Goal: Task Accomplishment & Management: Complete application form

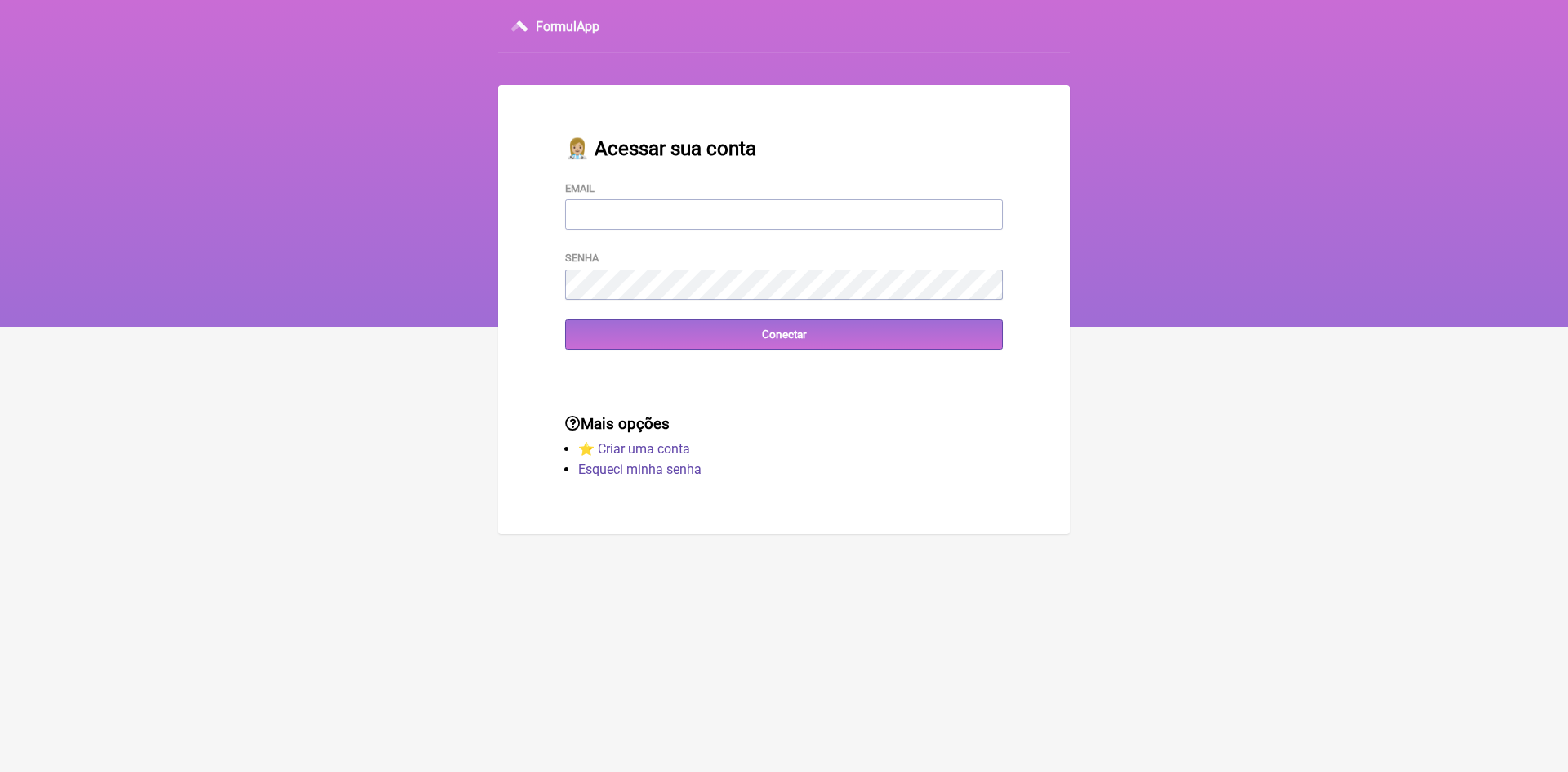
click at [701, 214] on input "Email" at bounding box center [784, 214] width 438 height 30
type input "[EMAIL_ADDRESS][DOMAIN_NAME]"
click at [766, 344] on input "Conectar" at bounding box center [784, 334] width 438 height 30
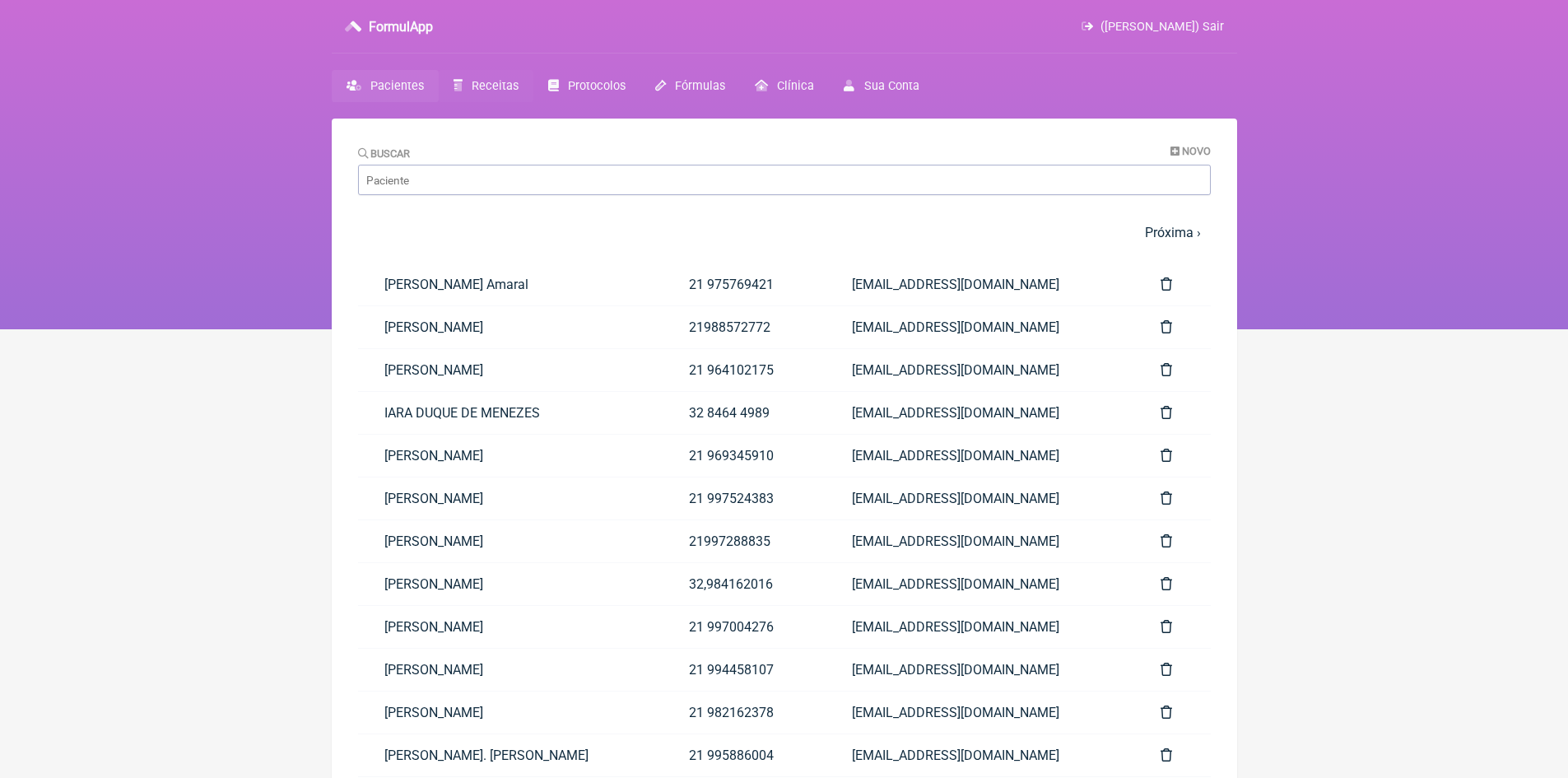
click at [488, 87] on span "Receitas" at bounding box center [495, 86] width 47 height 14
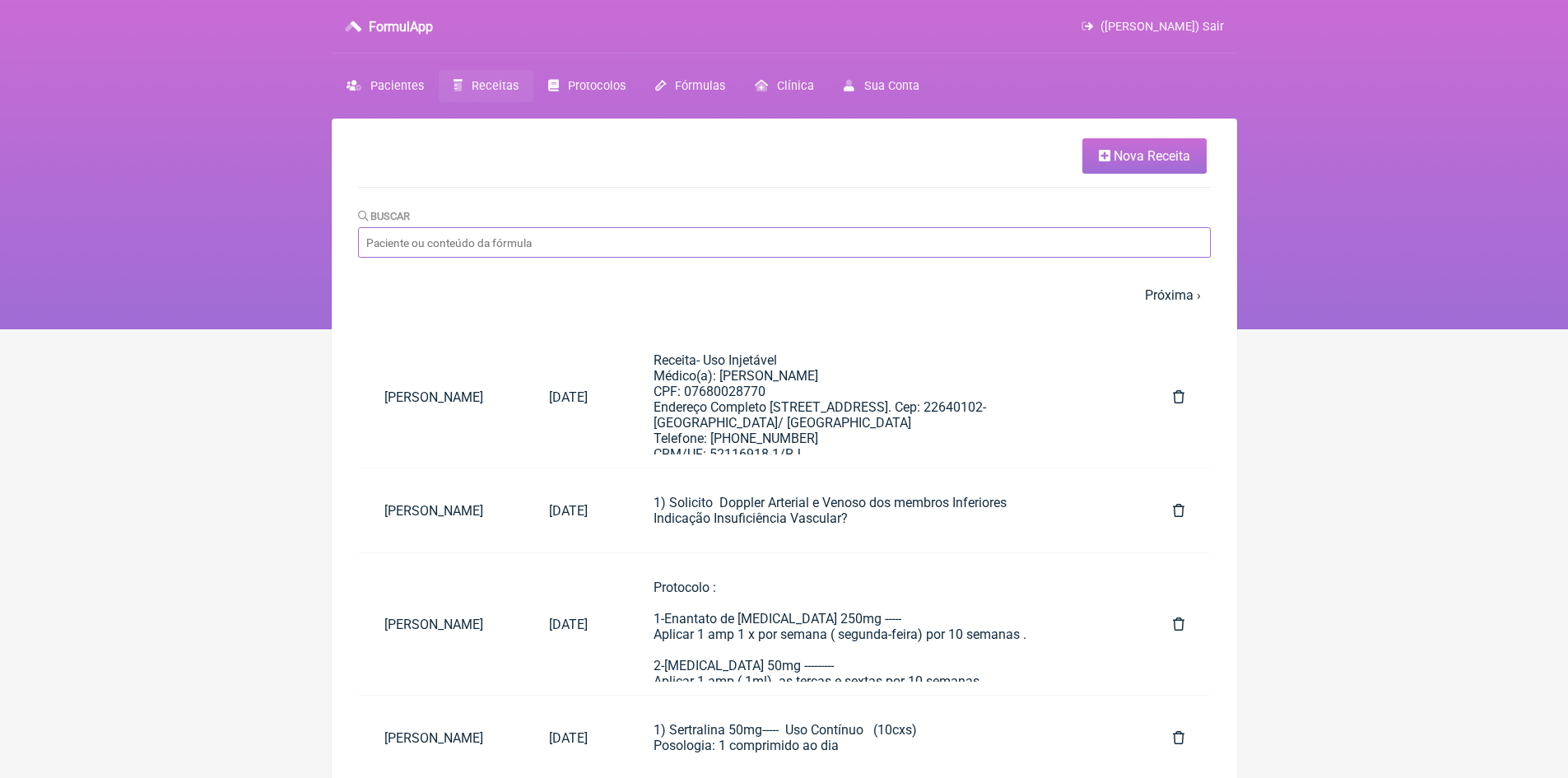
click at [521, 247] on input "Buscar" at bounding box center [784, 242] width 853 height 30
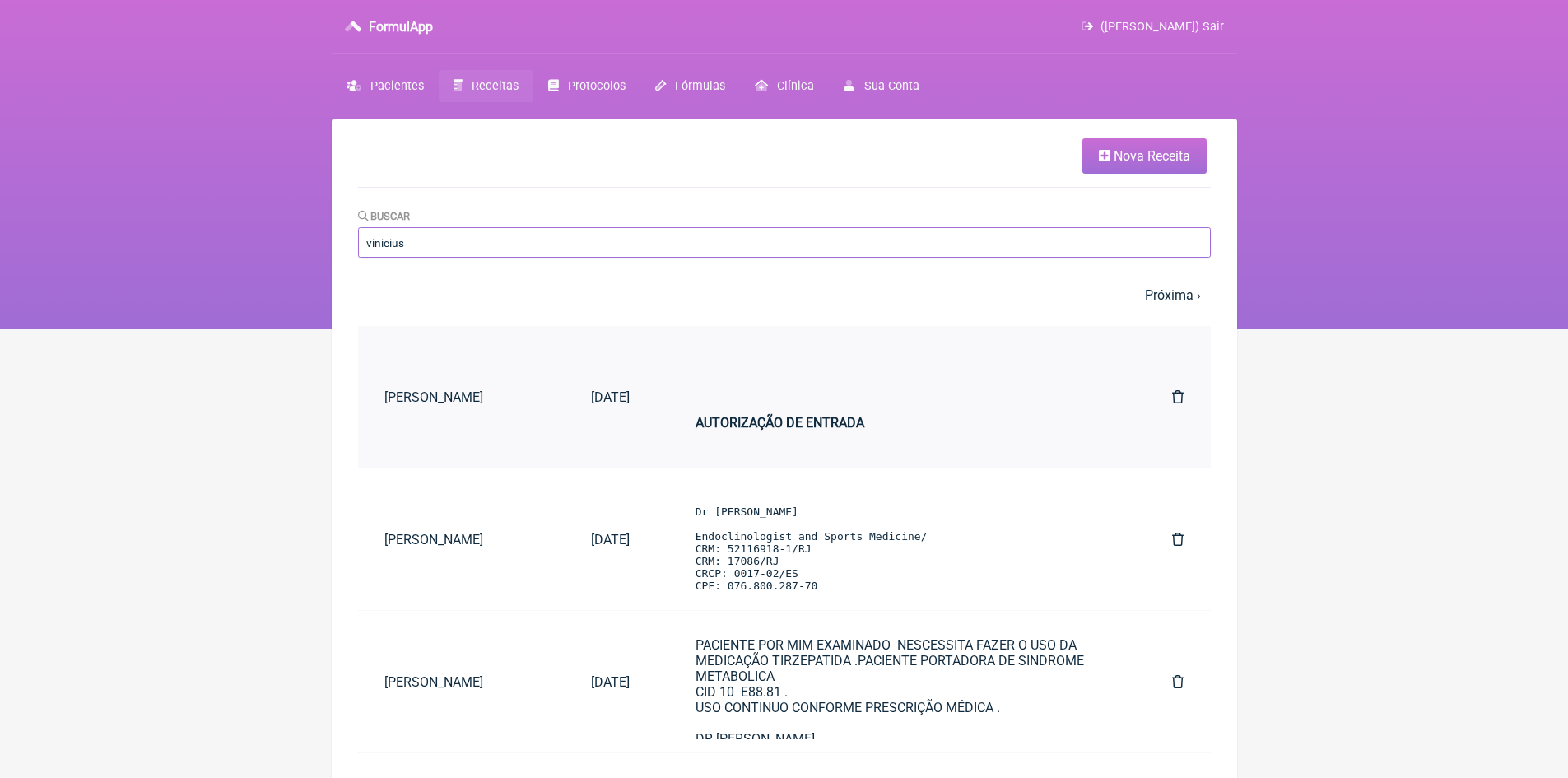
type input "vinicius"
click at [565, 391] on link "[DATE]" at bounding box center [610, 396] width 91 height 42
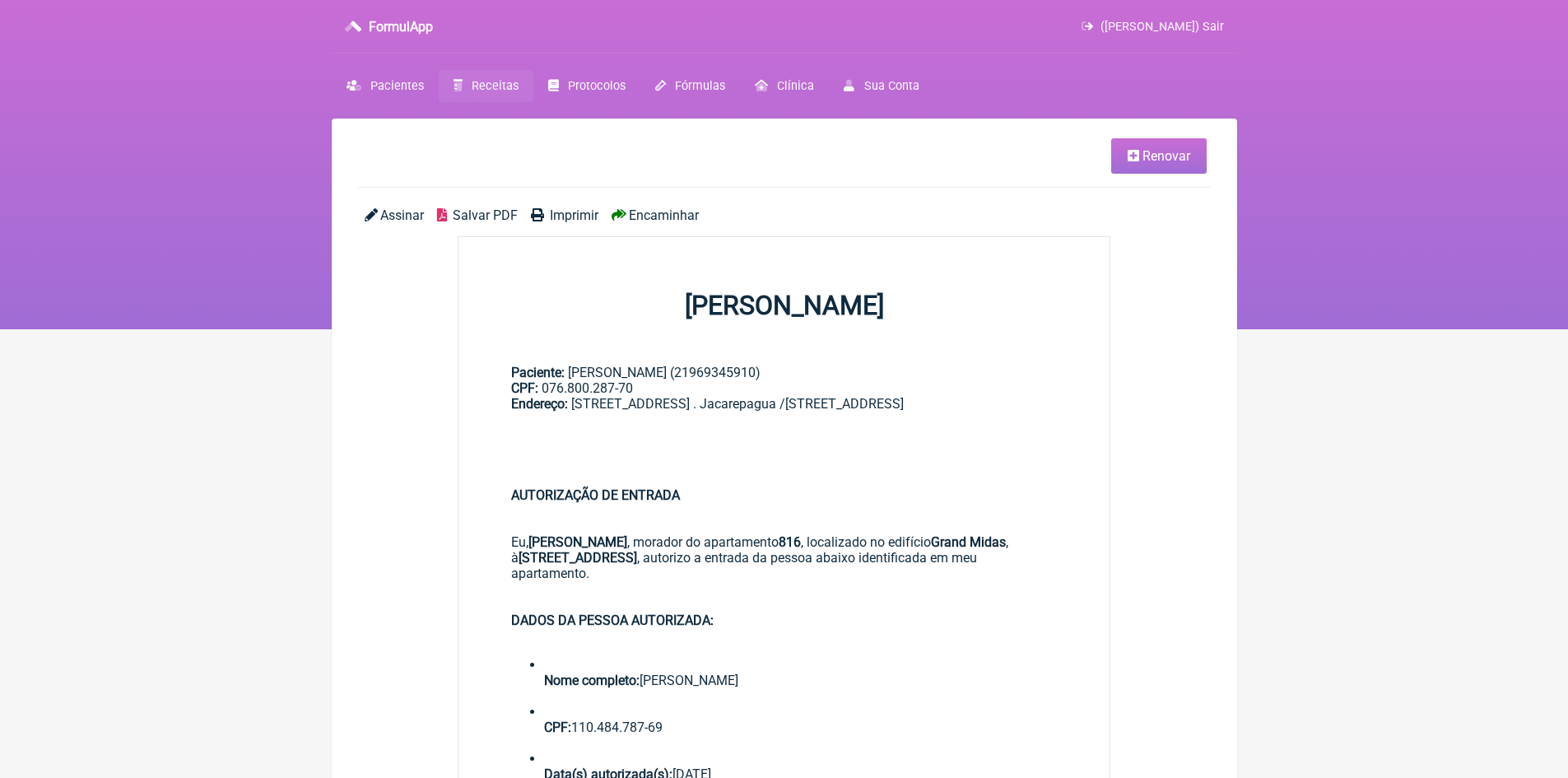
click at [1164, 160] on span "Renovar" at bounding box center [1167, 156] width 48 height 16
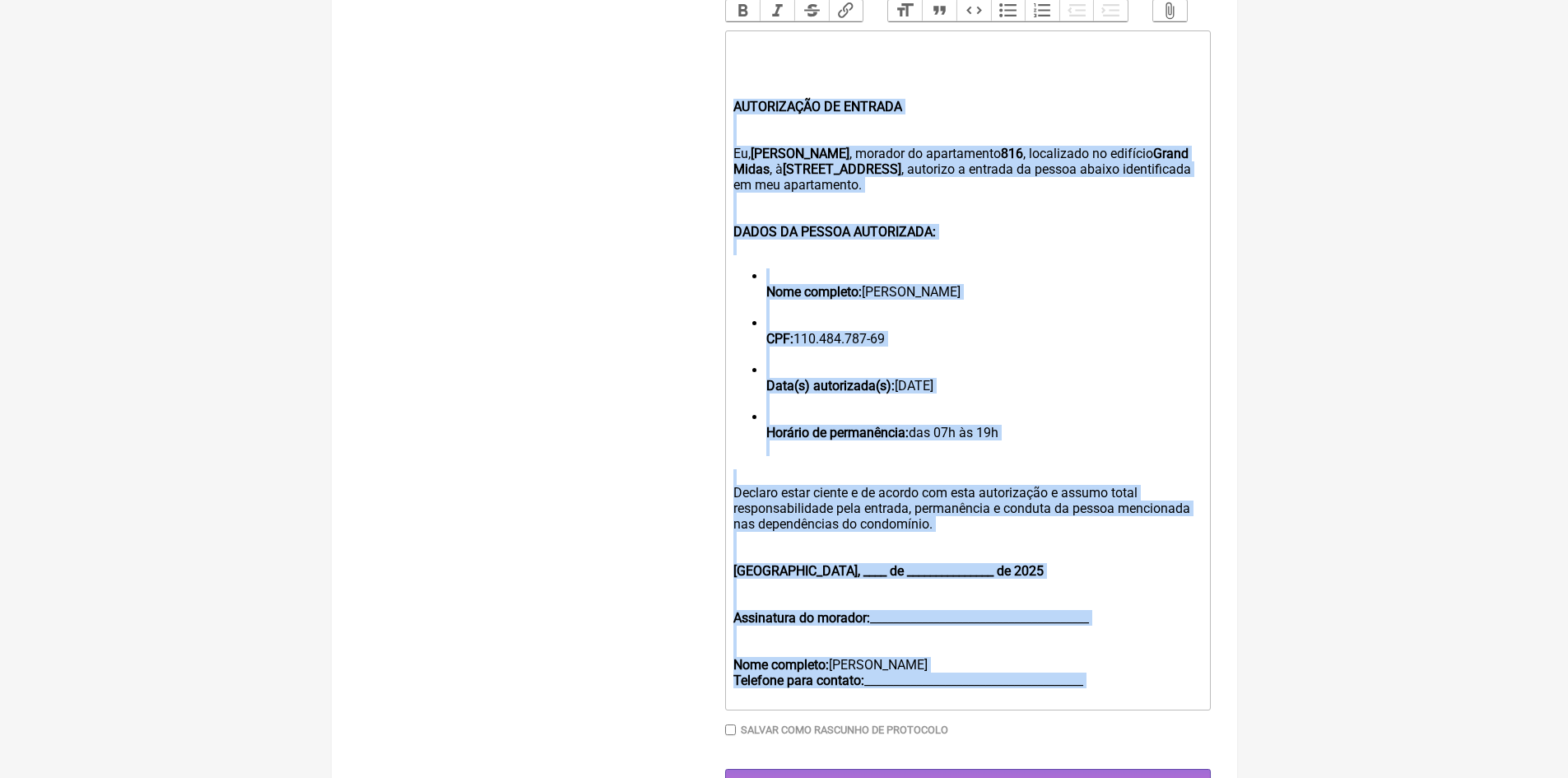
scroll to position [605, 0]
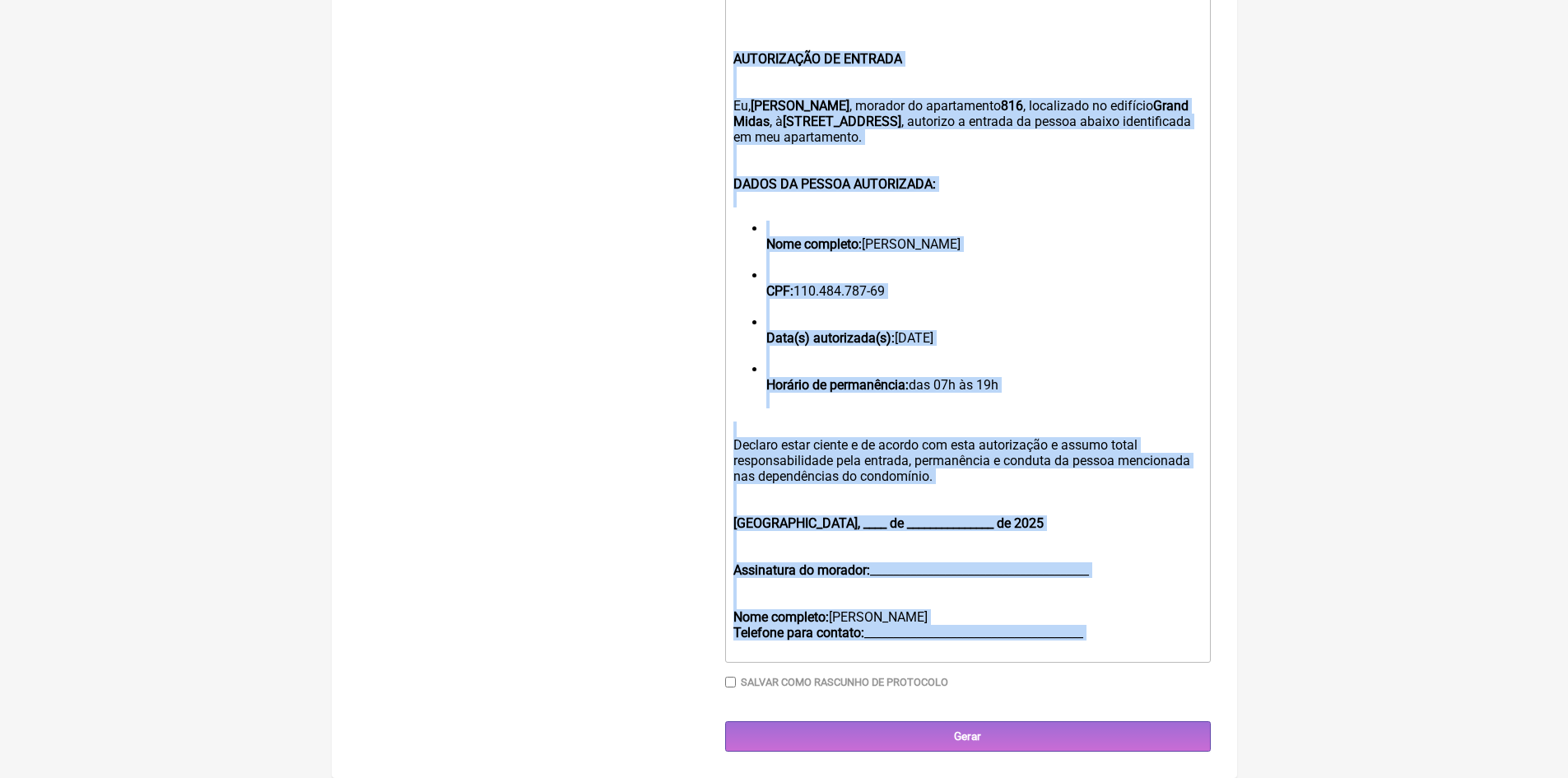
drag, startPoint x: 733, startPoint y: 333, endPoint x: 1130, endPoint y: 640, distance: 501.9
click at [1130, 640] on trix-editor "AUTORIZAÇÃO DE ENTRADA Eu, [PERSON_NAME] , morador do apartamento 816 , localiz…" at bounding box center [968, 322] width 485 height 680
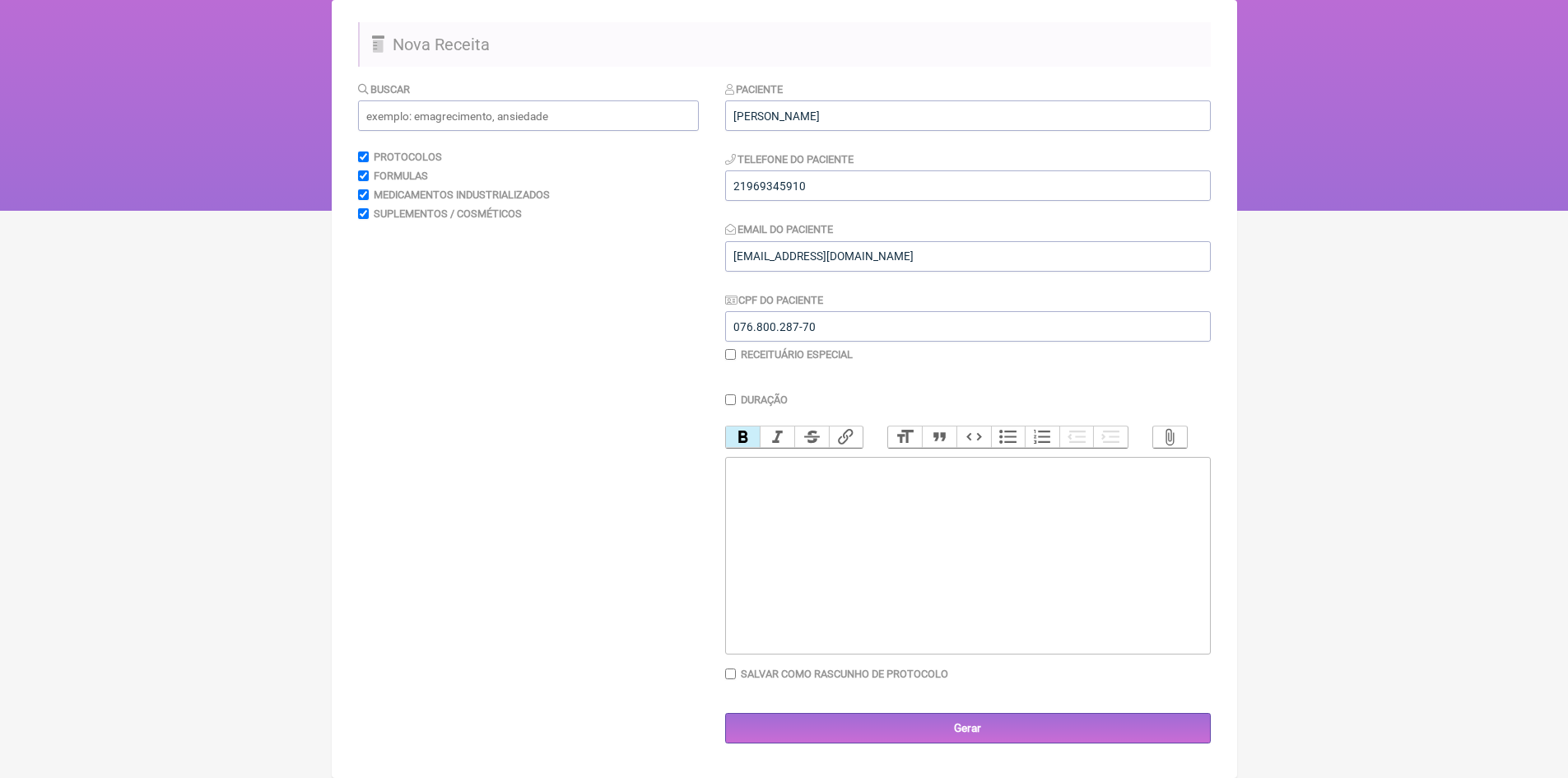
scroll to position [122, 0]
type trix-editor "<div><strong><br></strong><br><br></div><div><strong><br></strong><br><br></div>"
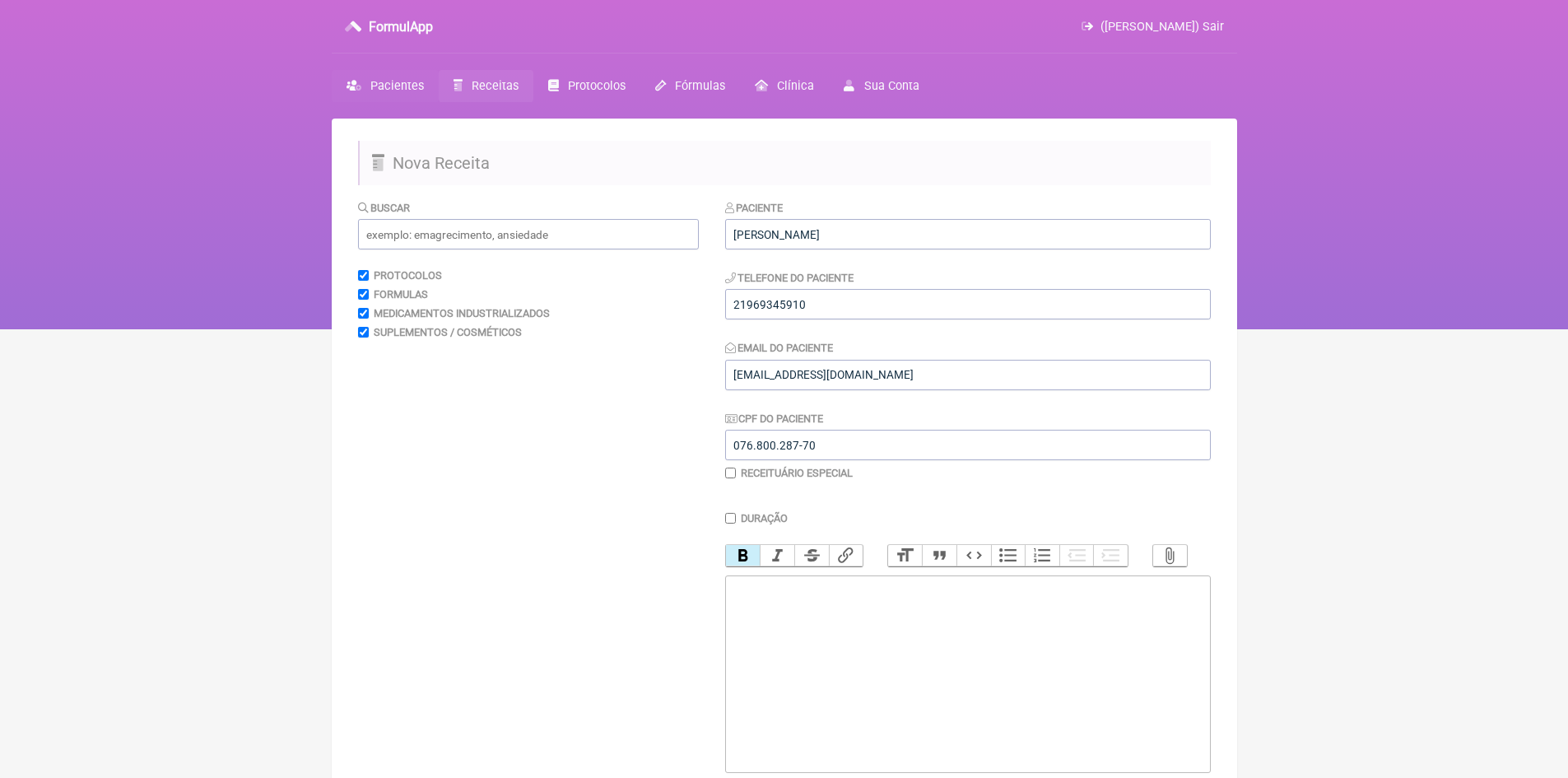
click at [410, 83] on span "Pacientes" at bounding box center [397, 86] width 54 height 14
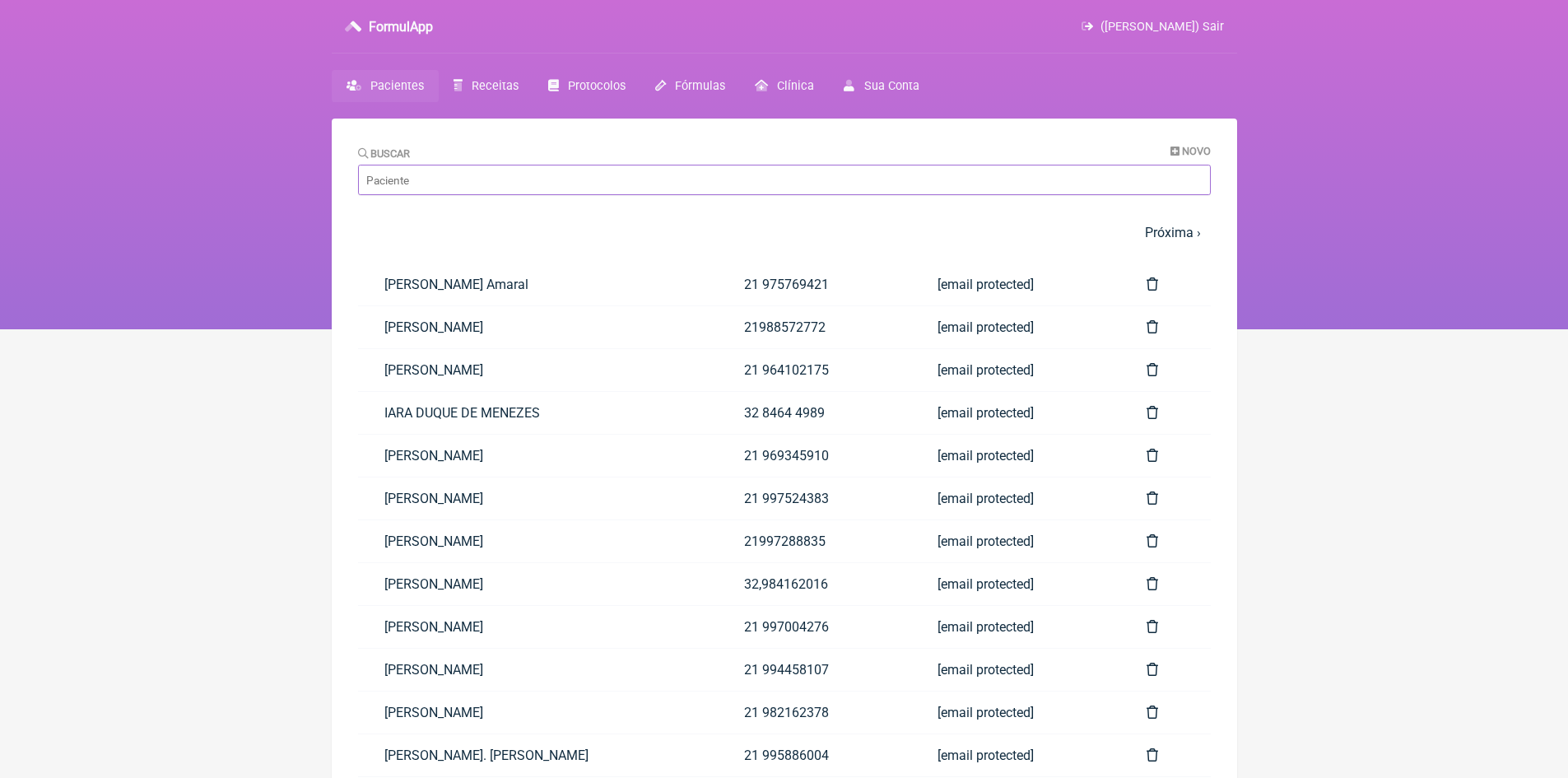
click at [560, 172] on input "Buscar" at bounding box center [784, 179] width 853 height 30
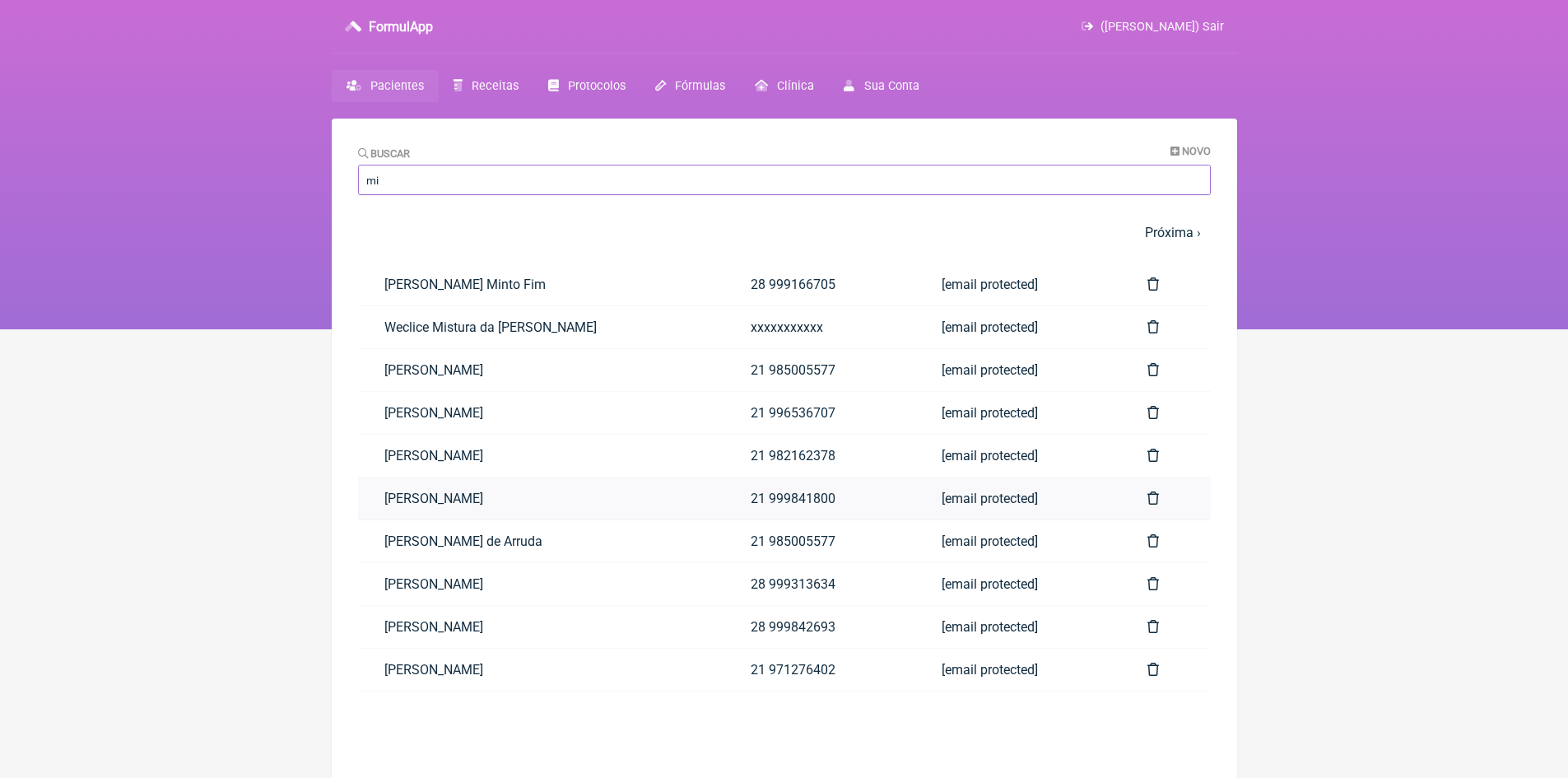
type input "mi"
click at [533, 507] on link "[PERSON_NAME]" at bounding box center [541, 498] width 367 height 42
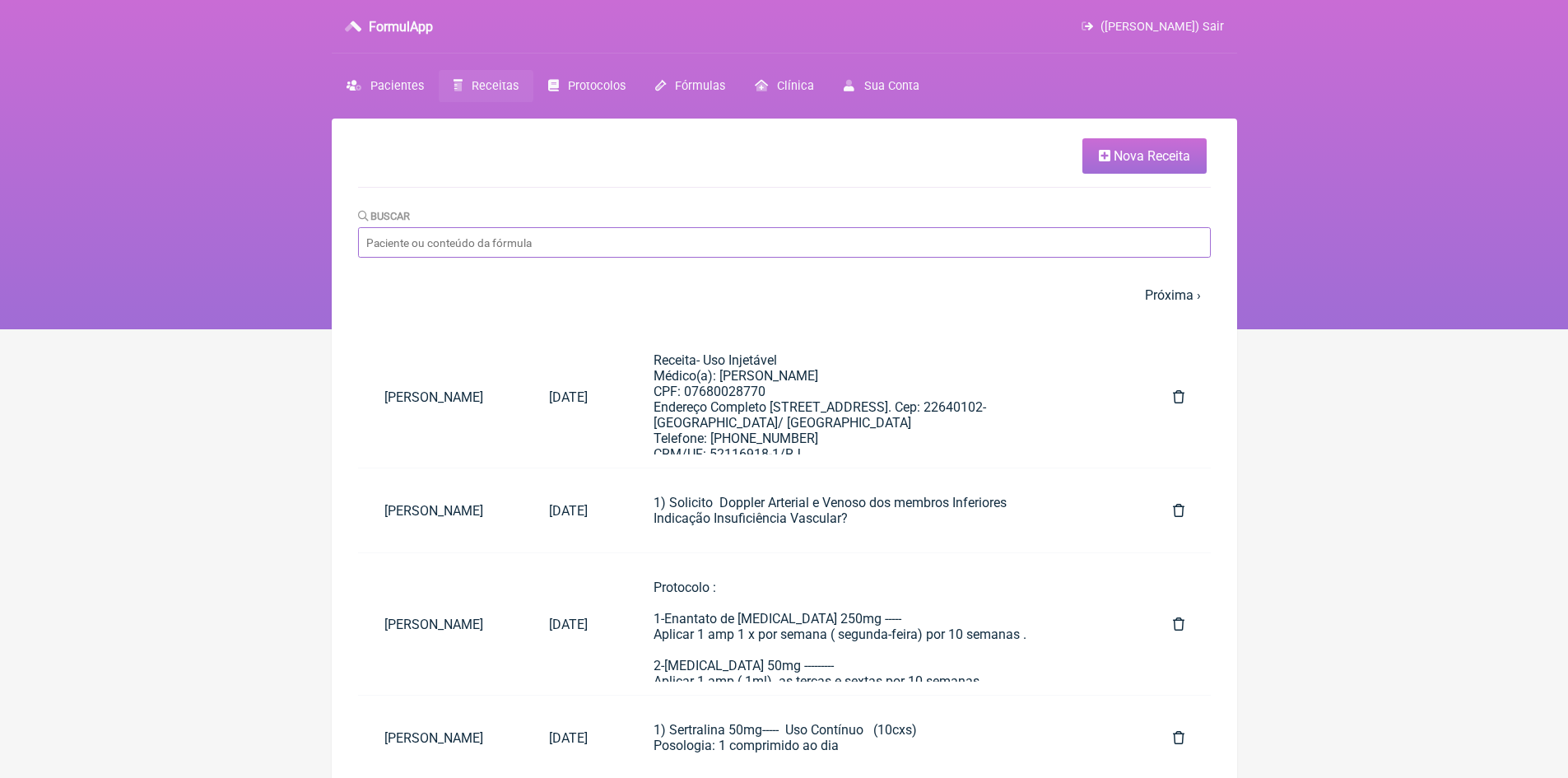
click at [462, 245] on input "Buscar" at bounding box center [784, 242] width 853 height 30
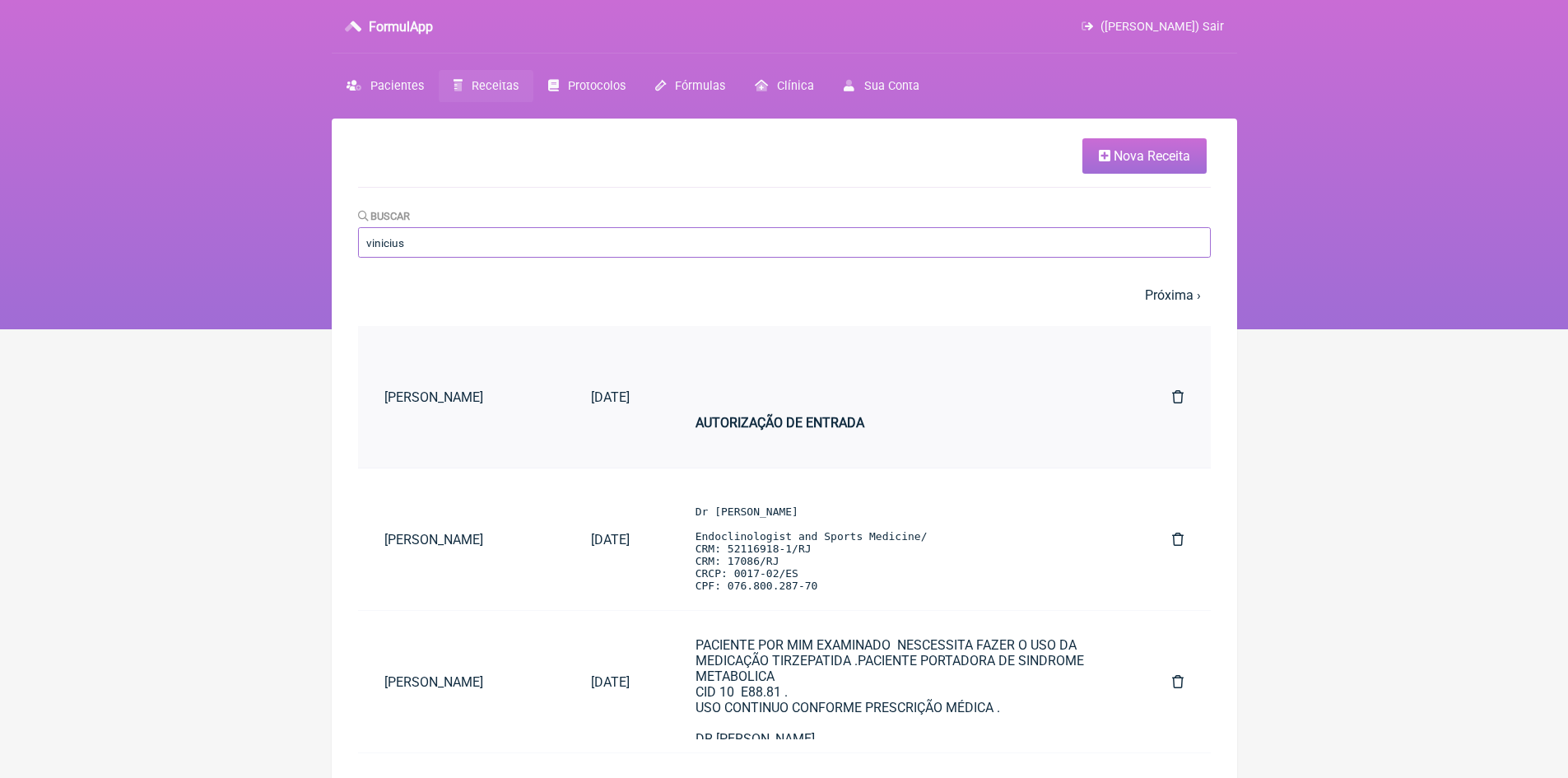
type input "vinicius"
click at [741, 412] on div "AUTORIZAÇÃO DE ENTRADA" at bounding box center [901, 423] width 412 height 47
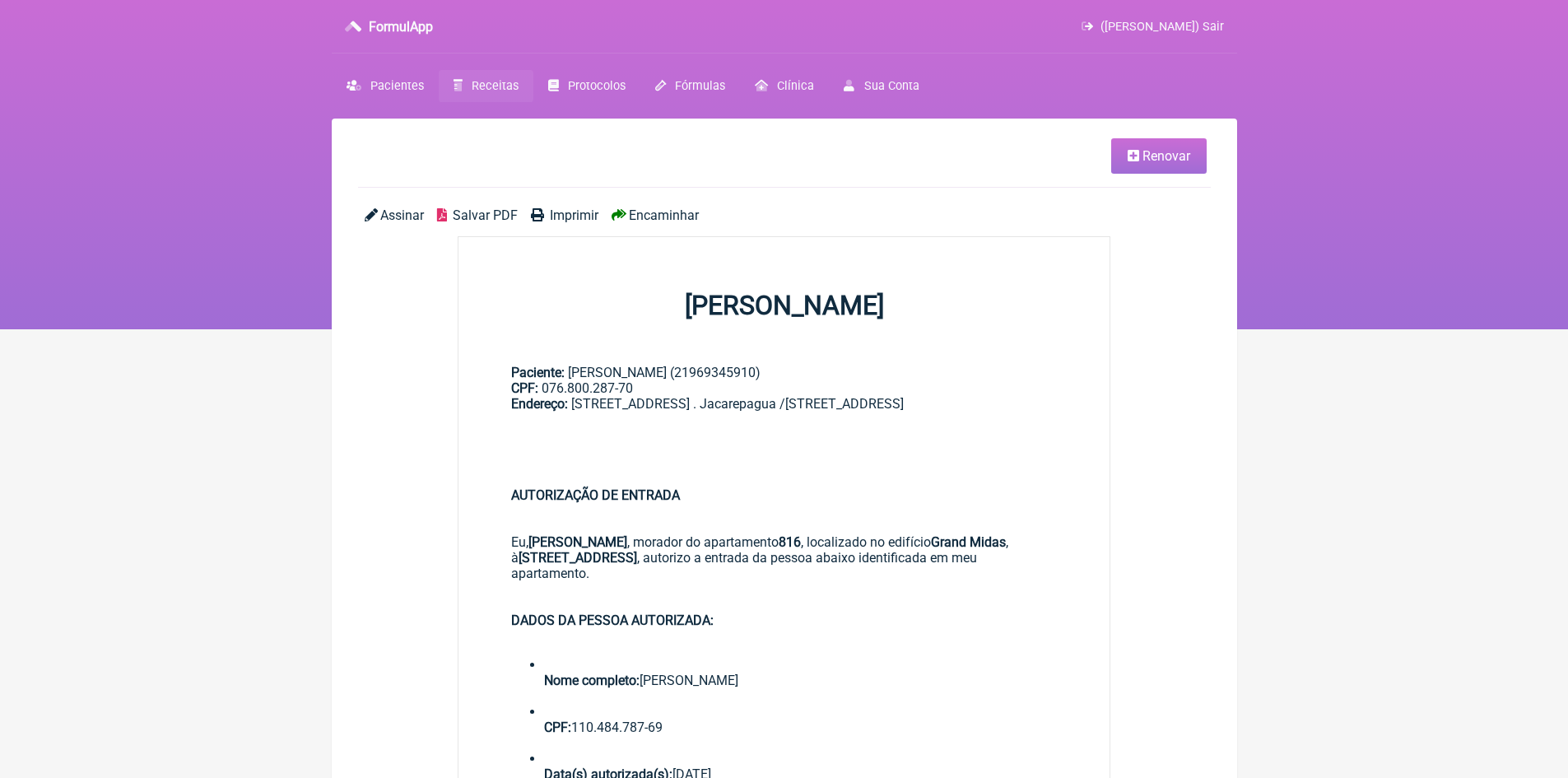
click at [1153, 159] on span "Renovar" at bounding box center [1167, 156] width 48 height 16
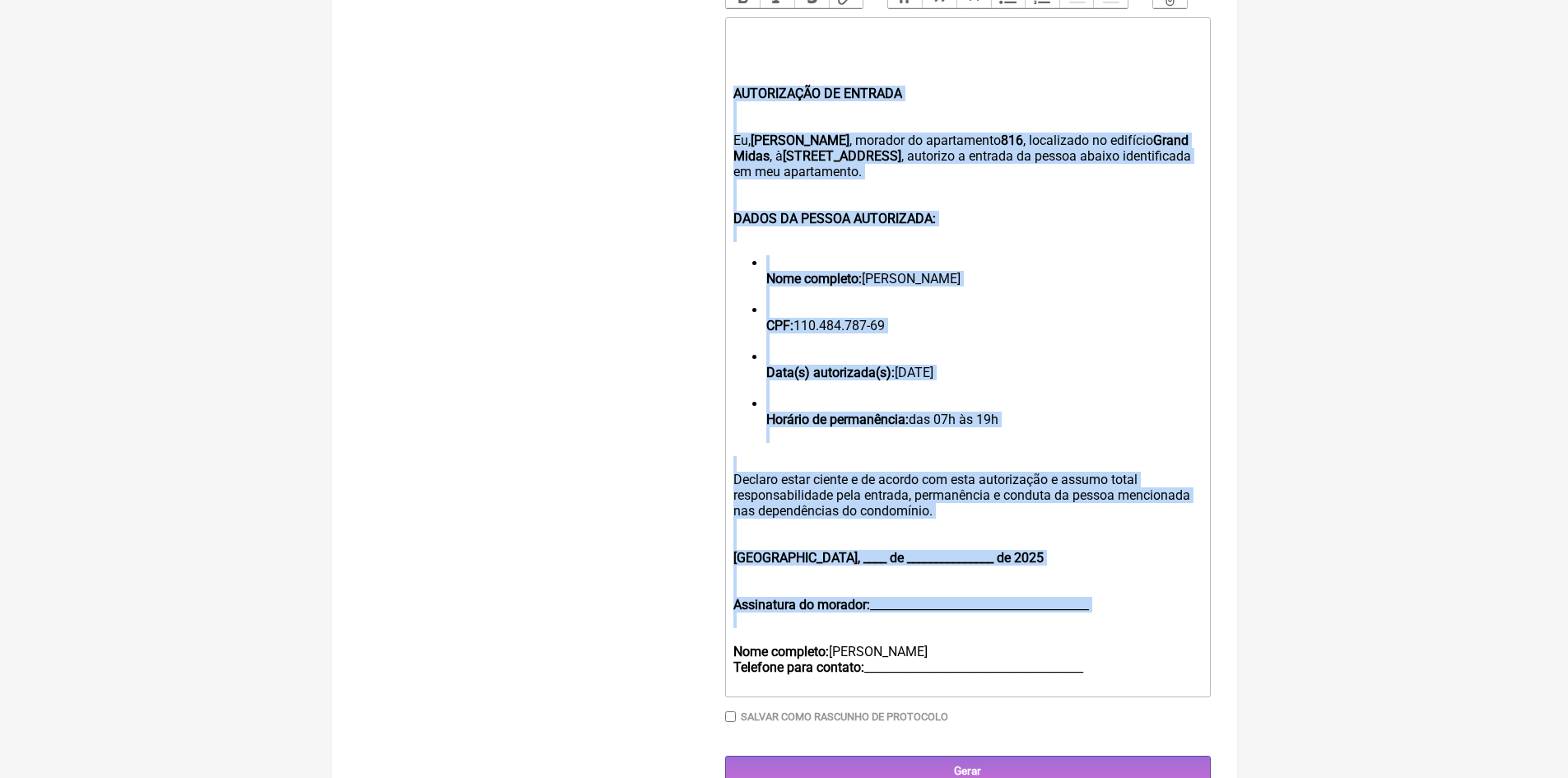
scroll to position [576, 0]
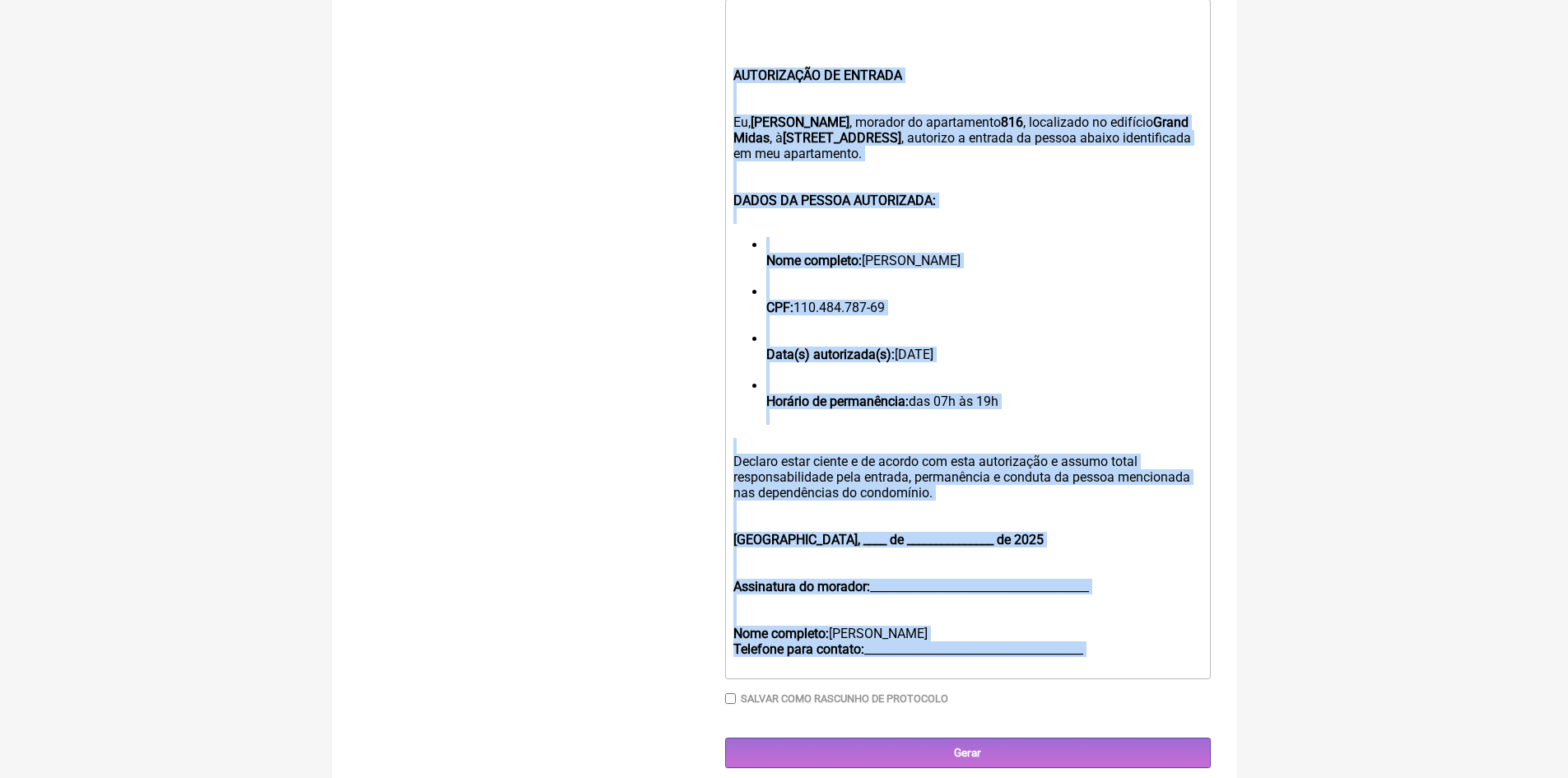
drag, startPoint x: 738, startPoint y: 415, endPoint x: 1121, endPoint y: 676, distance: 463.5
click at [1121, 676] on trix-editor "AUTORIZAÇÃO DE ENTRADA Eu, [PERSON_NAME] , morador do apartamento 816 , localiz…" at bounding box center [968, 339] width 485 height 680
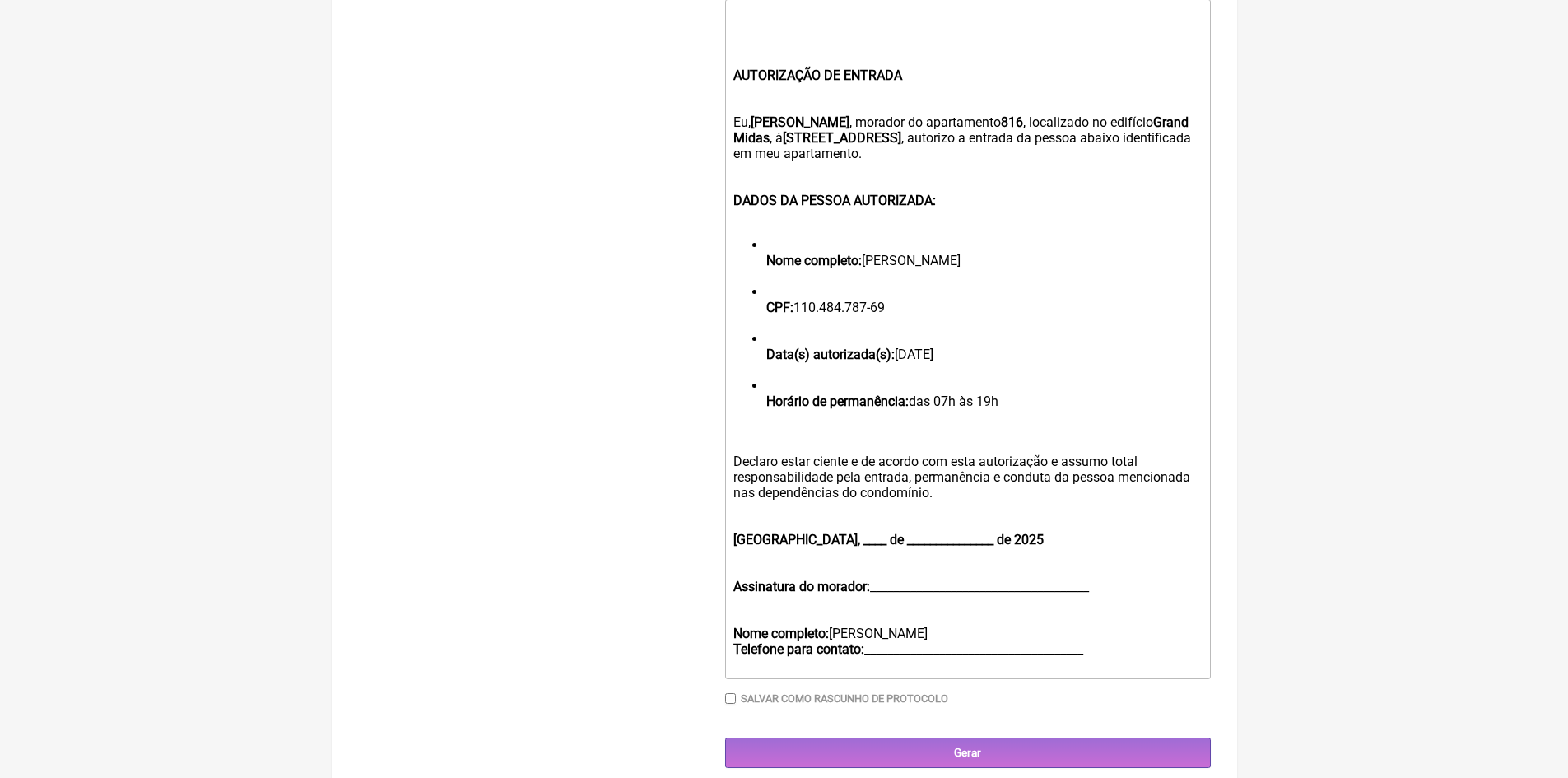
type trix-editor "<div><strong><br></strong><br><br></div><div><strong><br></strong><br></div>"
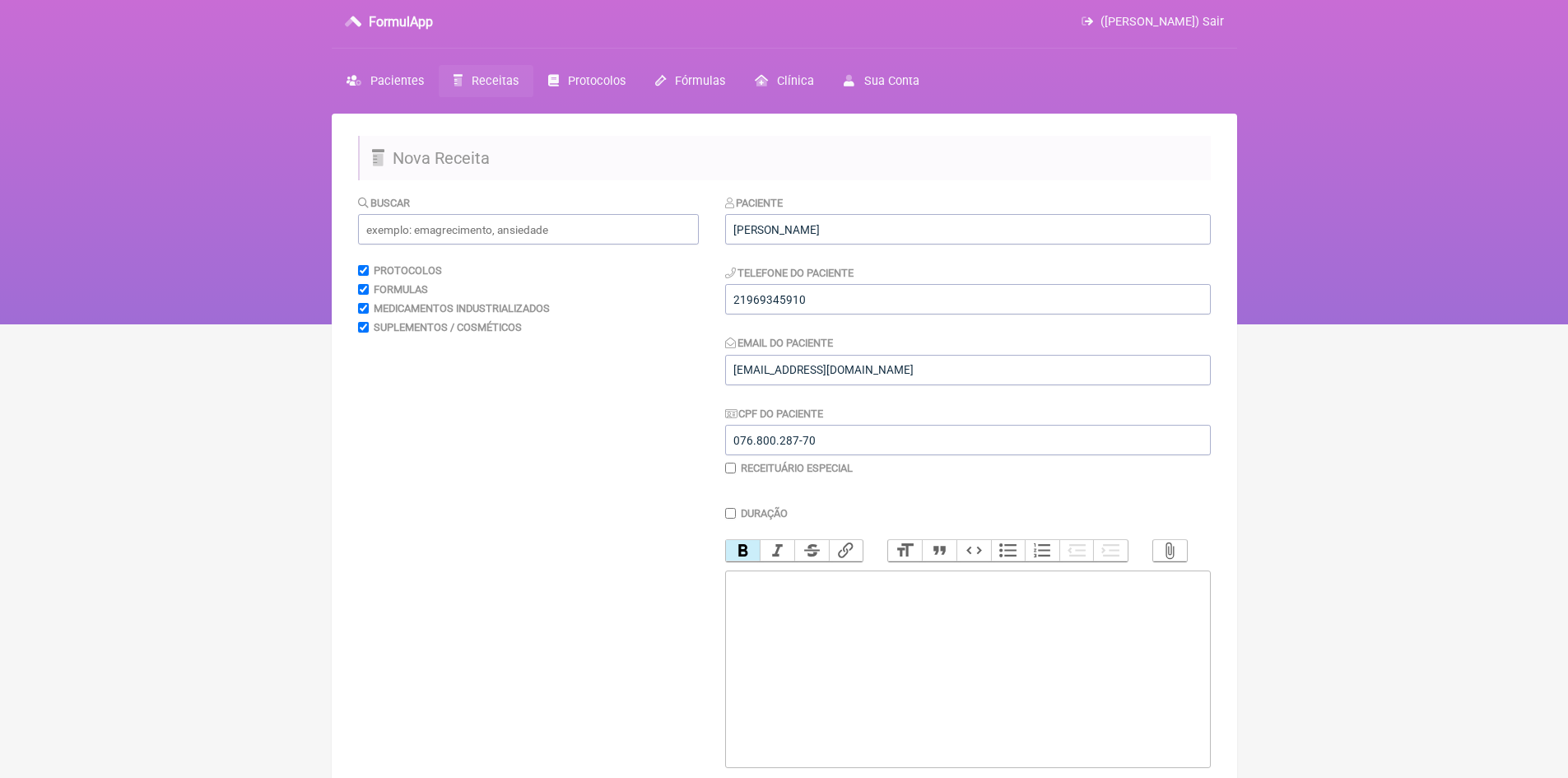
scroll to position [0, 0]
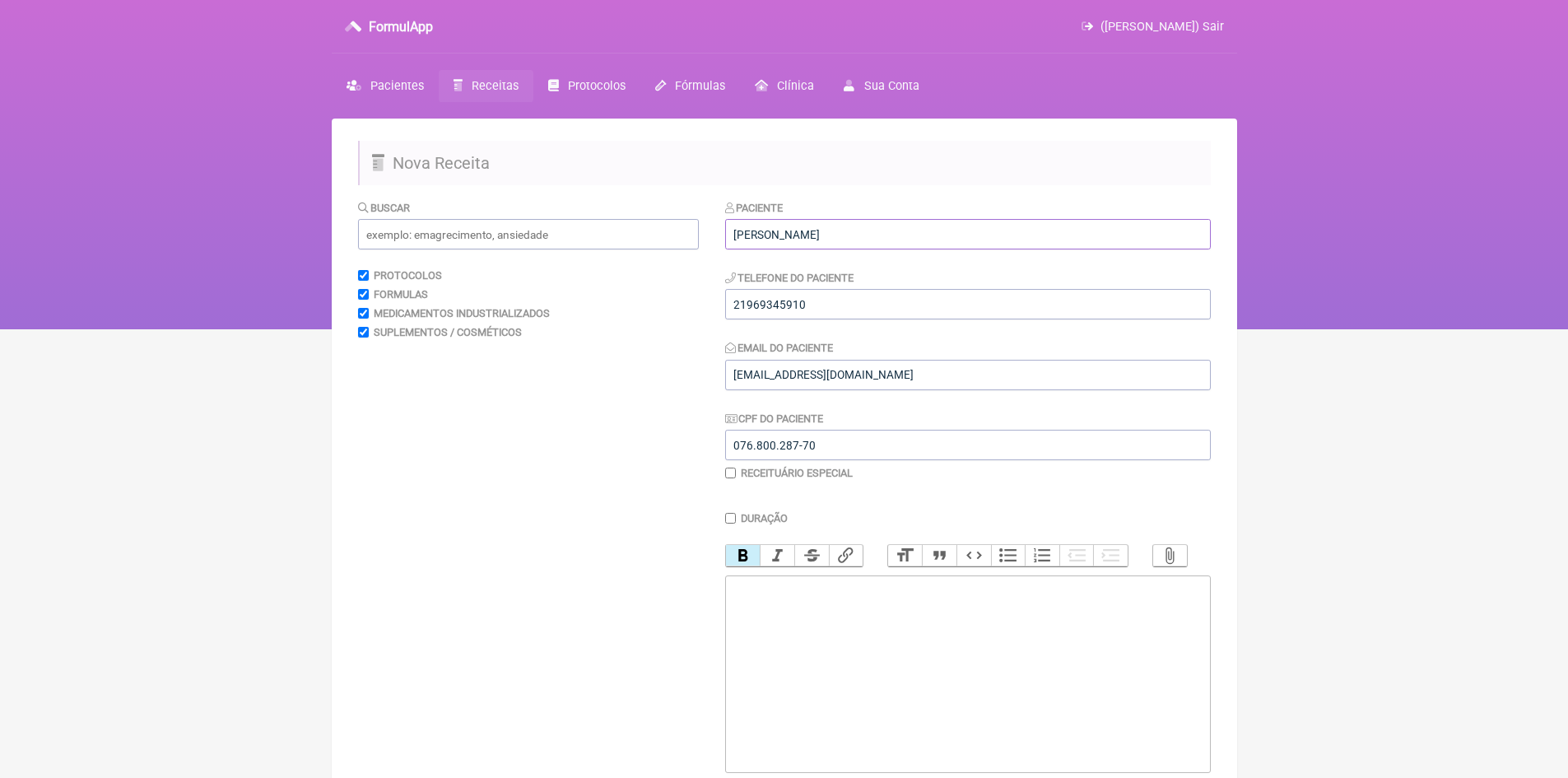
drag, startPoint x: 730, startPoint y: 231, endPoint x: 893, endPoint y: 229, distance: 163.0
click at [893, 229] on input "[PERSON_NAME]" at bounding box center [968, 234] width 485 height 30
paste input "BRUNA DE [PERSON_NAME]"
type input "BRUNA DE [PERSON_NAME]"
drag, startPoint x: 733, startPoint y: 298, endPoint x: 880, endPoint y: 298, distance: 147.0
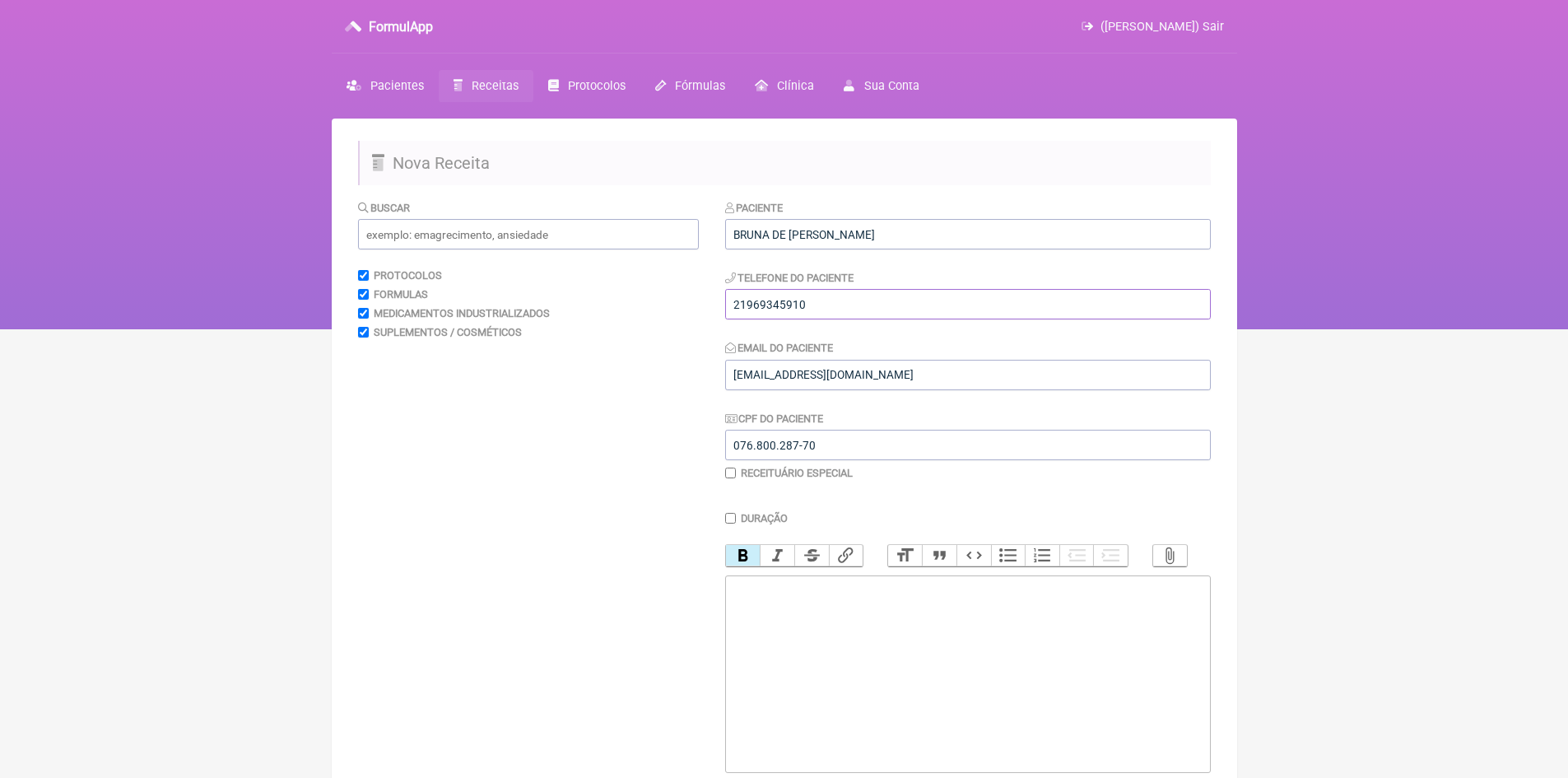
click at [880, 298] on input "21969345910" at bounding box center [968, 303] width 485 height 30
type input "xxxxxxxxxxx"
drag, startPoint x: 729, startPoint y: 443, endPoint x: 847, endPoint y: 433, distance: 118.4
click at [847, 433] on input "076.800.287-70" at bounding box center [968, 444] width 485 height 30
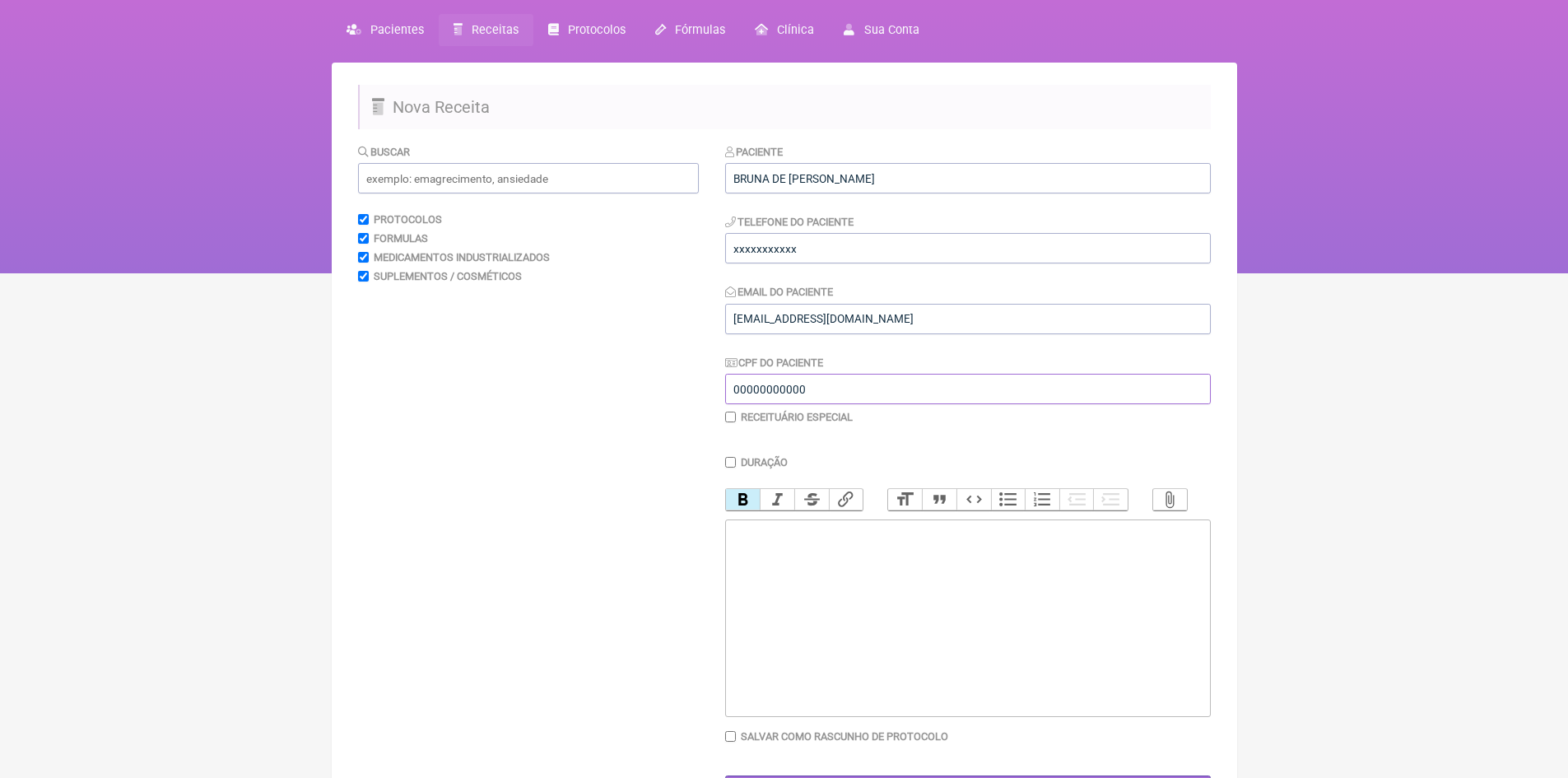
scroll to position [82, 0]
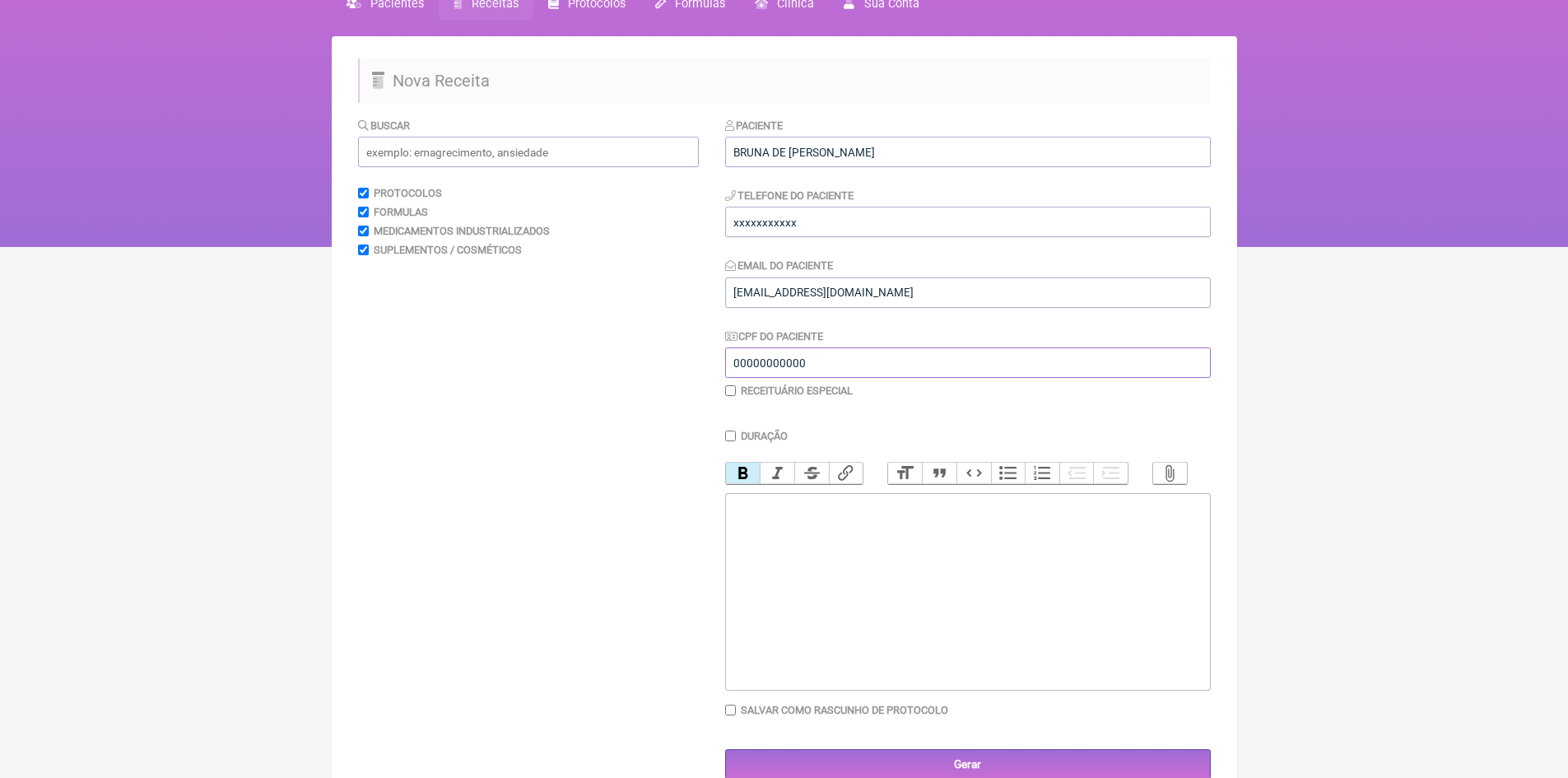
type input "00000000000"
click at [471, 148] on input "text" at bounding box center [529, 152] width 341 height 30
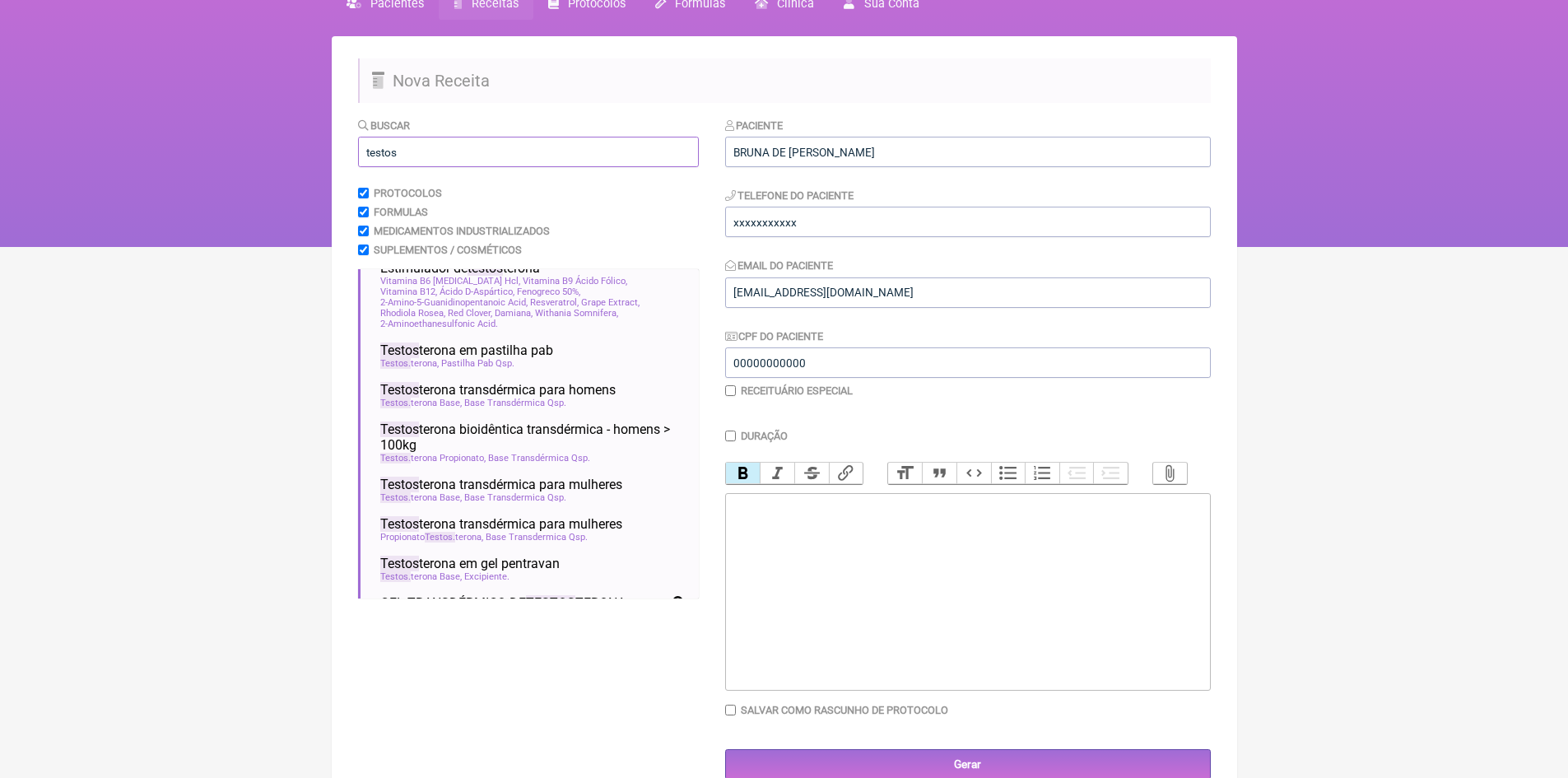
scroll to position [247, 0]
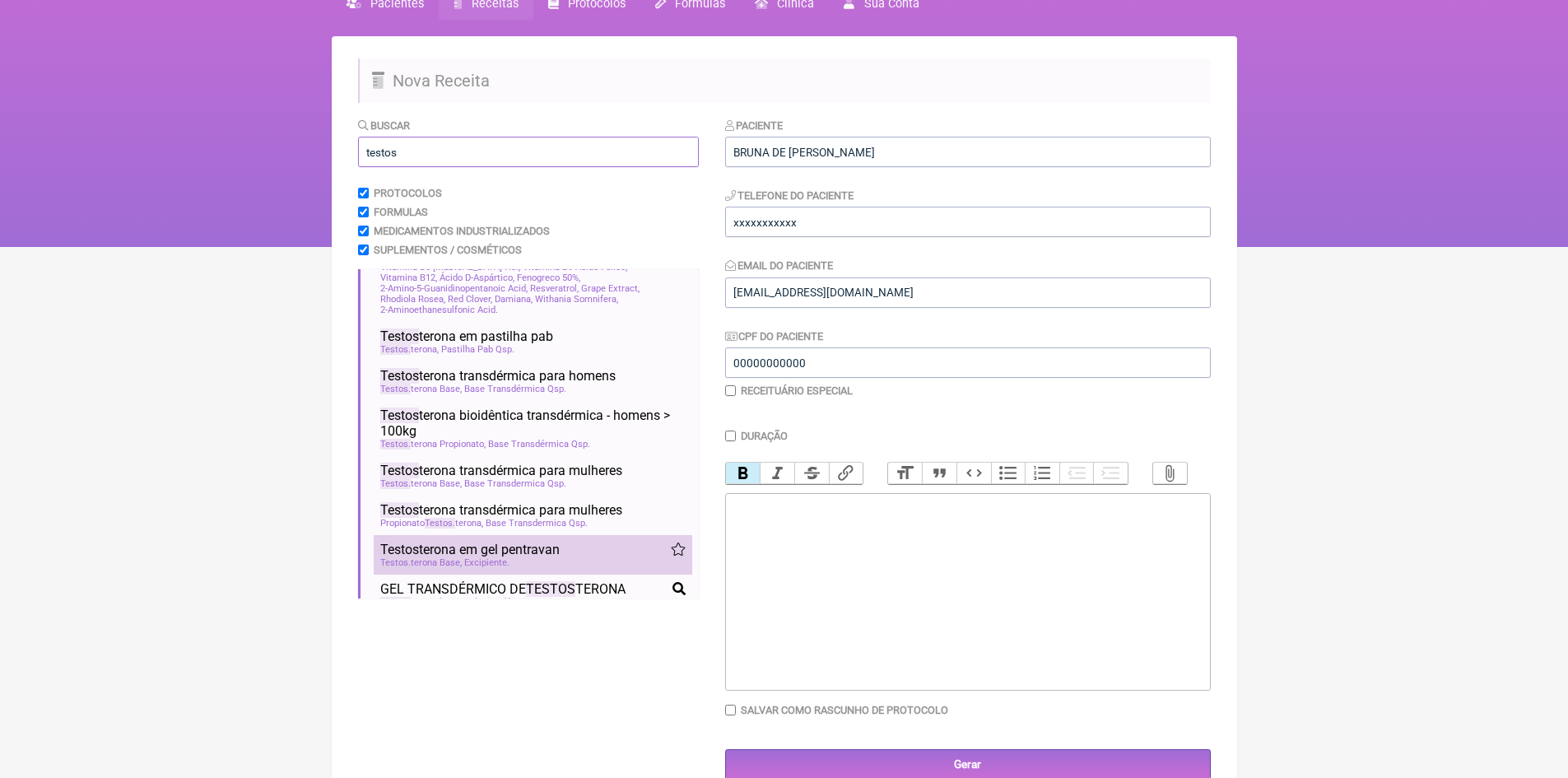
type input "testos"
click at [513, 557] on span "Testos terona em gel pentravan" at bounding box center [470, 549] width 179 height 16
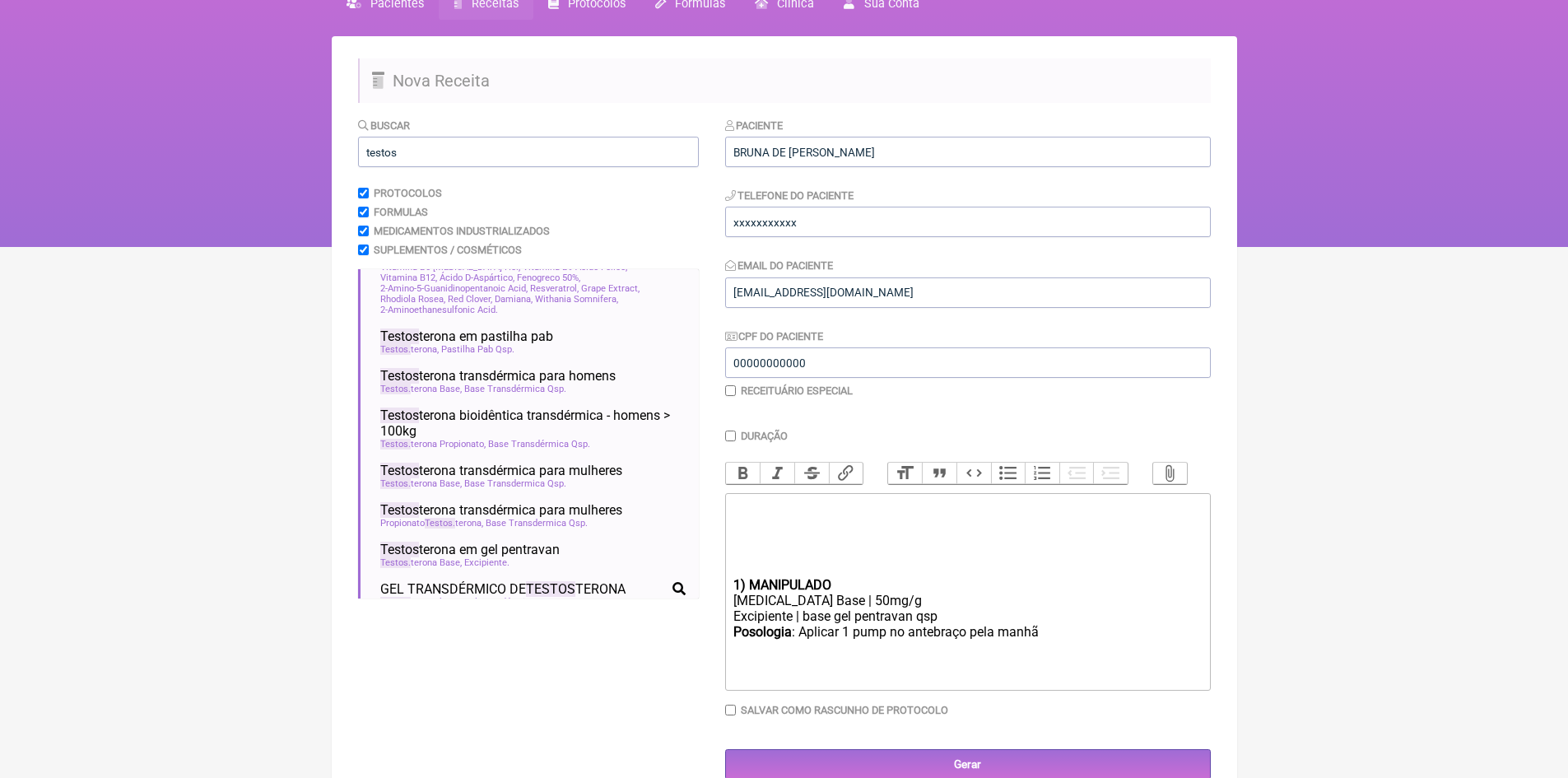
click at [731, 596] on trix-editor "1) MANIPULADO [MEDICAL_DATA] Base | 50mg/g Excipiente | base gel pentravan qsp …" at bounding box center [968, 592] width 485 height 198
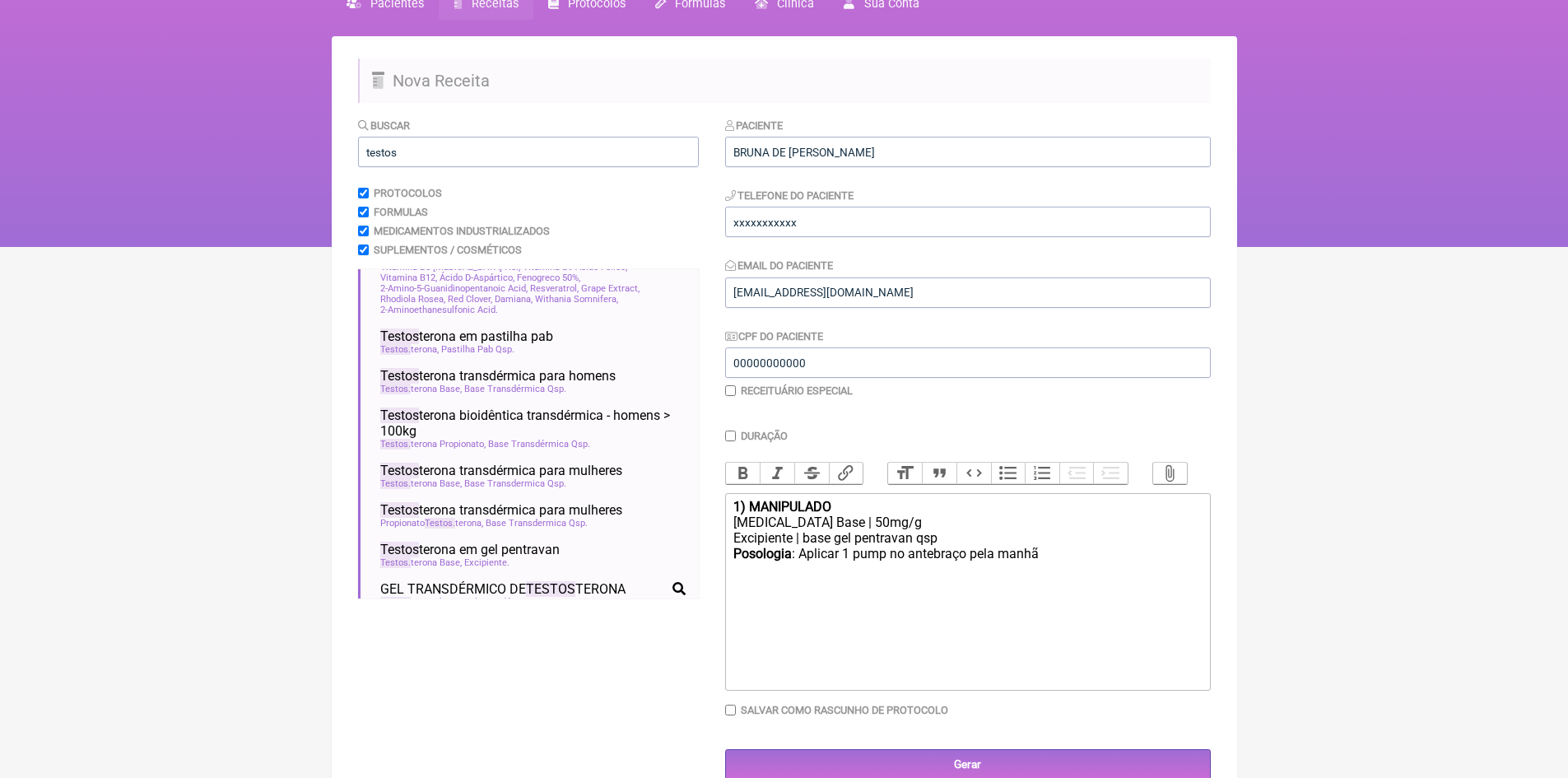
click at [868, 530] on div "[MEDICAL_DATA] Base | 50mg/g" at bounding box center [967, 523] width 468 height 16
type trix-editor "<div><strong>1) MANIPULADO</strong></div><div>[MEDICAL_DATA] Base | 20mg/g</div…"
click at [732, 435] on input "Duração" at bounding box center [730, 435] width 11 height 11
checkbox input "true"
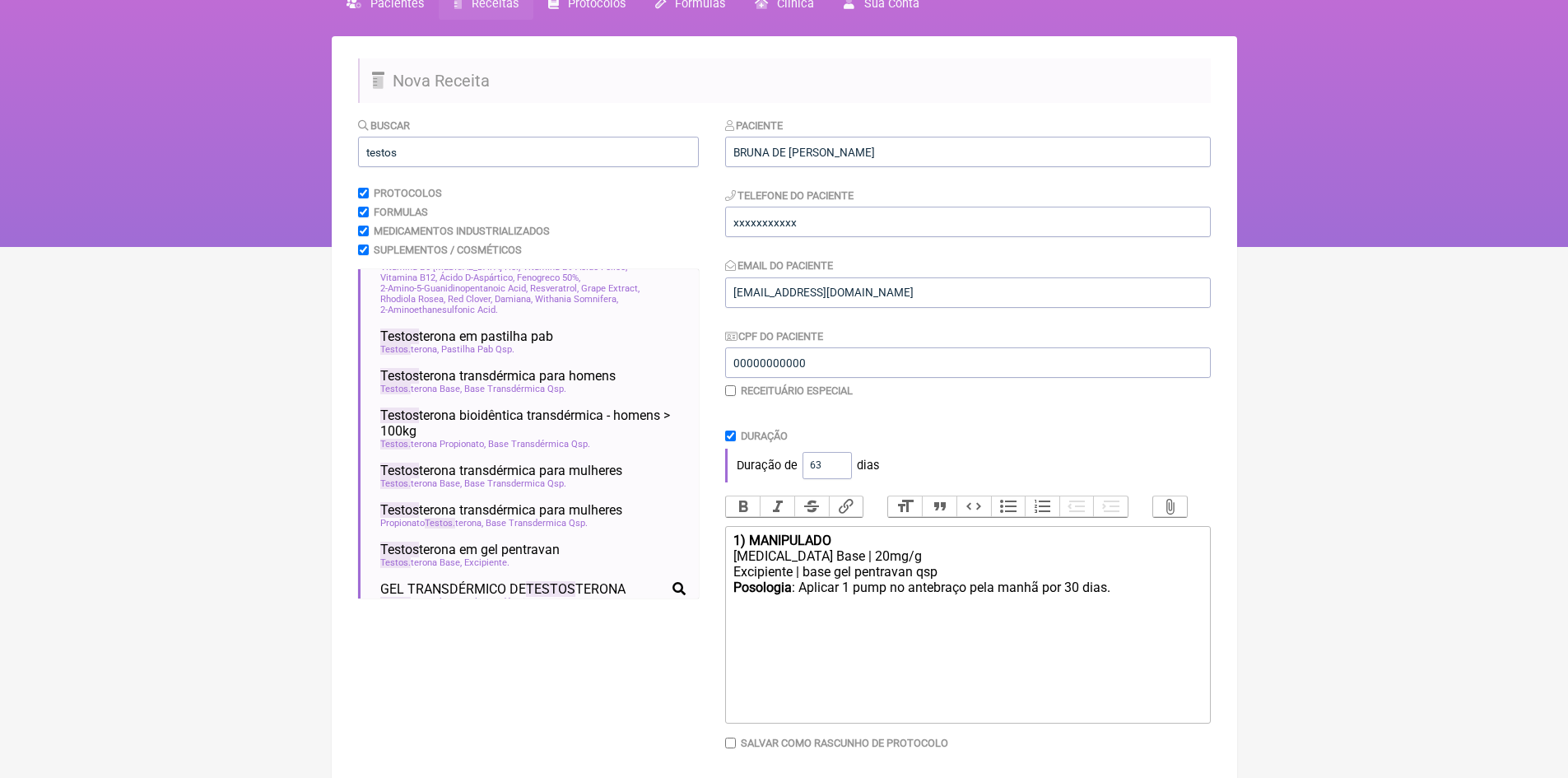
click at [838, 459] on input "63" at bounding box center [827, 466] width 49 height 27
click at [839, 459] on input "64" at bounding box center [827, 466] width 49 height 27
click at [839, 459] on input "72" at bounding box center [827, 466] width 49 height 27
click at [839, 459] on input "73" at bounding box center [827, 466] width 49 height 27
click at [839, 459] on input "78" at bounding box center [827, 466] width 49 height 27
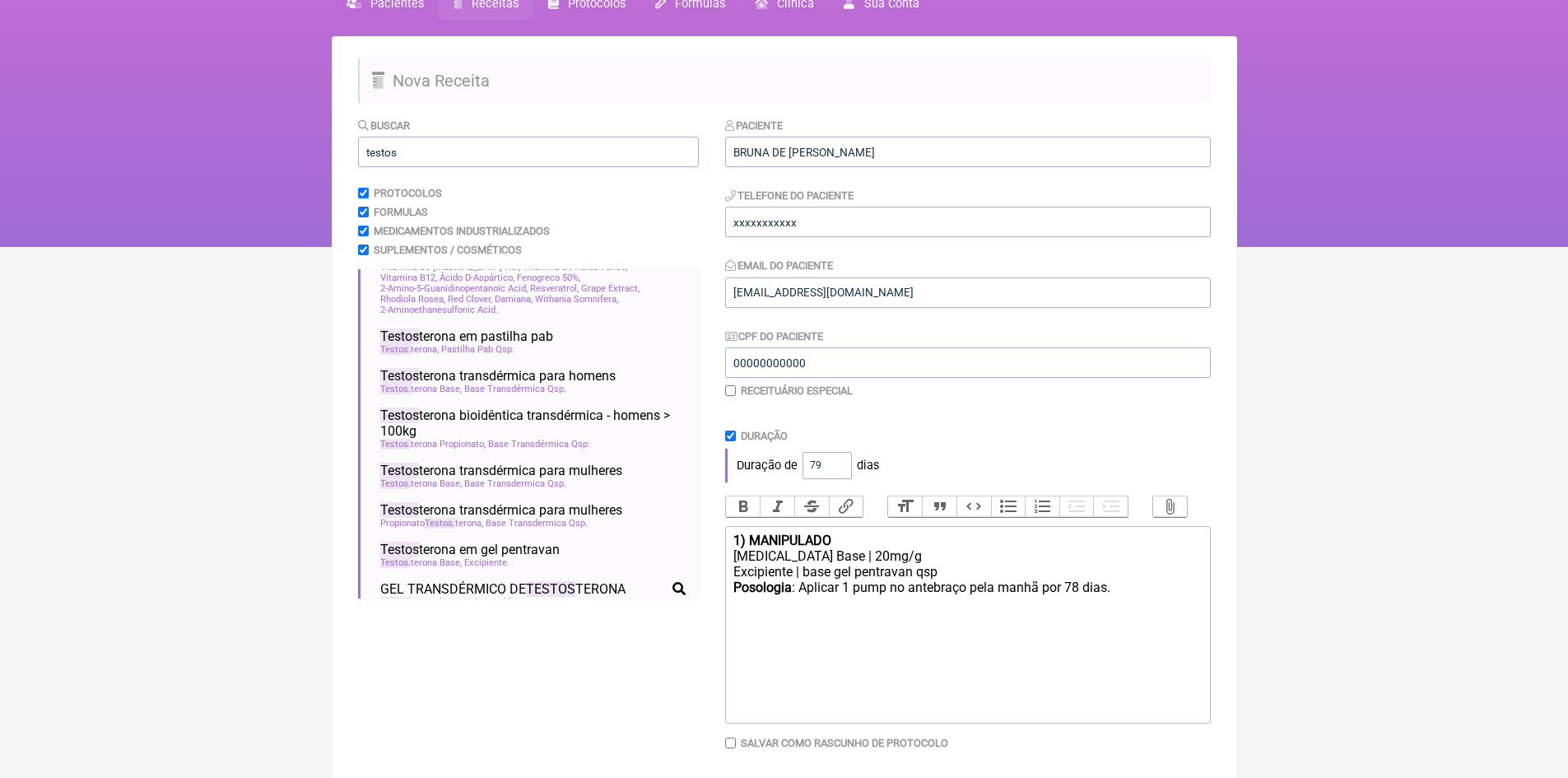
click at [839, 459] on input "79" at bounding box center [827, 466] width 49 height 27
click at [839, 459] on input "80" at bounding box center [827, 466] width 49 height 27
click at [839, 459] on input "89" at bounding box center [827, 466] width 49 height 27
type input "90"
click at [839, 459] on input "90" at bounding box center [827, 466] width 49 height 27
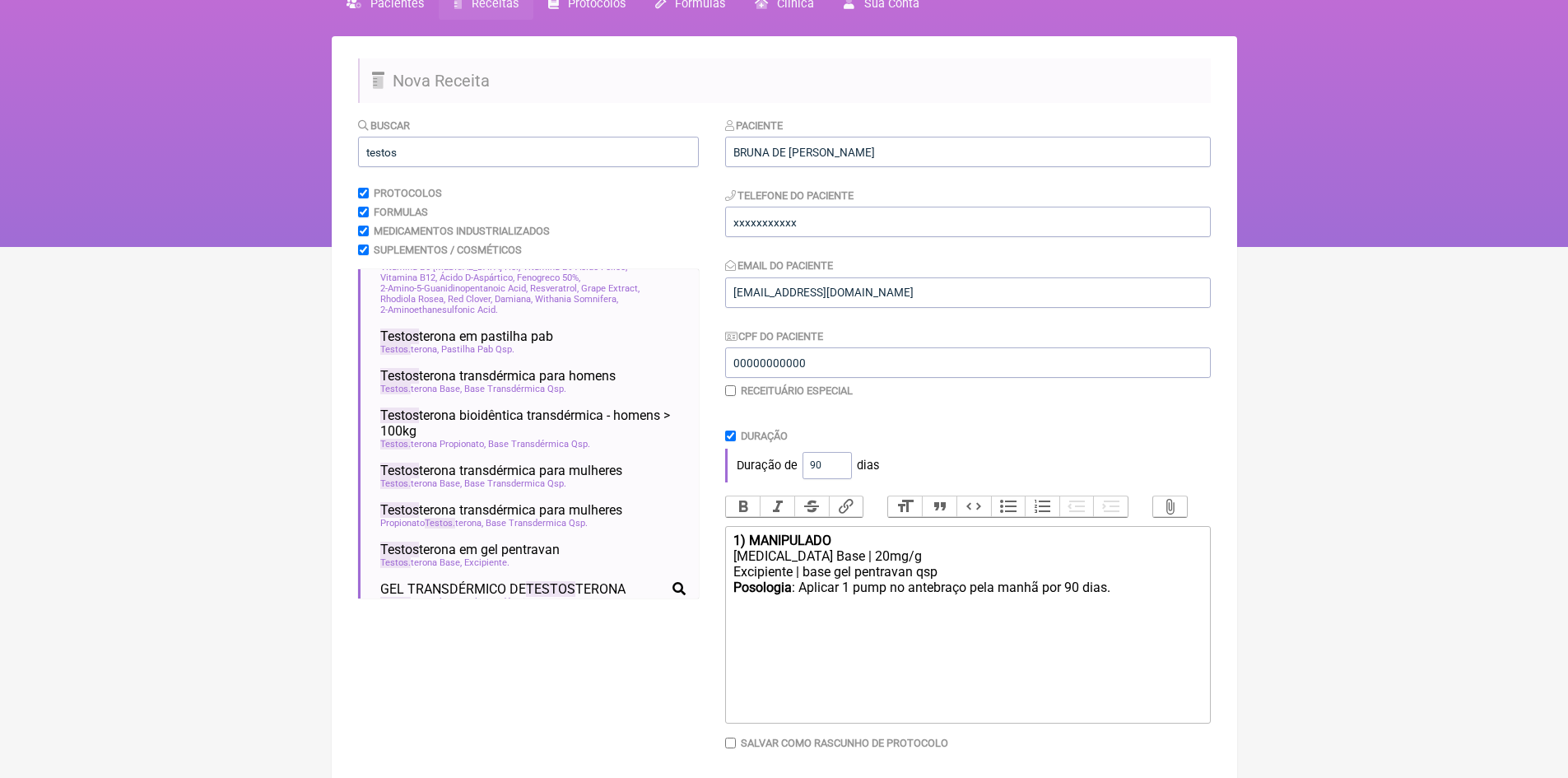
click at [1116, 607] on div "Posologia : Aplicar 1 pump no antebraço pela manhã por 90 dias." at bounding box center [967, 595] width 468 height 31
click at [842, 548] on div "1) MANIPULADO" at bounding box center [967, 540] width 468 height 16
click at [1120, 601] on div "Posologia : Aplicar 1 pump no antebraço pela manhã por 90 dias." at bounding box center [967, 595] width 468 height 31
type trix-editor "<div><strong>1) MANIPULADO ( Repor [MEDICAL_DATA])</strong></div><div>[MEDICAL_…"
click at [444, 156] on input "testos" at bounding box center [529, 152] width 341 height 30
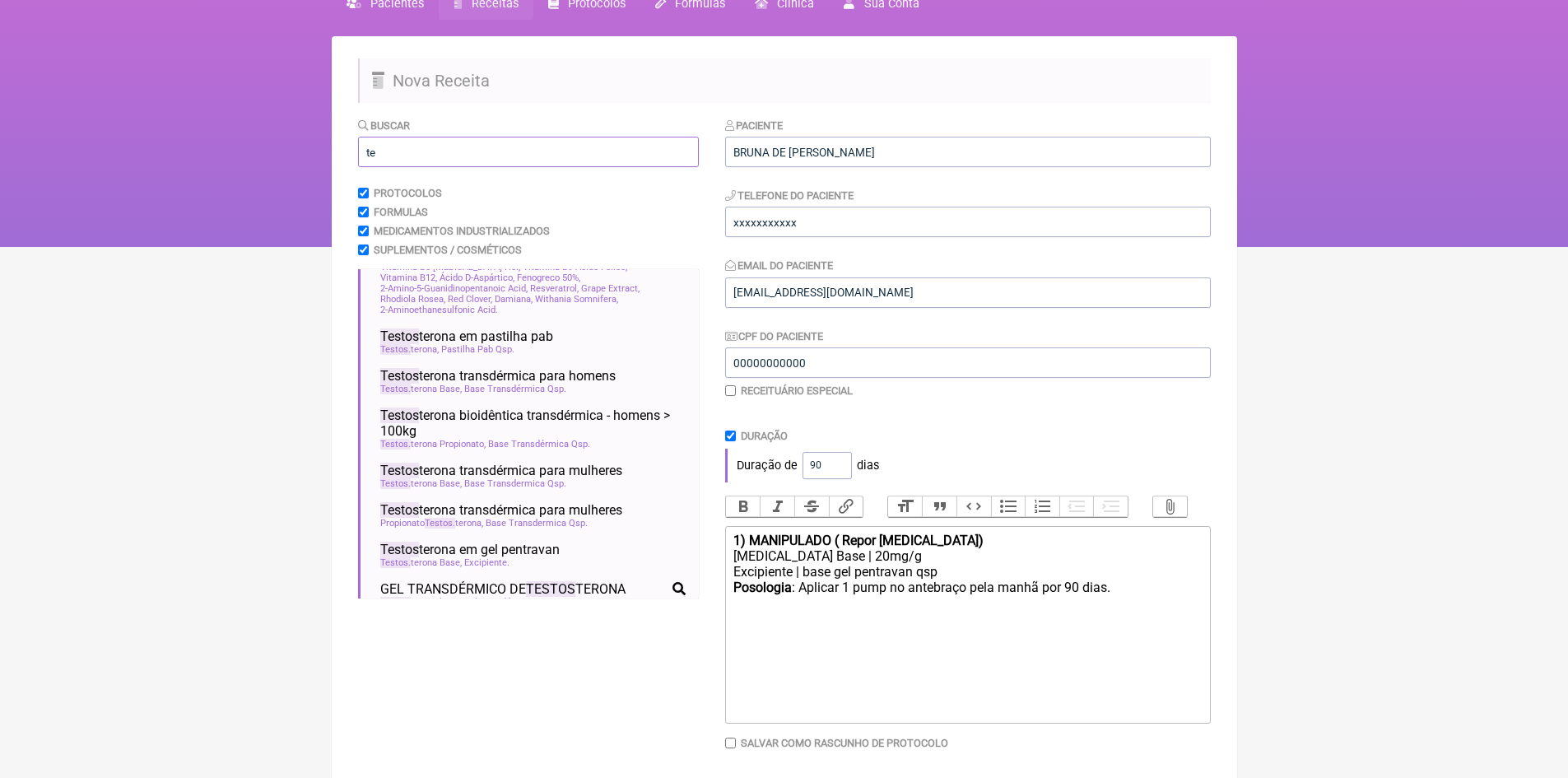
type input "t"
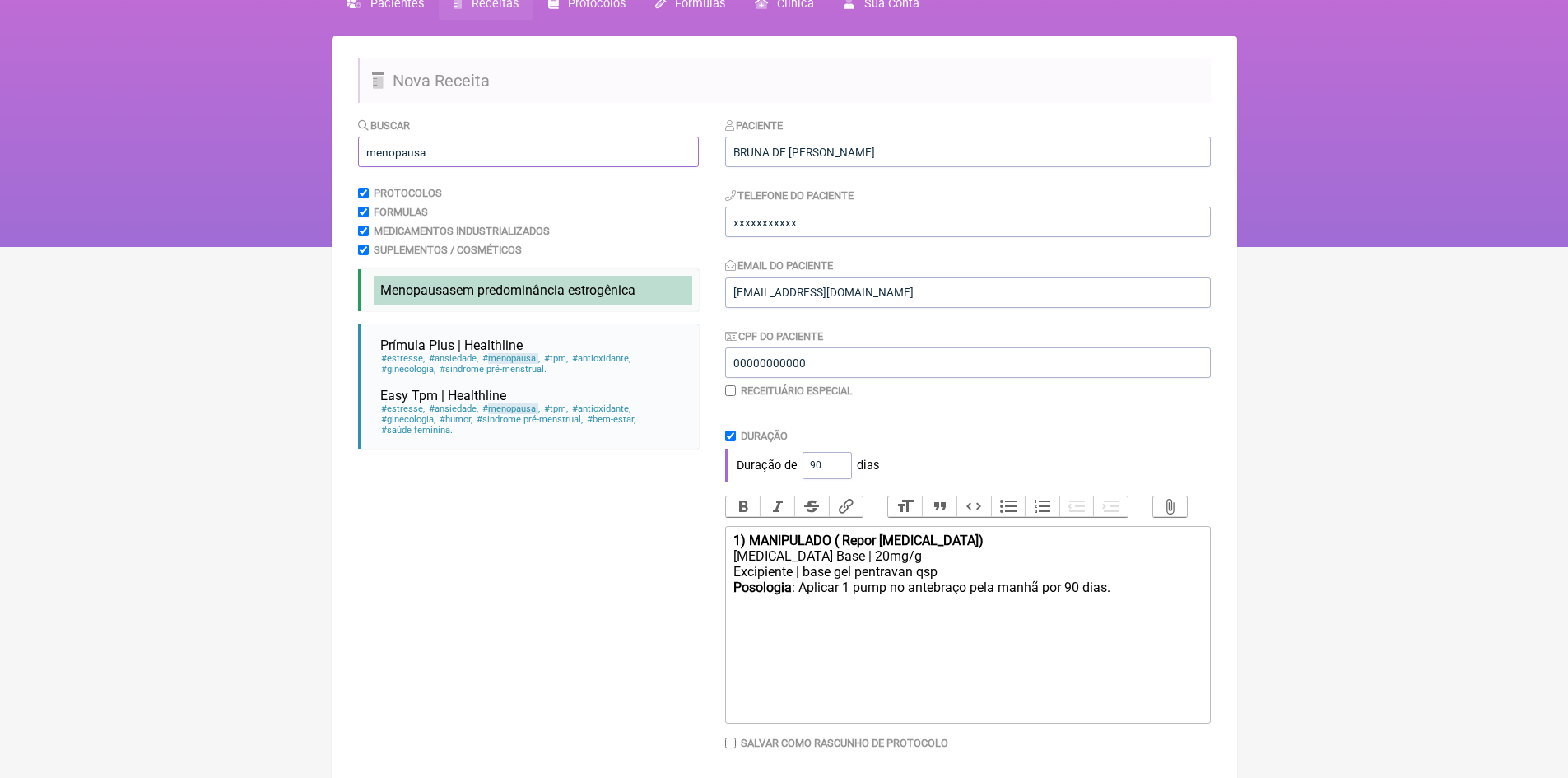
type input "menopausa"
click at [516, 291] on span "Menopausa sem predominância estrogênica" at bounding box center [508, 291] width 255 height 16
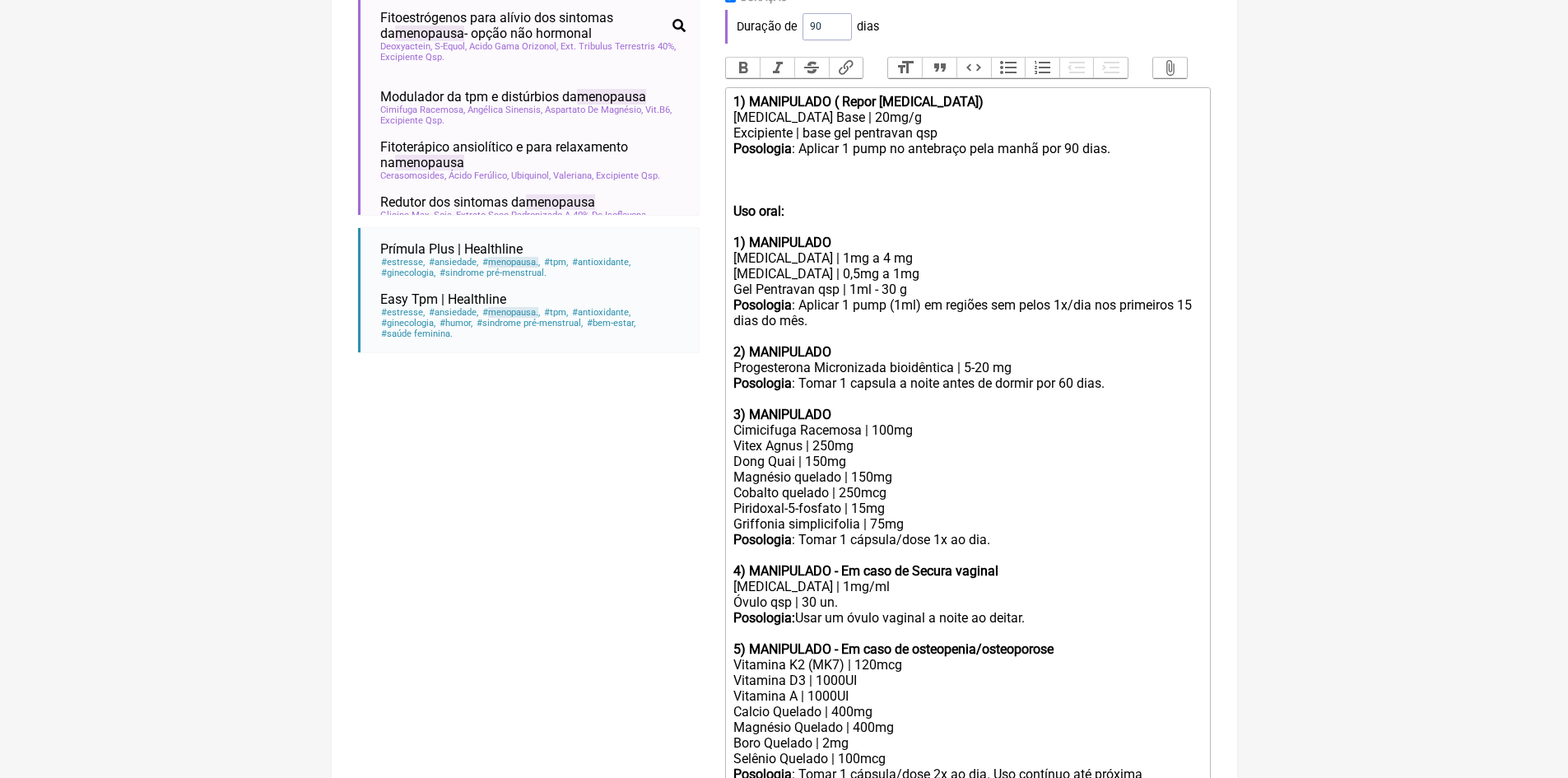
scroll to position [494, 0]
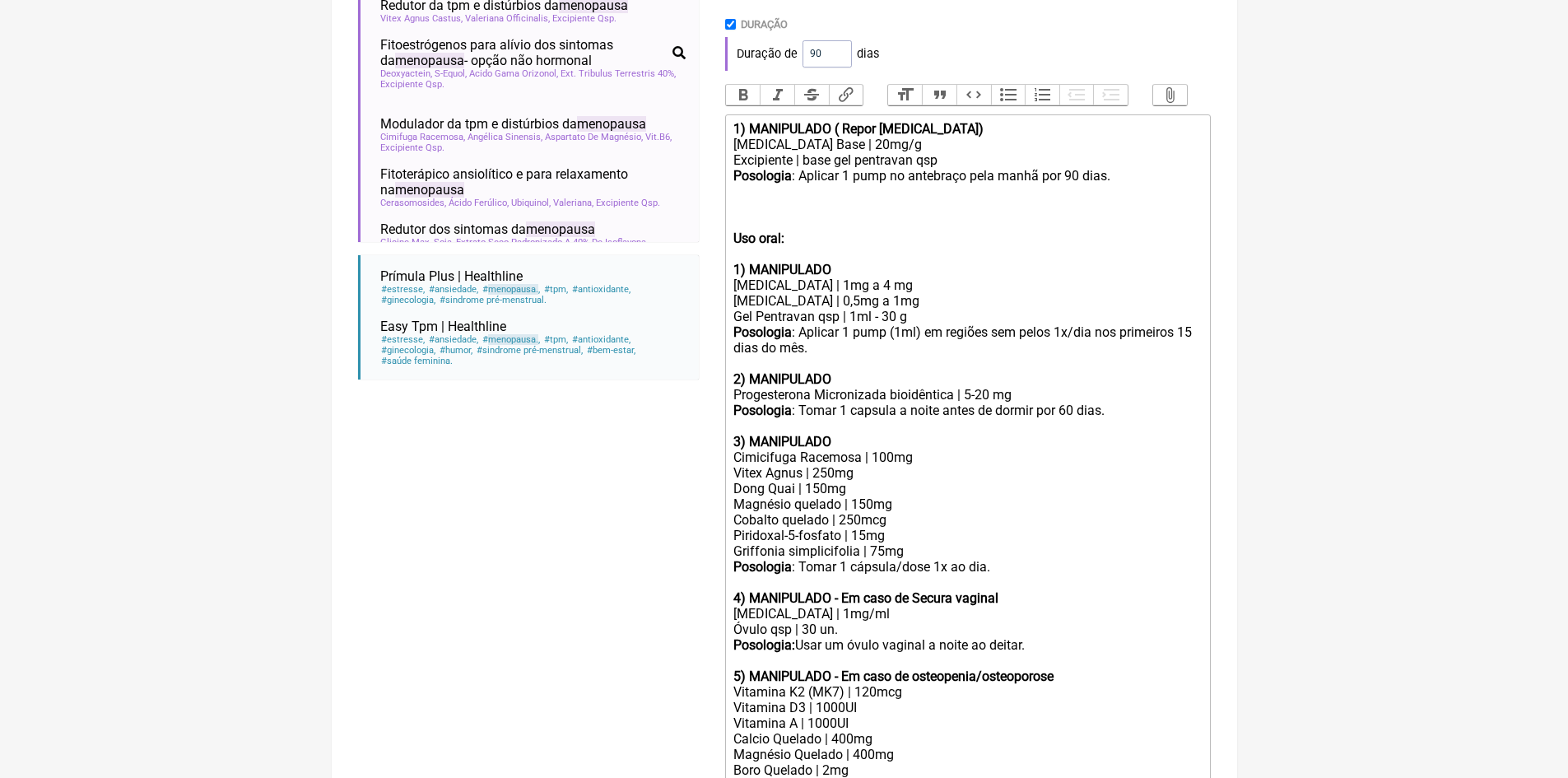
click at [730, 252] on trix-editor "1) MANIPULADO ( Repor [MEDICAL_DATA]) [MEDICAL_DATA] Base | 20mg/g Excipiente |…" at bounding box center [968, 543] width 485 height 857
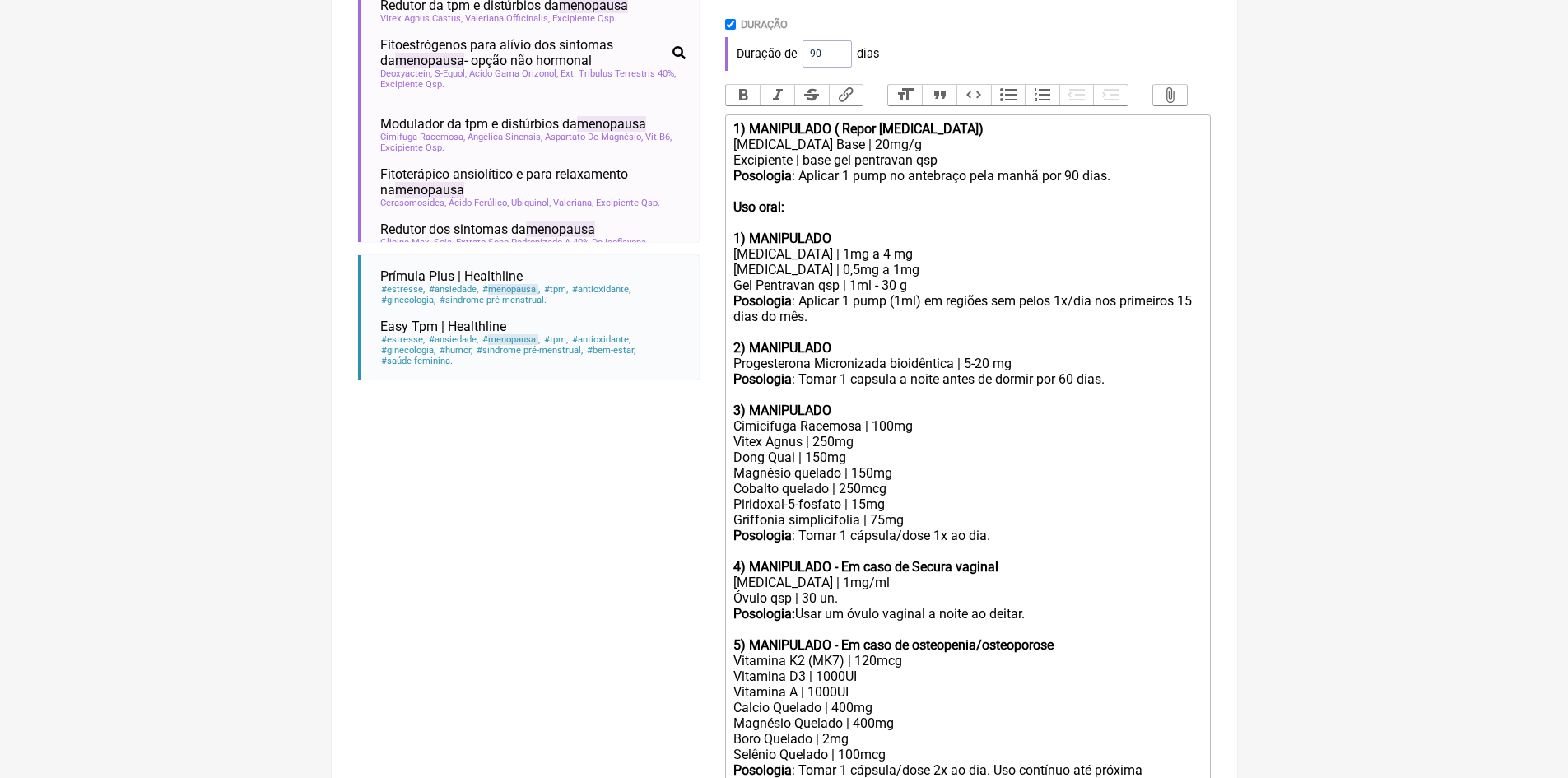
click at [829, 261] on div "[MEDICAL_DATA] | 1mg a 4 mg" at bounding box center [967, 254] width 468 height 16
click at [781, 261] on div "[MEDICAL_DATA] | mg" at bounding box center [967, 254] width 468 height 16
drag, startPoint x: 875, startPoint y: 279, endPoint x: 837, endPoint y: 278, distance: 38.0
click at [837, 277] on div "[MEDICAL_DATA] | 0,5mg a 1mg" at bounding box center [967, 269] width 468 height 16
click at [992, 371] on div "Progesterona Micronizada bioidêntica | 5-20 mg" at bounding box center [967, 363] width 468 height 16
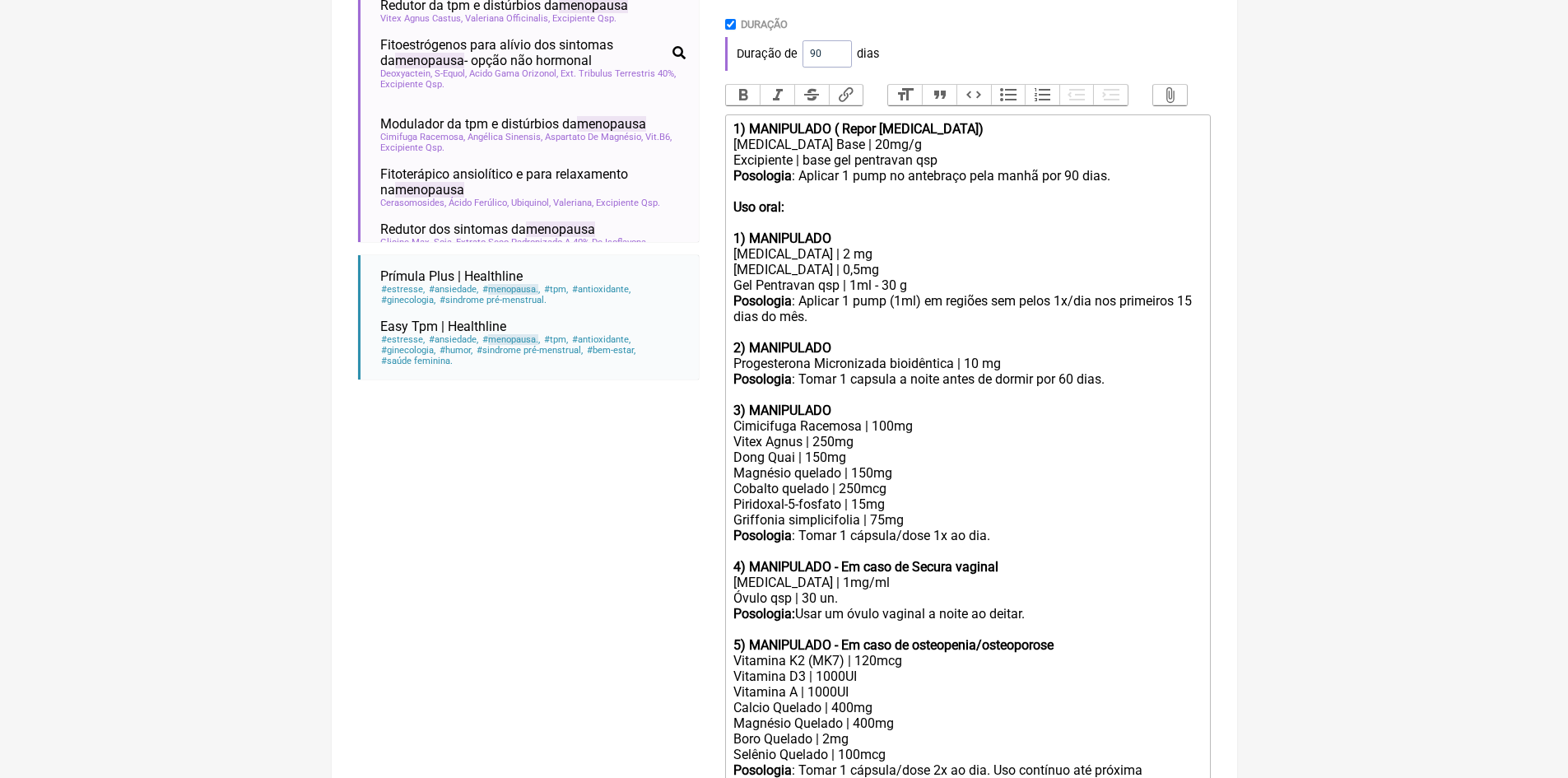
click at [1068, 391] on div "Posologia : Tomar 1 capsula a noite antes de dormir por 60 dias. 3) MANIPULADO" at bounding box center [967, 394] width 468 height 47
click at [847, 247] on div "Posologia : Aplicar 1 pump no antebraço pela manhã por 90 dias. Uso oral: 1) MA…" at bounding box center [967, 207] width 468 height 78
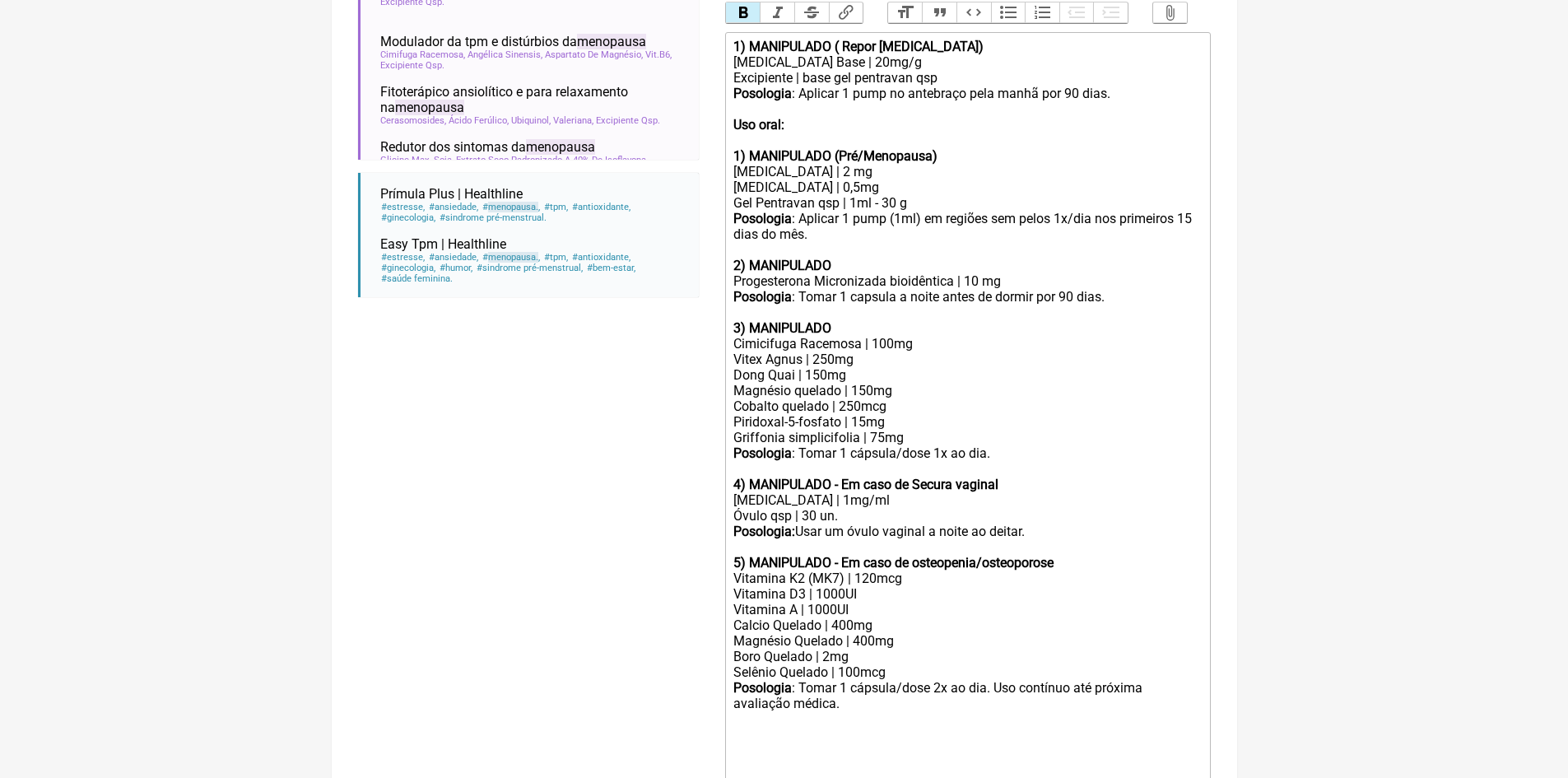
scroll to position [659, 0]
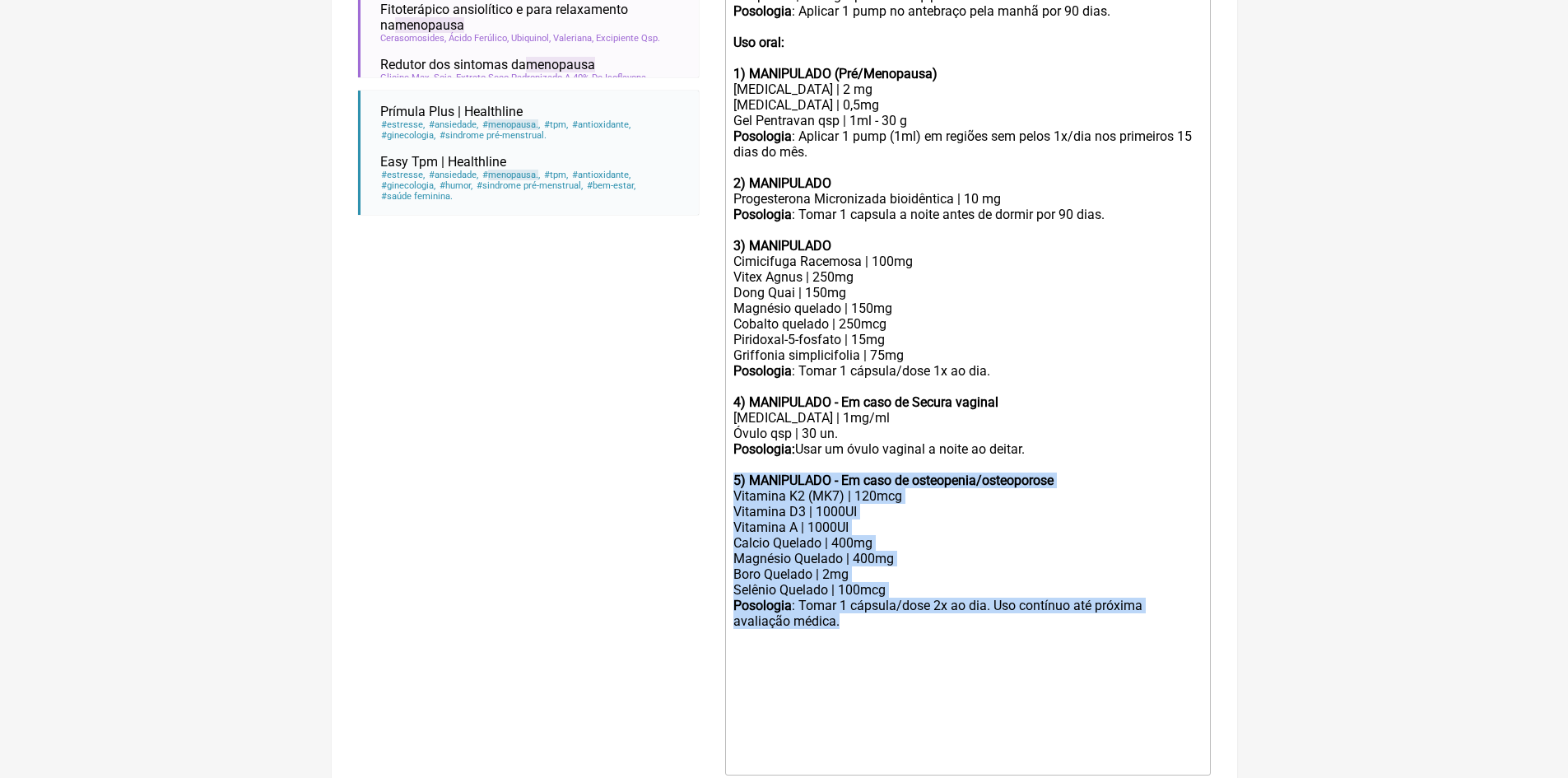
drag, startPoint x: 733, startPoint y: 494, endPoint x: 1120, endPoint y: 640, distance: 413.6
click at [1120, 640] on trix-editor "1) MANIPULADO ( Repor [MEDICAL_DATA]) [MEDICAL_DATA] Base | 20mg/g Excipiente |…" at bounding box center [968, 363] width 485 height 826
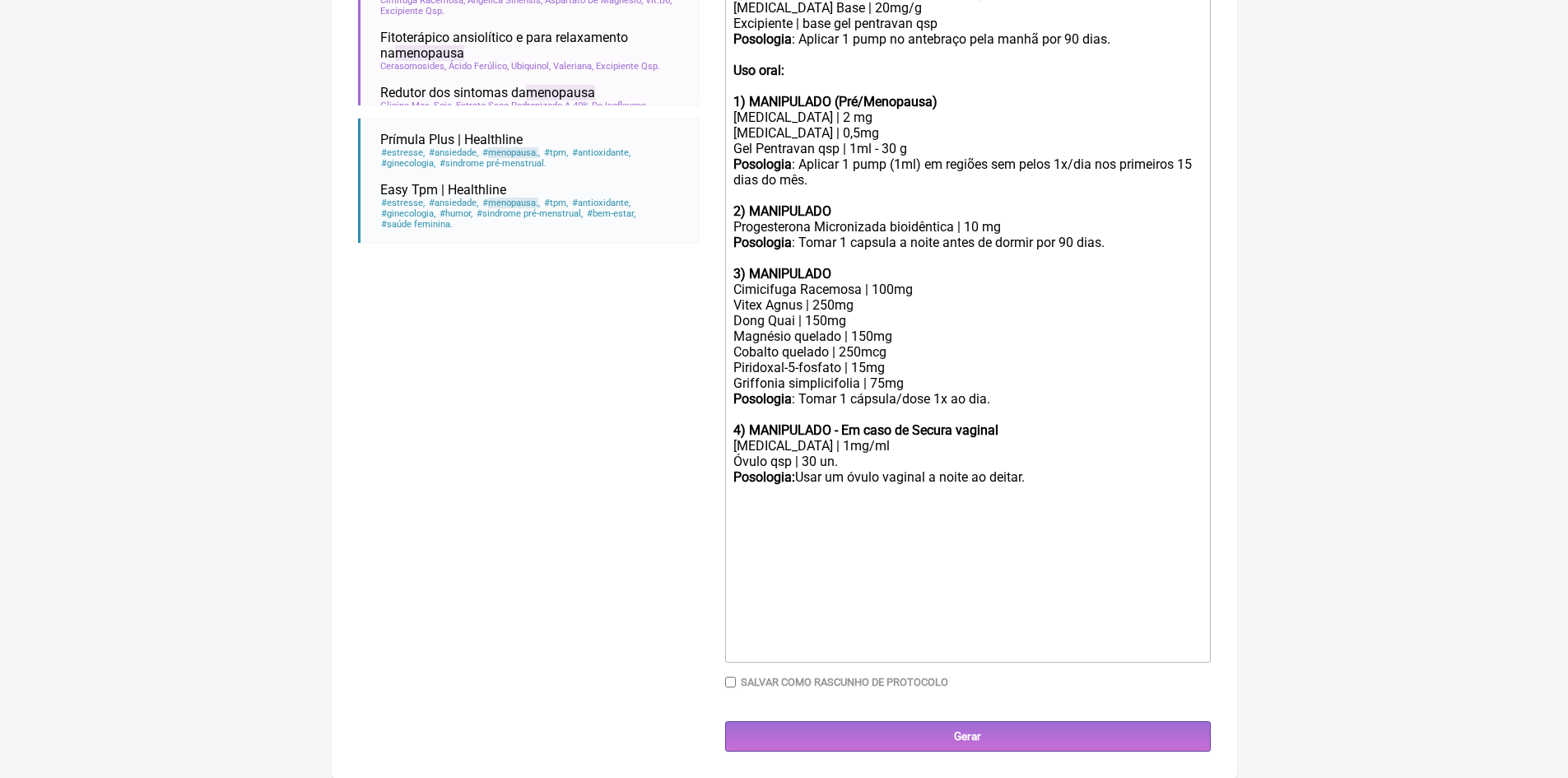
scroll to position [644, 0]
drag, startPoint x: 731, startPoint y: 431, endPoint x: 1072, endPoint y: 489, distance: 345.9
click at [1072, 489] on trix-editor "1) MANIPULADO ( Repor [MEDICAL_DATA]) [MEDICAL_DATA] Base | 20mg/g Excipiente |…" at bounding box center [968, 320] width 485 height 685
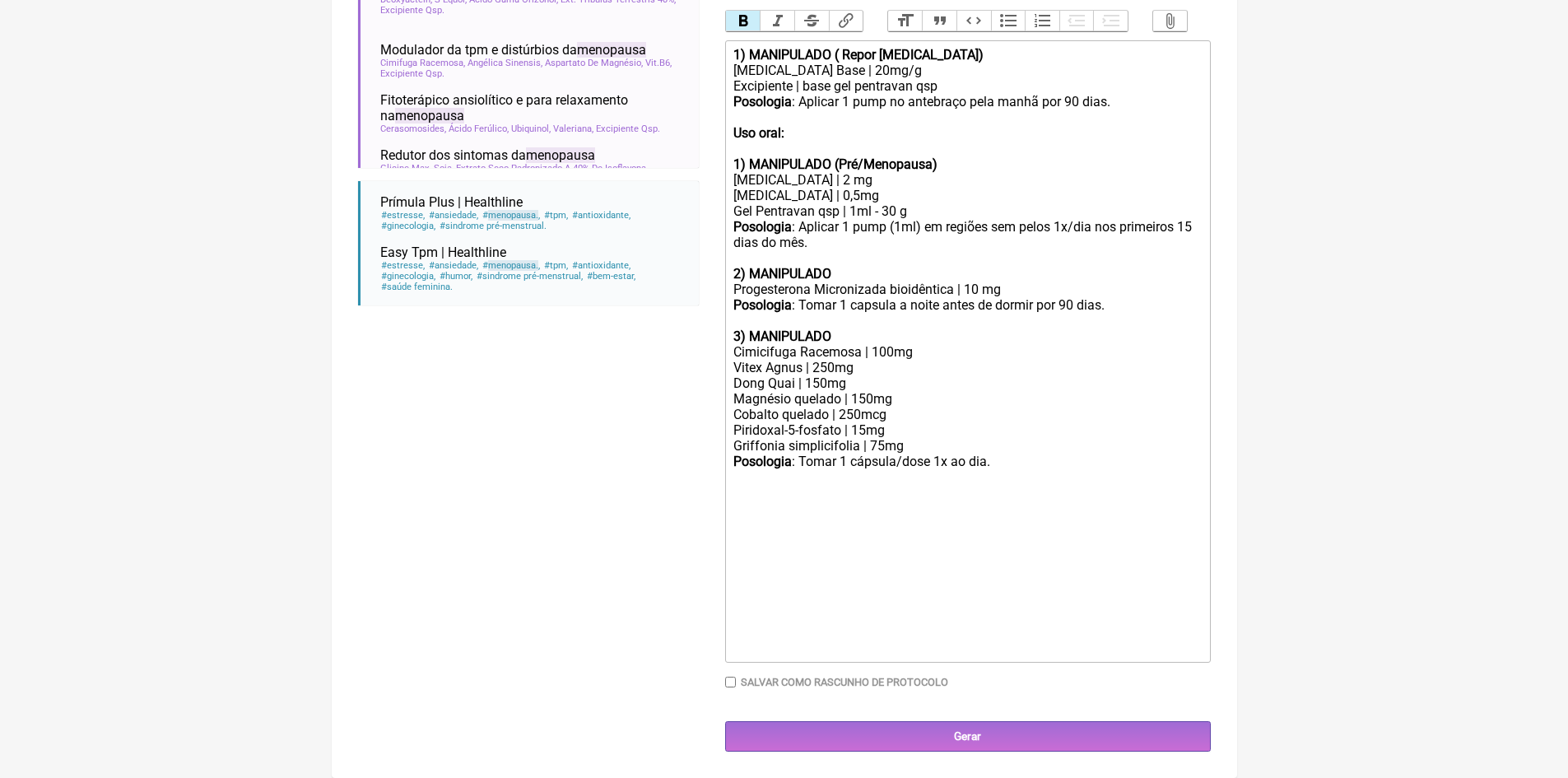
click at [821, 179] on div "[MEDICAL_DATA] | 2 mg" at bounding box center [967, 180] width 468 height 16
click at [843, 272] on div "Posologia : Aplicar 1 pump (1ml) em regiões sem pelos 1x/dia nos primeiros 15 d…" at bounding box center [967, 251] width 468 height 63
click at [837, 338] on div "Posologia : Tomar 1 capsula a noite antes de dormir por 90 dias. 3) MANIPULADO" at bounding box center [967, 321] width 468 height 47
click at [994, 464] on div "Posologia : Tomar 1 cápsula/dose 1x ao dia." at bounding box center [967, 477] width 468 height 47
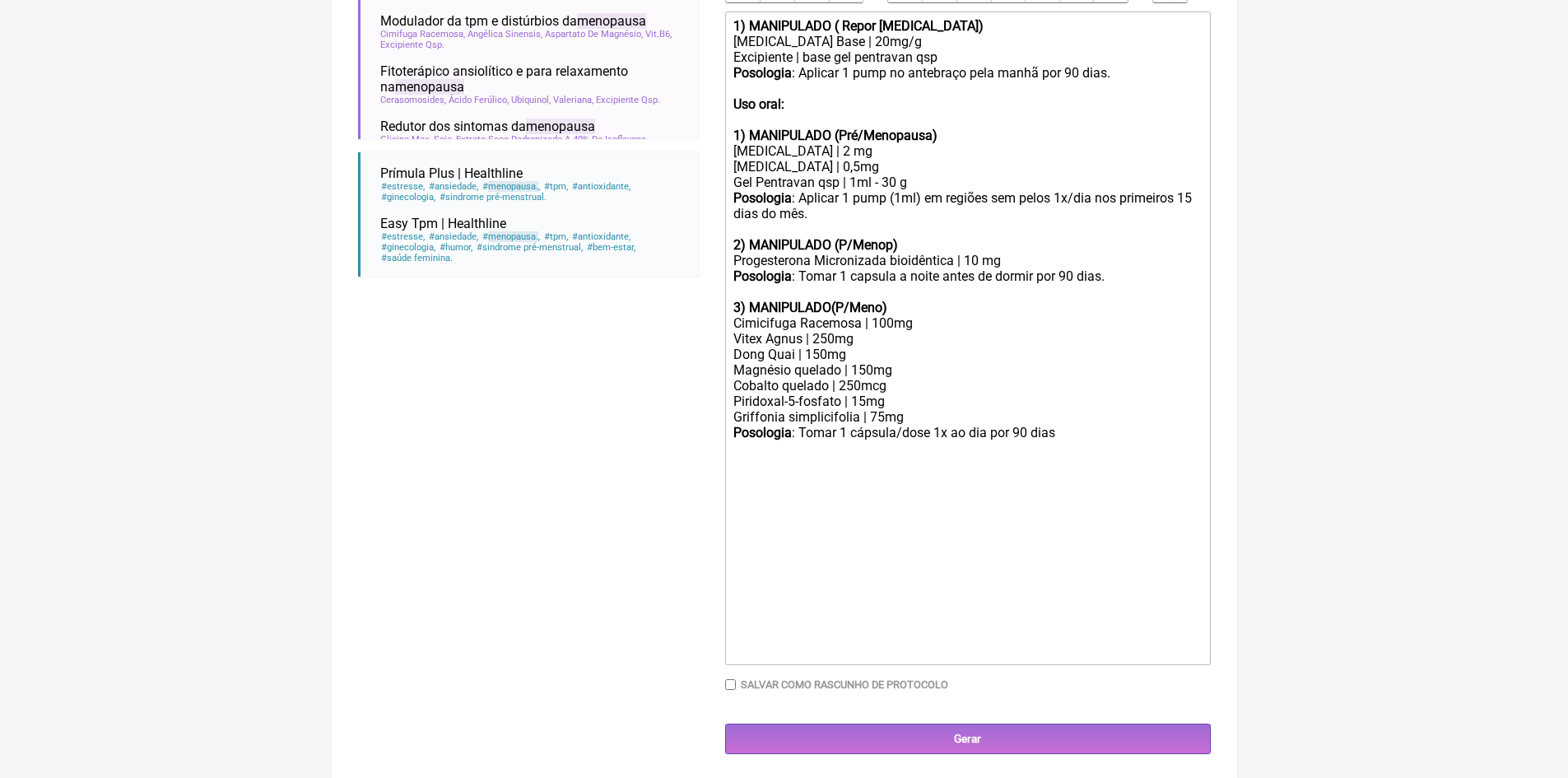
type trix-editor "<lor><ipsumd>0) SITAMETCON ( Adipi Elitseddoeiu)</tempor></inc><utl>Etdoloremag…"
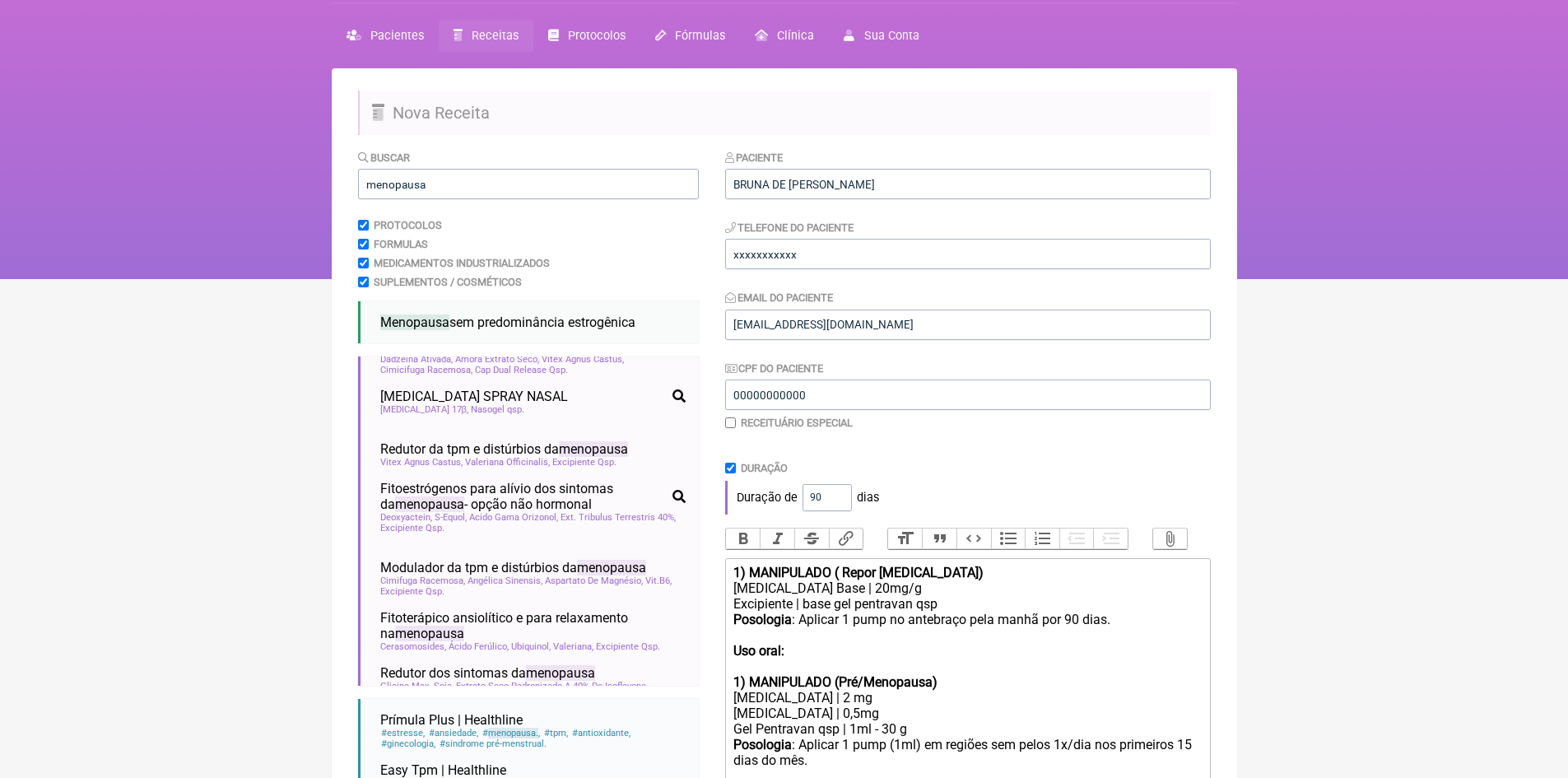
scroll to position [0, 0]
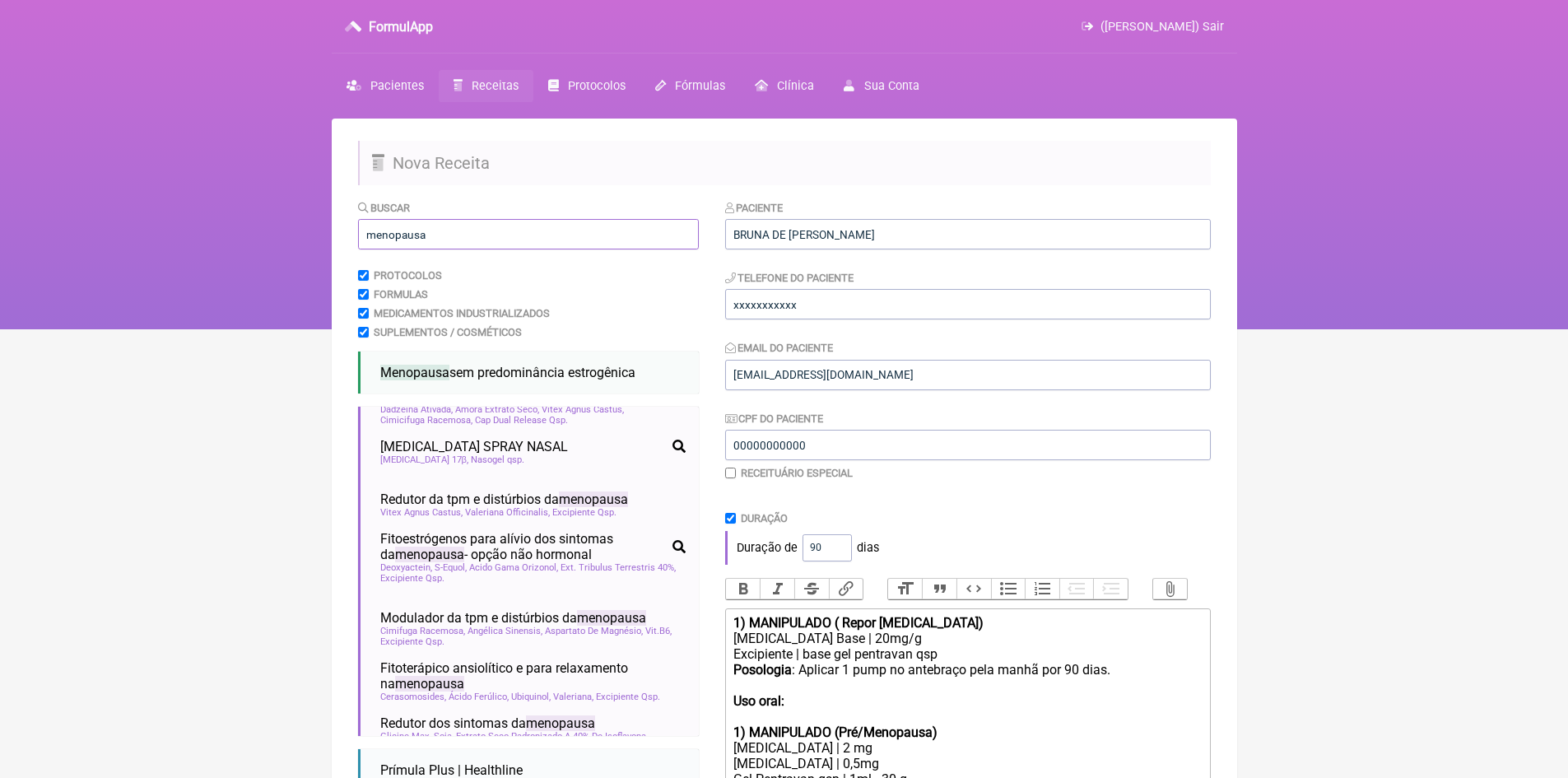
click at [457, 234] on input "menopausa" at bounding box center [529, 234] width 341 height 30
type input "m"
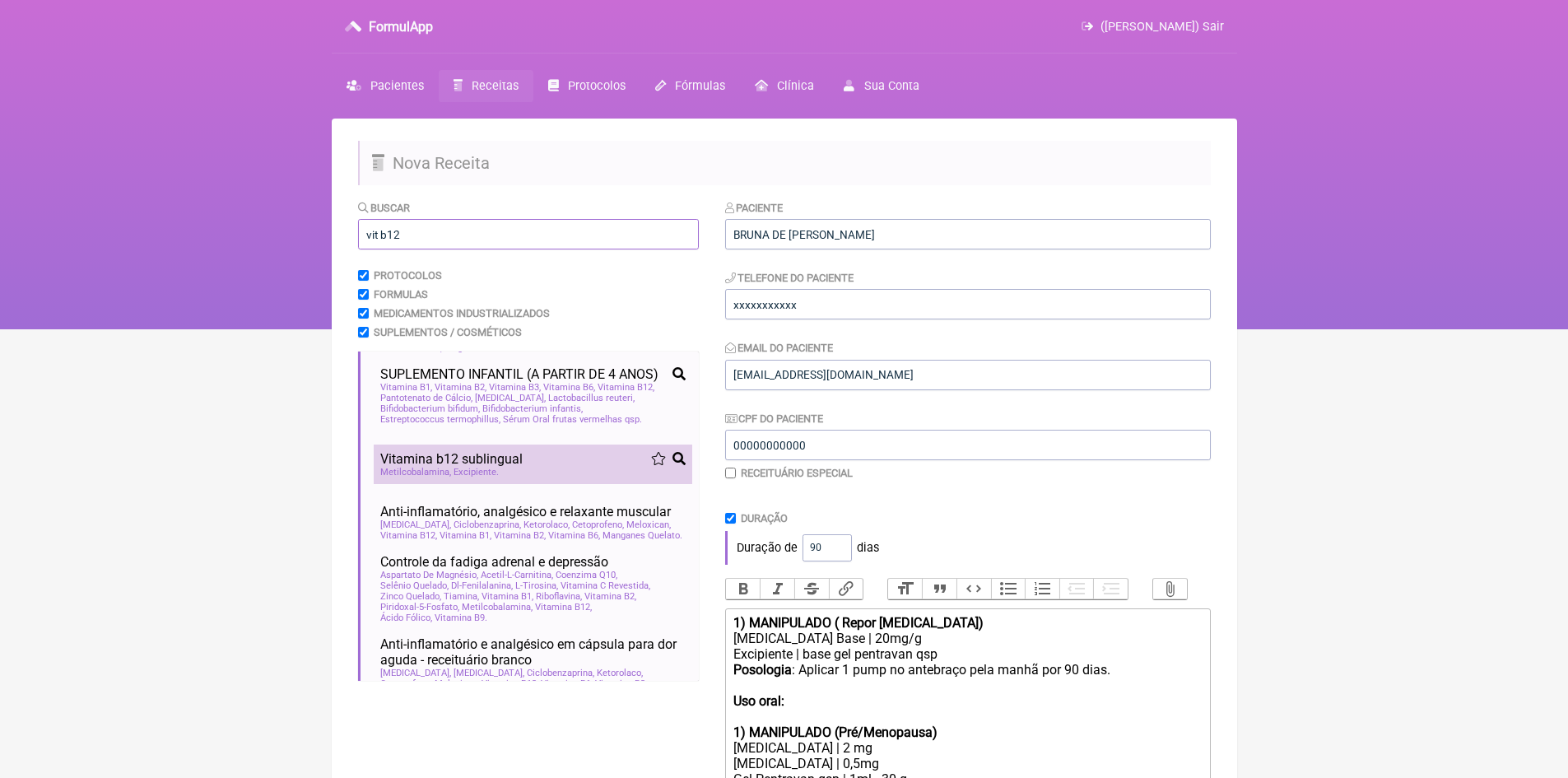
scroll to position [494, 0]
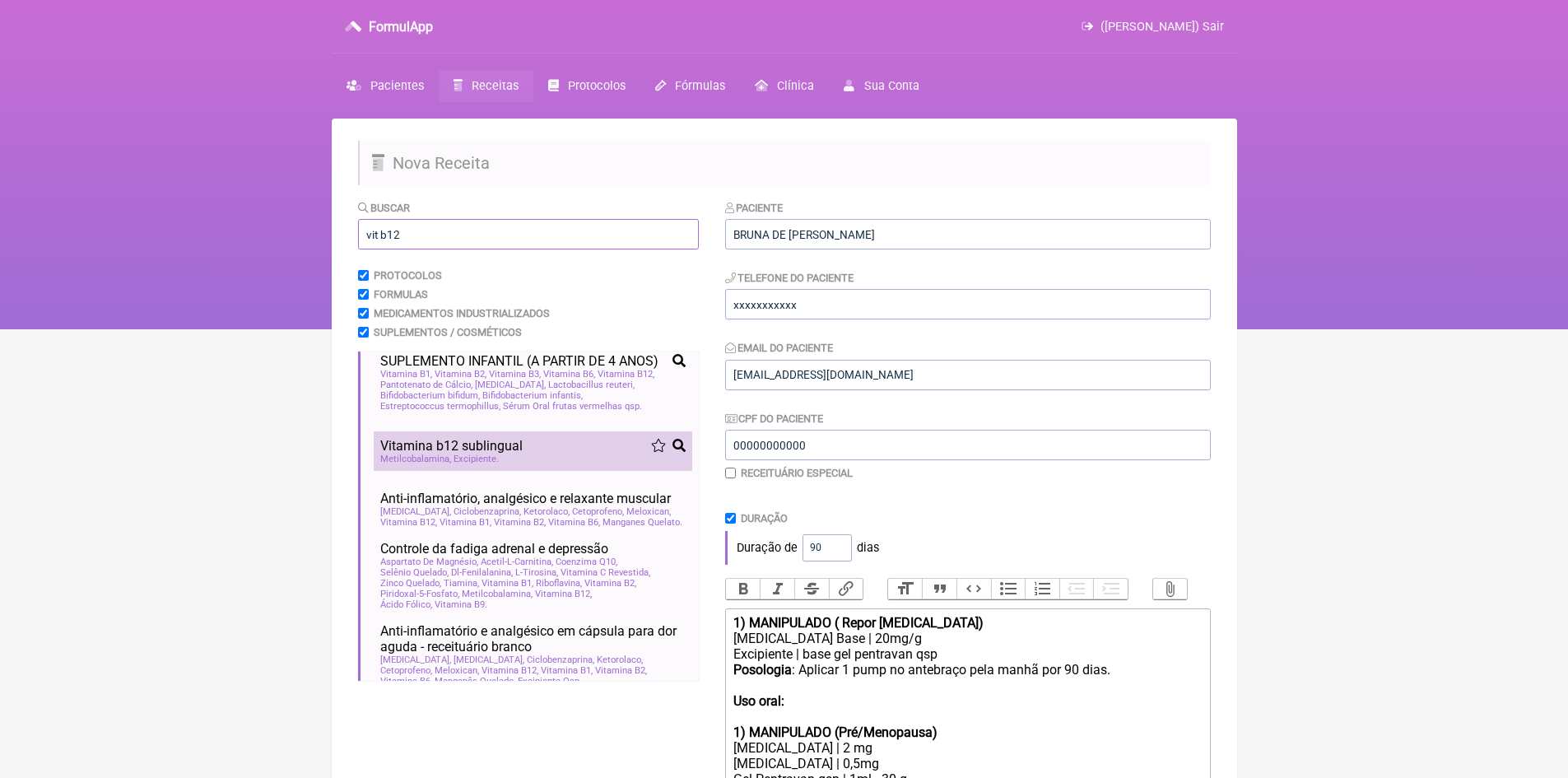
type input "vit b12"
click at [499, 453] on span "Vitamina b12 sublingual" at bounding box center [452, 446] width 143 height 16
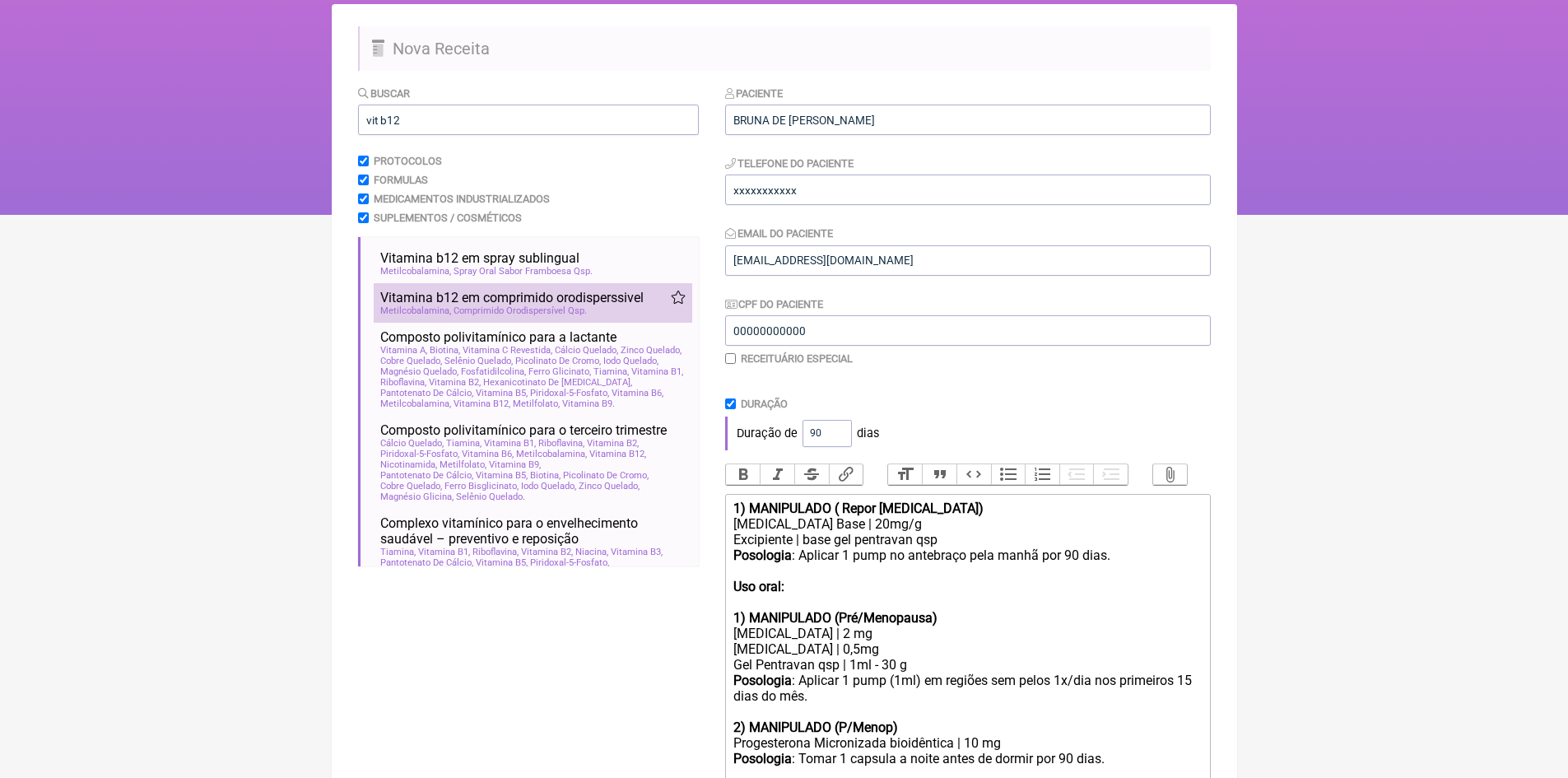
scroll to position [32, 0]
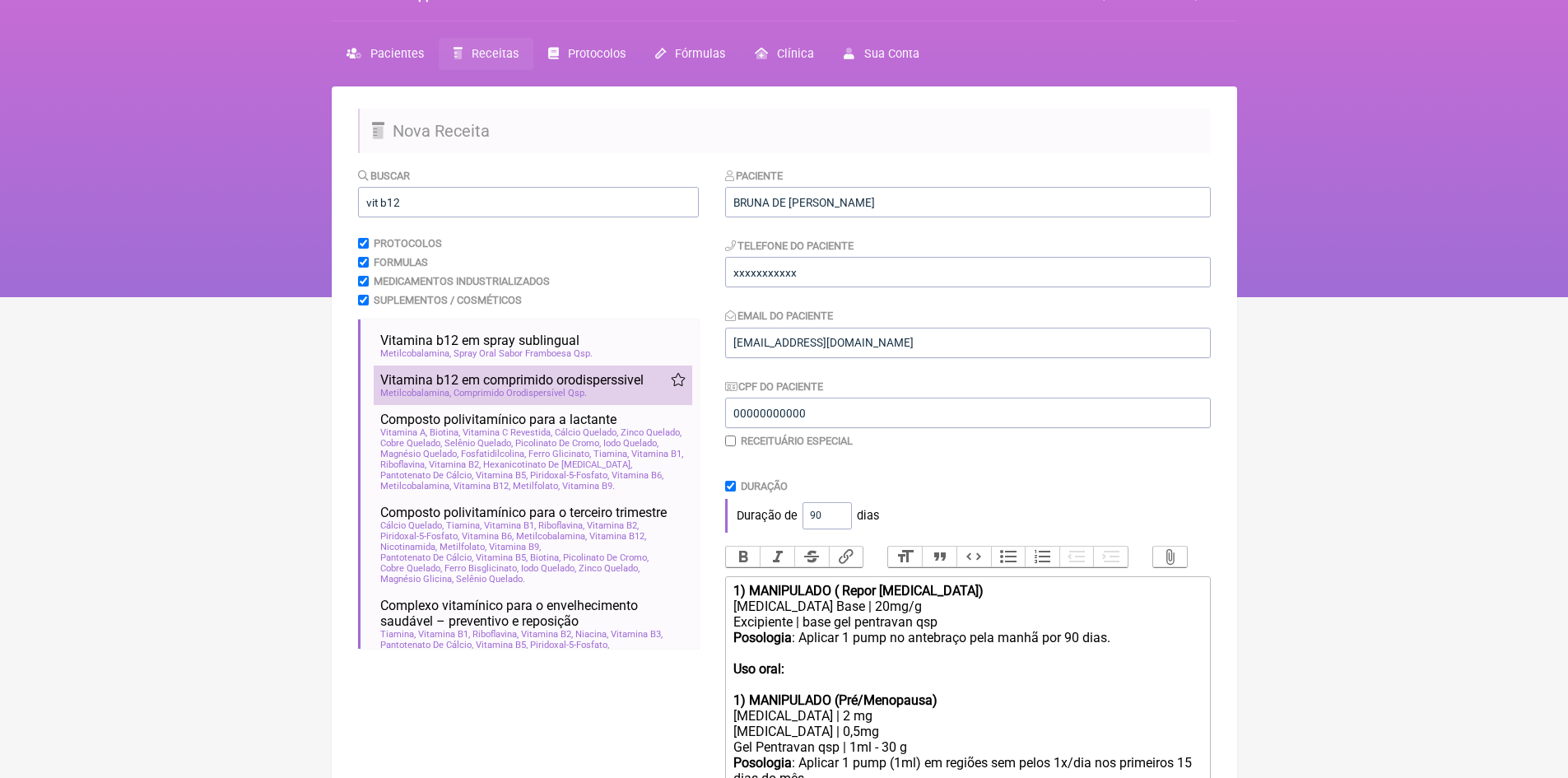
click at [520, 379] on span "Vitamina b12 em comprimido orodisperssivel" at bounding box center [512, 380] width 263 height 16
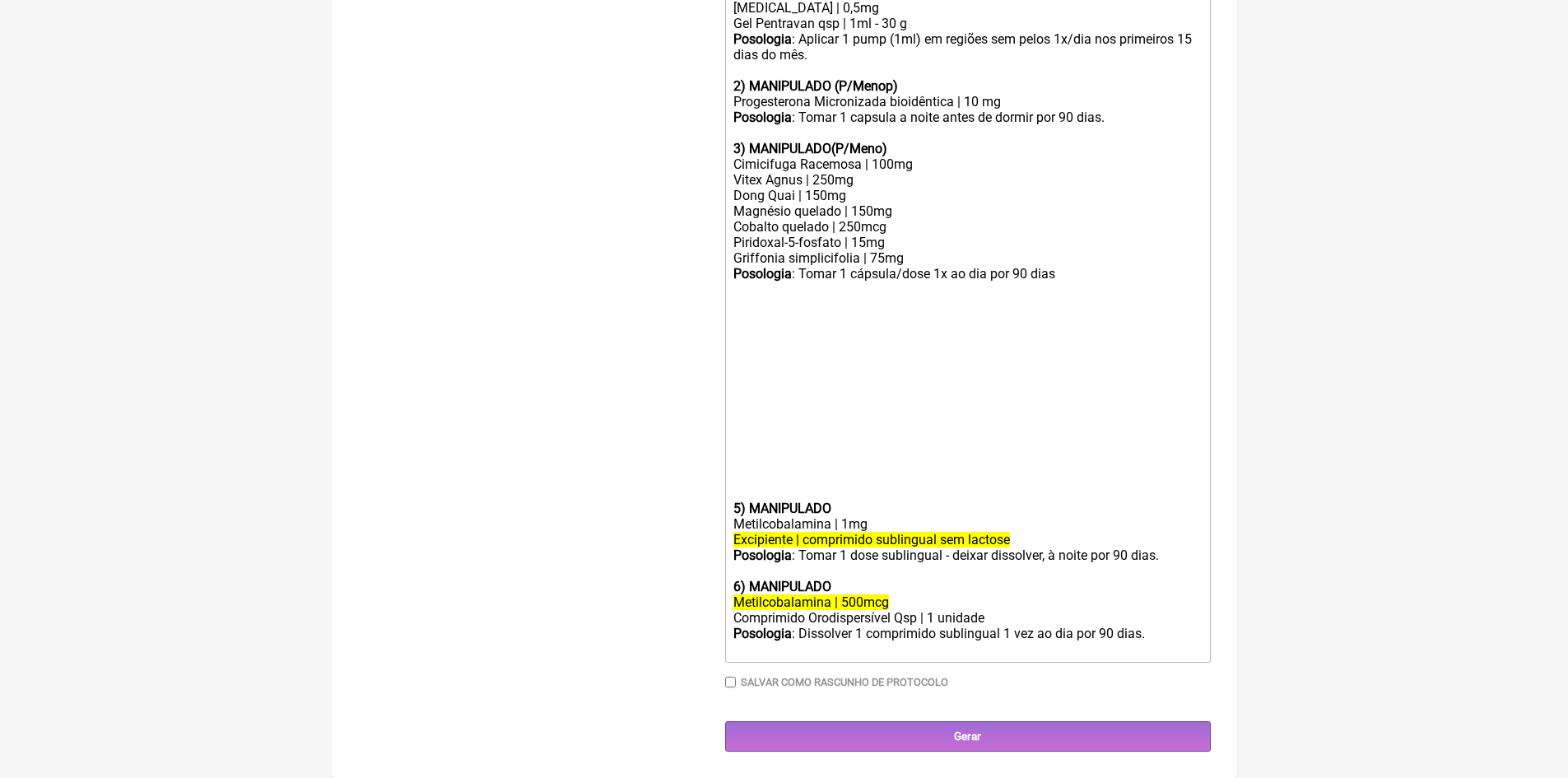
scroll to position [769, 0]
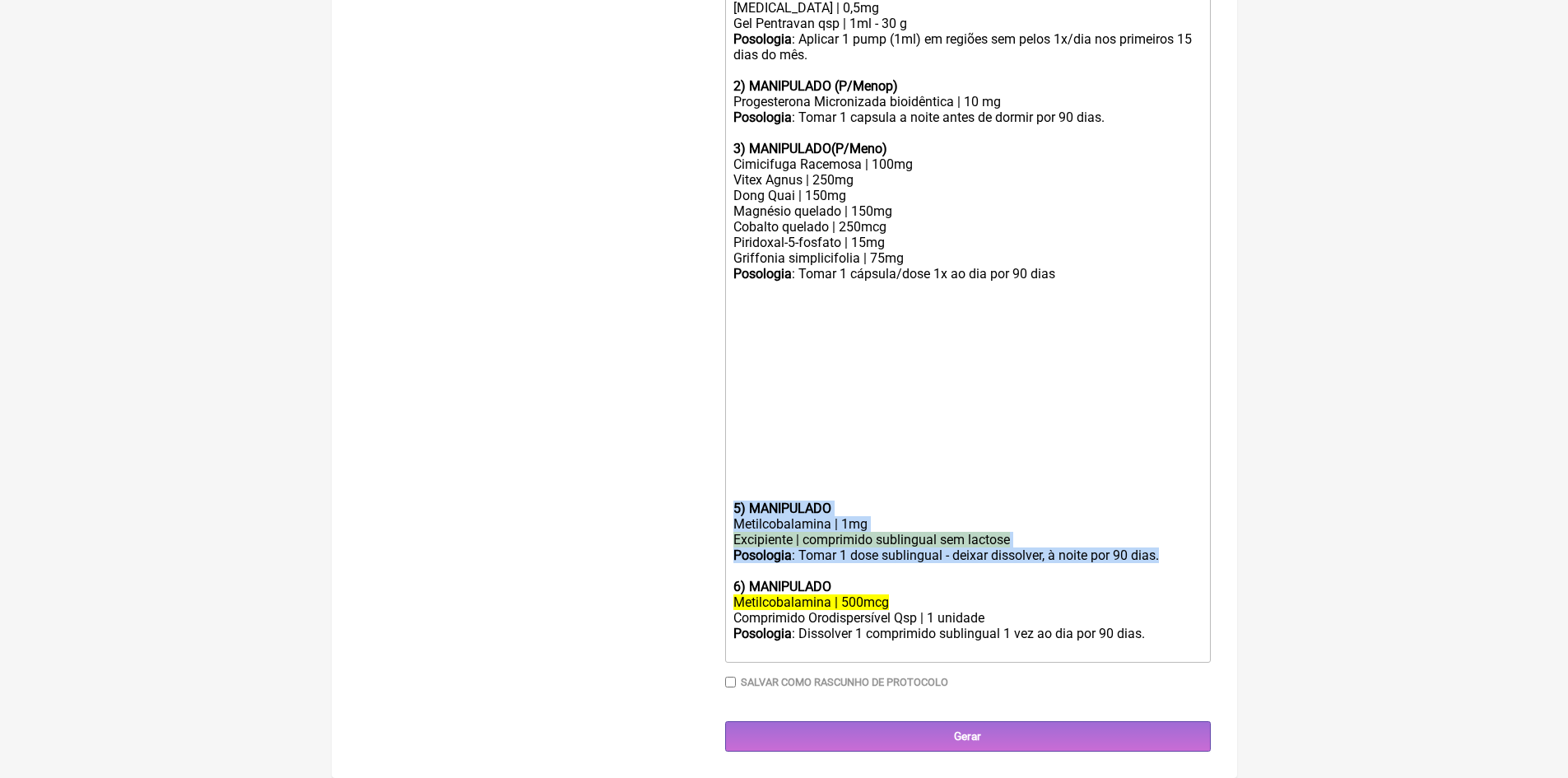
drag, startPoint x: 730, startPoint y: 506, endPoint x: 1181, endPoint y: 555, distance: 453.7
click at [1181, 555] on trix-editor "1) MANIPULADO ( Repor [MEDICAL_DATA]) [MEDICAL_DATA] Base | 20mg/g Excipiente |…" at bounding box center [968, 257] width 485 height 810
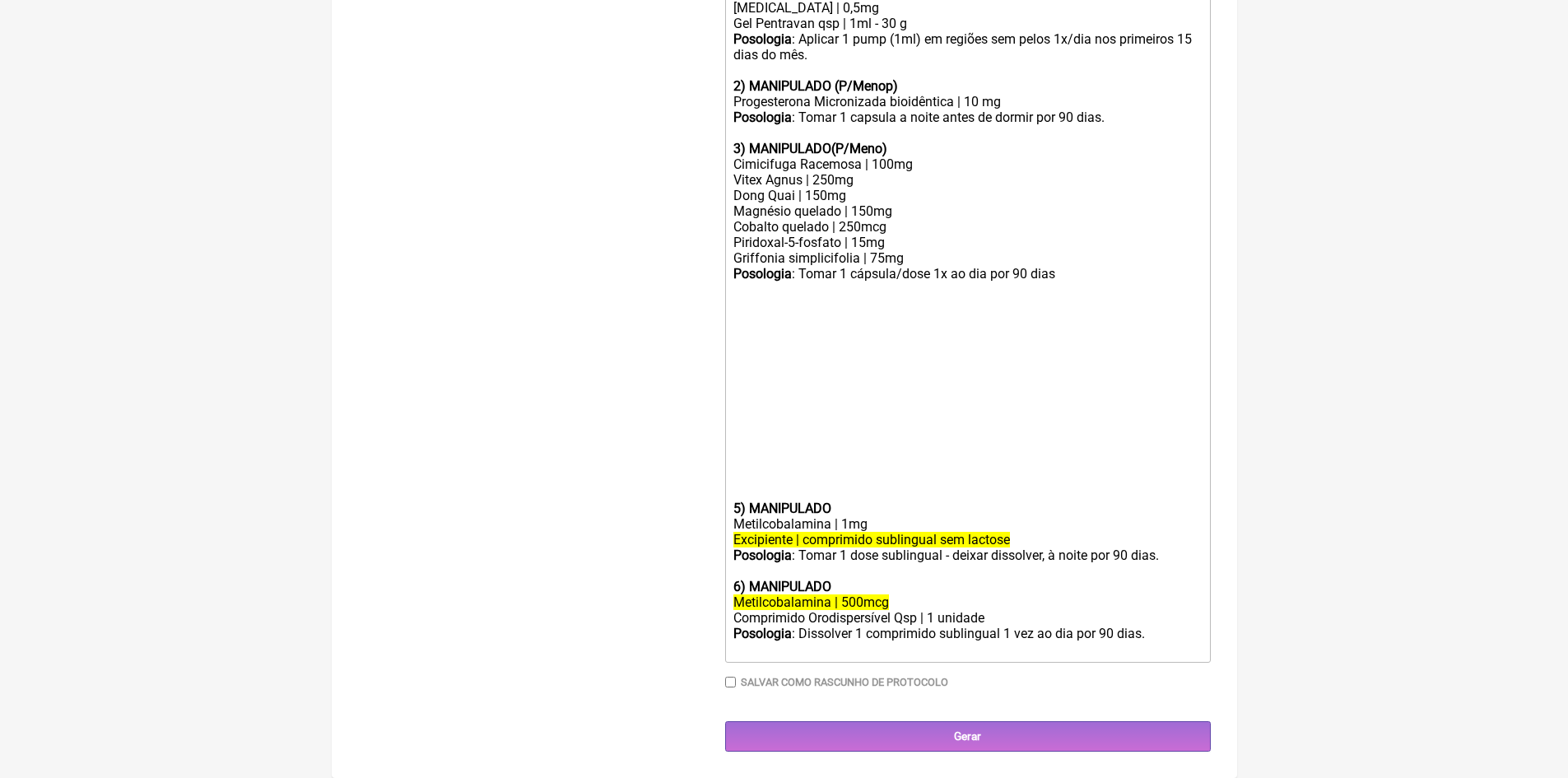
scroll to position [722, 0]
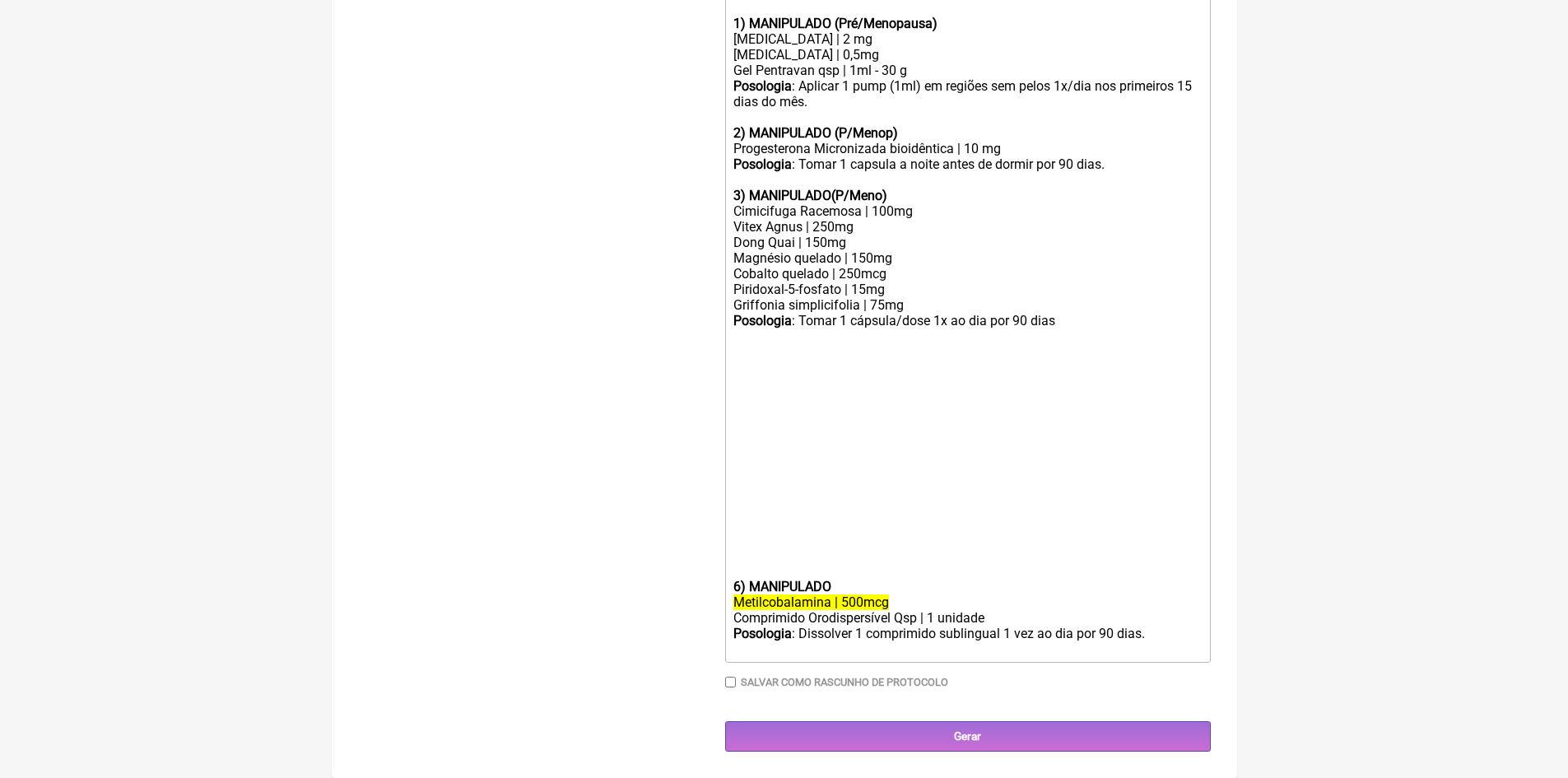
click at [730, 584] on trix-editor "1) MANIPULADO ( Repor [MEDICAL_DATA]) [MEDICAL_DATA] Base | 20mg/g Excipiente |…" at bounding box center [968, 281] width 485 height 763
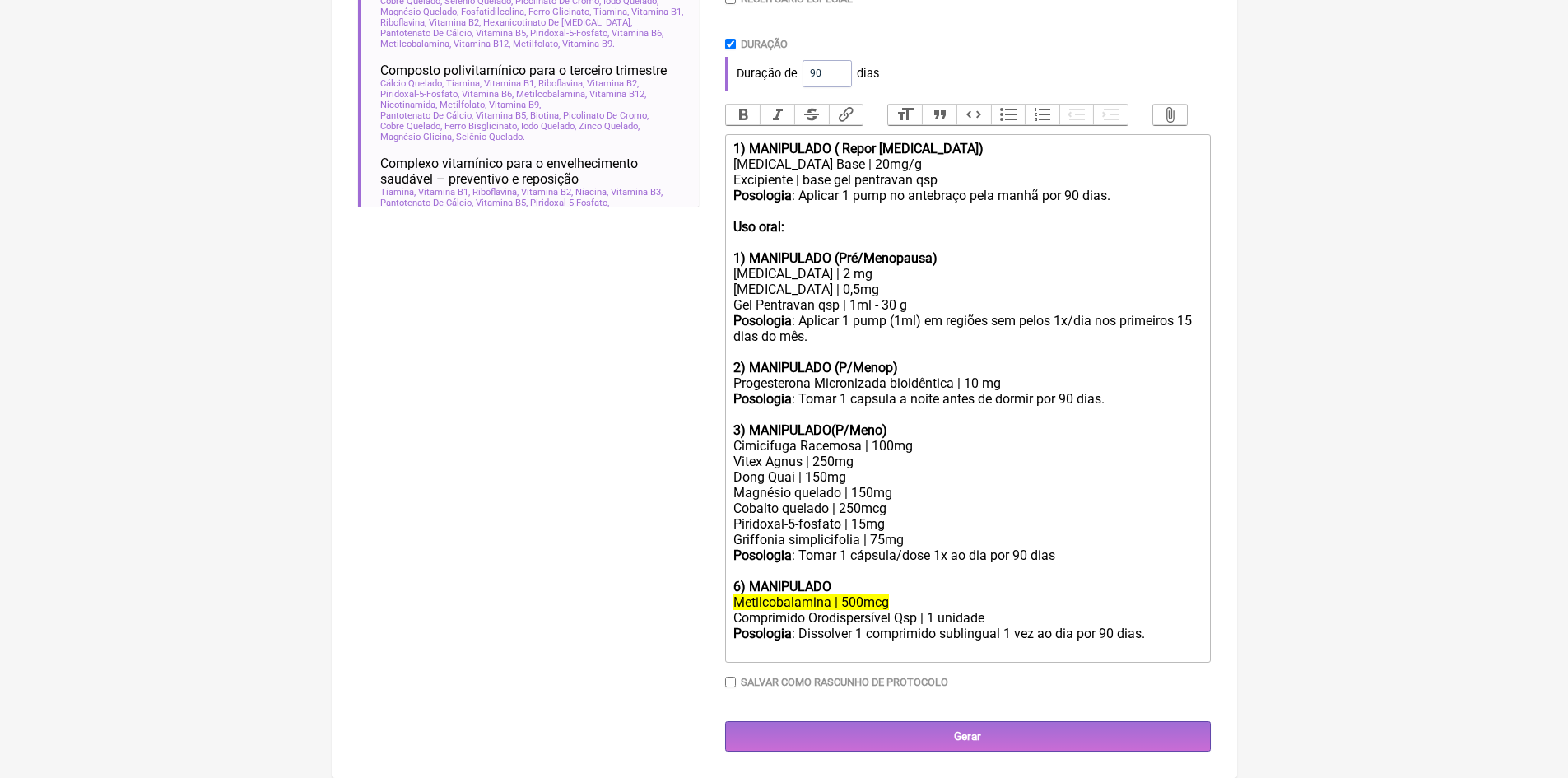
scroll to position [503, 0]
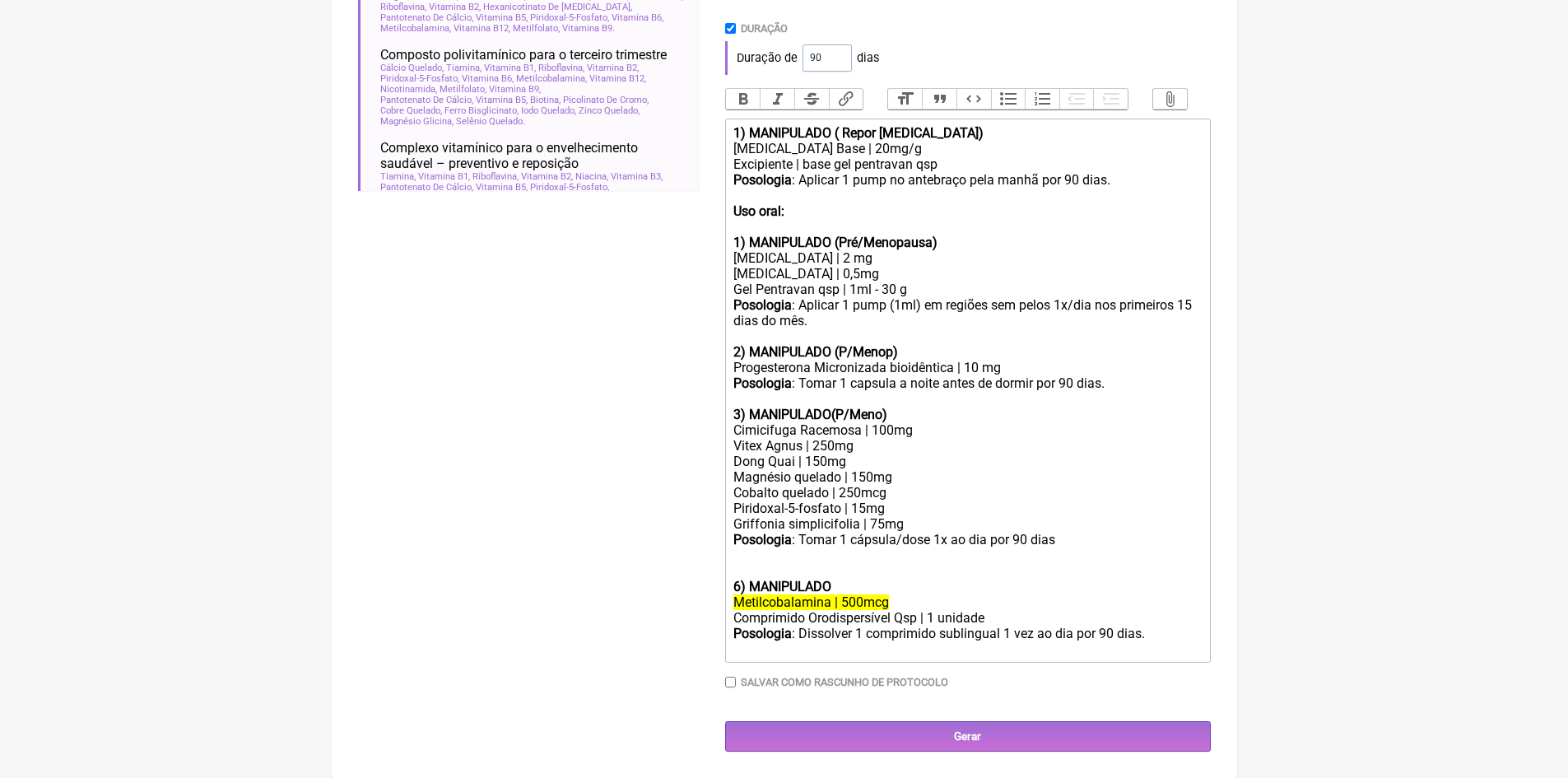
click at [740, 585] on strong "6) MANIPULADO" at bounding box center [782, 586] width 98 height 16
click at [849, 604] on del "Metilcobalamina | 500mcg" at bounding box center [810, 602] width 156 height 16
click at [846, 587] on div "Posologia : Tomar 1 cápsula/dose 1x ao dia por 90 dias 4 ) MANIPULADO" at bounding box center [967, 563] width 468 height 63
click at [1164, 633] on div "Posologia : Dissolver 1 comprimido sublingual 1 vez ao dia por 90 dias." at bounding box center [967, 641] width 468 height 31
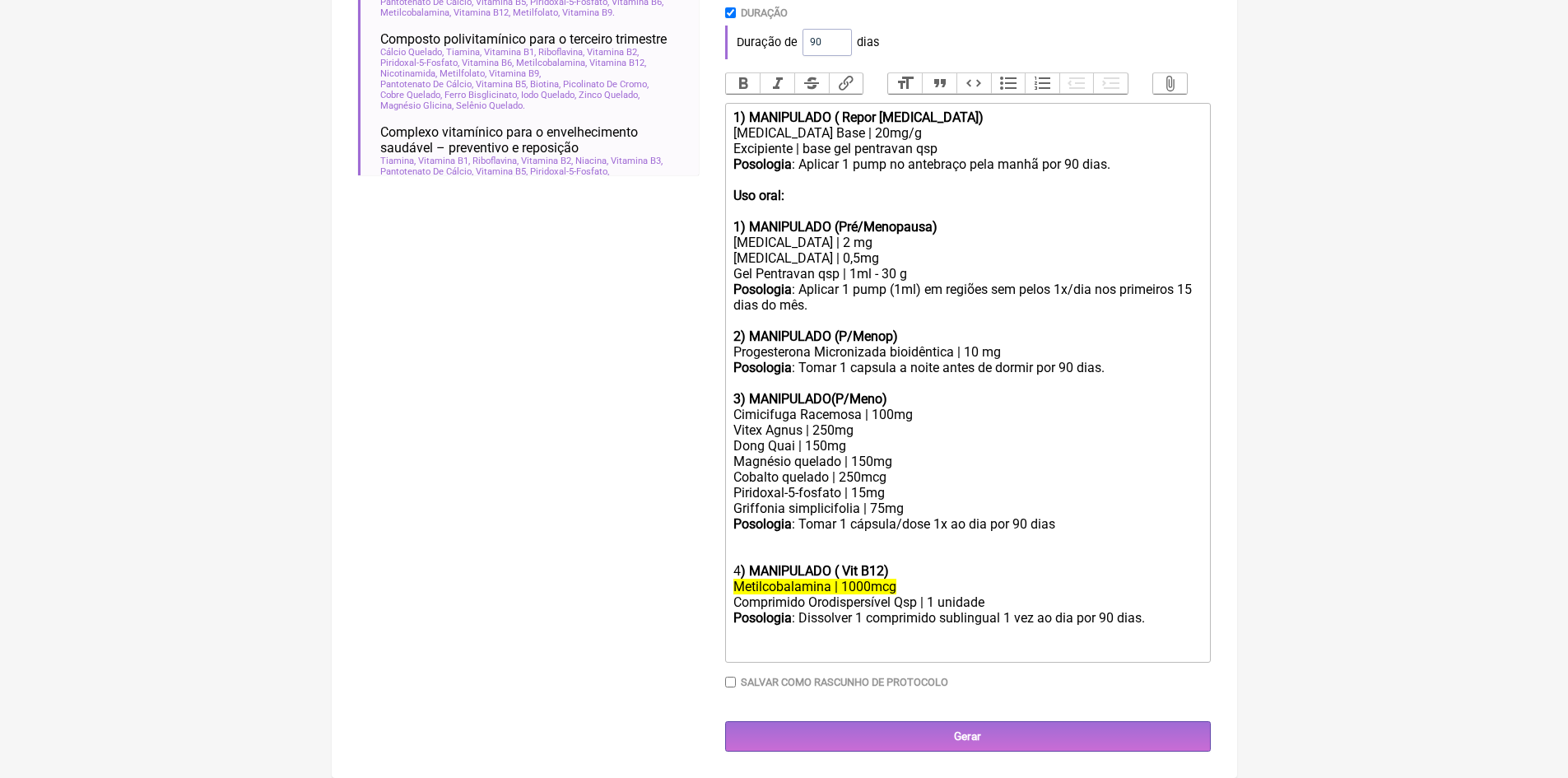
scroll to position [534, 0]
type trix-editor "<lor><ipsumd>0) SITAMETCON ( Adipi Elitseddoeiu)</tempor></inc><utl>Etdoloremag…"
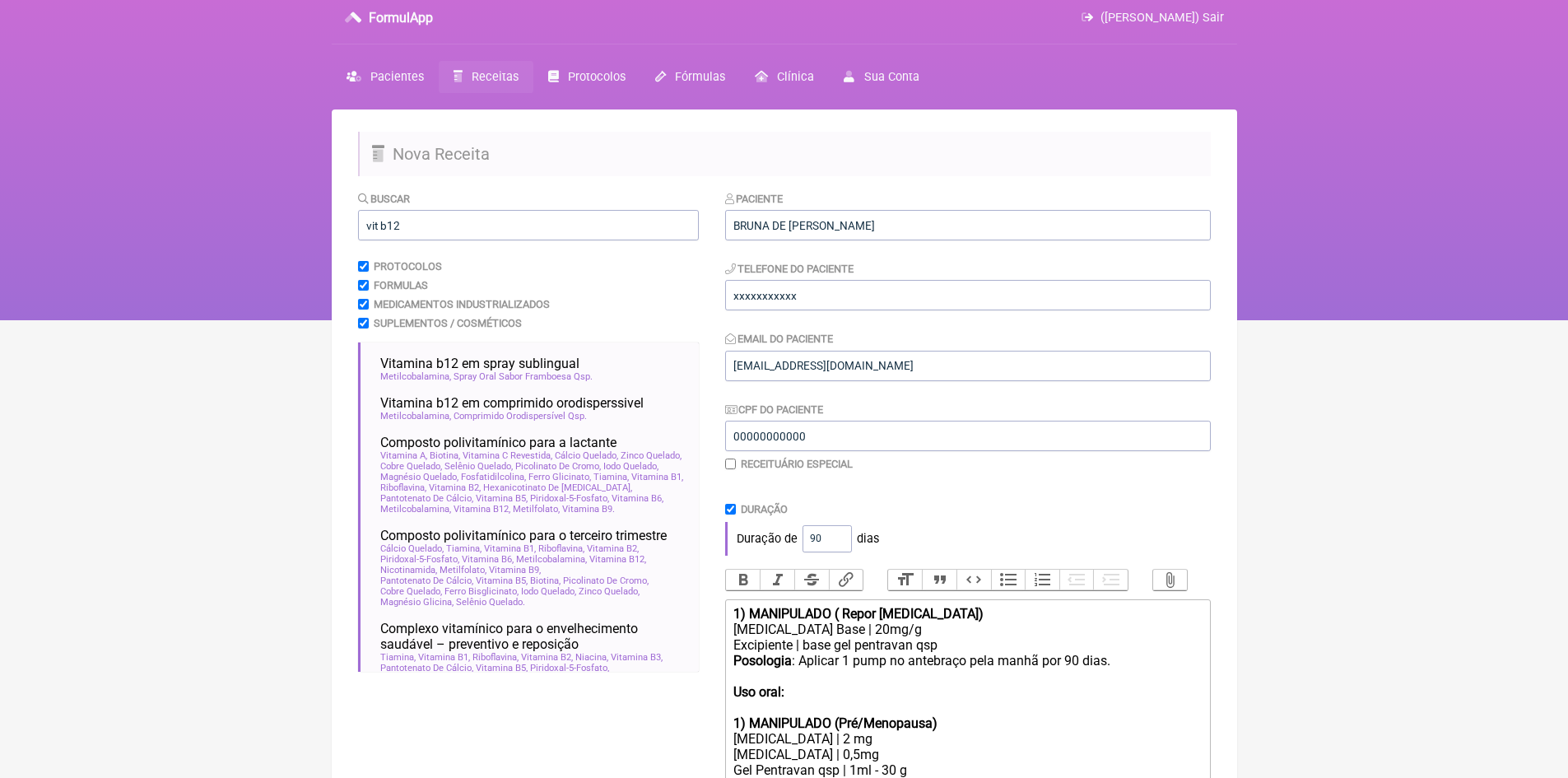
scroll to position [0, 0]
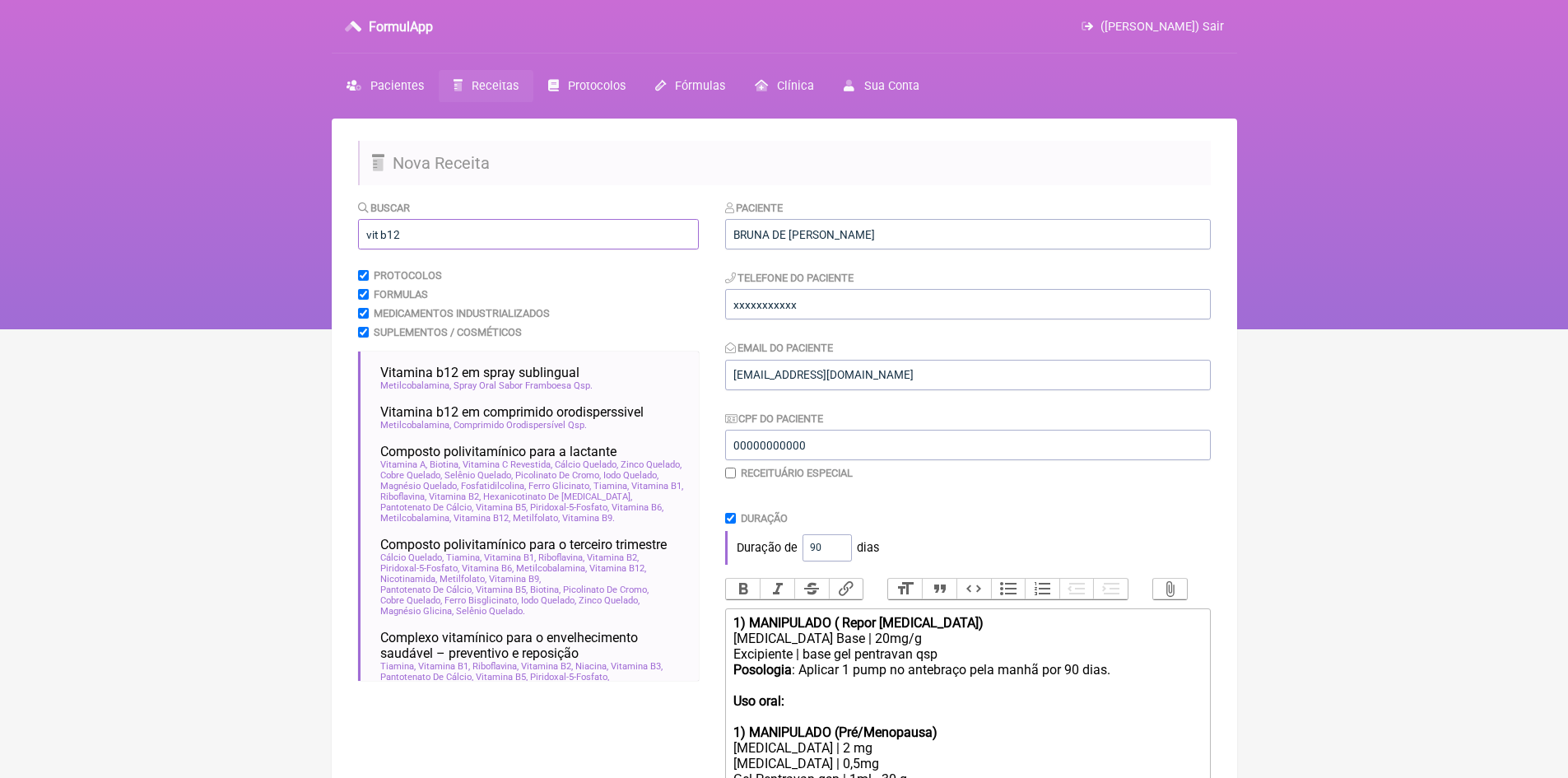
click at [412, 235] on input "vit b12" at bounding box center [529, 234] width 341 height 30
type input "v"
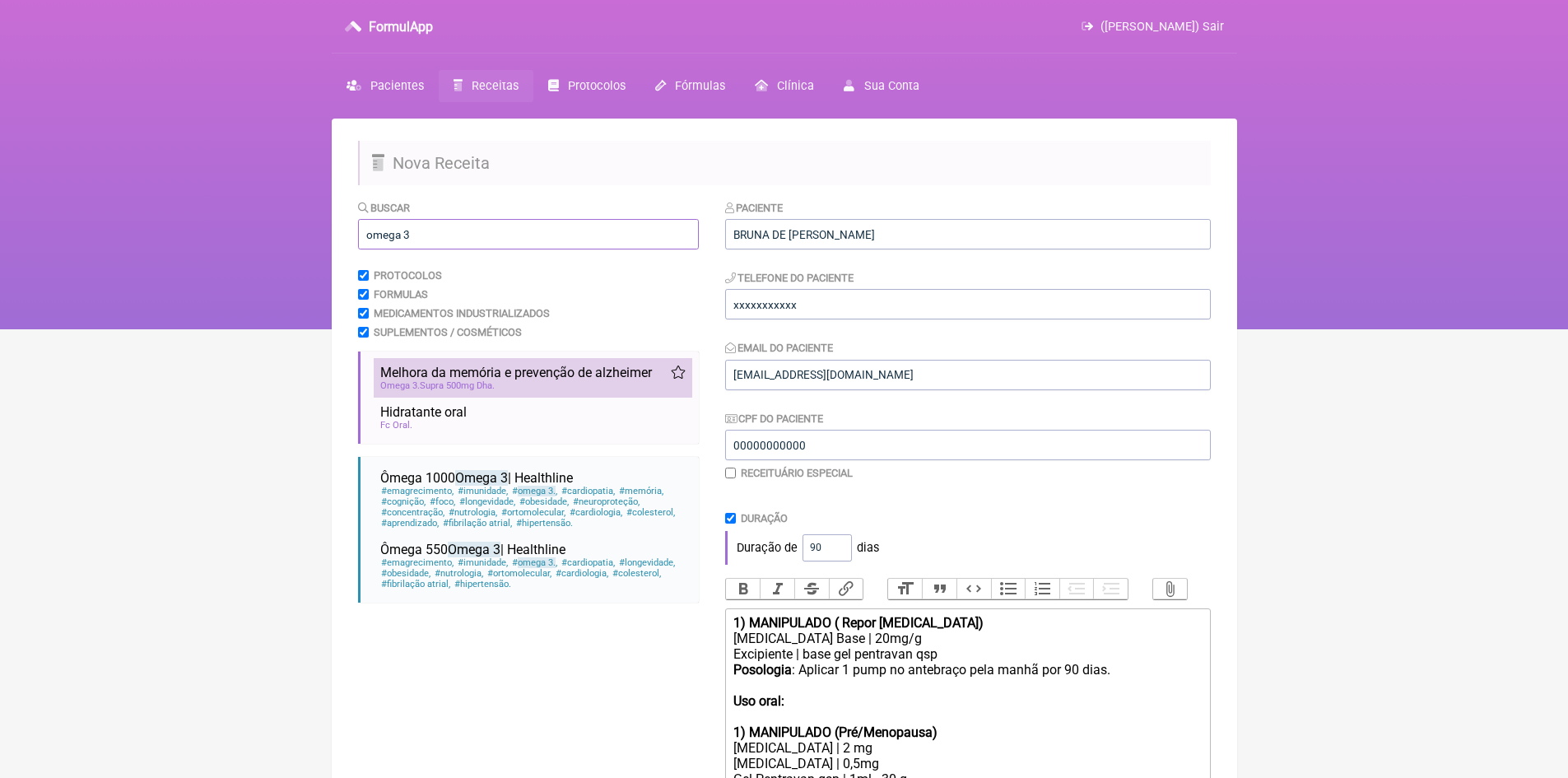
type input "omega 3"
click at [495, 381] on span "Omega 3 Supra 500mg Dha" at bounding box center [438, 386] width 115 height 11
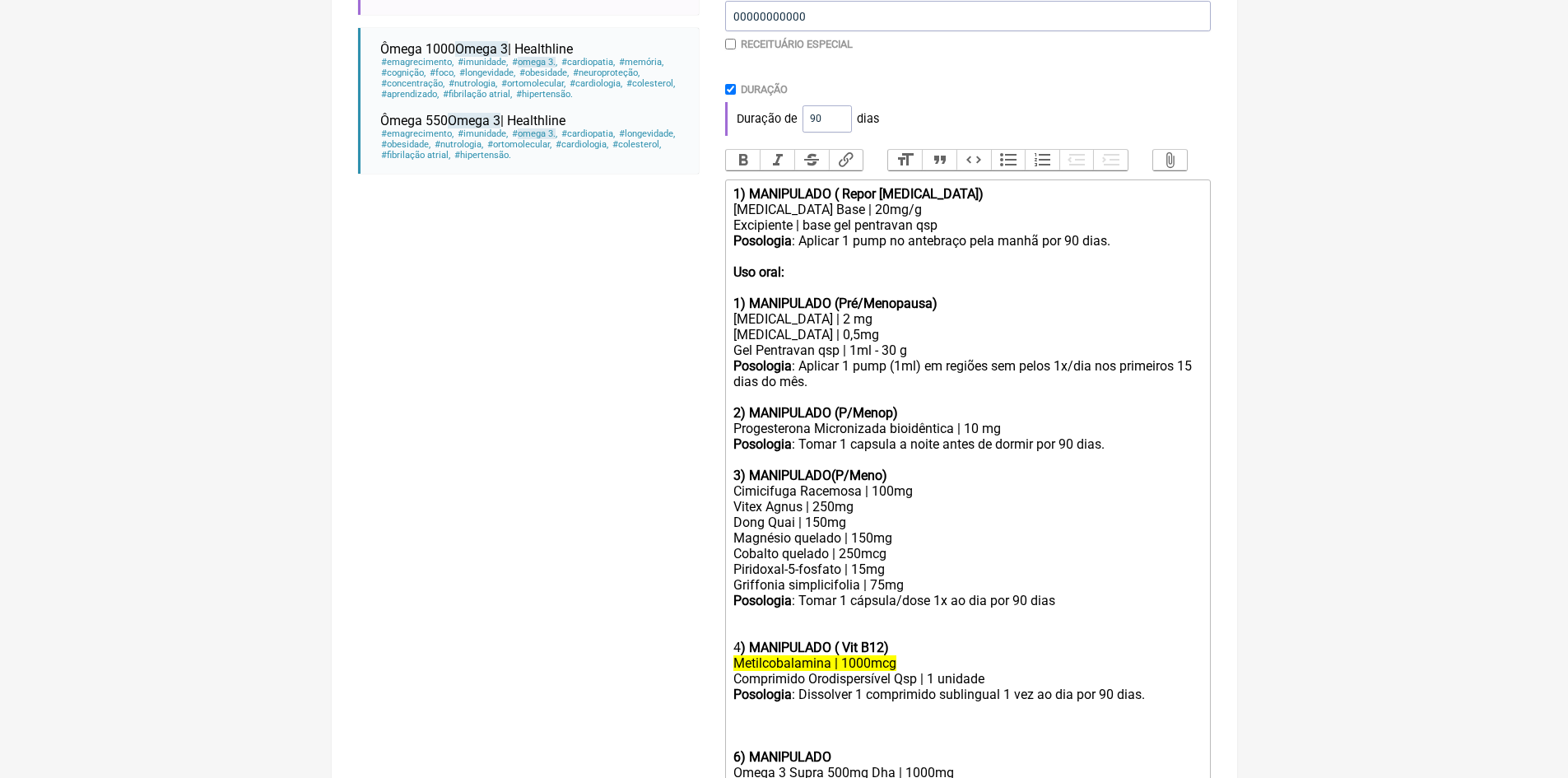
scroll to position [597, 0]
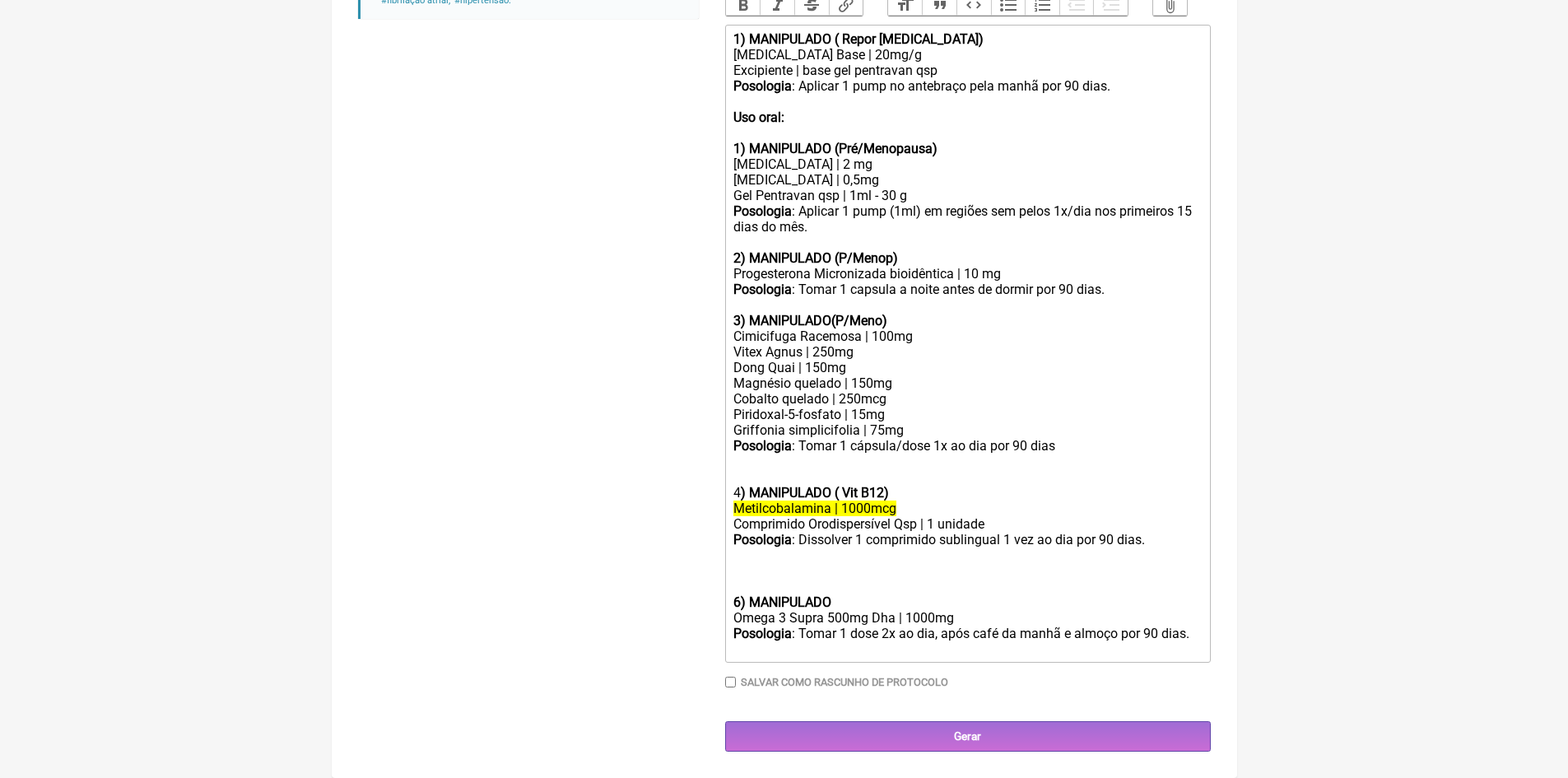
click at [729, 604] on trix-editor "1) MANIPULADO ( Repor [MEDICAL_DATA]) [MEDICAL_DATA] Base | 20mg/g Excipiente |…" at bounding box center [968, 343] width 485 height 638
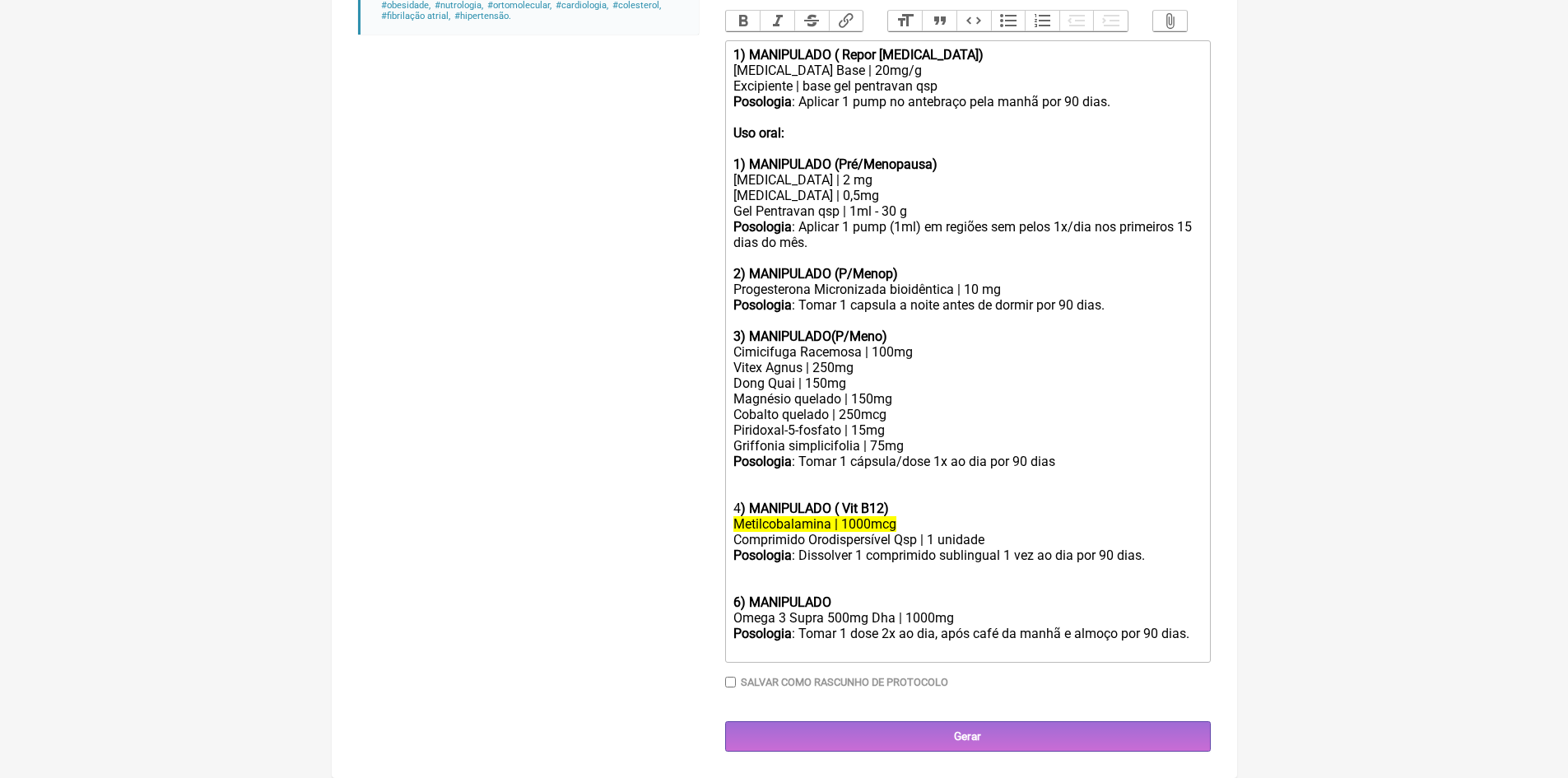
scroll to position [581, 0]
click at [843, 599] on div "Posologia : Dissolver 1 comprimido sublingual 1 vez ao dia por 90 dias. 6) MANI…" at bounding box center [967, 578] width 468 height 63
type trix-editor "<lor><ipsumd>0) SITAMETCON ( Adipi Elitseddoeiu)</tempor></inc><utl>Etdoloremag…"
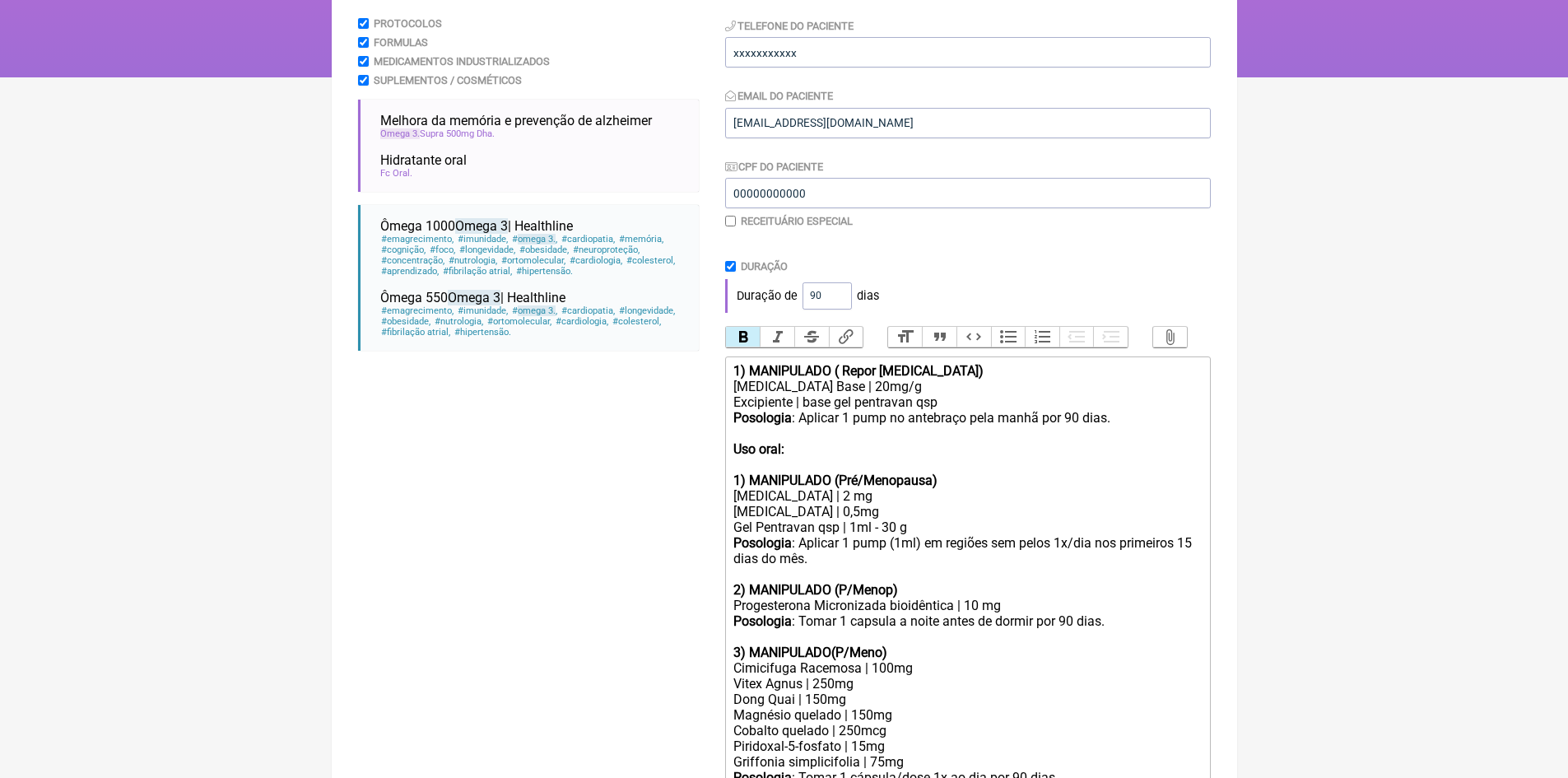
scroll to position [5, 0]
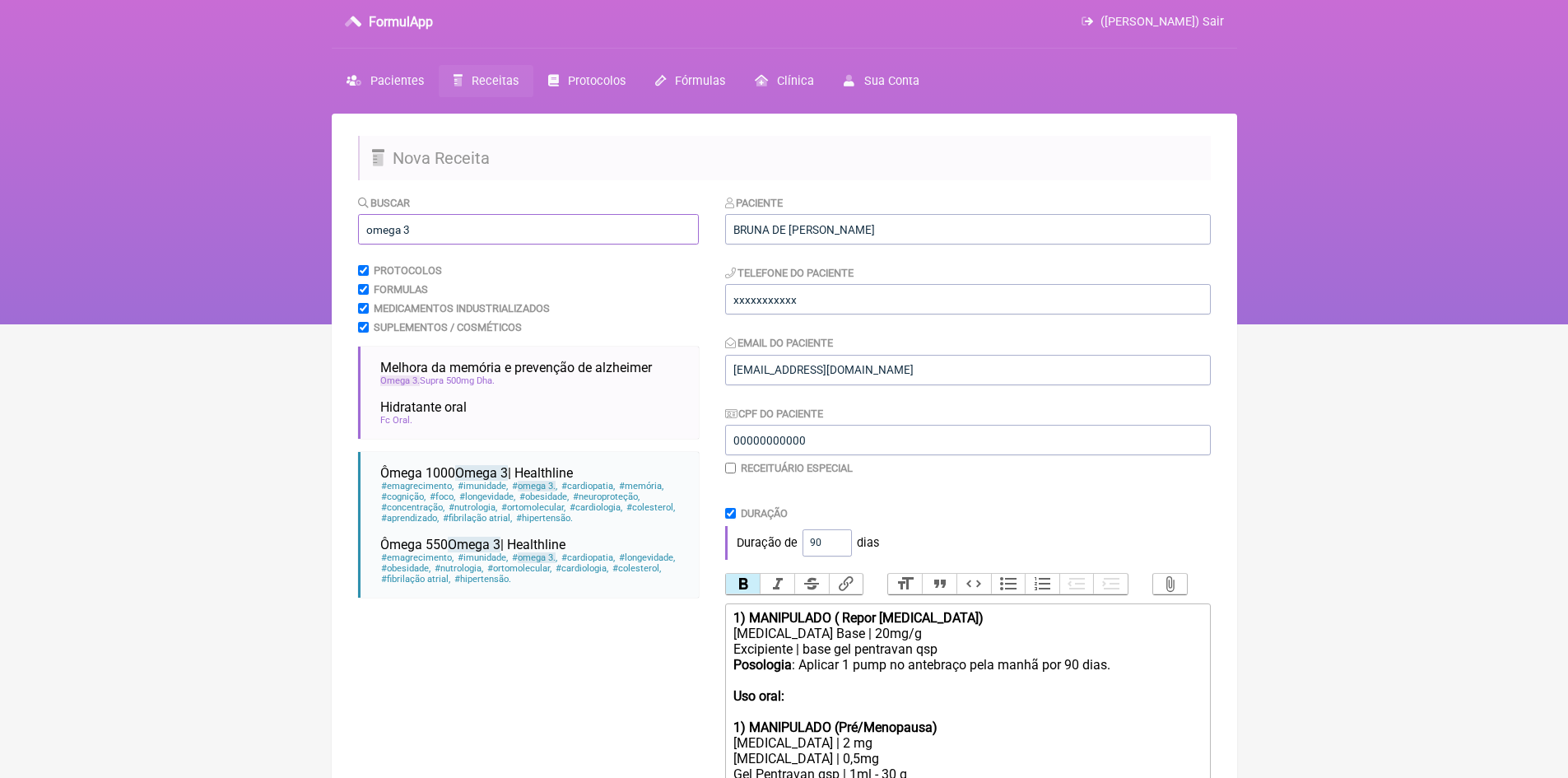
click at [442, 230] on input "omega 3" at bounding box center [529, 229] width 341 height 30
type input "o"
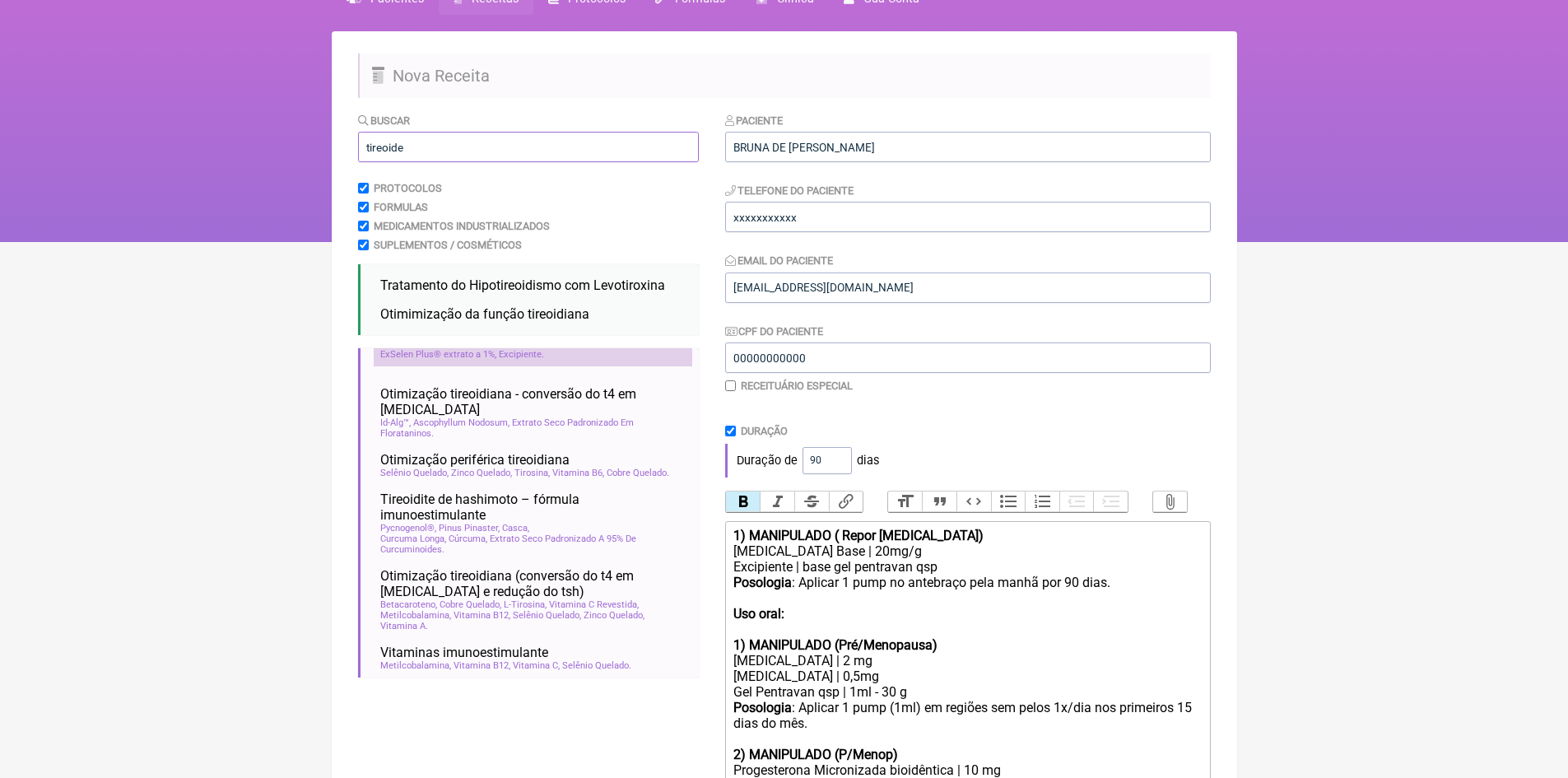
scroll to position [0, 0]
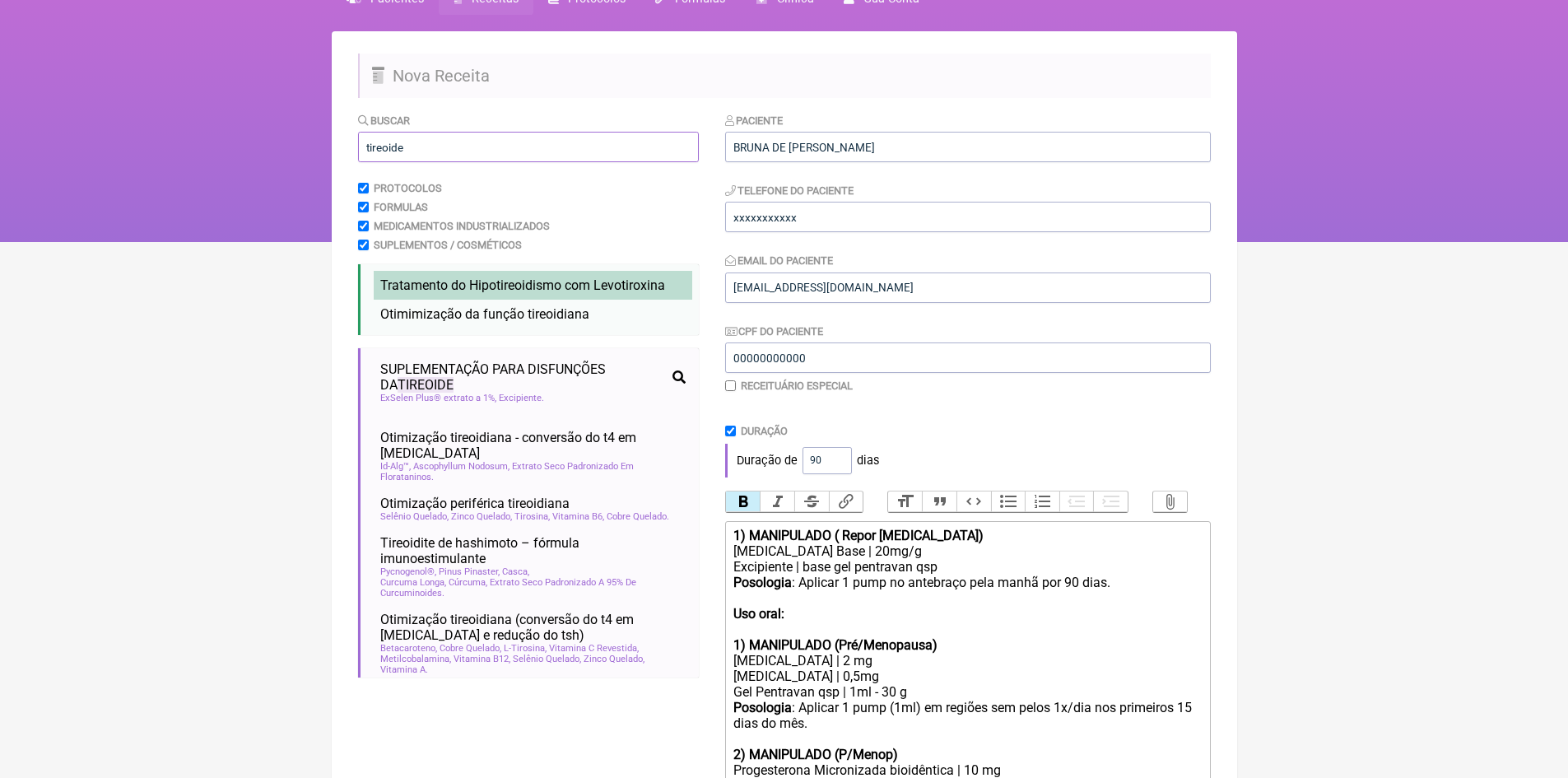
type input "tireoide"
click at [448, 295] on li "Tratamento do Hipotireoidismo com Levotiroxina hipotireoidismo tireóide nutrolo…" at bounding box center [533, 285] width 319 height 28
drag, startPoint x: 556, startPoint y: 283, endPoint x: 563, endPoint y: 277, distance: 9.2
click at [563, 277] on span "Tratamento do Hipotireoidismo com Levotiroxina" at bounding box center [523, 285] width 285 height 16
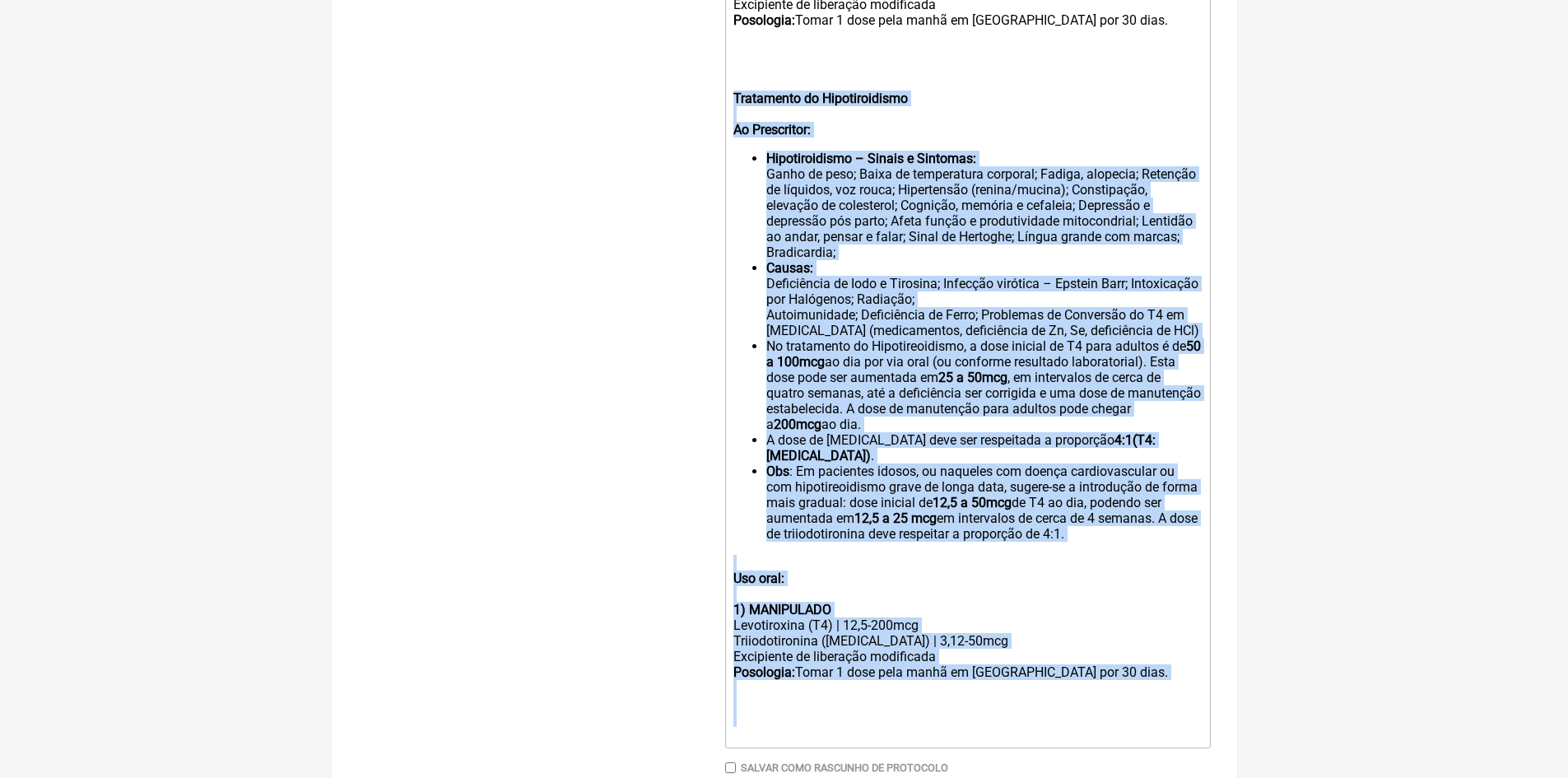
scroll to position [1816, 0]
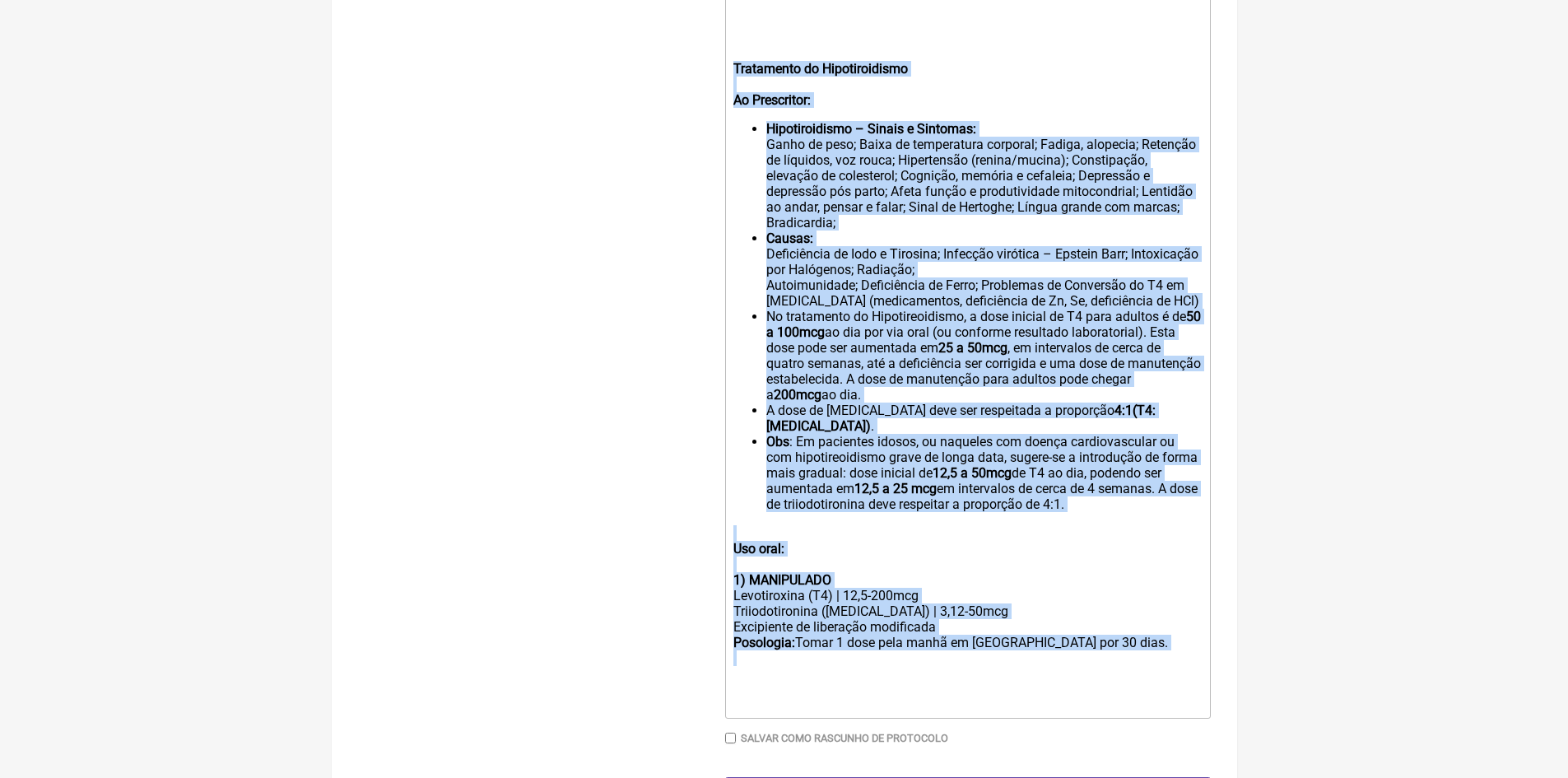
drag, startPoint x: 734, startPoint y: 476, endPoint x: 1056, endPoint y: 656, distance: 368.9
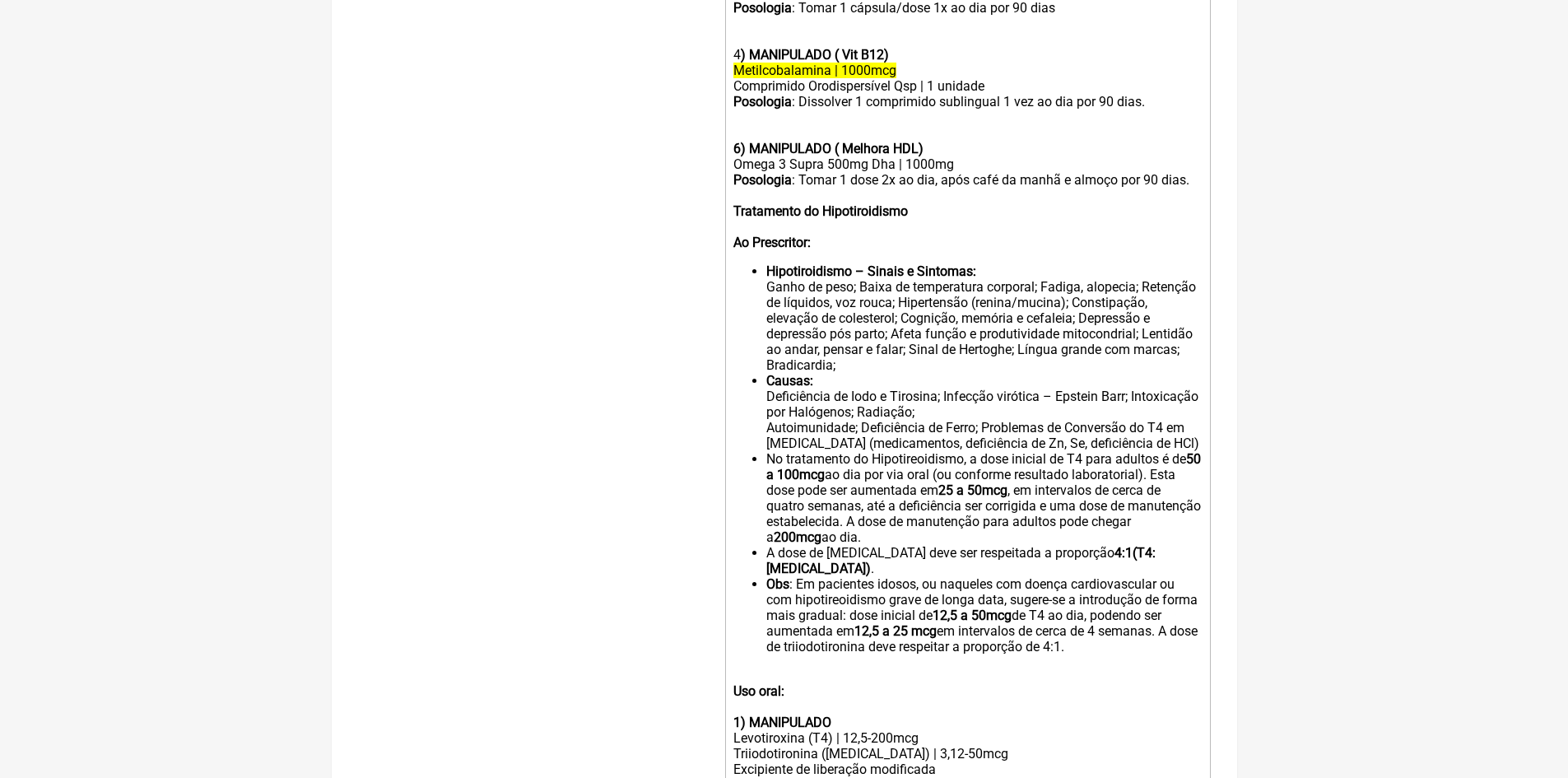
scroll to position [1018, 0]
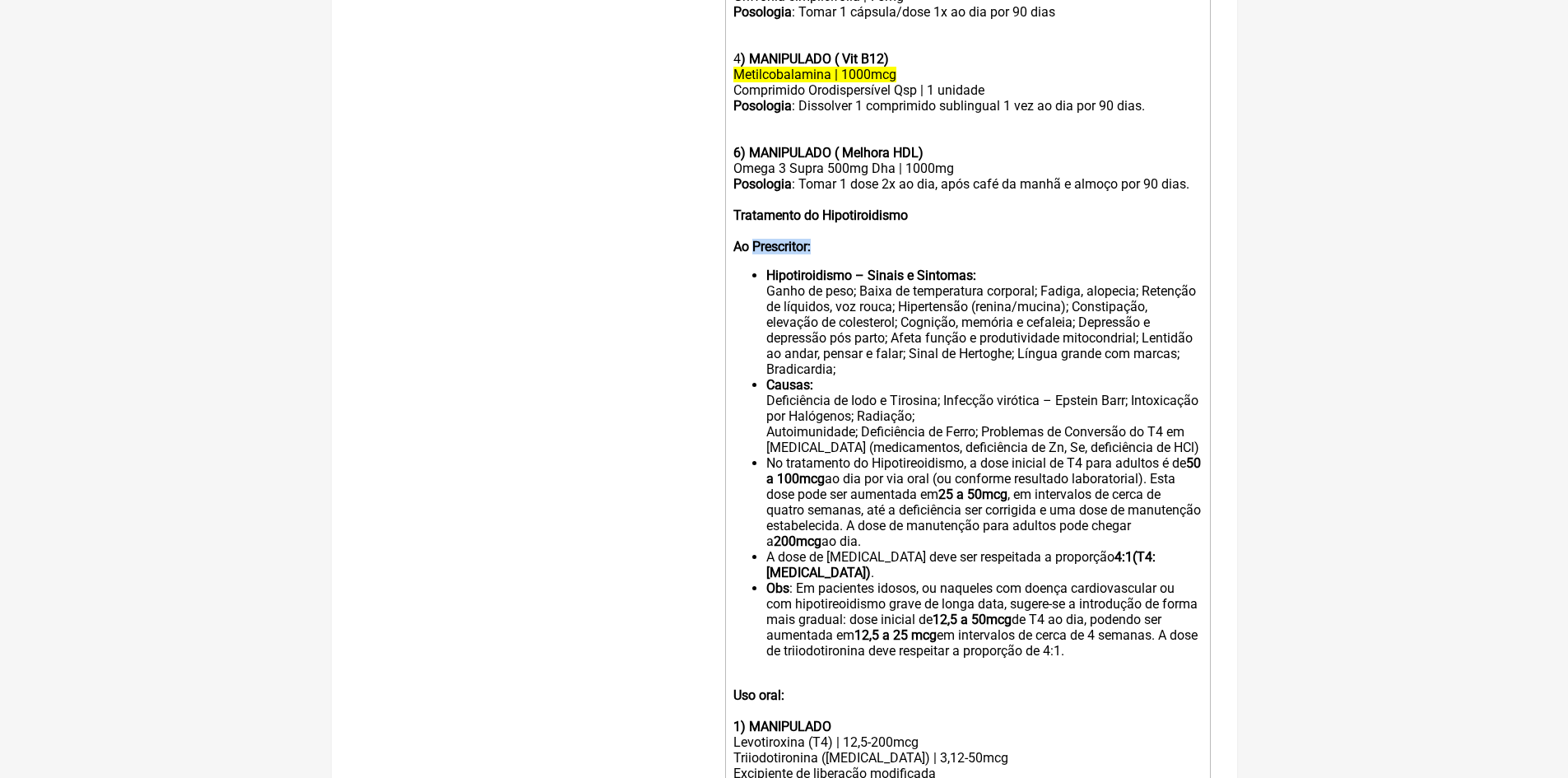
drag, startPoint x: 819, startPoint y: 256, endPoint x: 755, endPoint y: 254, distance: 64.0
click at [755, 254] on div "Tratamento do Hipotiroidismo Ao Prescritor:" at bounding box center [967, 231] width 468 height 47
drag, startPoint x: 764, startPoint y: 475, endPoint x: 916, endPoint y: 553, distance: 170.8
click at [916, 553] on ul "Hipotiroidismo – Sinais e Sintomas: Ganho de peso; Baixa de temperatura corpora…" at bounding box center [967, 463] width 468 height 391
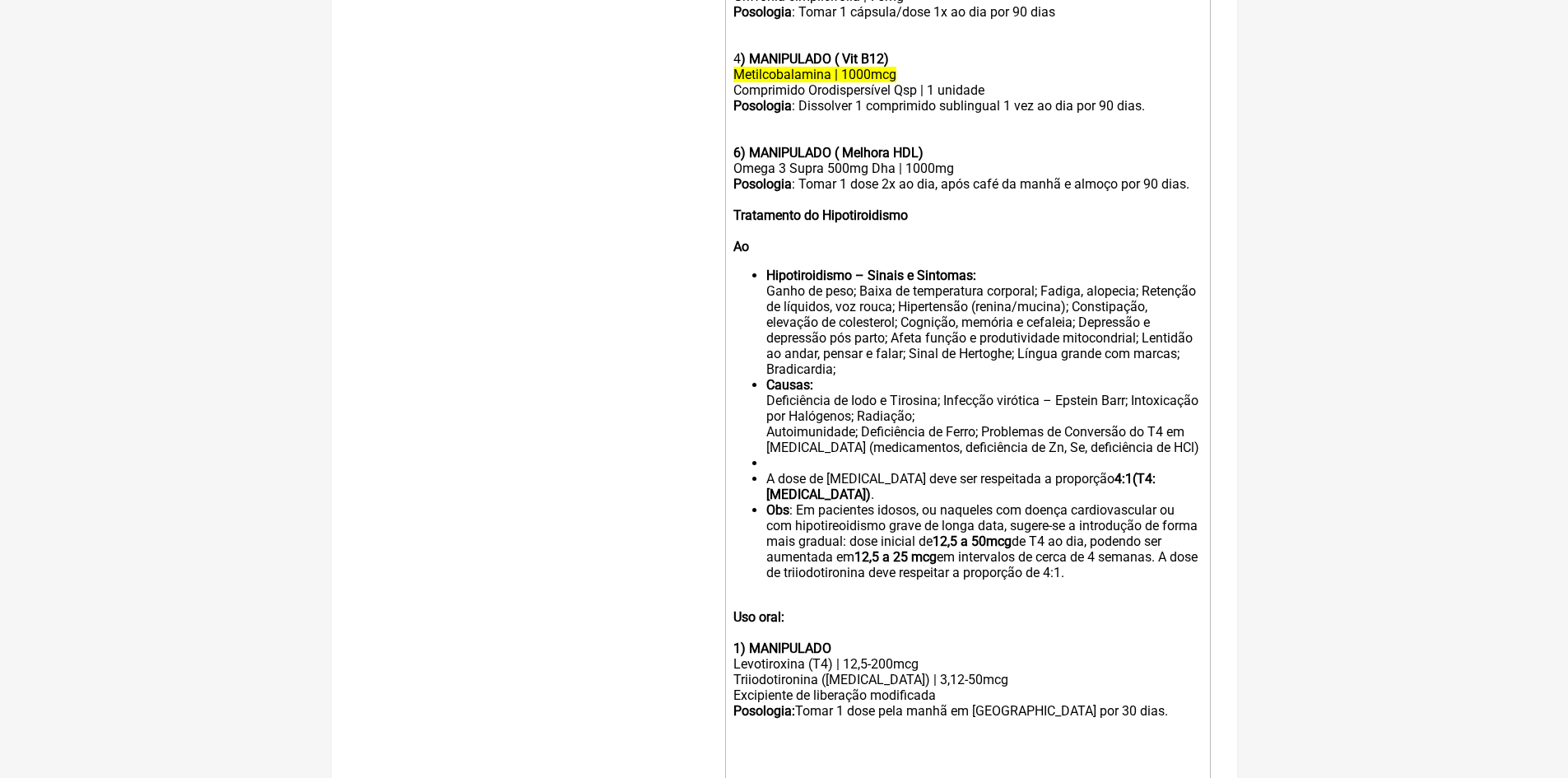
drag, startPoint x: 756, startPoint y: 475, endPoint x: 650, endPoint y: 473, distance: 106.0
click at [650, 473] on form "Buscar tireoide Protocolos Formulas Medicamentos Industrializados Suplementos /…" at bounding box center [784, 53] width 853 height 1742
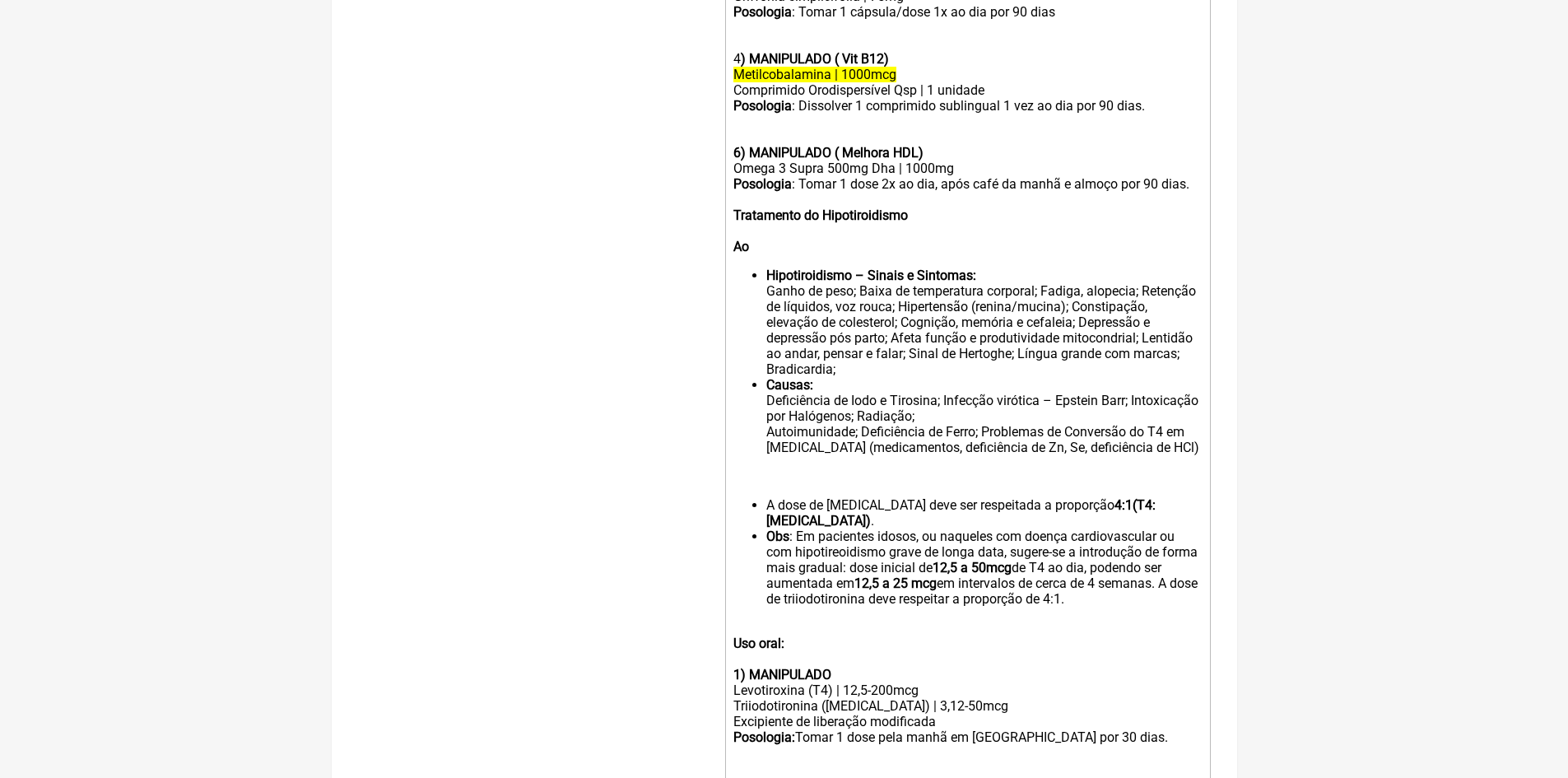
click at [749, 513] on ul "A dose de [MEDICAL_DATA] deve ser respeitada a proporção 4:1(T4:[MEDICAL_DATA])…" at bounding box center [967, 552] width 468 height 110
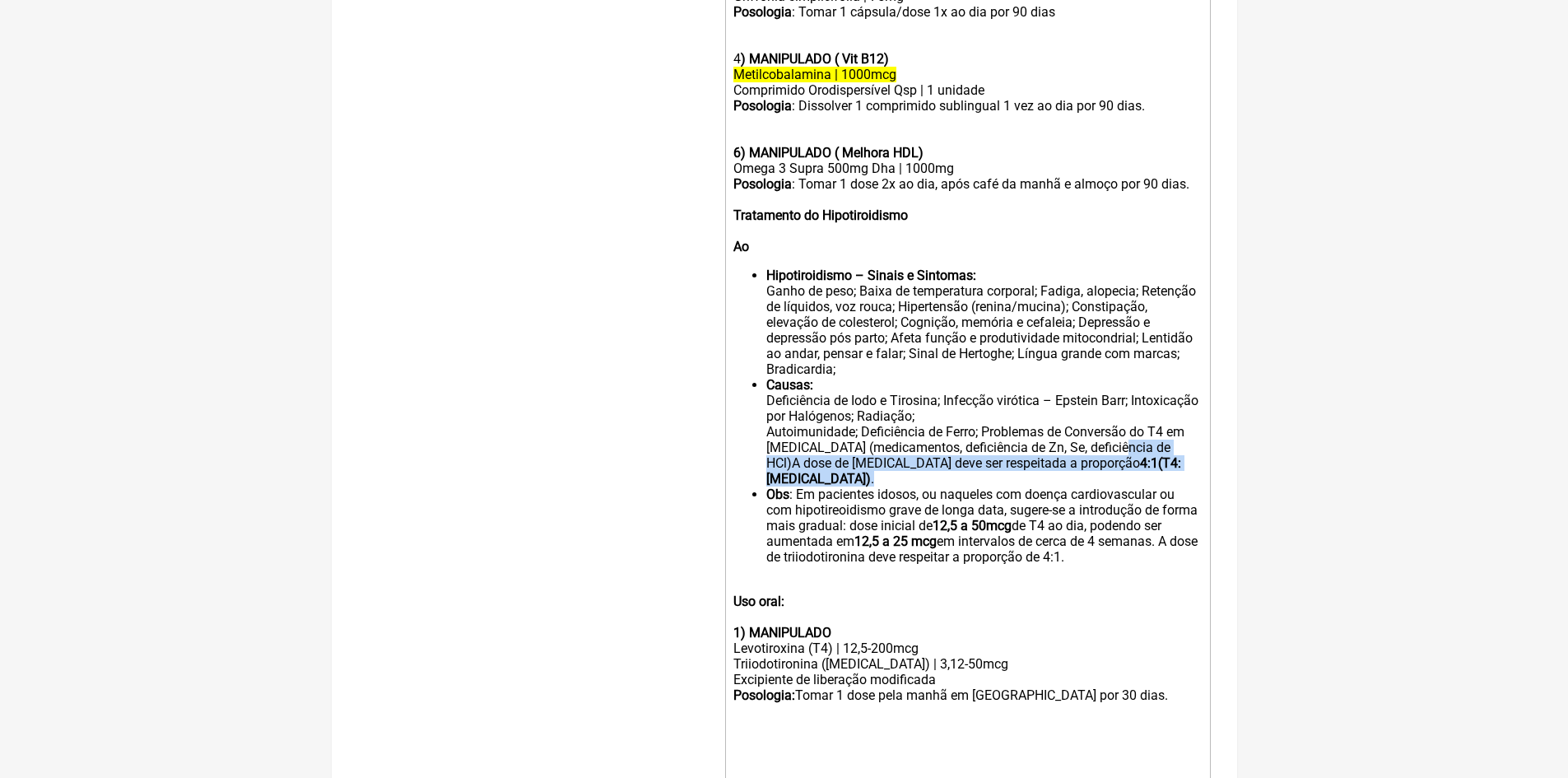
drag, startPoint x: 1122, startPoint y: 458, endPoint x: 1176, endPoint y: 472, distance: 55.8
click at [1176, 472] on li "Causas: Deficiência de Iodo e Tirosina; Infecção virótica – Epstein Barr; Intox…" at bounding box center [984, 432] width 435 height 110
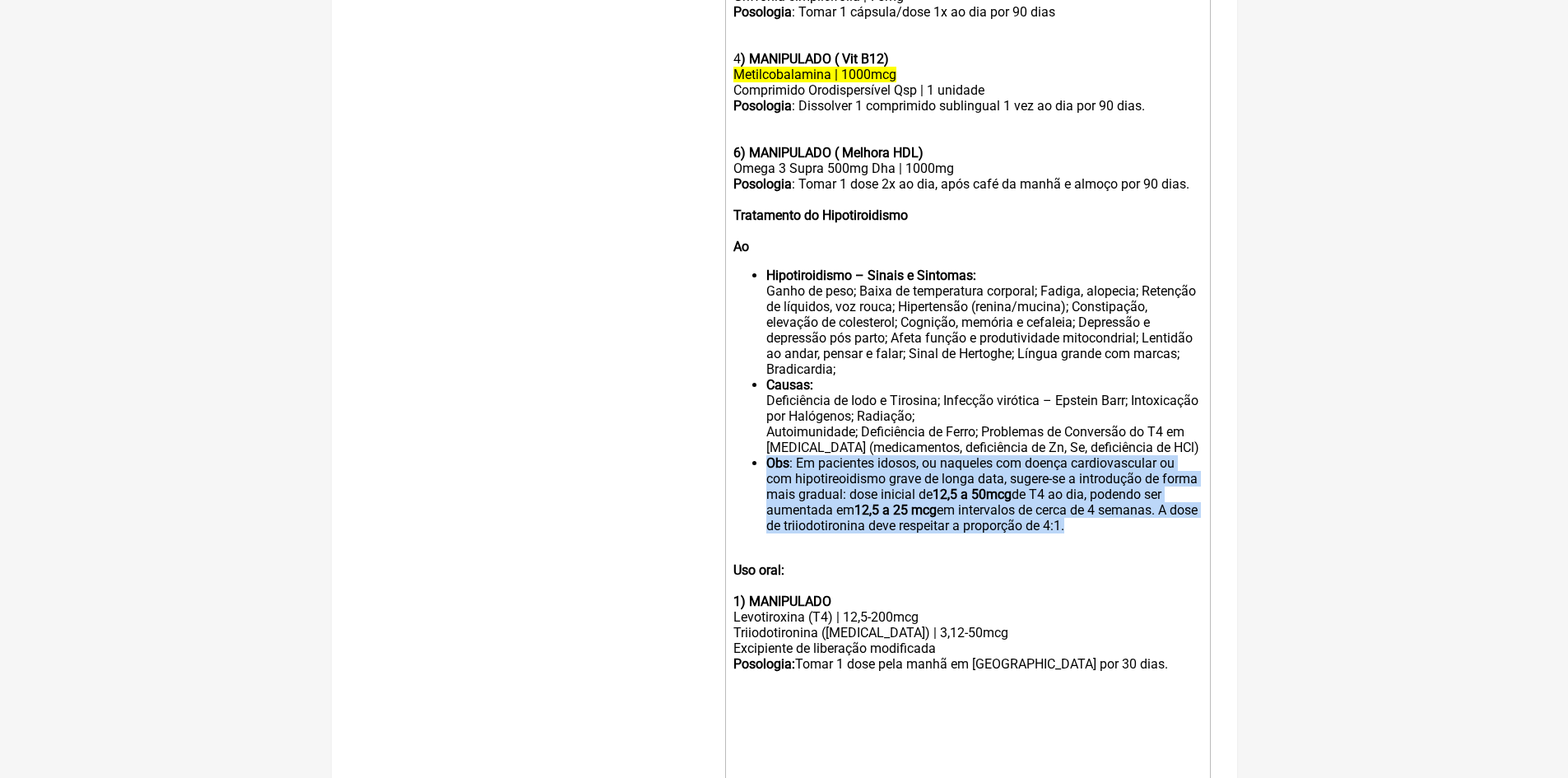
drag, startPoint x: 752, startPoint y: 480, endPoint x: 1096, endPoint y: 552, distance: 351.5
click at [1096, 552] on trix-editor "1) MANIPULADO ( Repor [MEDICAL_DATA]) [MEDICAL_DATA] Base | 20mg/g Excipiente |…" at bounding box center [968, 189] width 485 height 1196
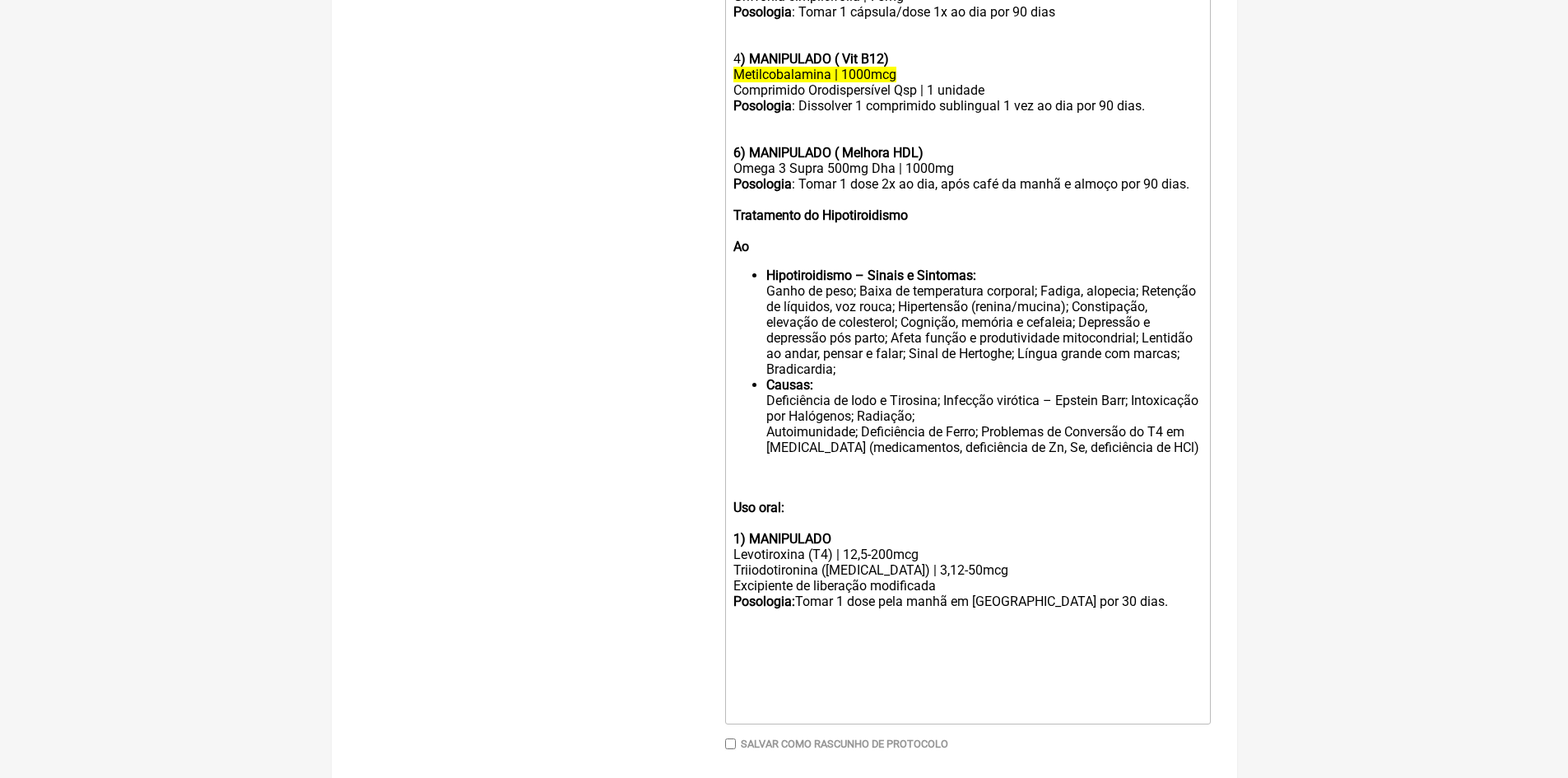
click at [840, 377] on li "Hipotiroidismo – Sinais e Sintomas: Ganho de peso; Baixa de temperatura corpora…" at bounding box center [984, 322] width 435 height 110
click at [728, 523] on trix-editor "1) MANIPULADO ( Repor [MEDICAL_DATA]) [MEDICAL_DATA] Base | 20mg/g Excipiente |…" at bounding box center [968, 158] width 485 height 1133
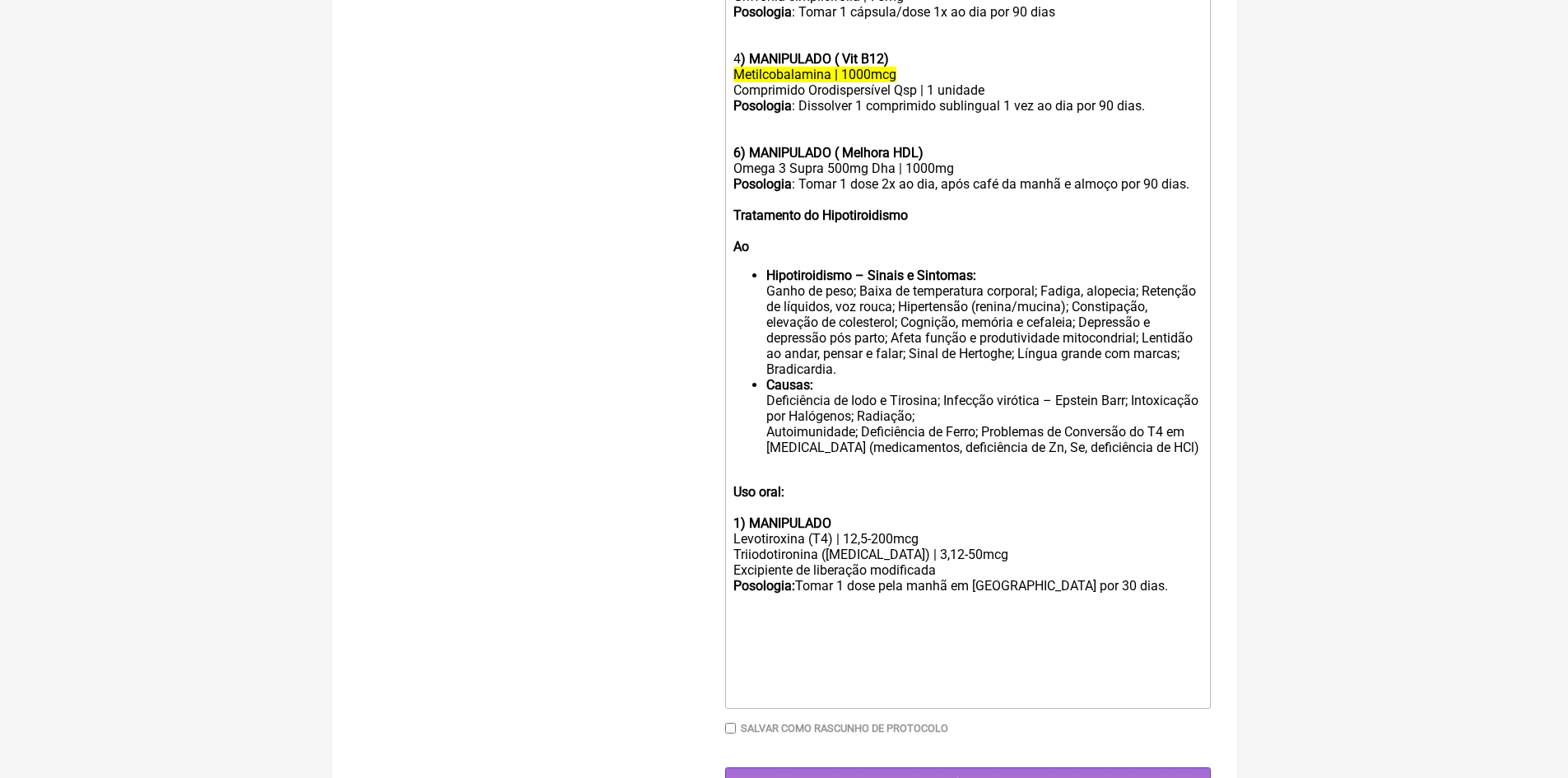
click at [894, 551] on div "Levotiroxina (T4) | 12,5-200mcg Triiodotironina ([MEDICAL_DATA]) | 3,12-50mcg E…" at bounding box center [967, 594] width 468 height 125
click at [899, 567] on div "Levotiroxina (T4) | 25mcg Triiodotironina ([MEDICAL_DATA]) | 3,12-50mcg Excipie…" at bounding box center [967, 594] width 468 height 125
click at [1081, 599] on div "Levotiroxina (T4) | 25mcg Triiodotironina ([MEDICAL_DATA]) | 6mcg Excipiente de…" at bounding box center [967, 594] width 468 height 125
drag, startPoint x: 763, startPoint y: 254, endPoint x: 765, endPoint y: 262, distance: 8.2
click at [763, 254] on div "Tratamento do Hipotiroidismo Ao" at bounding box center [967, 231] width 468 height 47
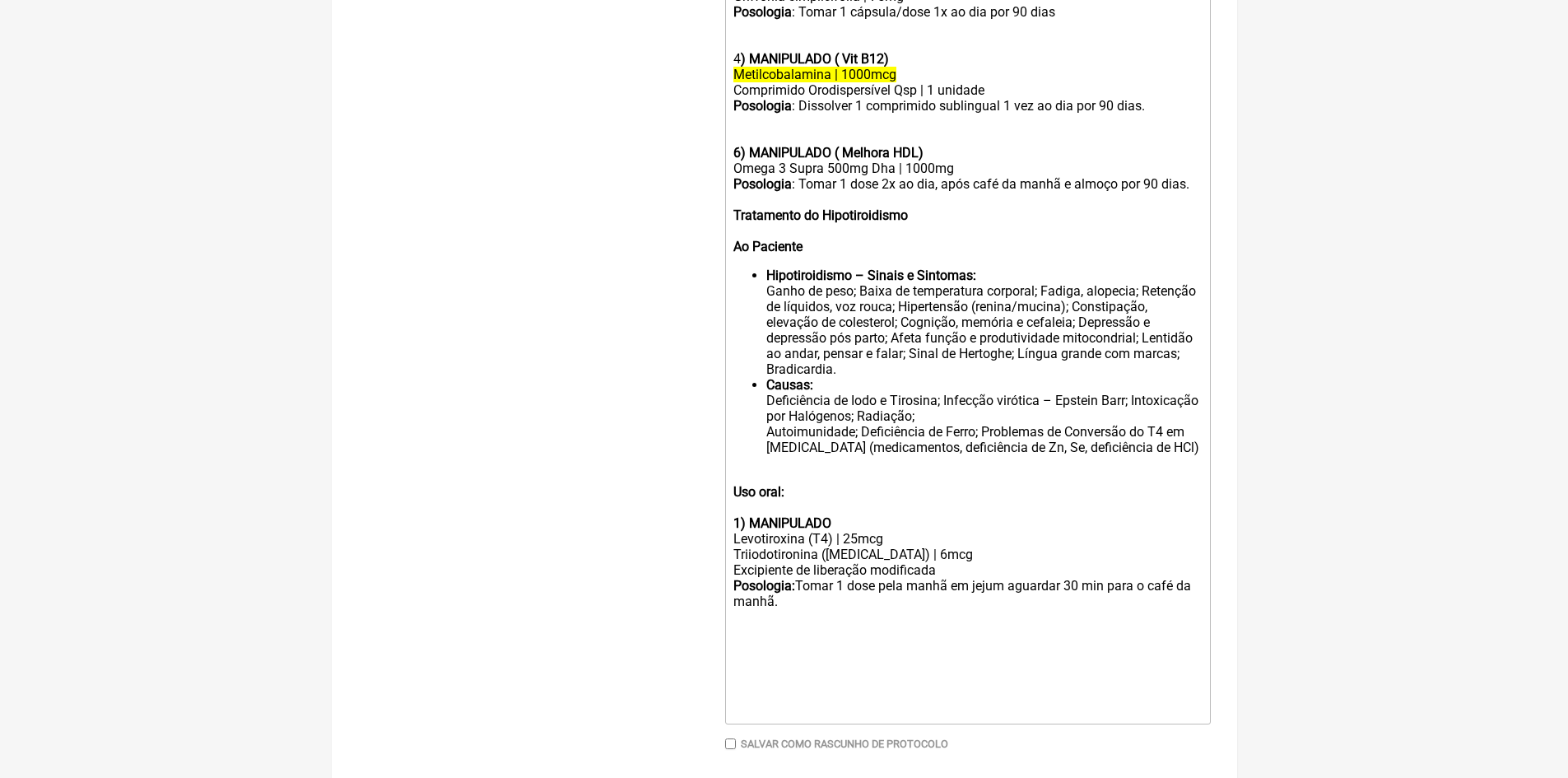
click at [924, 232] on div "Tratamento do Hipotiroidismo Ao Paciente" at bounding box center [967, 231] width 468 height 47
click at [1188, 203] on div "Posologia : Tomar 1 dose 2x ao dia, após café da manhã e almoço por 90 dias." at bounding box center [967, 192] width 468 height 31
click at [1196, 200] on div "Posologia : Tomar 1 dose 2x ao dia, após café da manhã e almoço por 90 dias." at bounding box center [967, 192] width 468 height 31
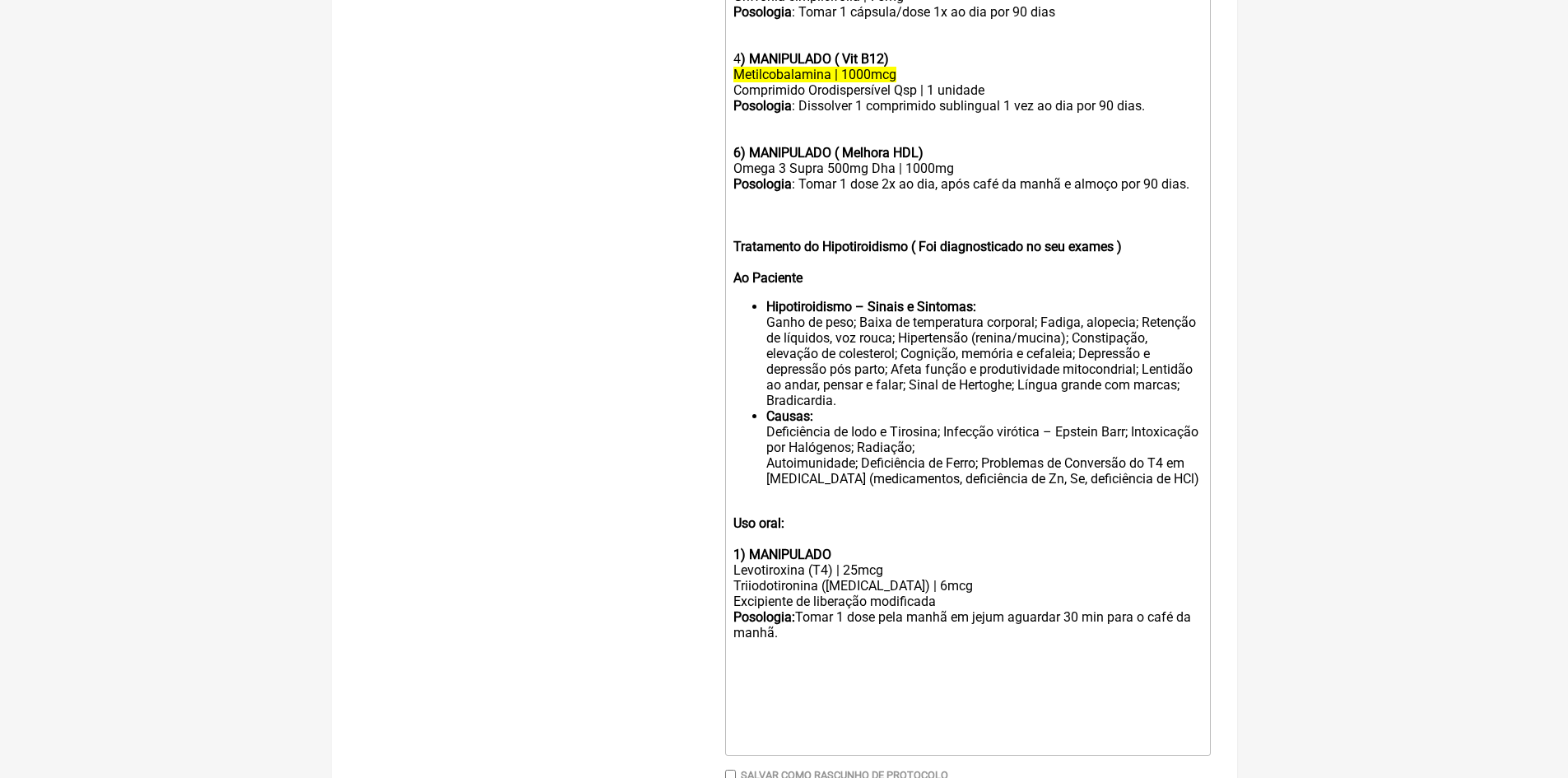
type trix-editor "<lor><ipsumd>0) SITAMETCON ( Adipi Elitseddoeiu)</tempor></inc><utl>Etdoloremag…"
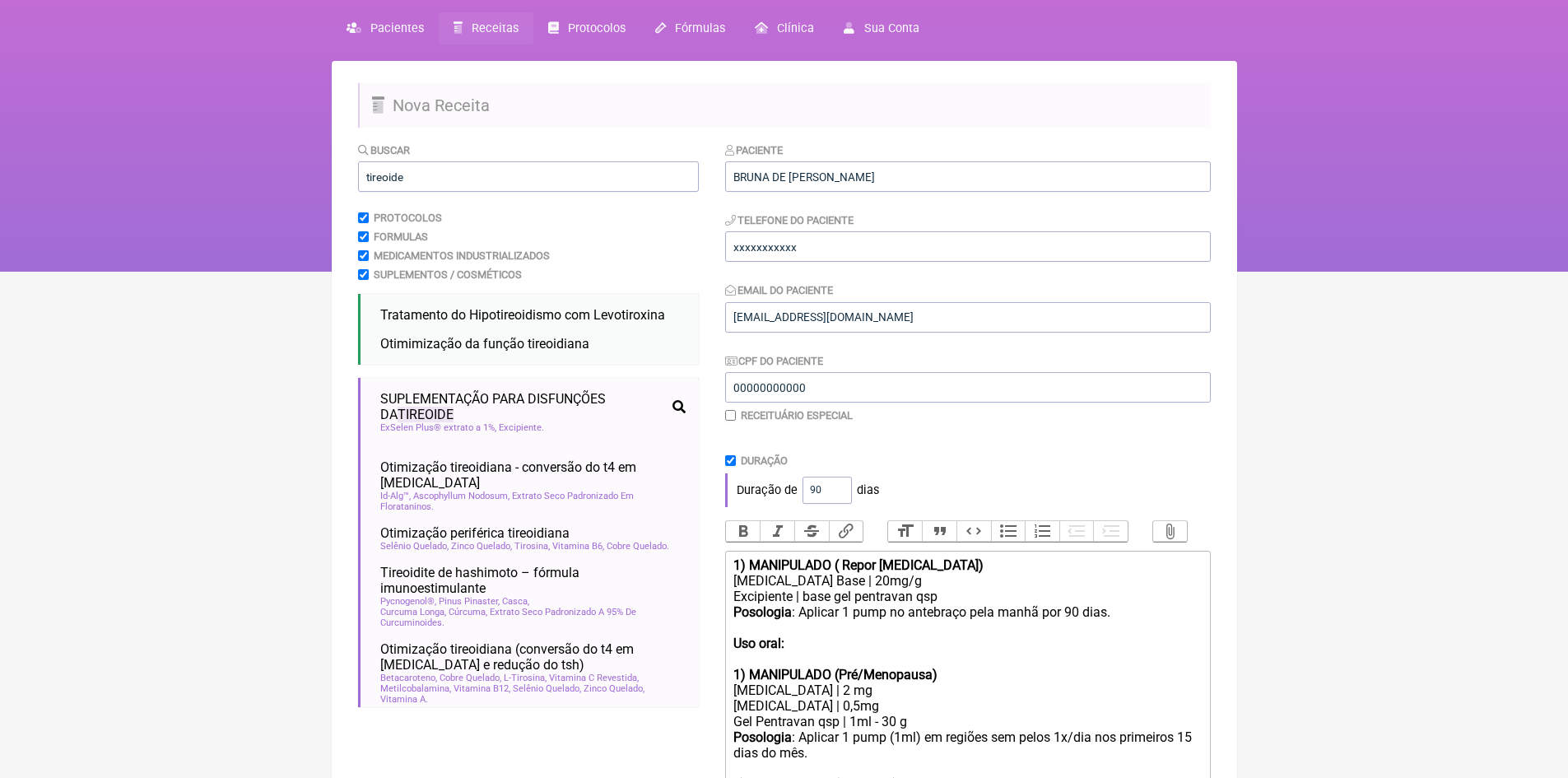
scroll to position [0, 0]
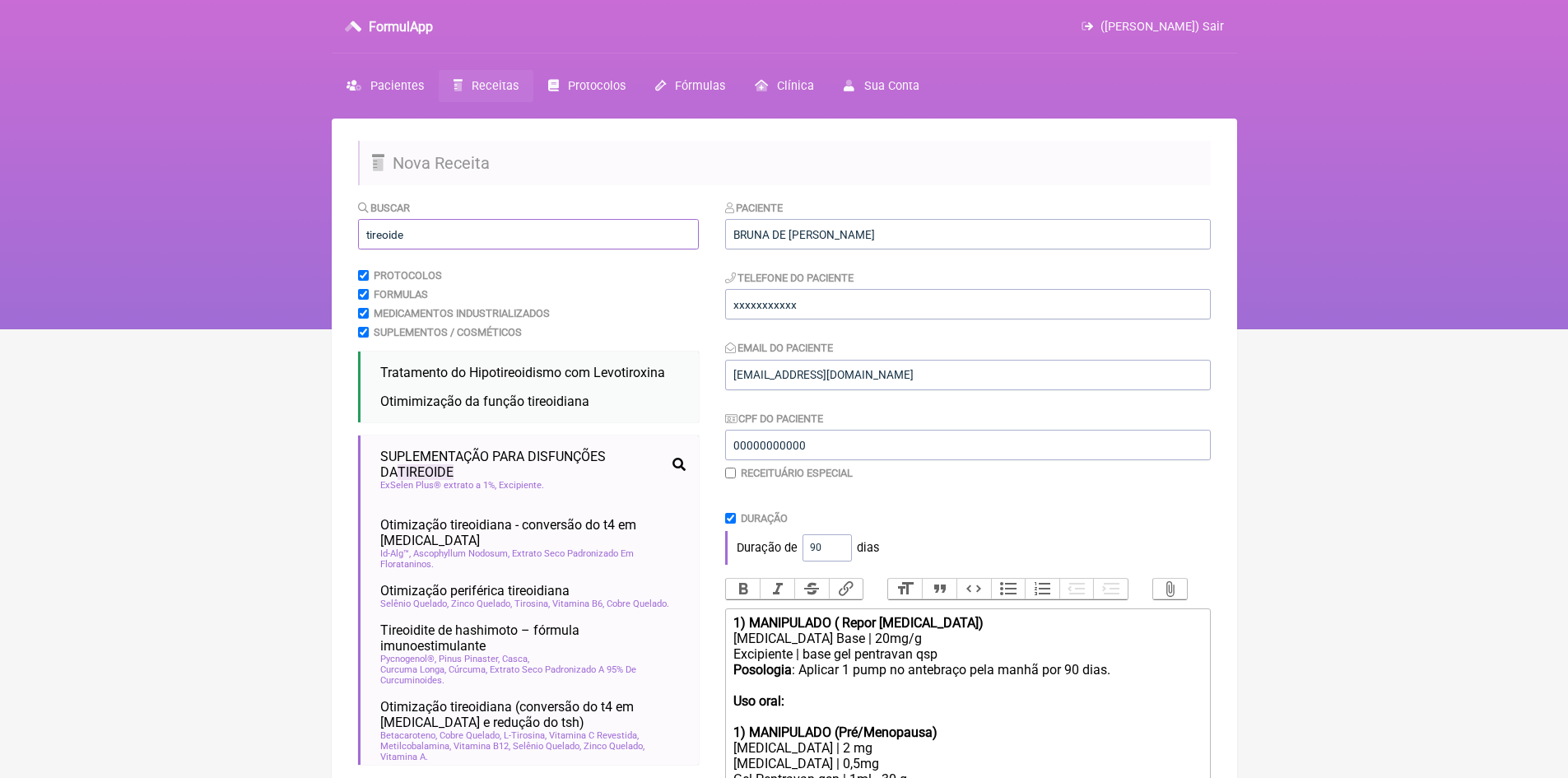
click at [498, 229] on input "tireoide" at bounding box center [529, 234] width 341 height 30
type input "t"
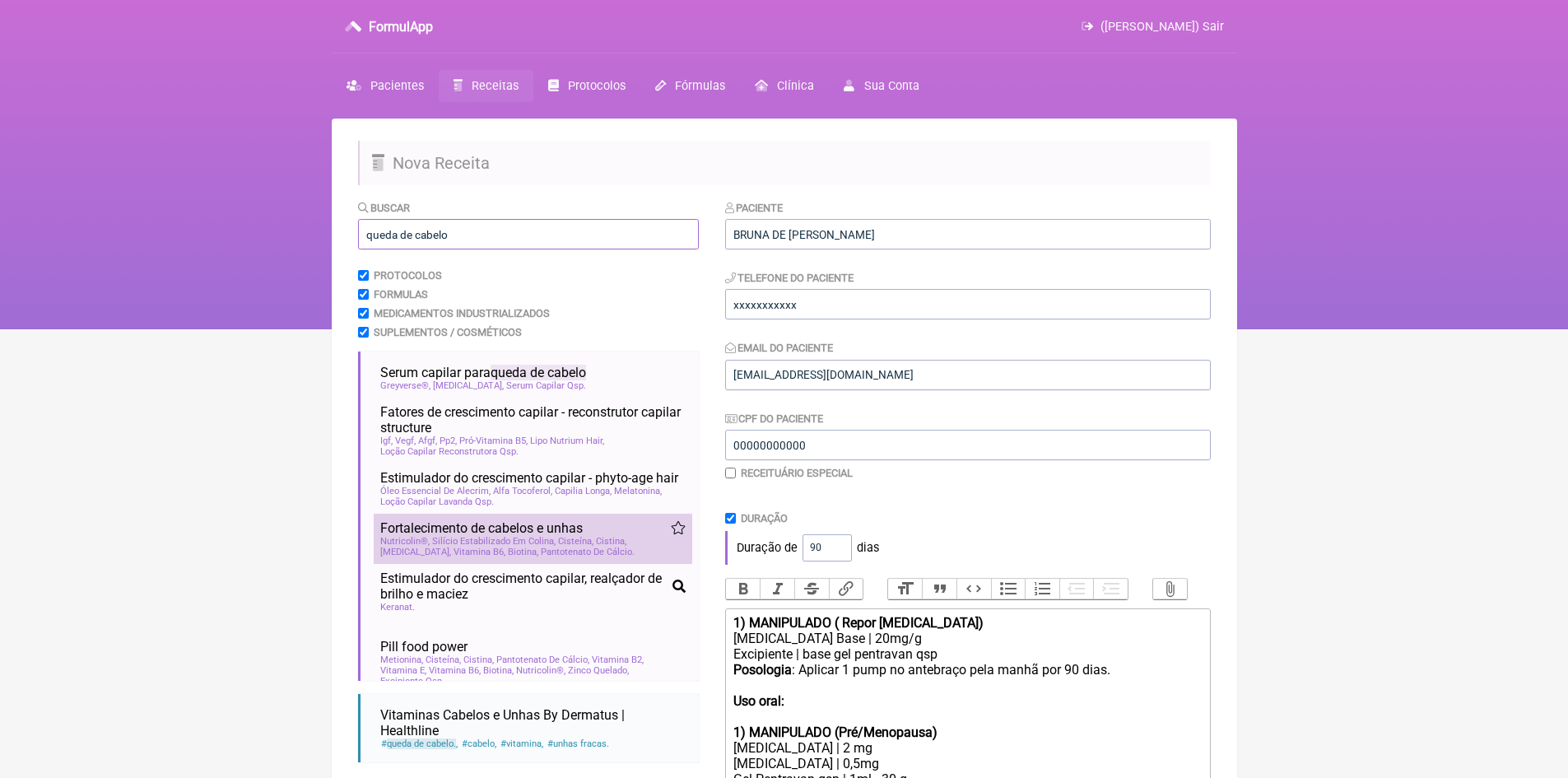
type input "queda de cabelo"
click at [514, 536] on span "Fortalecimento de cabelos e unhas" at bounding box center [482, 528] width 203 height 16
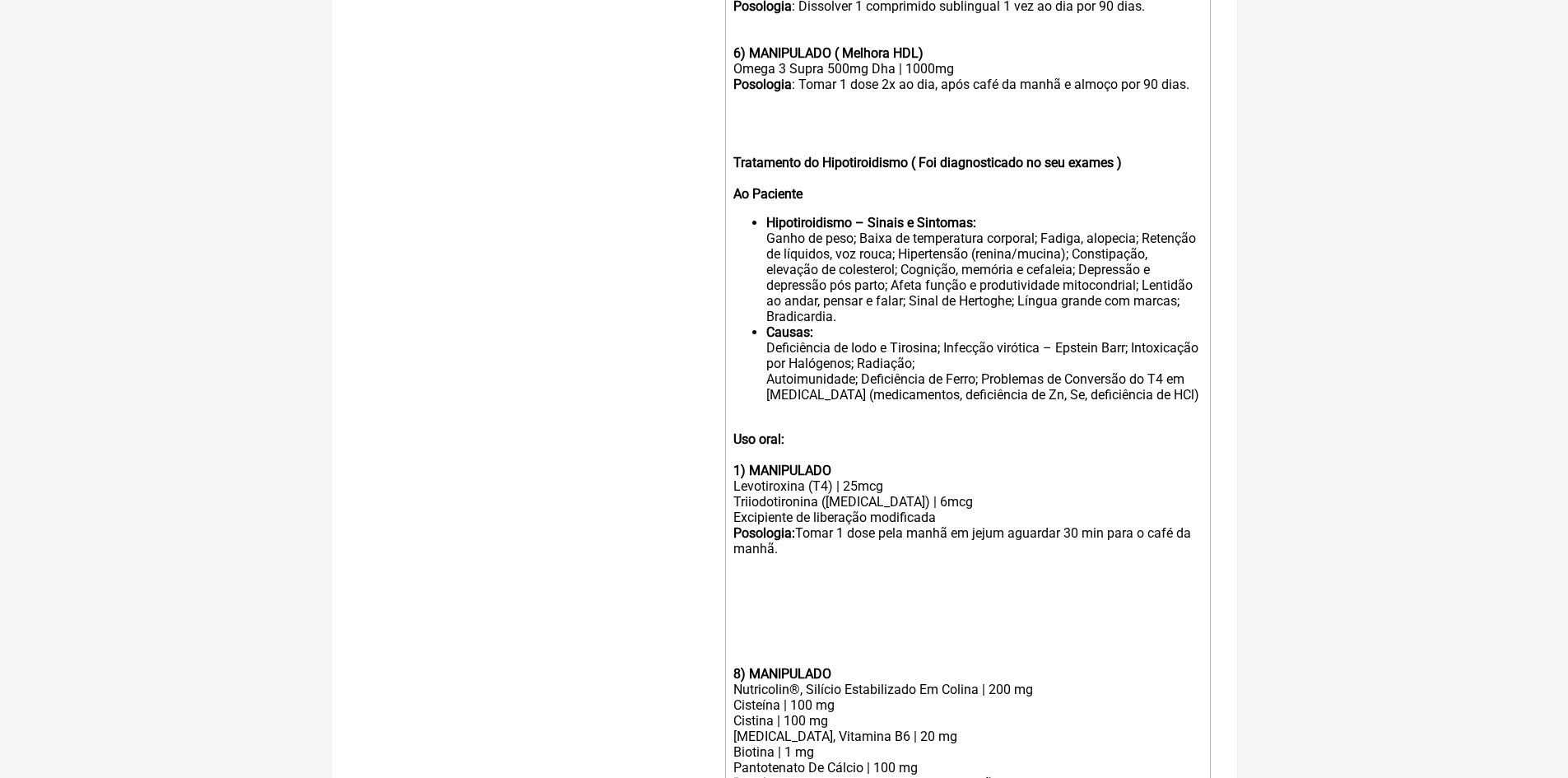
scroll to position [1280, 0]
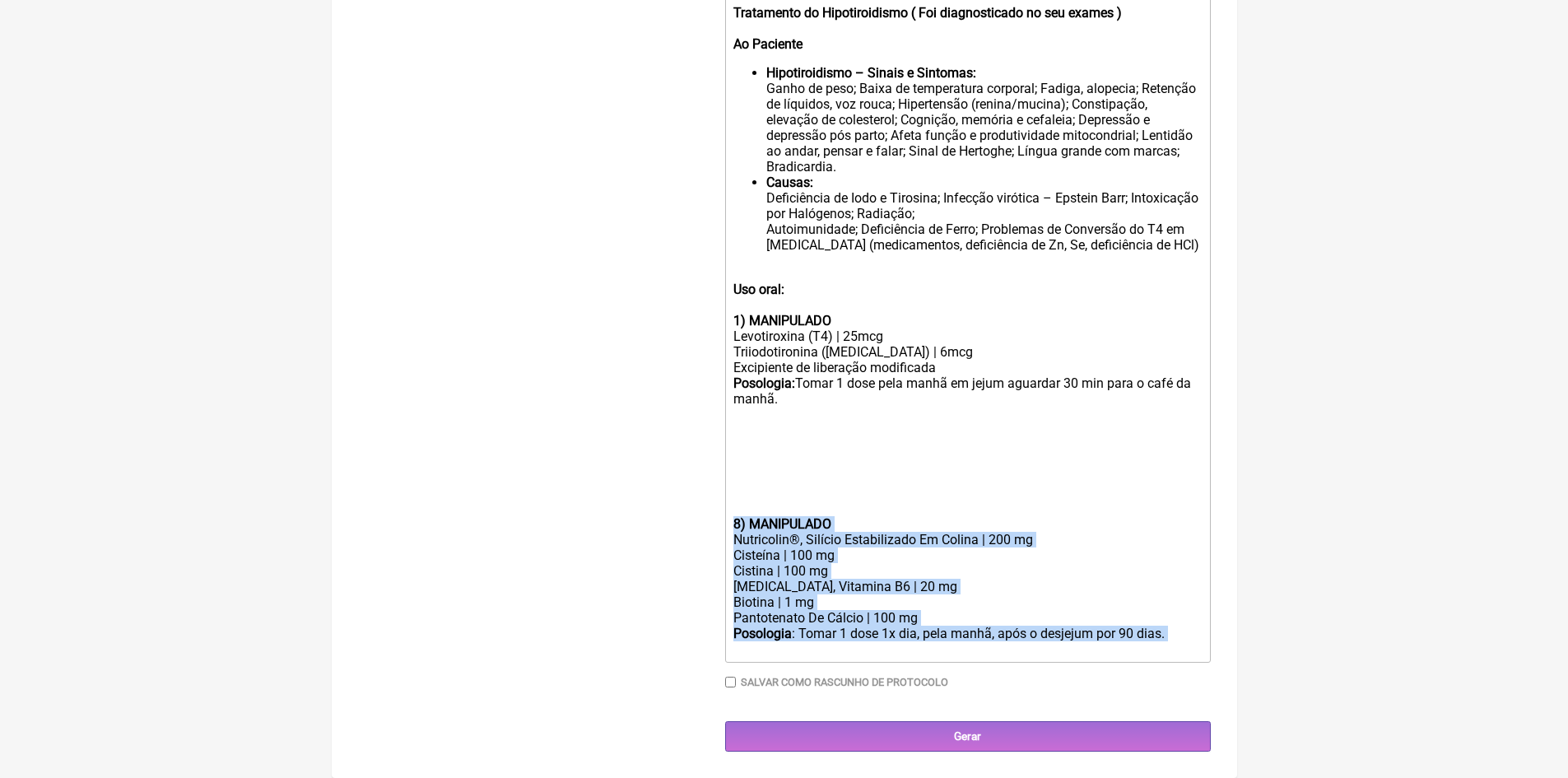
drag, startPoint x: 731, startPoint y: 526, endPoint x: 1168, endPoint y: 635, distance: 450.4
click at [1171, 640] on trix-editor "1) MANIPULADO ( Repor [MEDICAL_DATA]) [MEDICAL_DATA] Base | 20mg/g Excipiente |…" at bounding box center [968, 2] width 485 height 1321
copy trix-editor "8) MANIPULADO Nutricolin®, Silício Estabilizado Em Colina | 200 mg Cisteína | 1…"
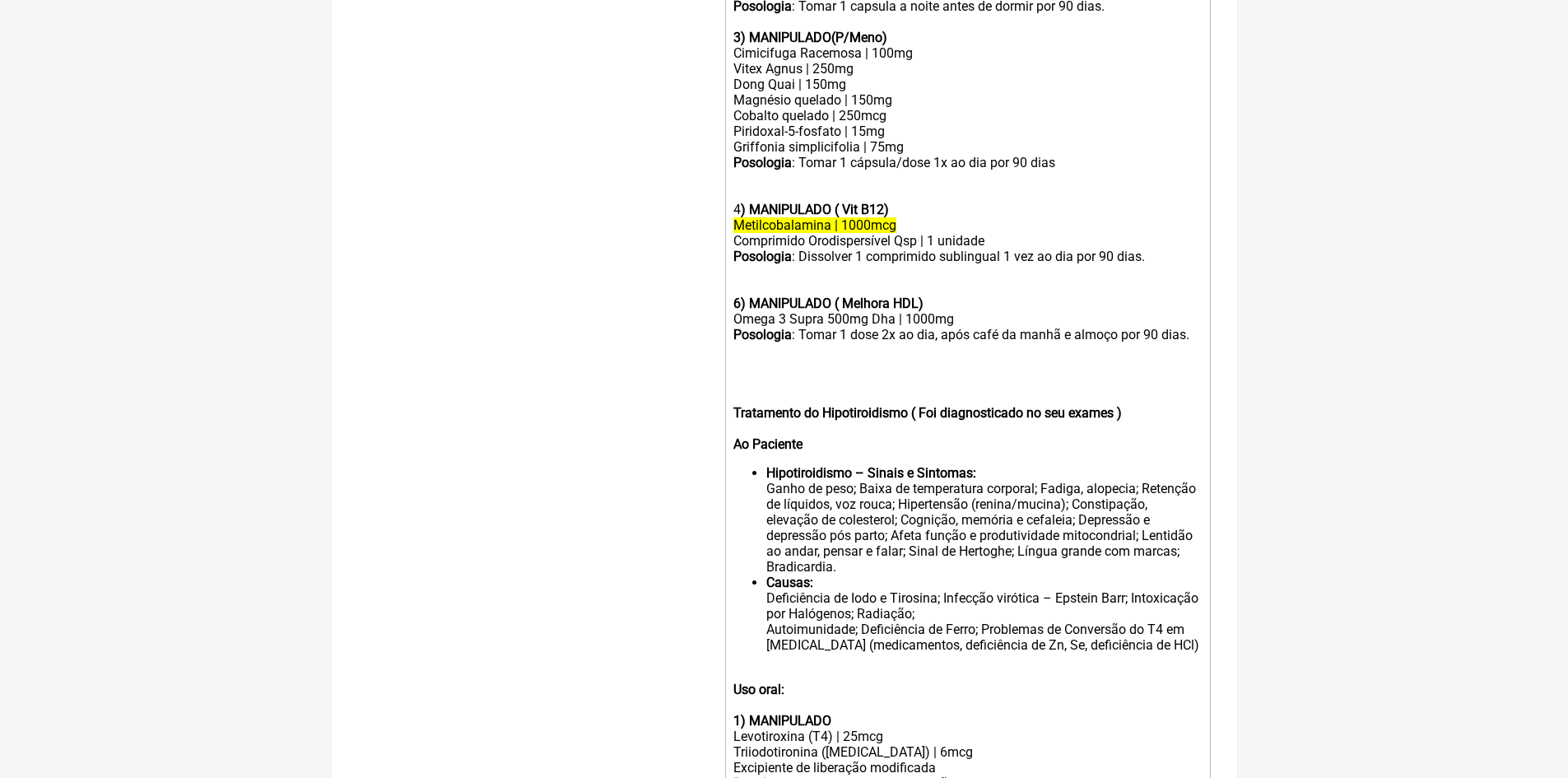
scroll to position [786, 0]
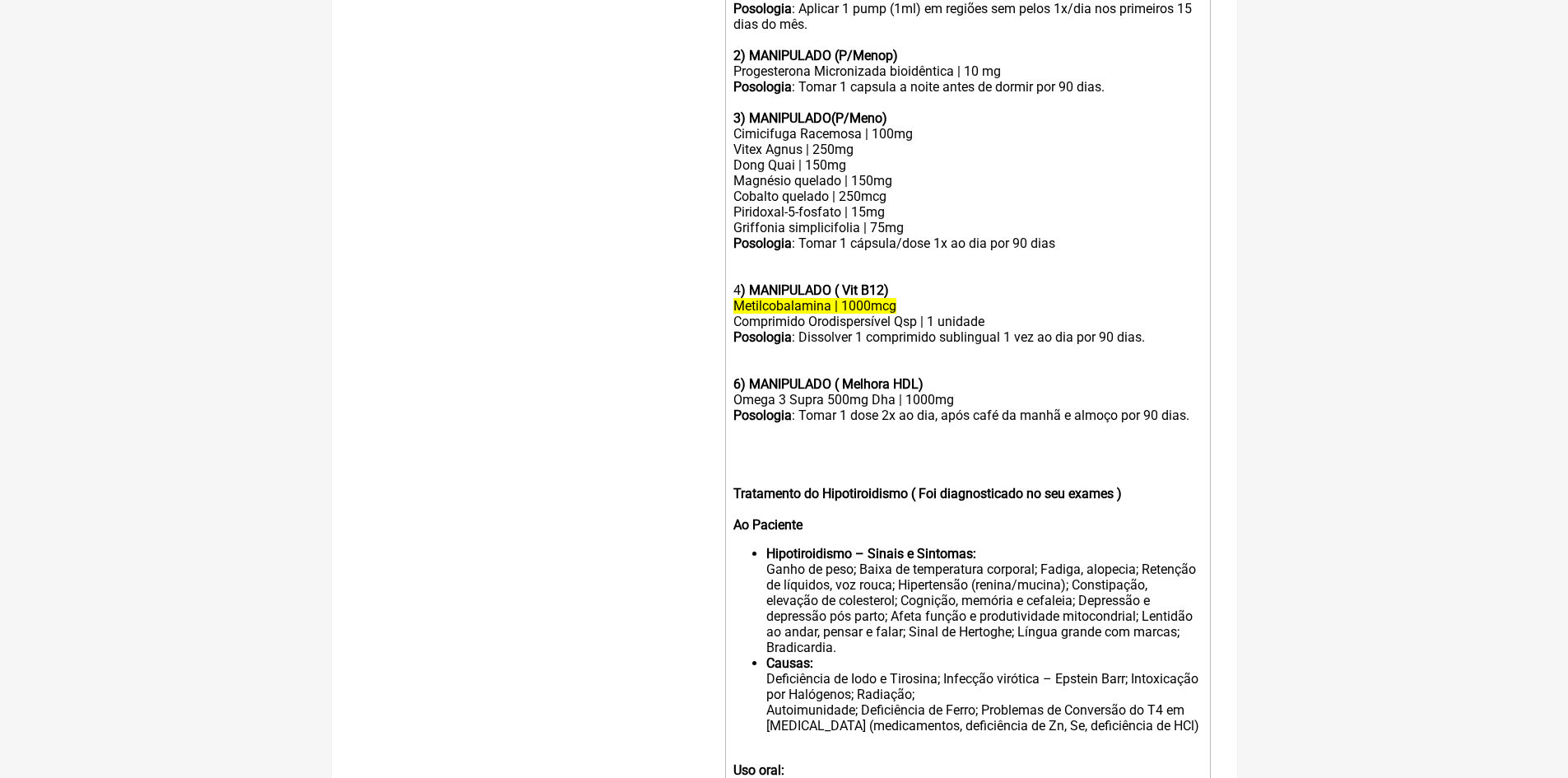
click at [1159, 353] on div "Posologia : Dissolver 1 comprimido sublingual 1 vez ao dia por 90 dias. 6) MANI…" at bounding box center [967, 360] width 468 height 63
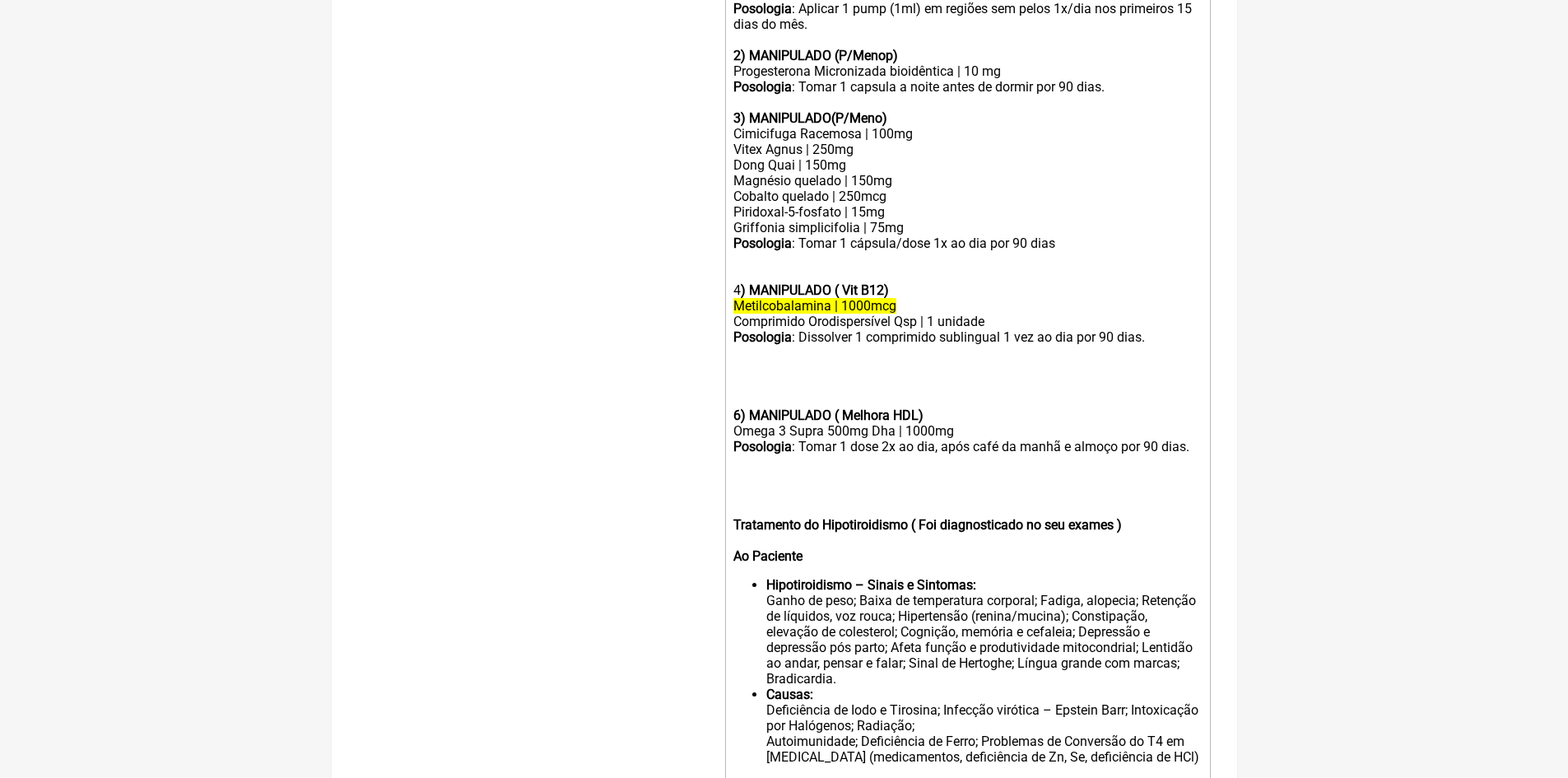
paste trix-editor "strong>8) MANIPULADO</strong></div><div>Nutricolin®, Silício Estabilizado Em Co…"
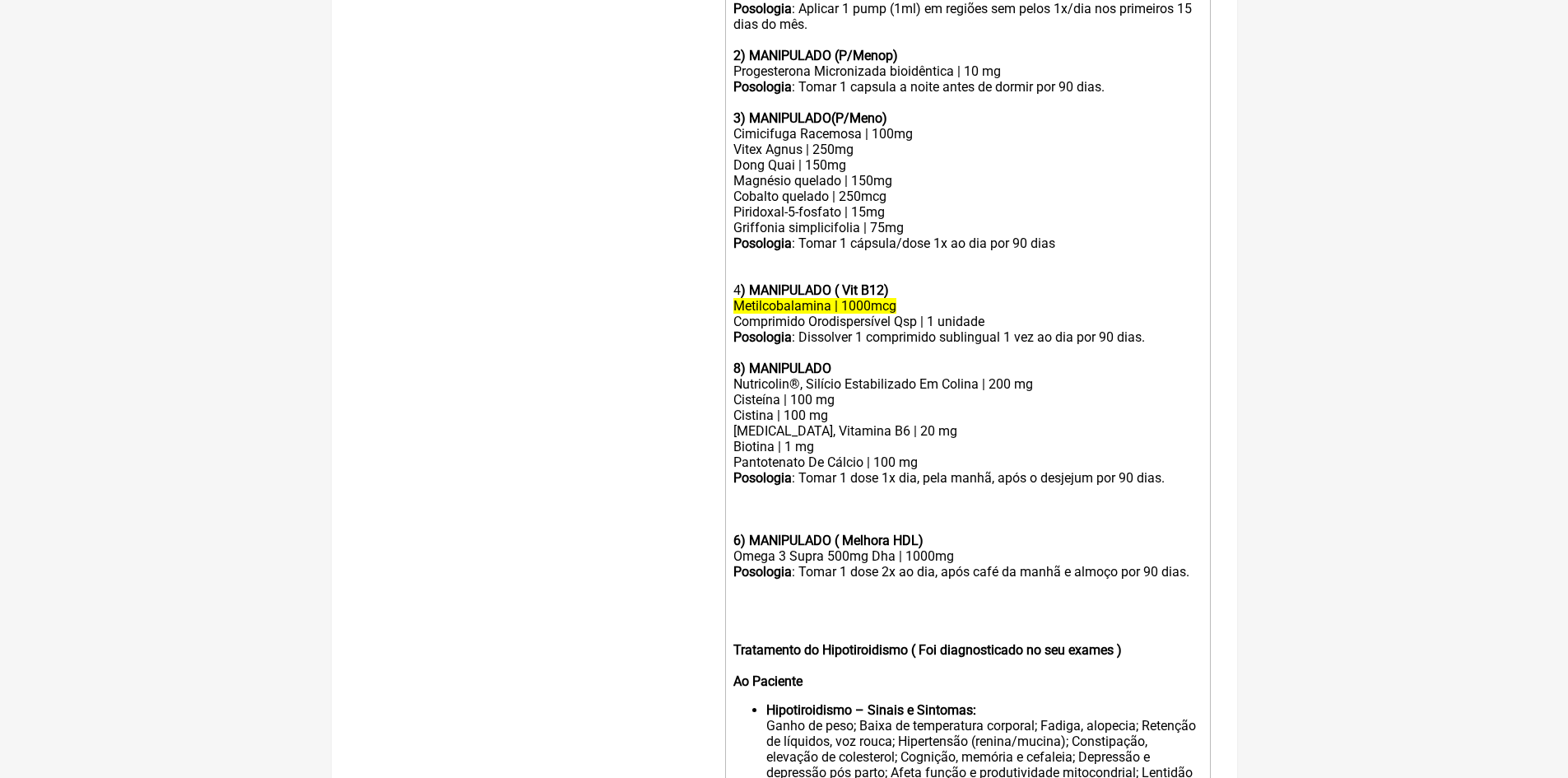
click at [739, 376] on strong "8) MANIPULADO" at bounding box center [782, 368] width 98 height 16
click at [844, 376] on div "Posologia : Dissolver 1 comprimido sublingual 1 vez ao dia por 90 dias. 5 ) MAN…" at bounding box center [967, 352] width 468 height 47
click at [1157, 352] on div "Posologia : Dissolver 1 comprimido sublingual 1 vez ao dia por 90 dias. 5 ) MAN…" at bounding box center [967, 352] width 468 height 47
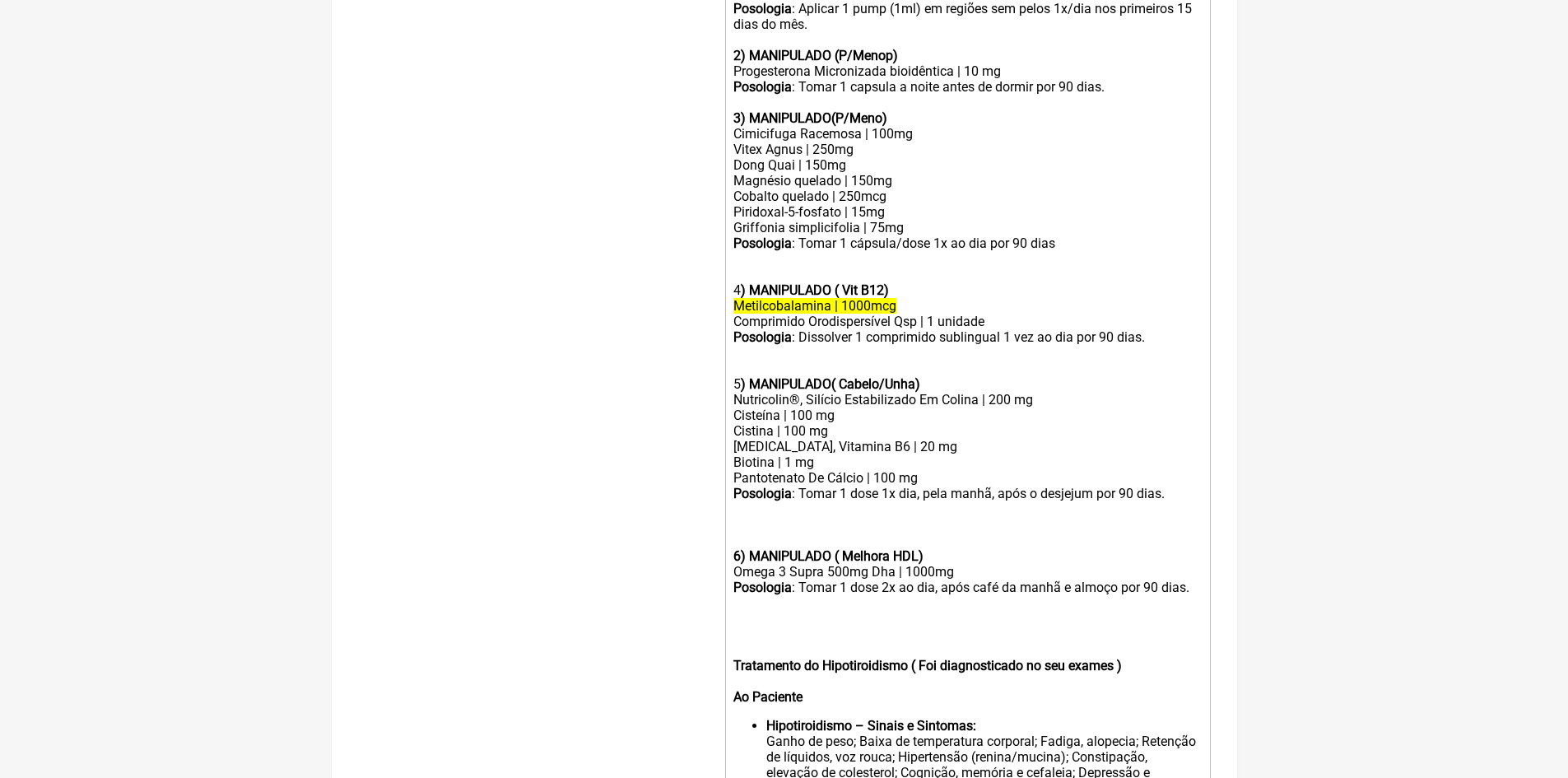
click at [733, 567] on trix-editor "1) MANIPULADO ( Repor [MEDICAL_DATA]) [MEDICAL_DATA] Base | 20mg/g Excipiente |…" at bounding box center [968, 569] width 485 height 1493
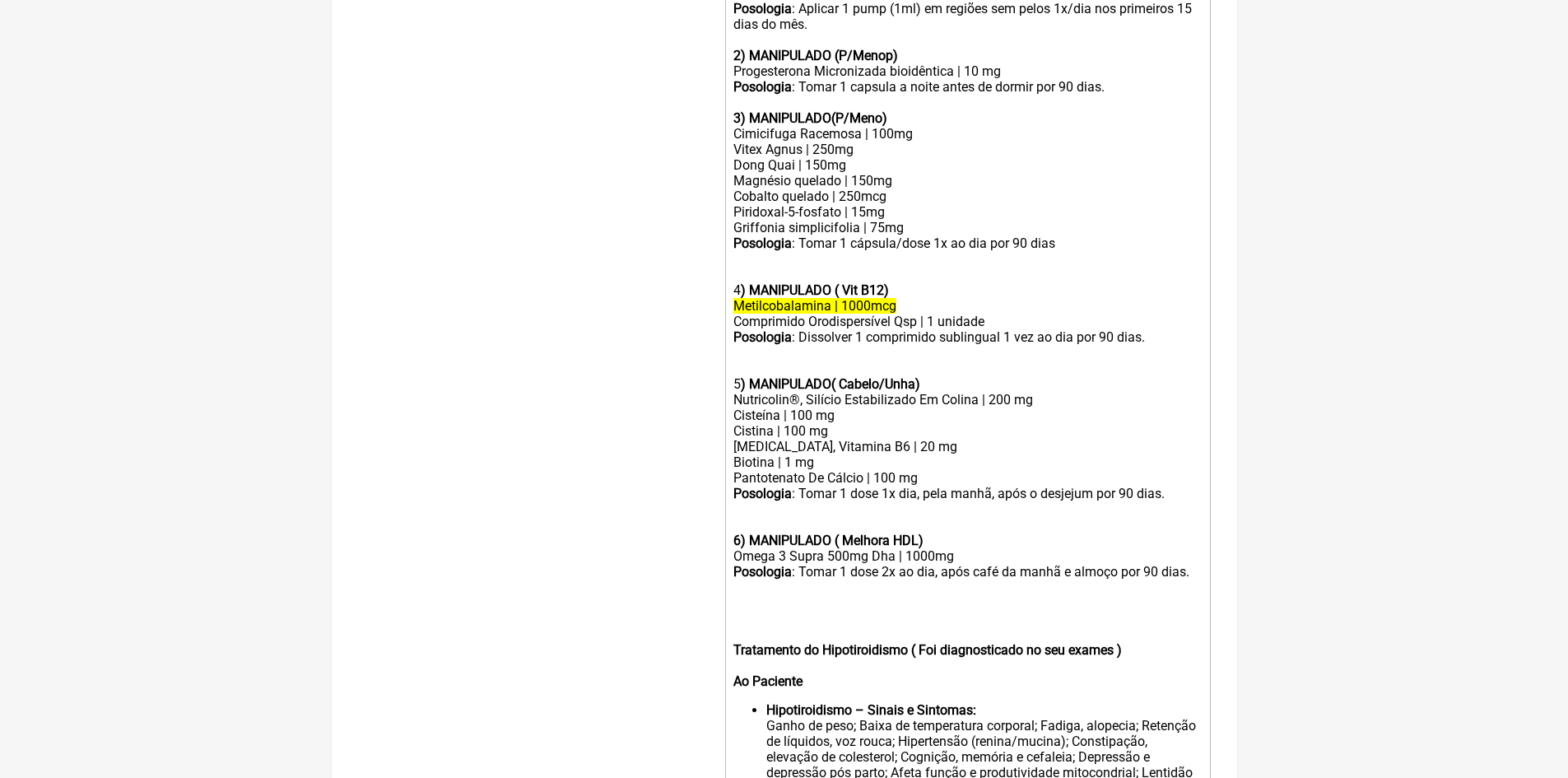
type trix-editor "<lor><ipsumd>0) SITAMETCON ( Adipi Elitseddoeiu)</tempor></inc><utl>Etdoloremag…"
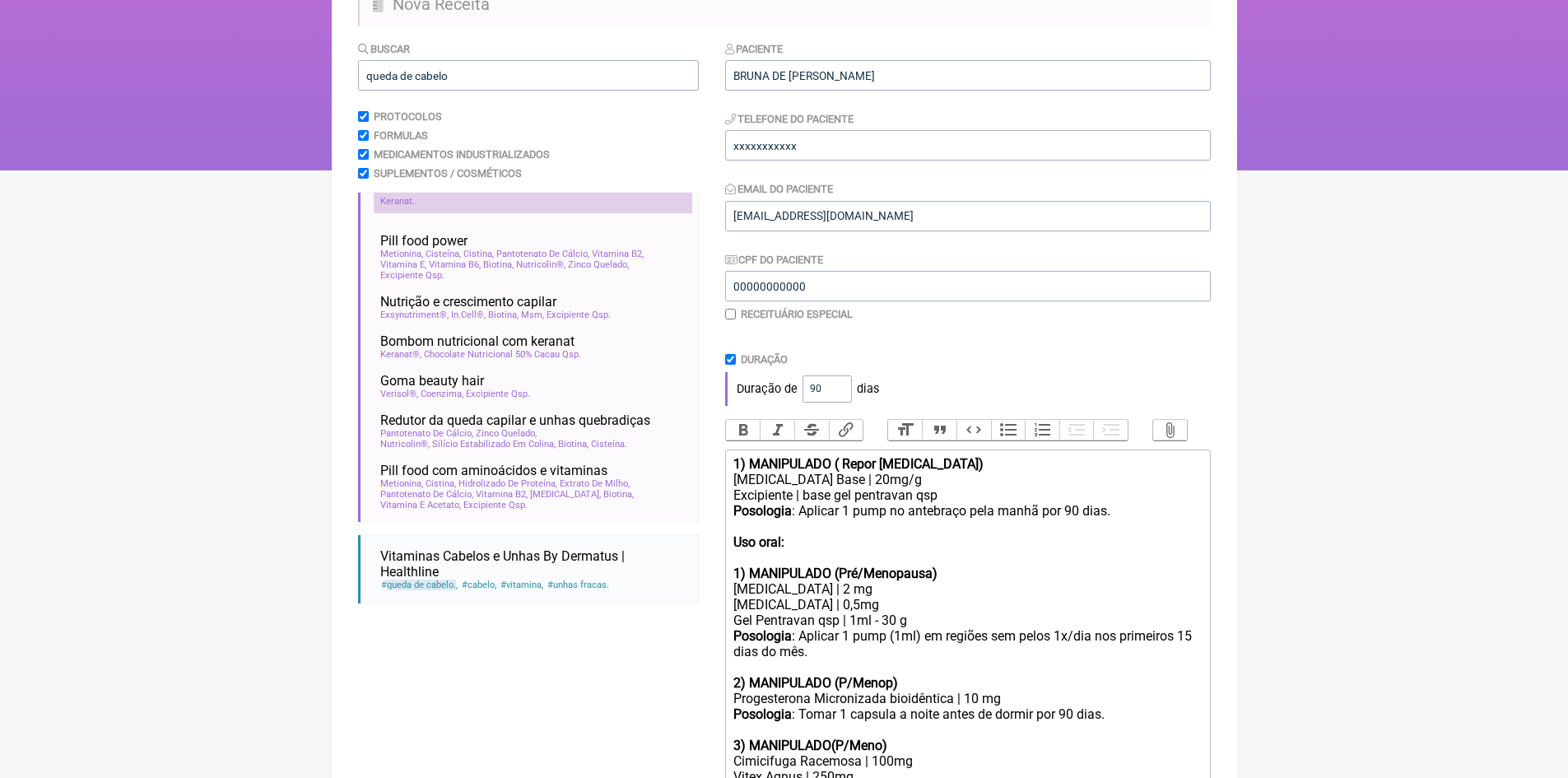
scroll to position [0, 0]
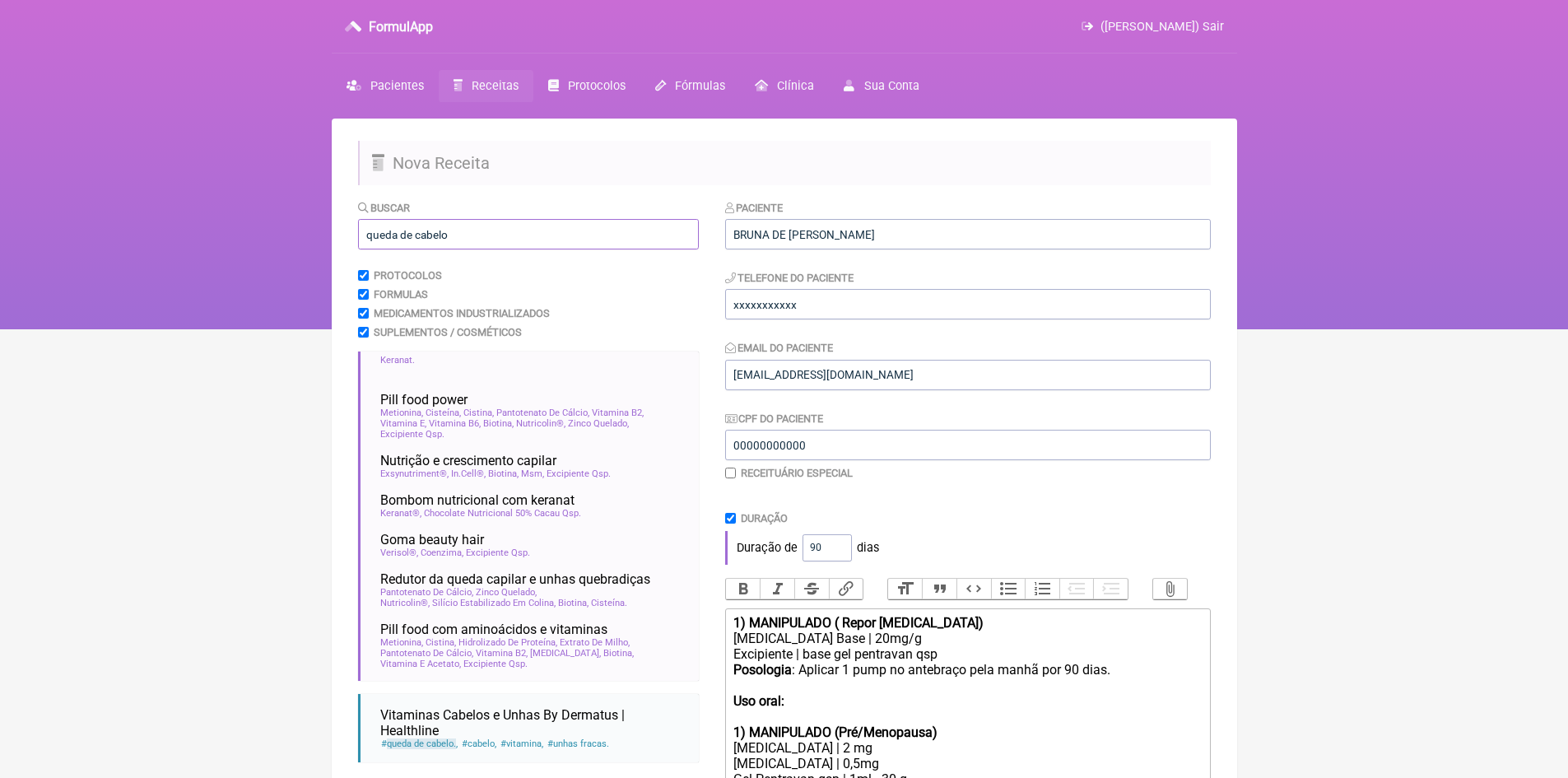
click at [458, 237] on input "queda de cabelo" at bounding box center [529, 234] width 341 height 30
type input "q"
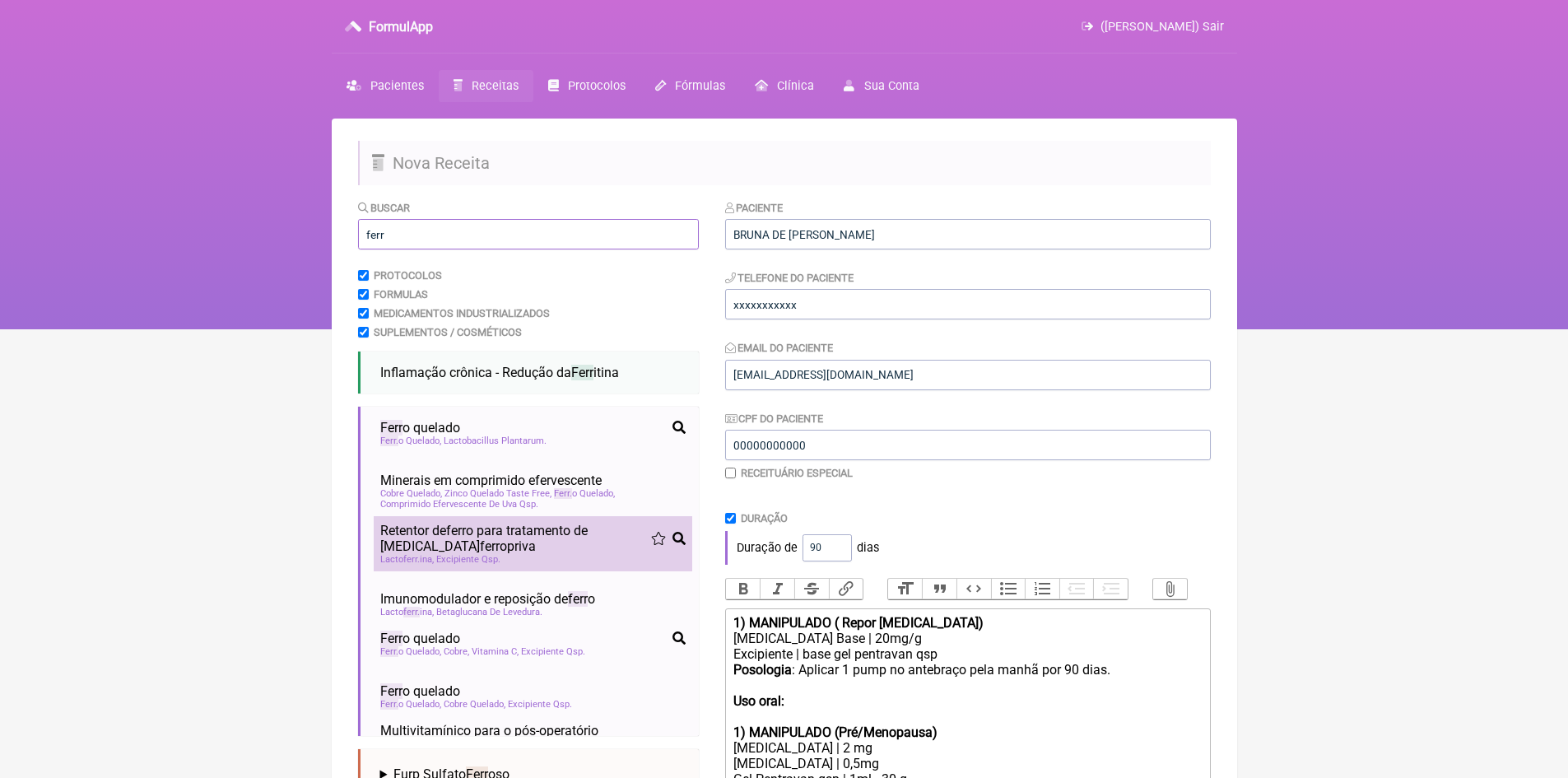
type input "ferr"
click at [511, 540] on span "Retentor de ferr o para tratamento de [MEDICAL_DATA] ferr opriva" at bounding box center [516, 538] width 271 height 31
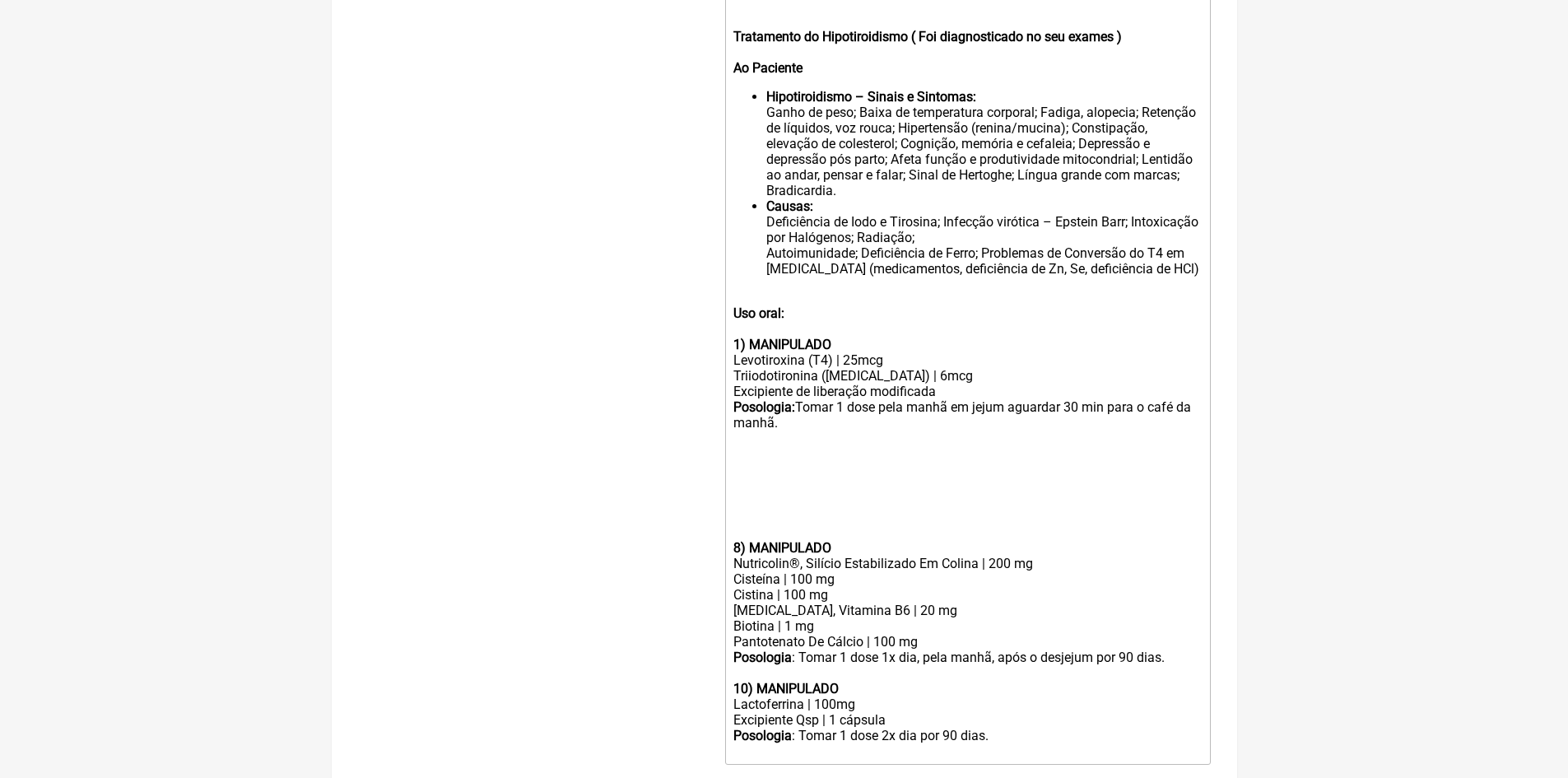
scroll to position [1482, 0]
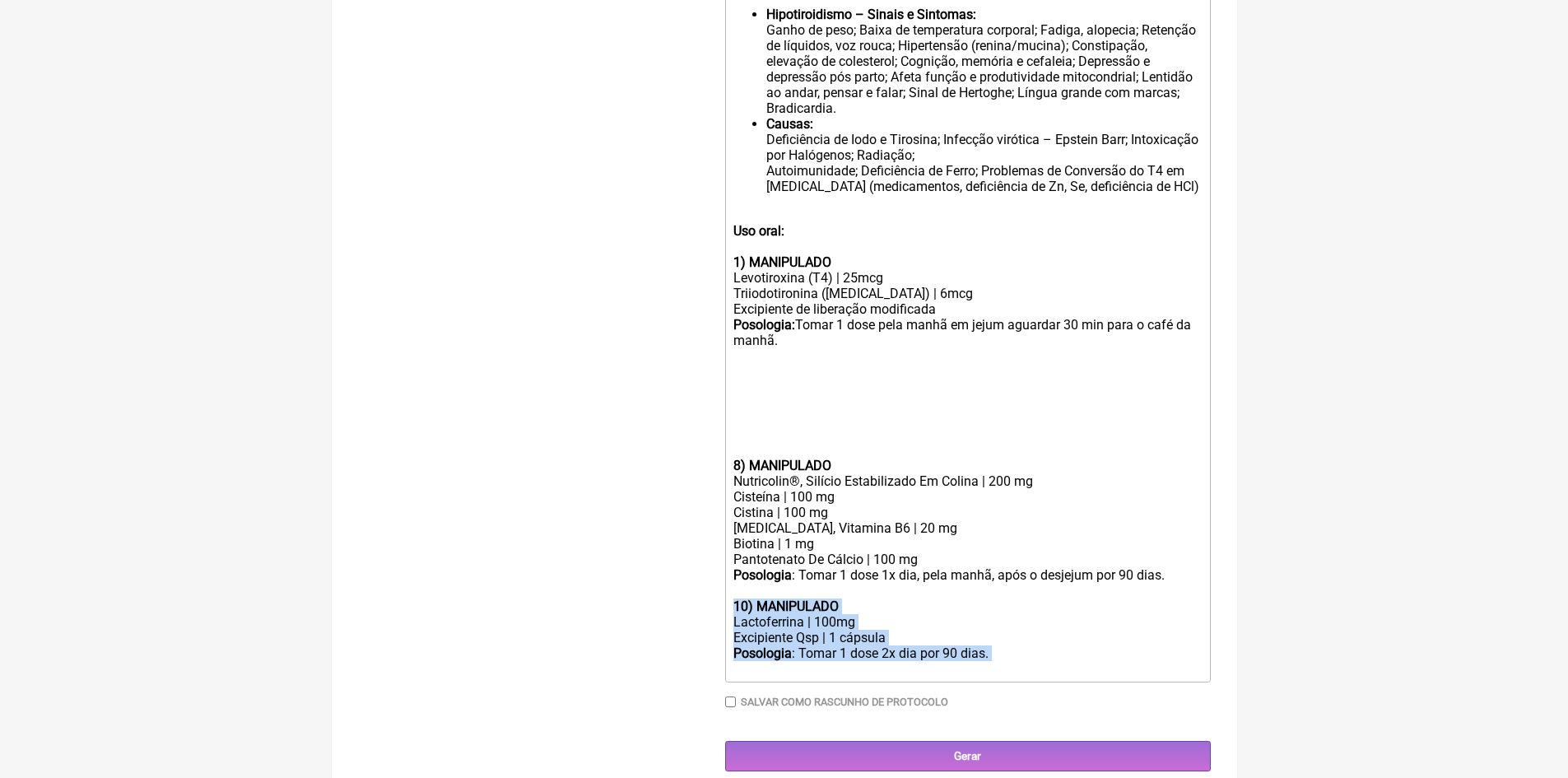
drag, startPoint x: 734, startPoint y: 614, endPoint x: 1007, endPoint y: 686, distance: 282.3
copy trix-editor "10) MANIPULADO Lactoferrina | 100mg Excipiente Qsp | 1 cápsula Posologia : Toma…"
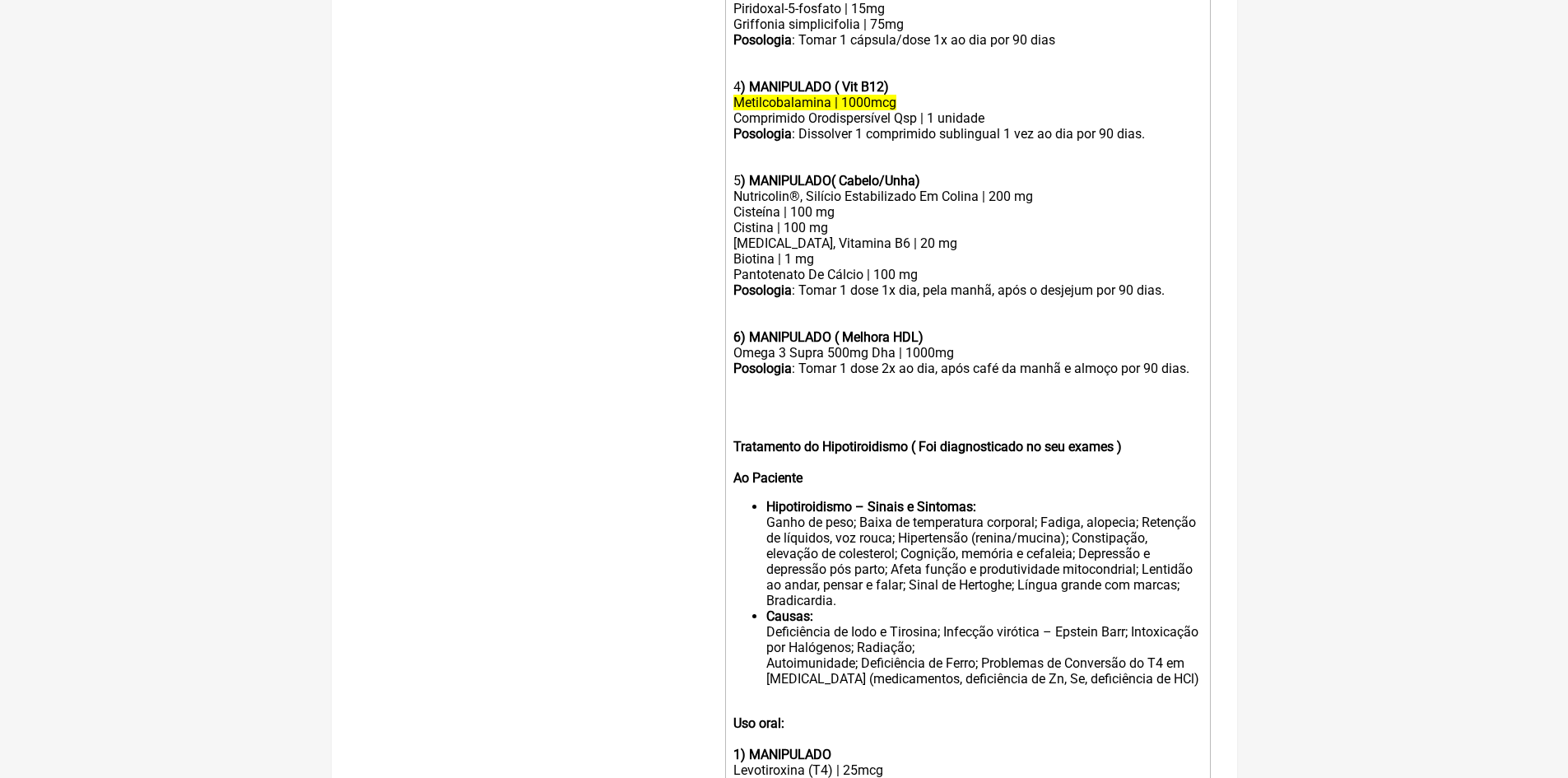
scroll to position [987, 0]
click at [1147, 148] on div "Posologia : Dissolver 1 comprimido sublingual 1 vez ao dia por 90 dias. 5 ) MAN…" at bounding box center [967, 159] width 468 height 63
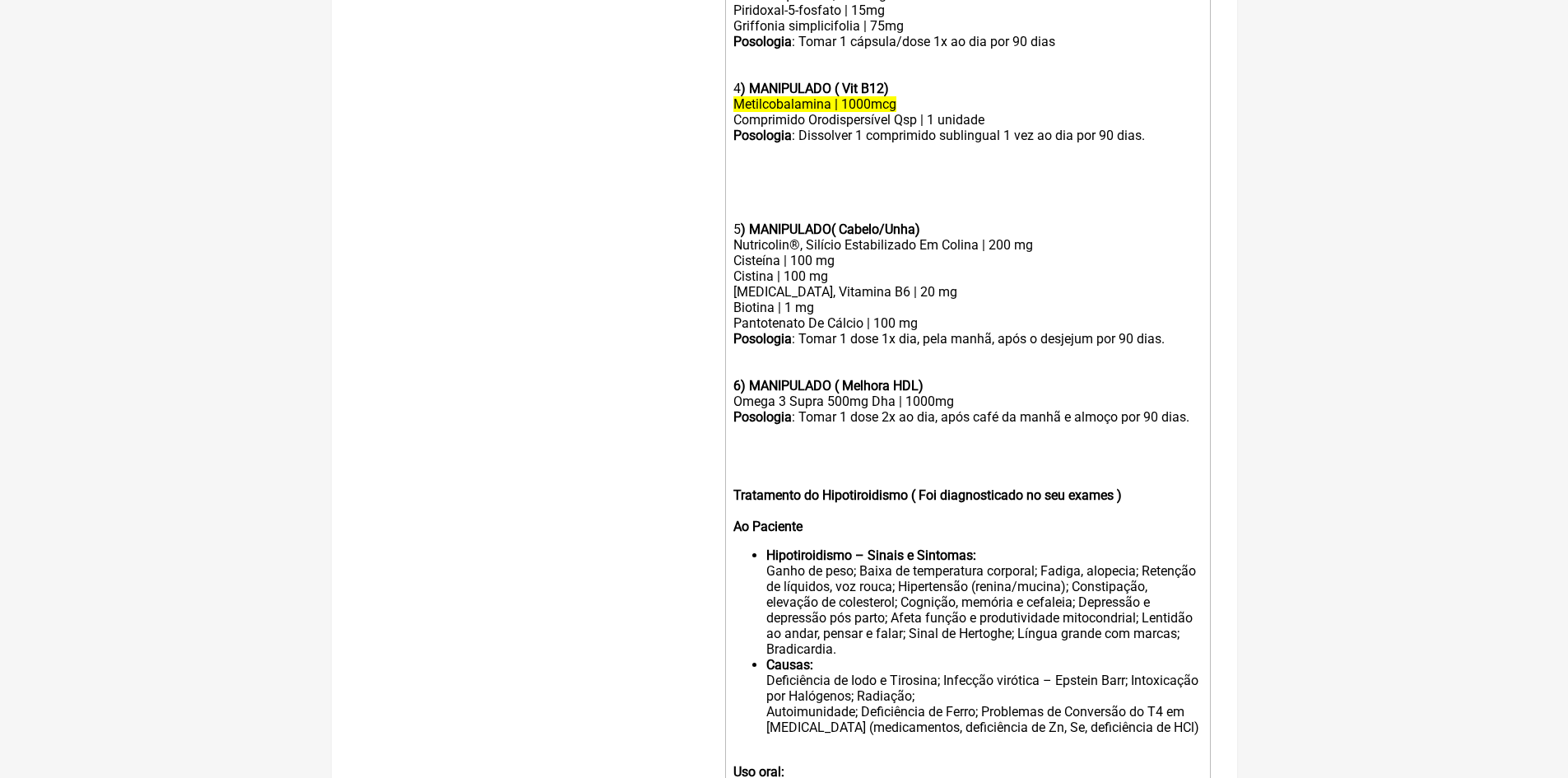
paste trix-editor "strong>10) MANIPULADO</strong></div><div>Lactoferrina | 100mg</div><div>Excipie…"
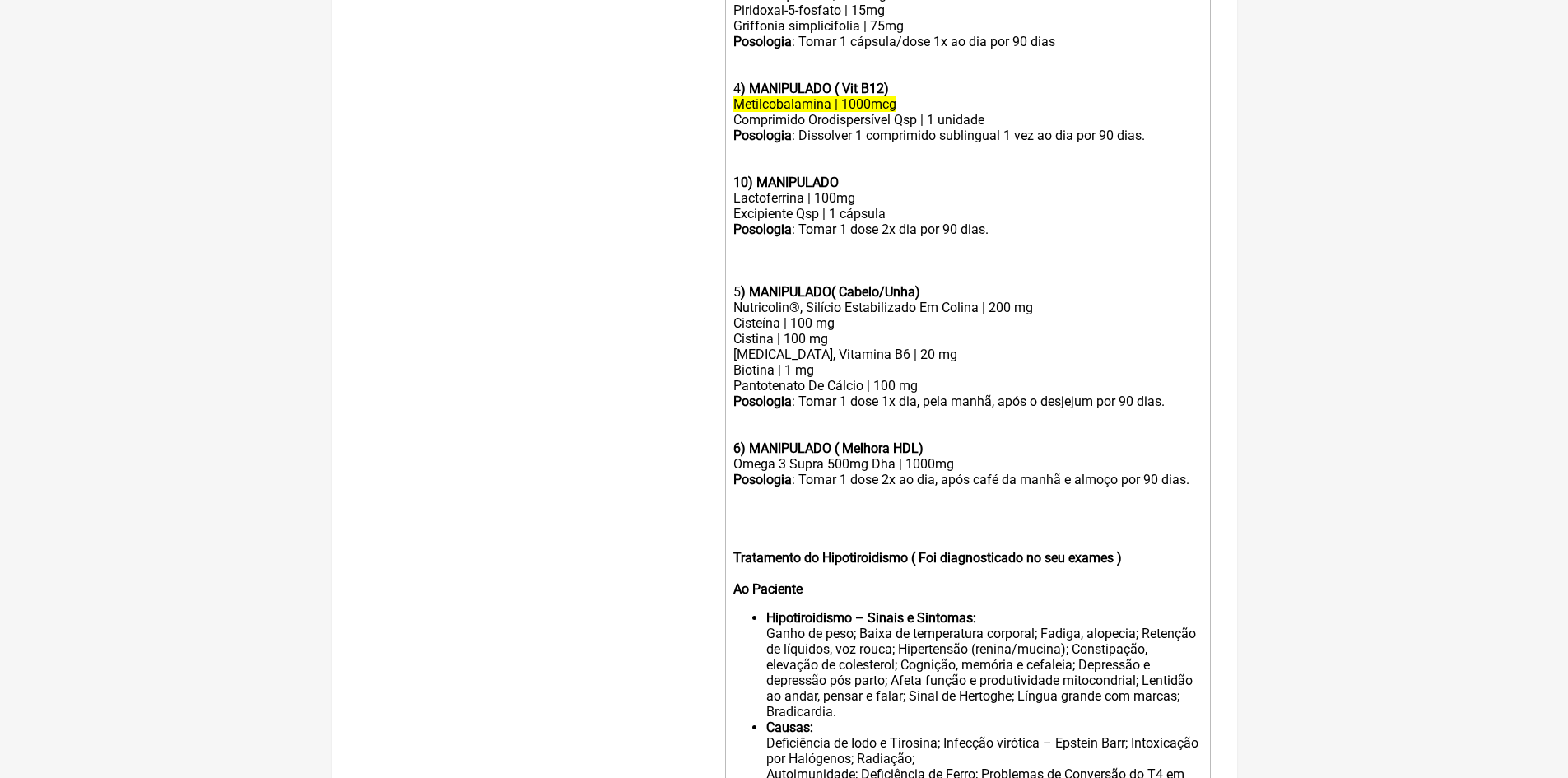
click at [749, 190] on strong "10) MANIPULADO" at bounding box center [786, 182] width 106 height 16
click at [742, 299] on strong ") MANIPULADO( Cabelo/Unha)" at bounding box center [830, 292] width 179 height 16
click at [741, 456] on strong "6) MANIPULADO ( Melhora HDL)" at bounding box center [828, 448] width 190 height 16
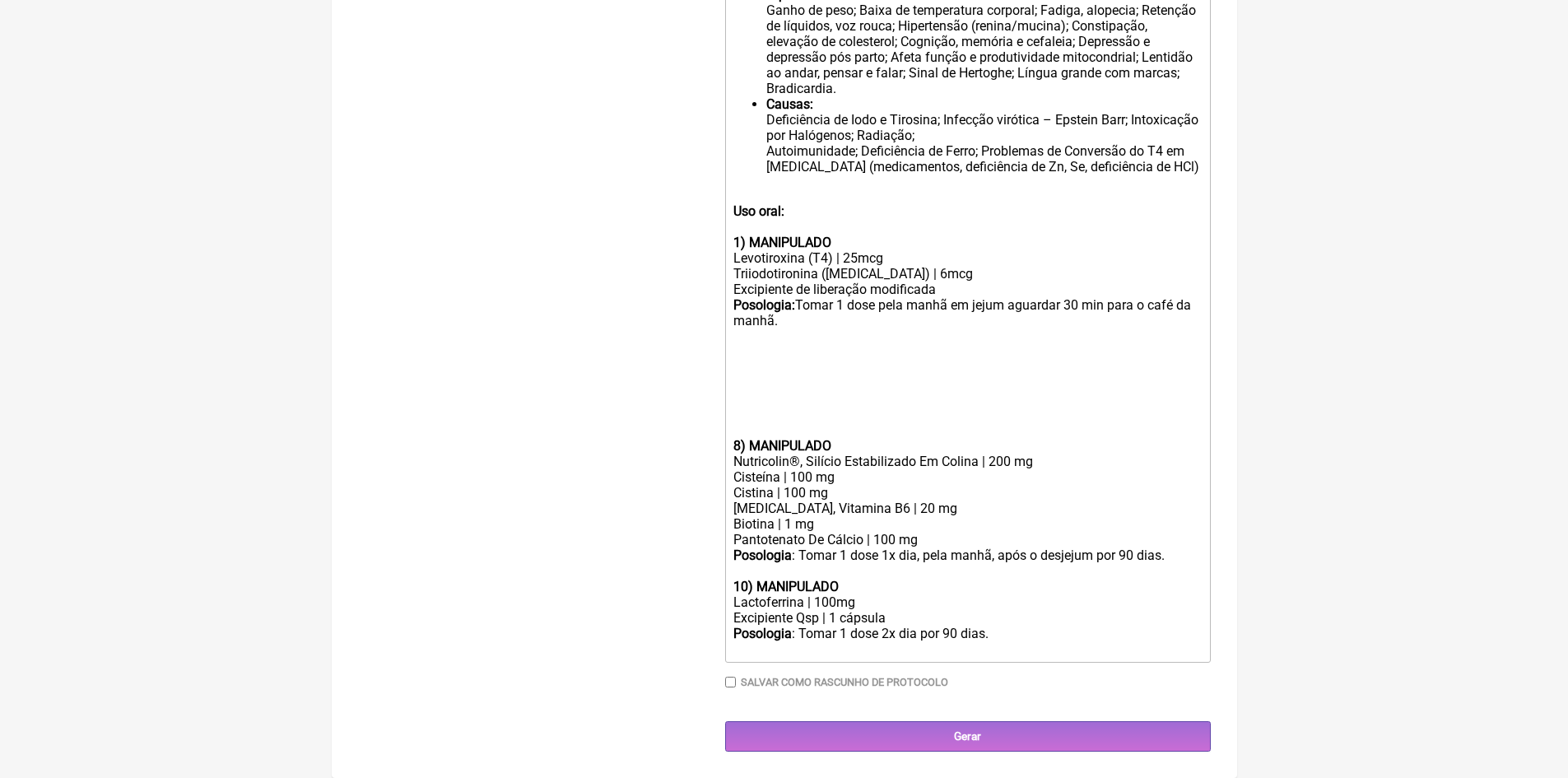
scroll to position [1625, 0]
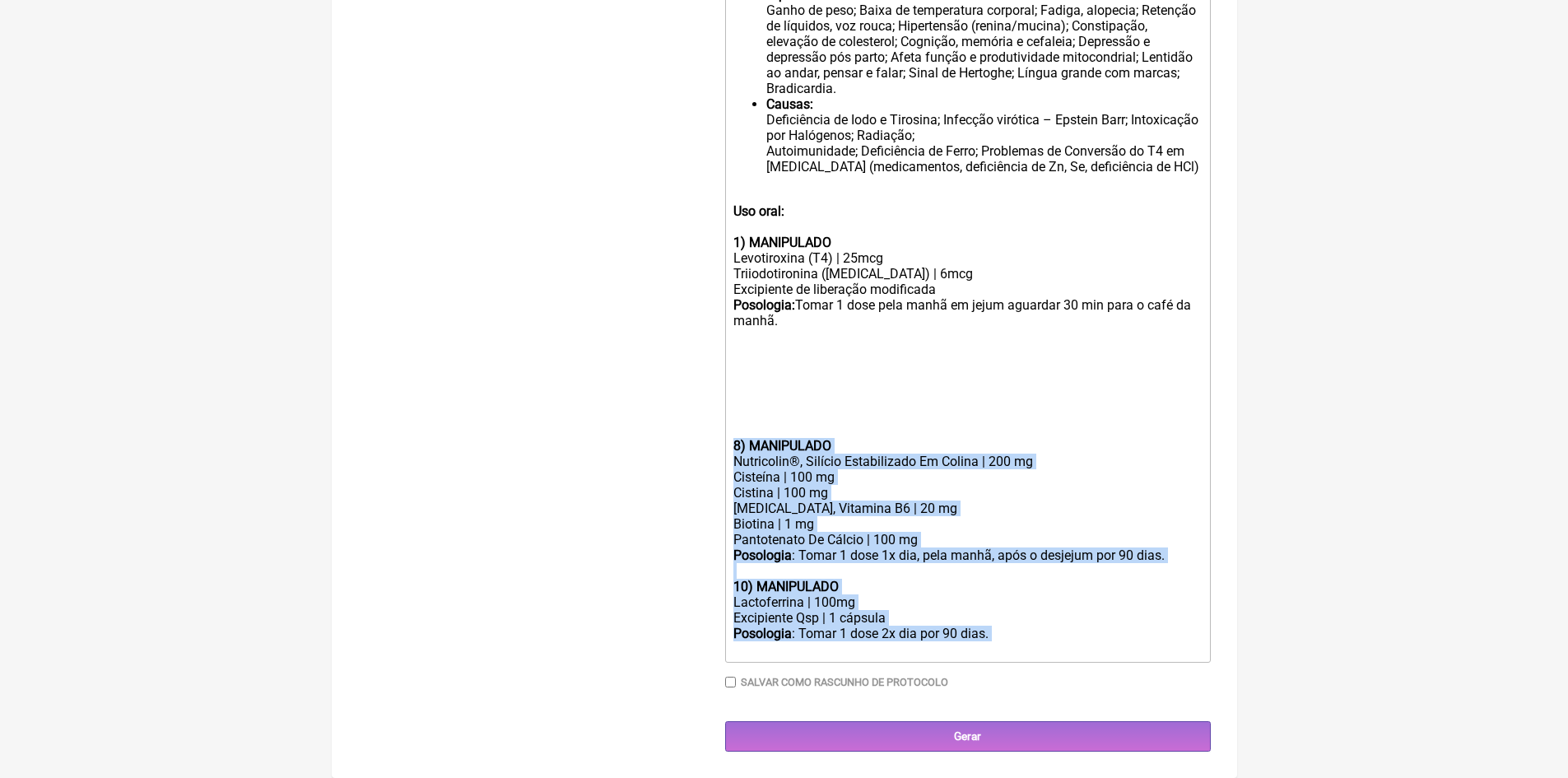
drag, startPoint x: 734, startPoint y: 445, endPoint x: 1026, endPoint y: 643, distance: 352.8
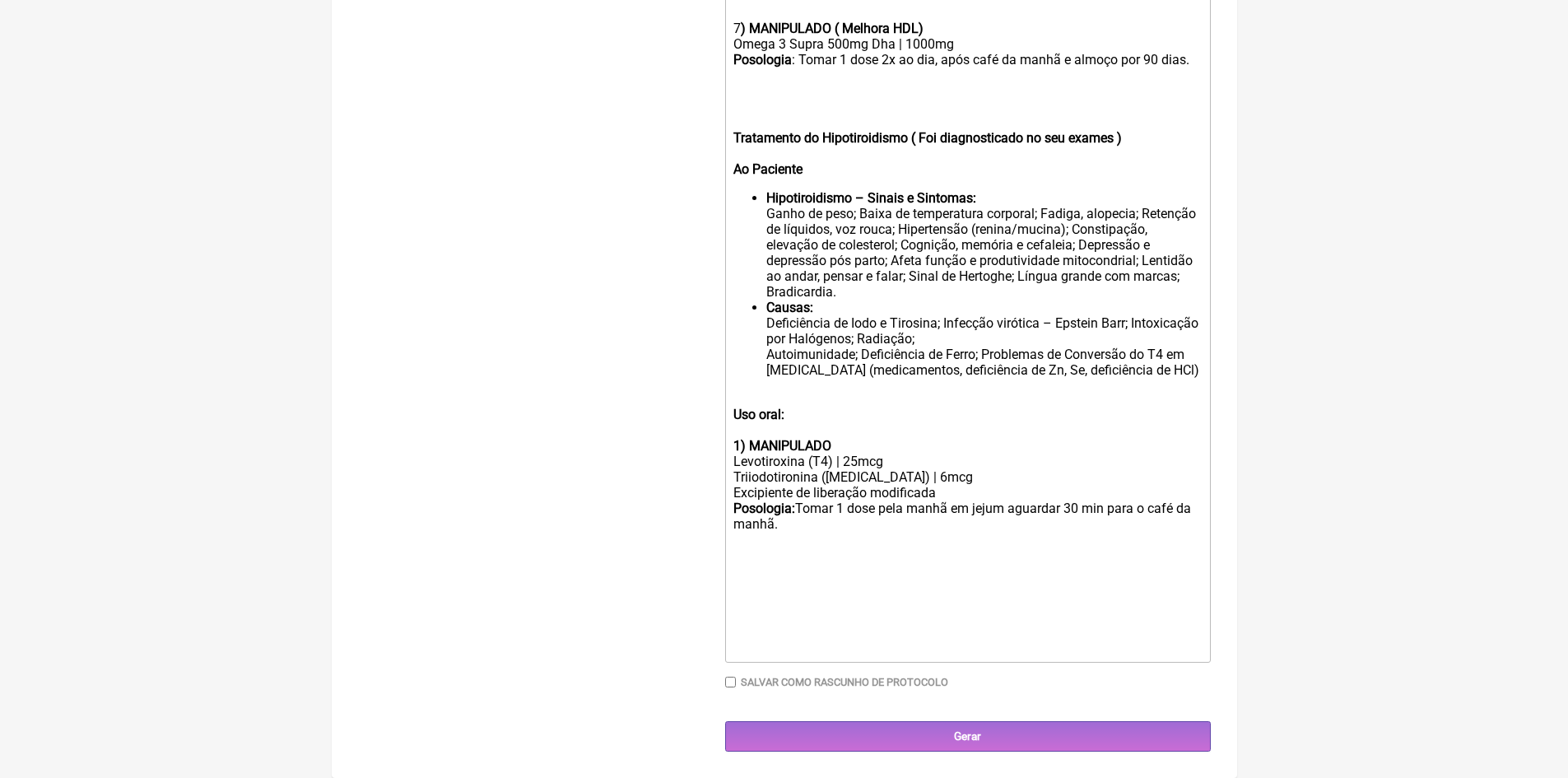
type trix-editor "<lor><ipsumd>0) SITAMETCON ( Adipi Elitseddoeiu)</tempor></inc><utl>Etdoloremag…"
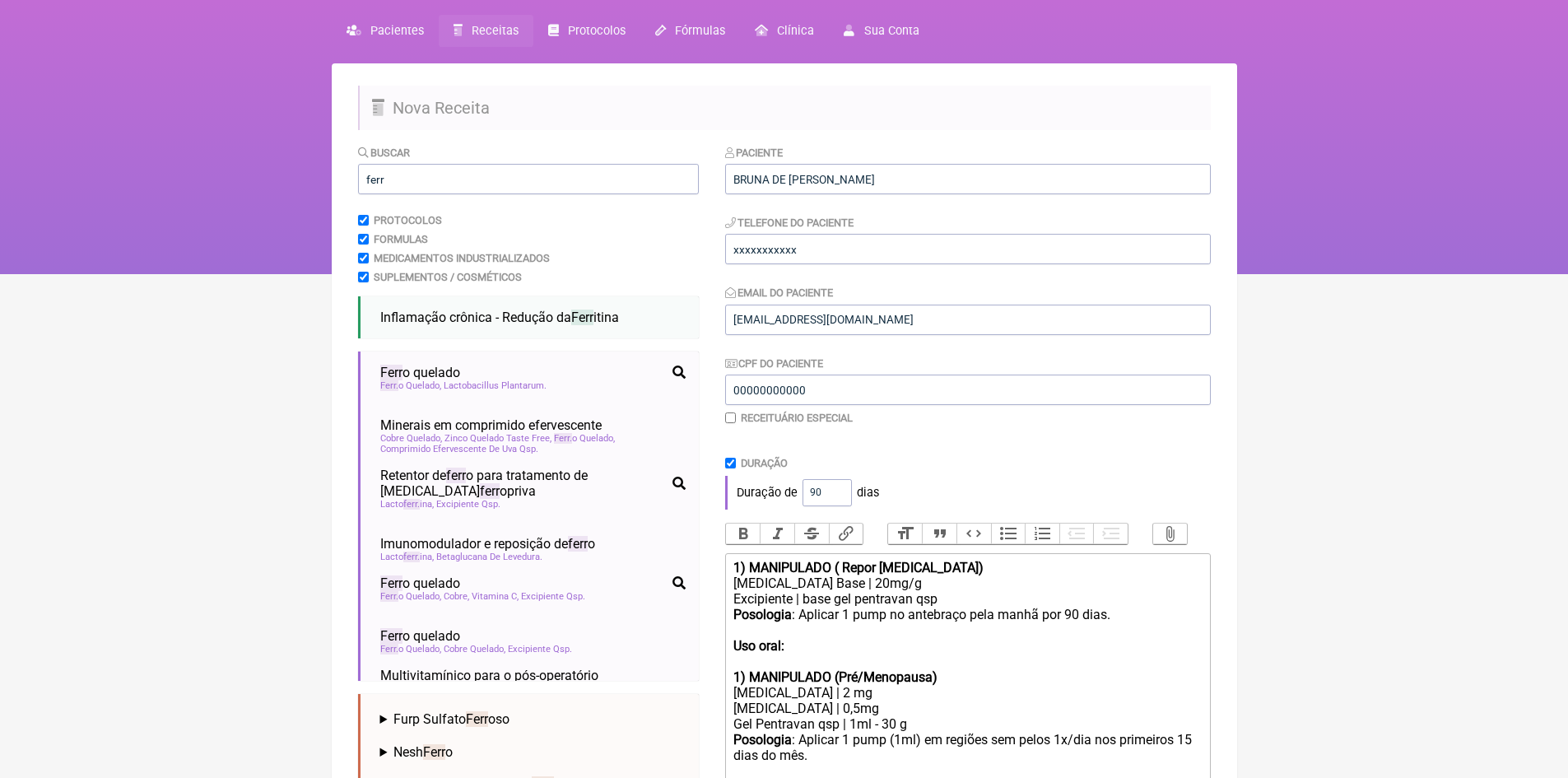
scroll to position [0, 0]
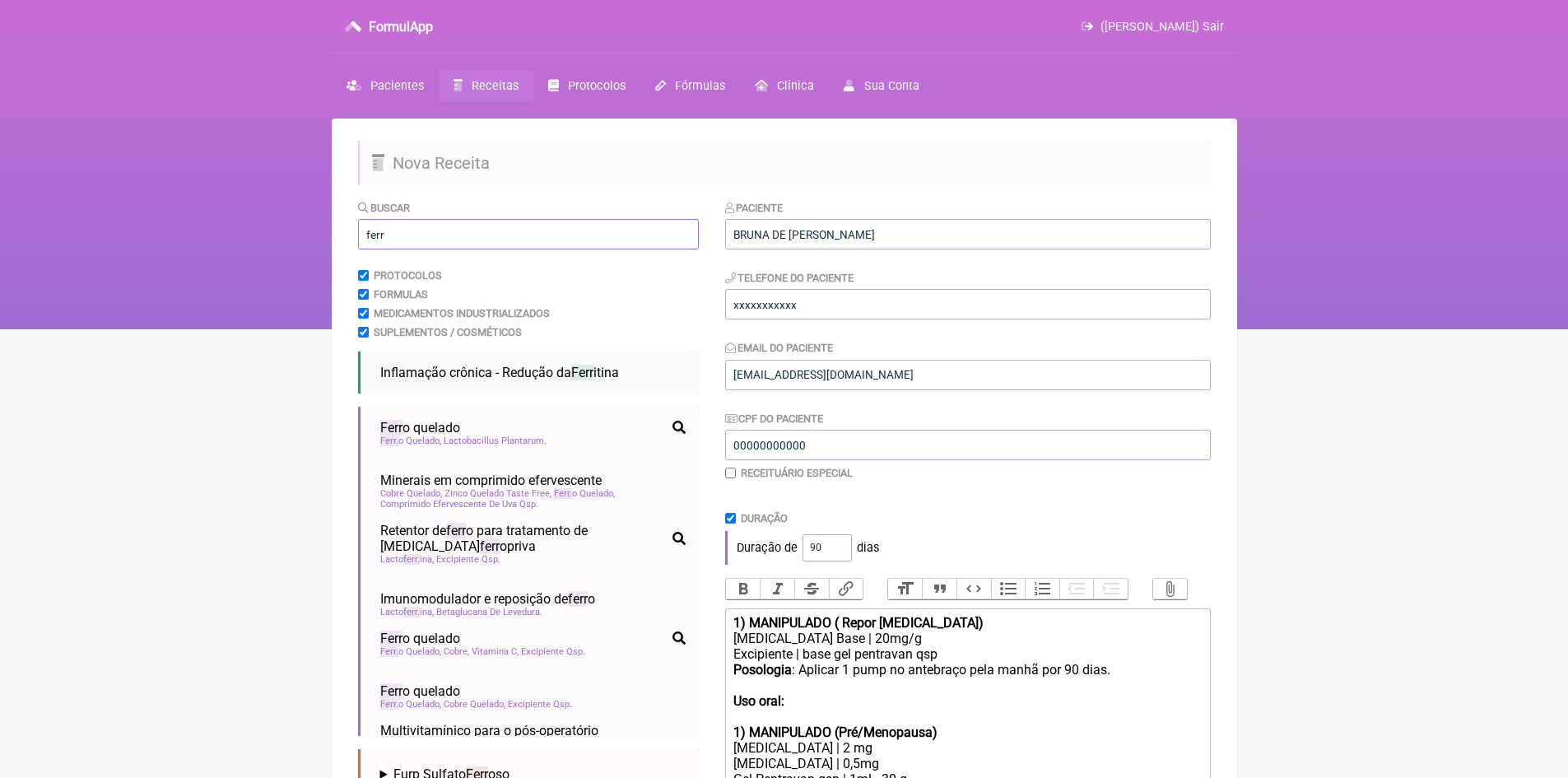
click at [426, 233] on input "ferr" at bounding box center [529, 234] width 341 height 30
type input "f"
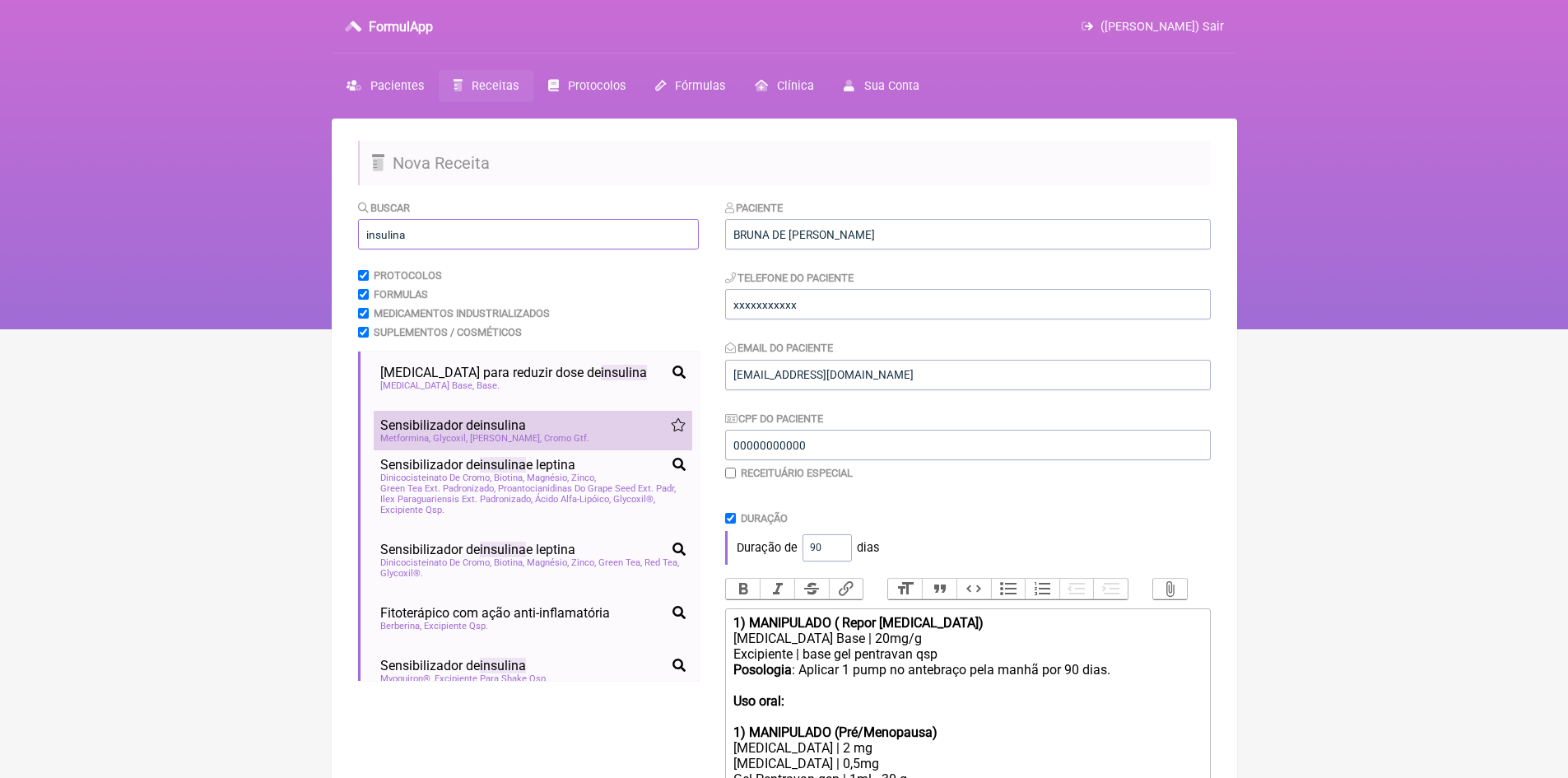
type input "insulina"
click at [554, 439] on span "Cromo Gtf" at bounding box center [567, 437] width 45 height 11
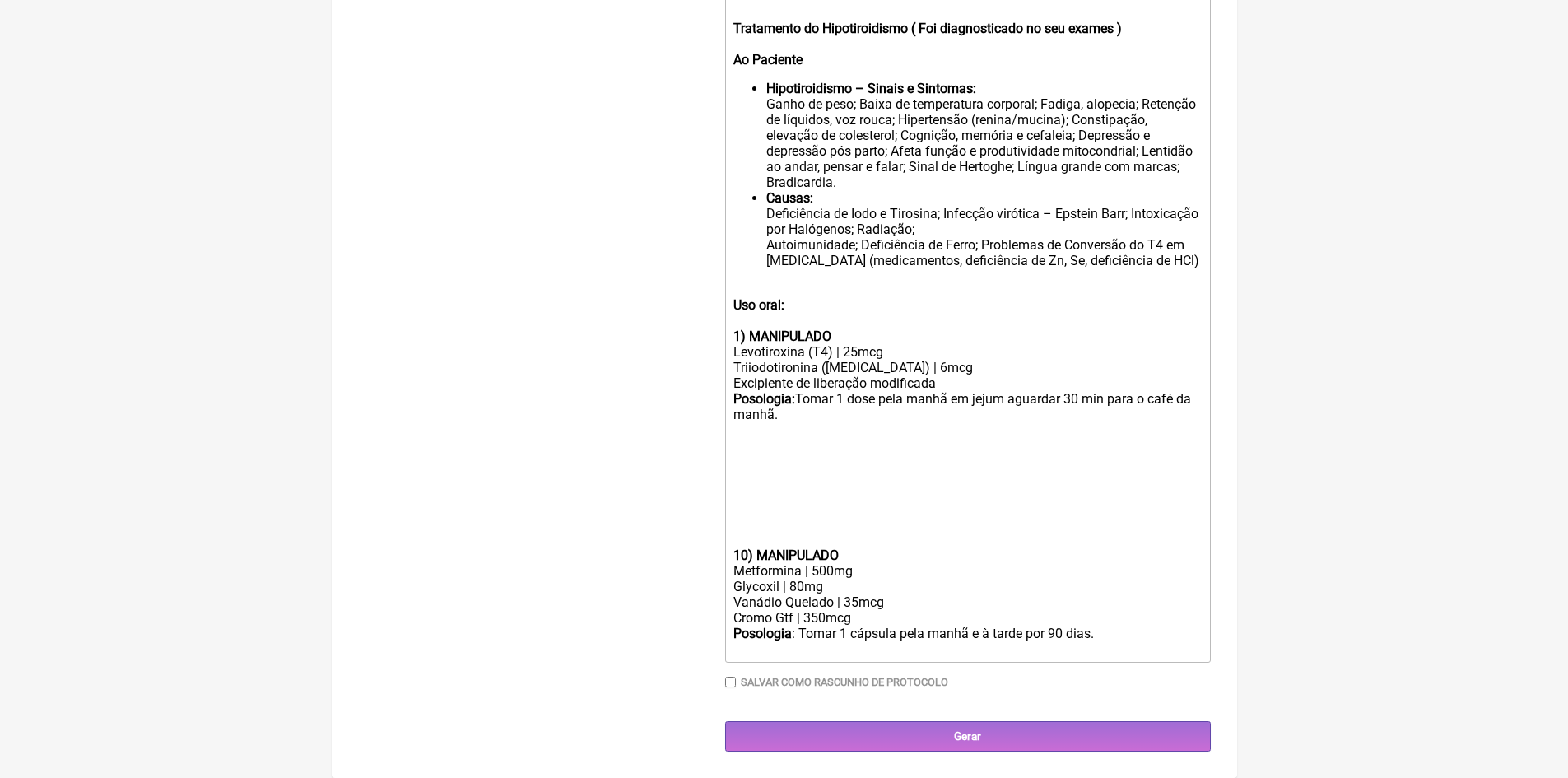
scroll to position [1531, 0]
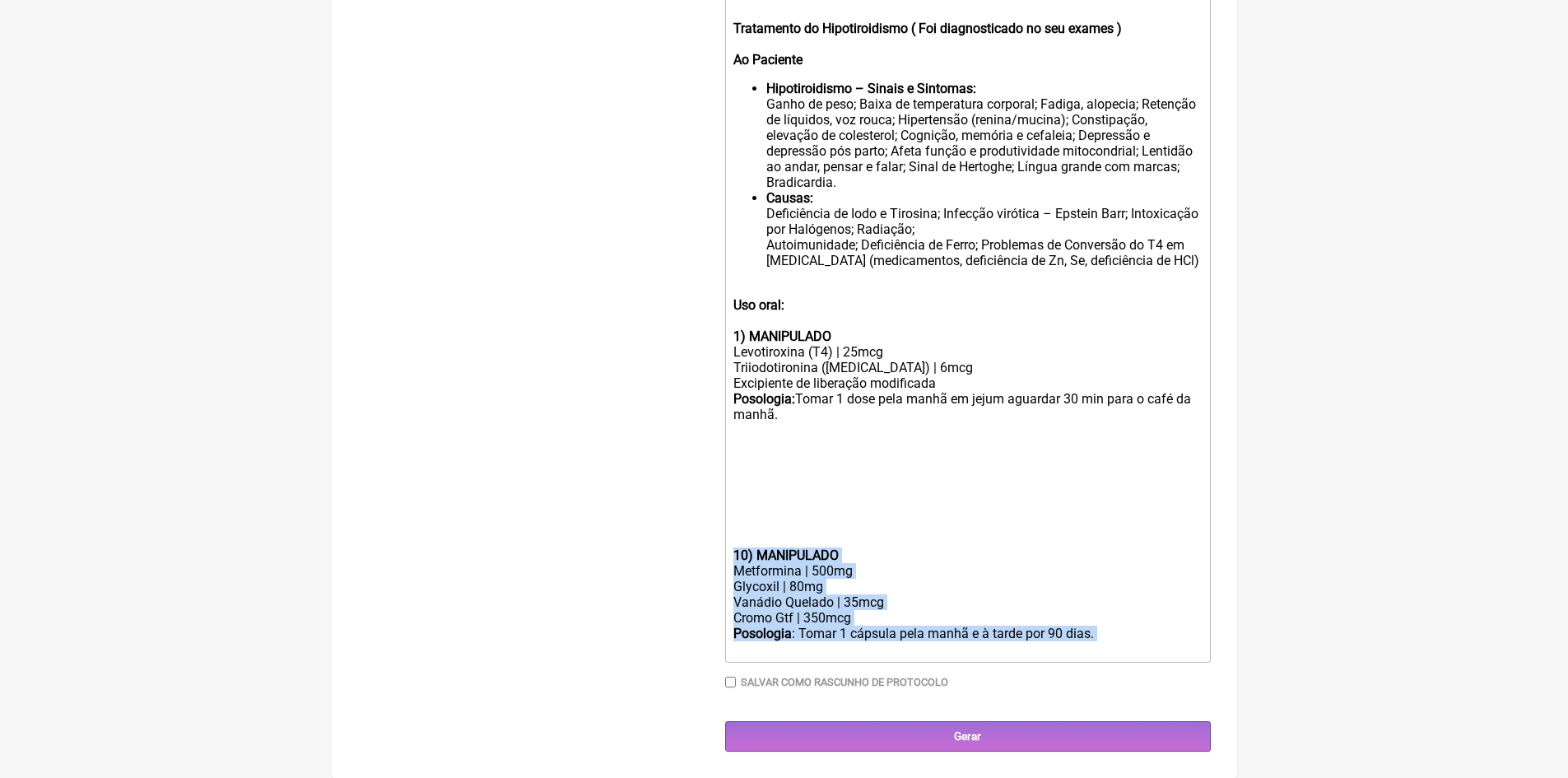
drag, startPoint x: 734, startPoint y: 558, endPoint x: 1081, endPoint y: 666, distance: 363.4
copy trix-editor "10) MANIPULADO Metformina | 500mg Glycoxil | 80mg Vanádio Quelado | 35mcg Cromo…"
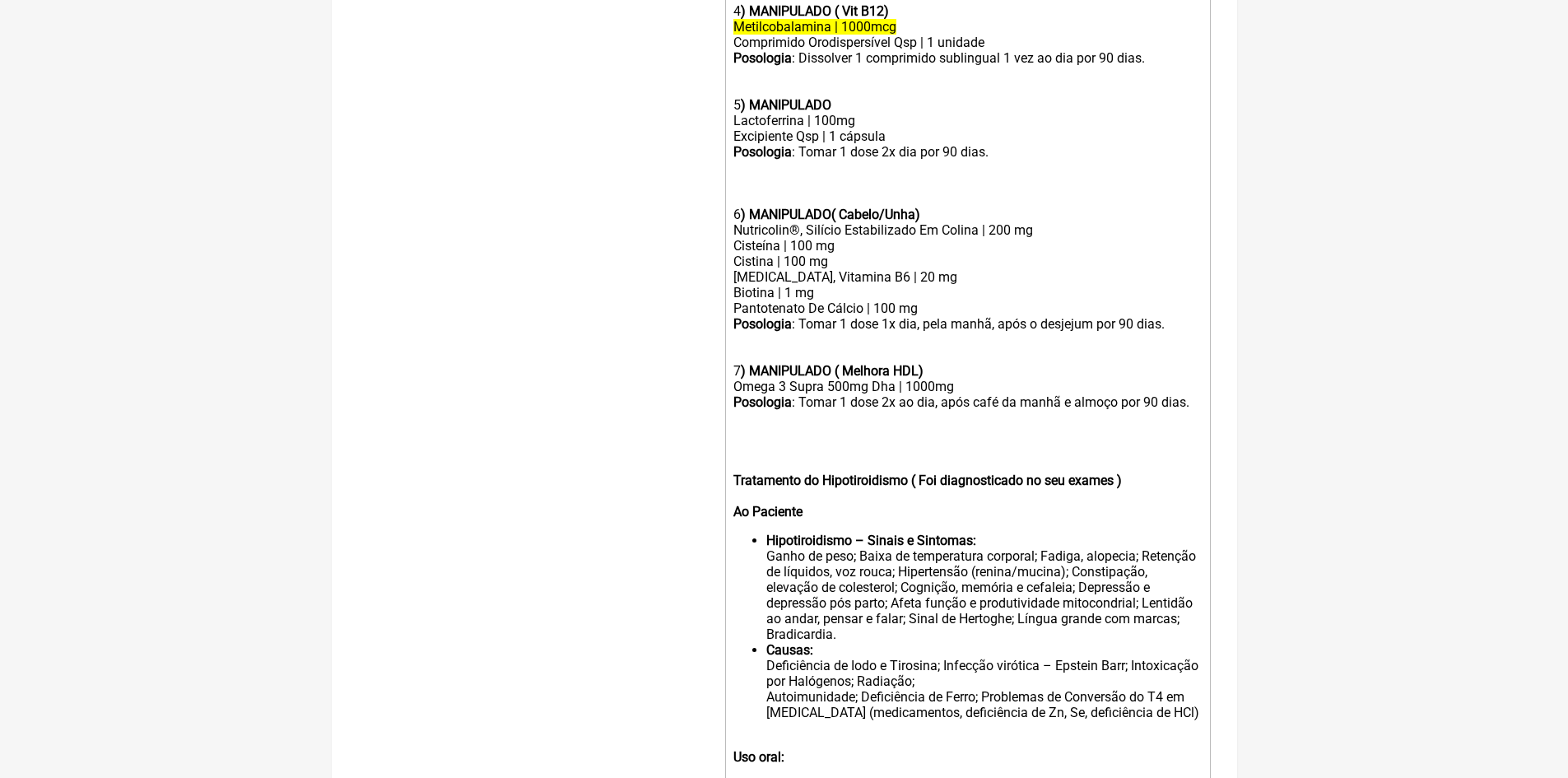
scroll to position [1036, 0]
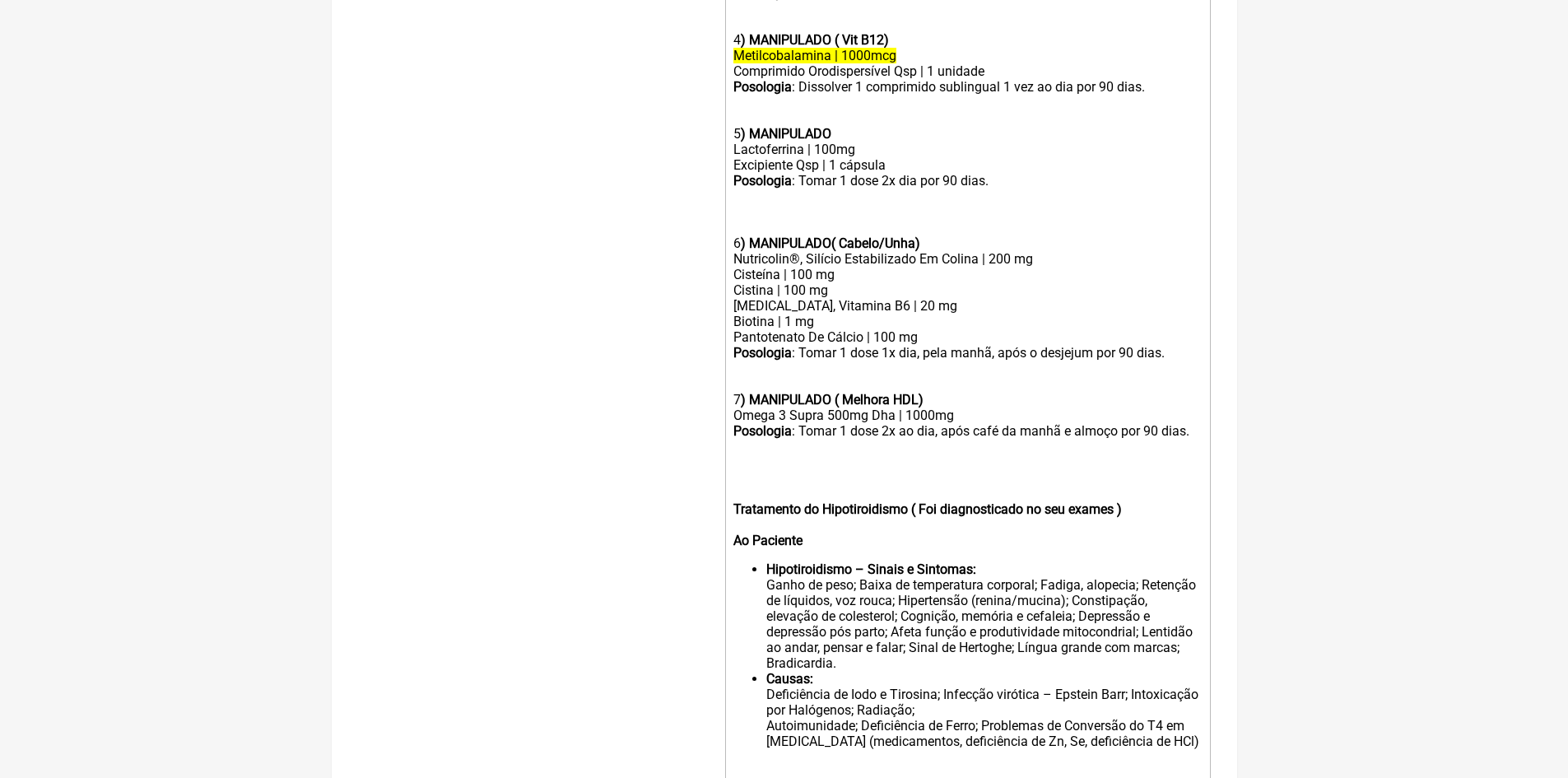
click at [1189, 446] on div "Posologia : Tomar 1 dose 2x ao dia, após café da manhã e almoço por 90 dias." at bounding box center [967, 462] width 468 height 78
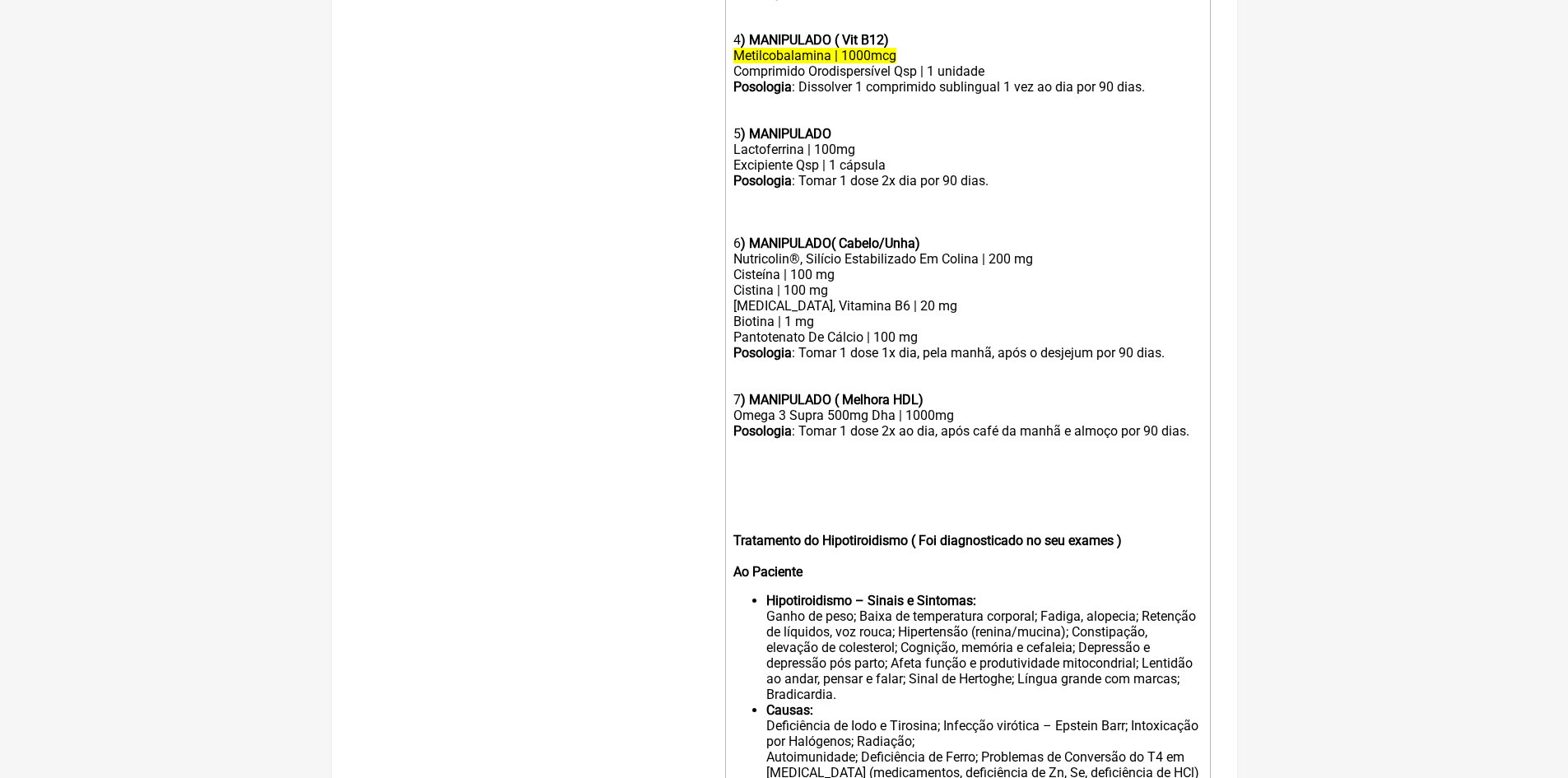
paste trix-editor "strong>10) MANIPULADO</strong></div><div>Metformina | 500mg</div><div>Glycoxil …"
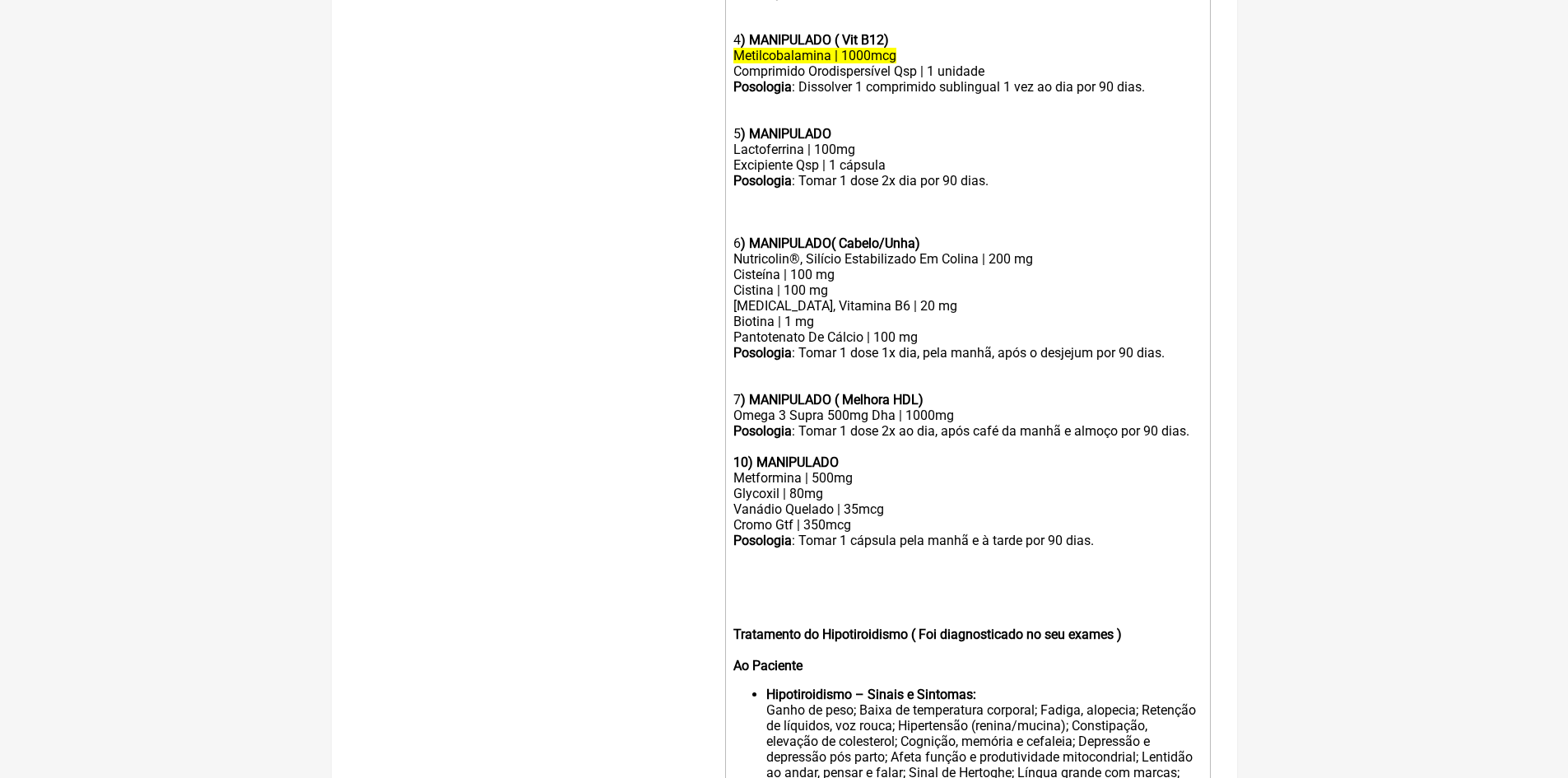
click at [748, 470] on strong "10) MANIPULADO" at bounding box center [786, 462] width 106 height 16
click at [837, 470] on div "Posologia : Tomar 1 dose 2x ao dia, após café da manhã e almoço por 90 dias. 8 …" at bounding box center [967, 446] width 468 height 47
click at [1198, 448] on div "Posologia : Tomar 1 dose 2x ao dia, após café da manhã e almoço por 90 dias. 8 …" at bounding box center [967, 446] width 468 height 47
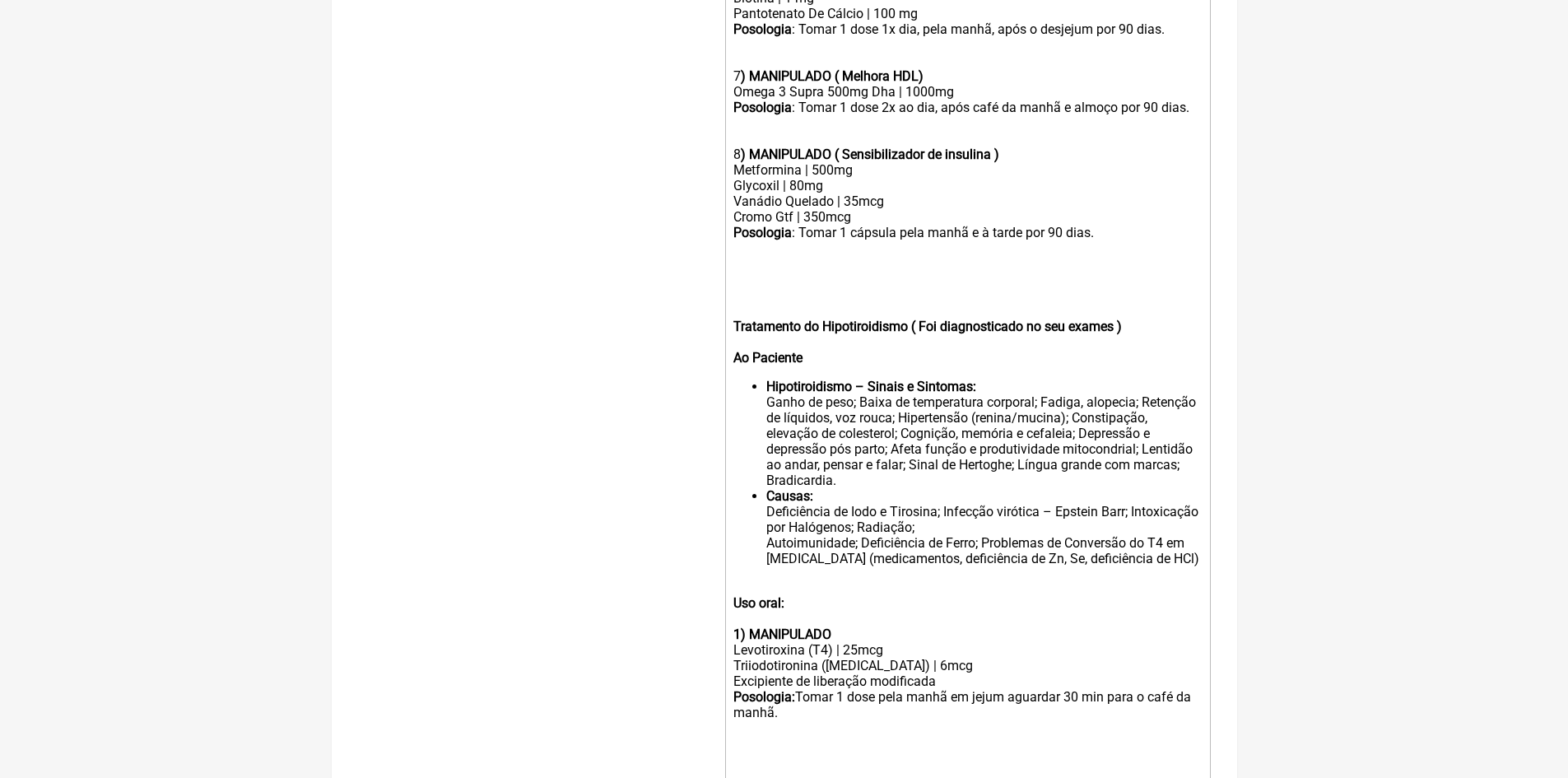
scroll to position [1365, 0]
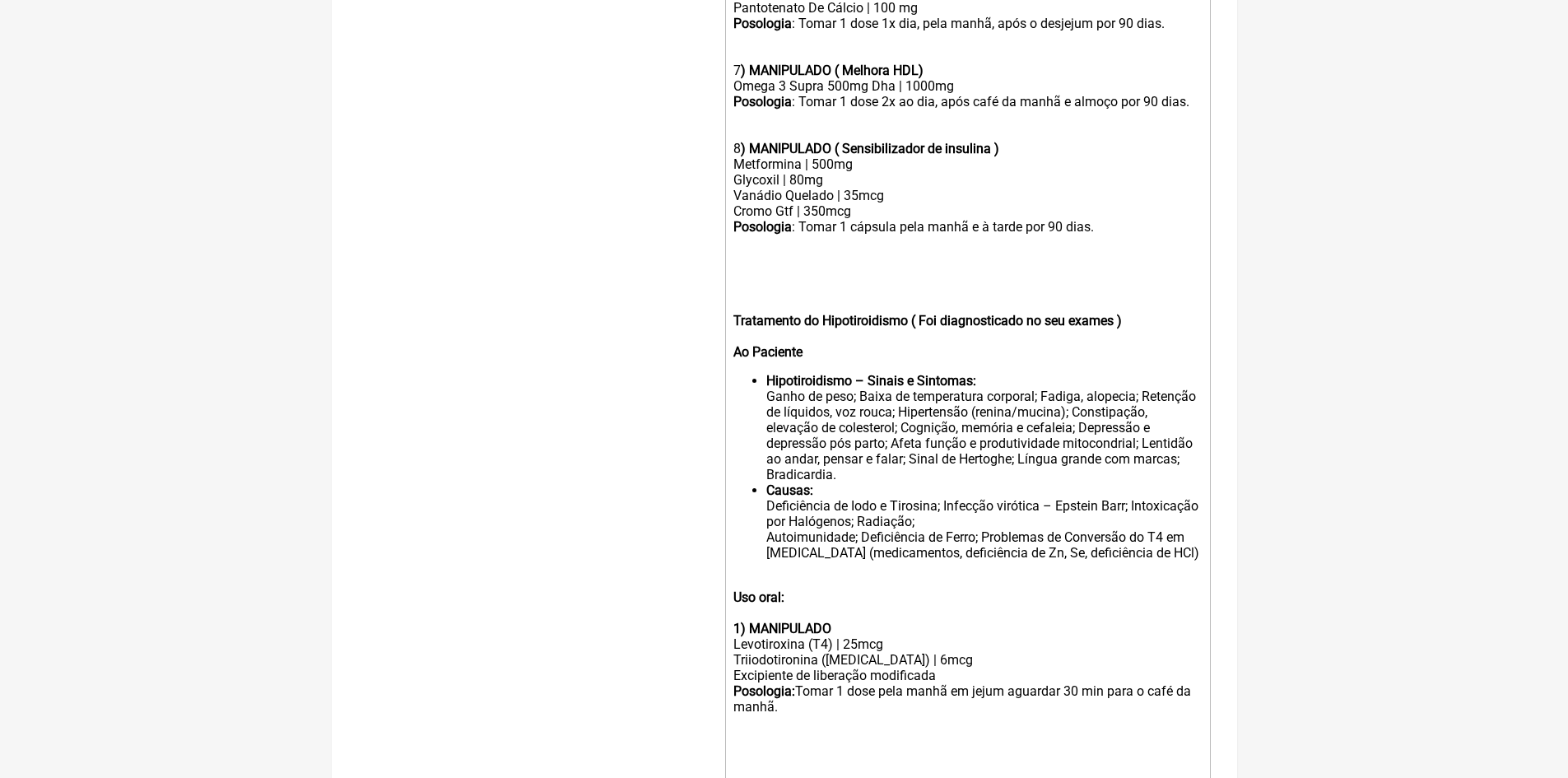
click at [785, 720] on div "Levotiroxina (T4) | 25mcg Triiodotironina ([MEDICAL_DATA]) | 6mcg Excipiente de…" at bounding box center [967, 707] width 468 height 141
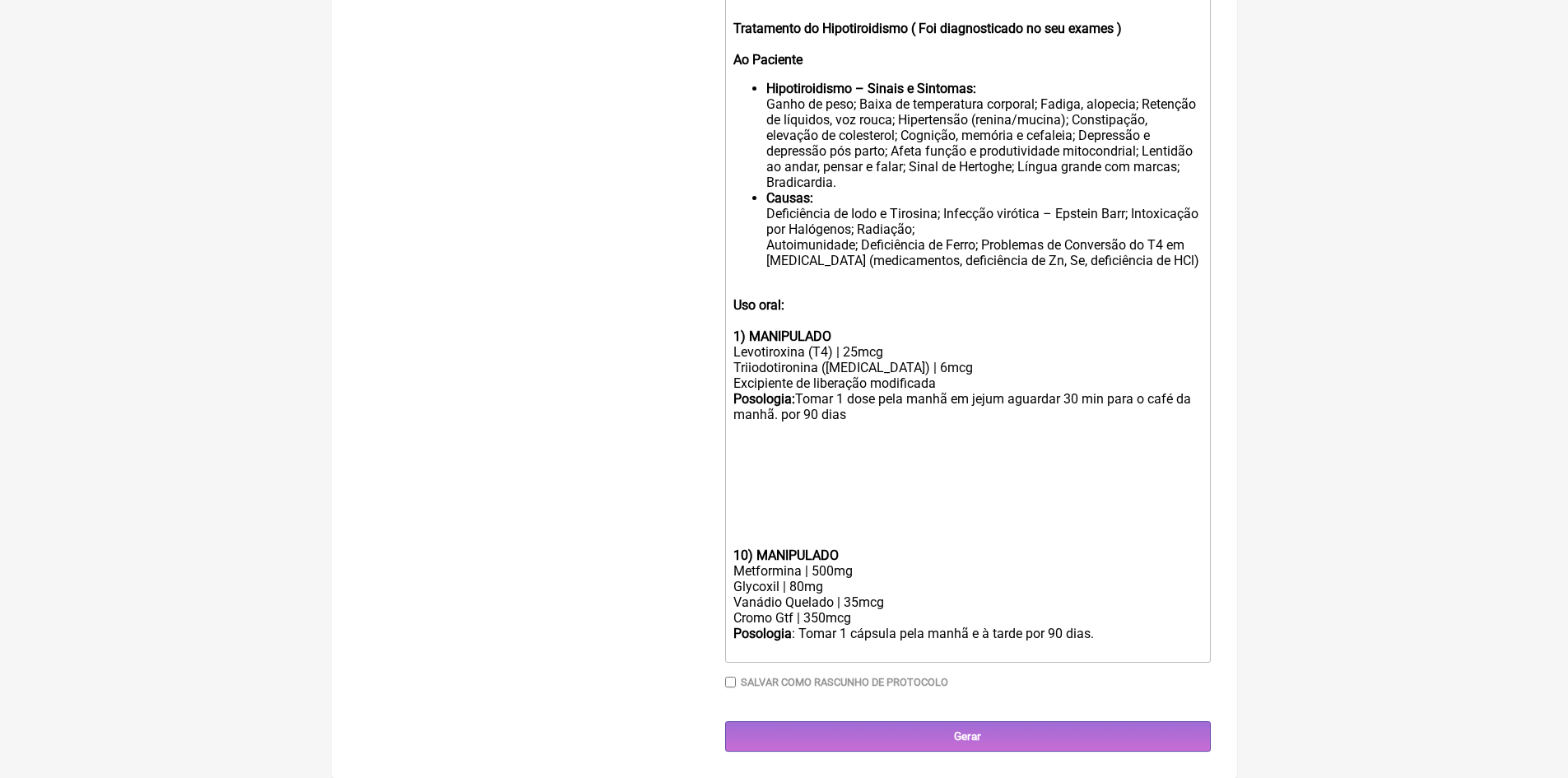
scroll to position [1671, 0]
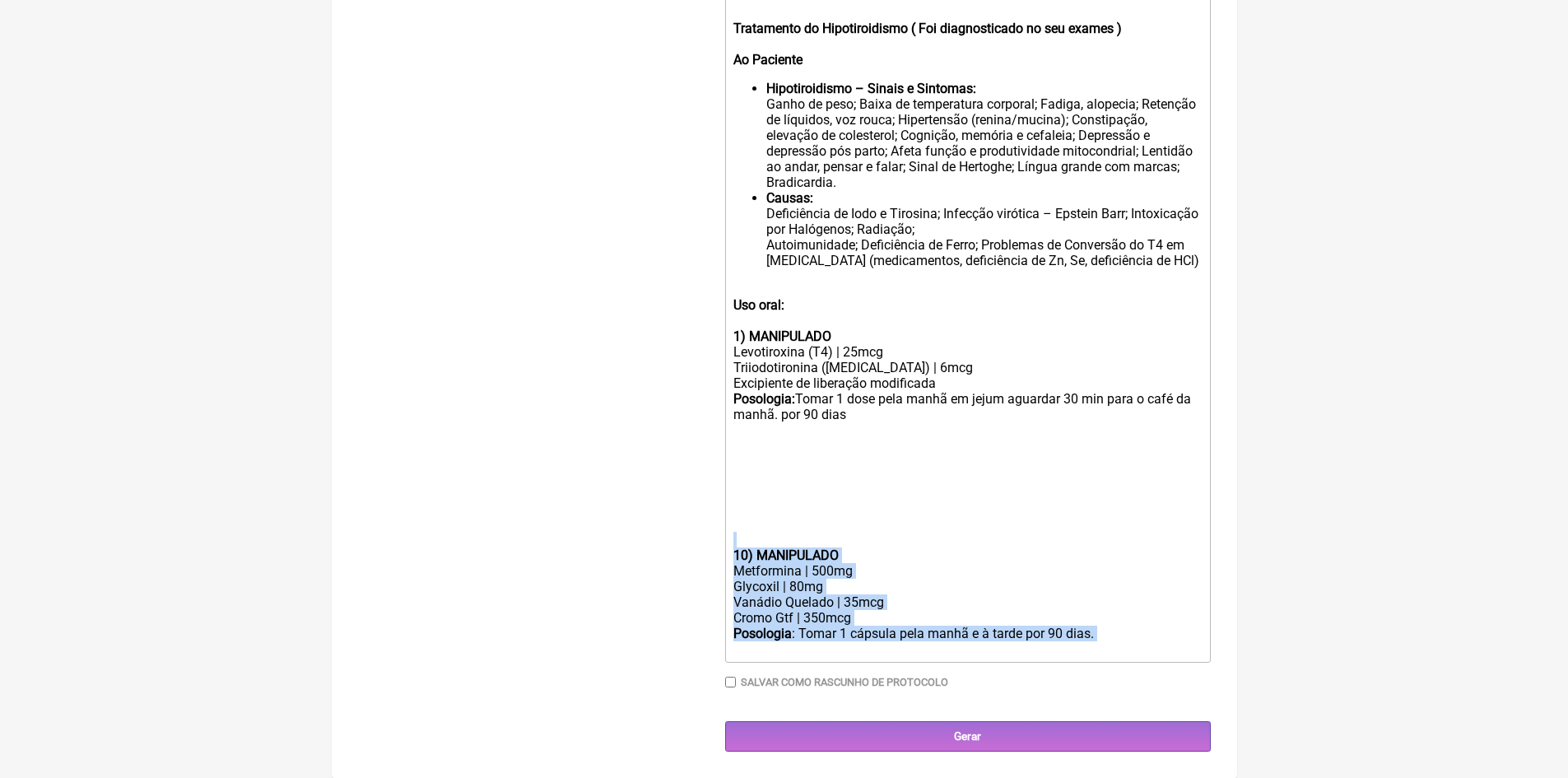
drag, startPoint x: 732, startPoint y: 541, endPoint x: 1042, endPoint y: 664, distance: 333.5
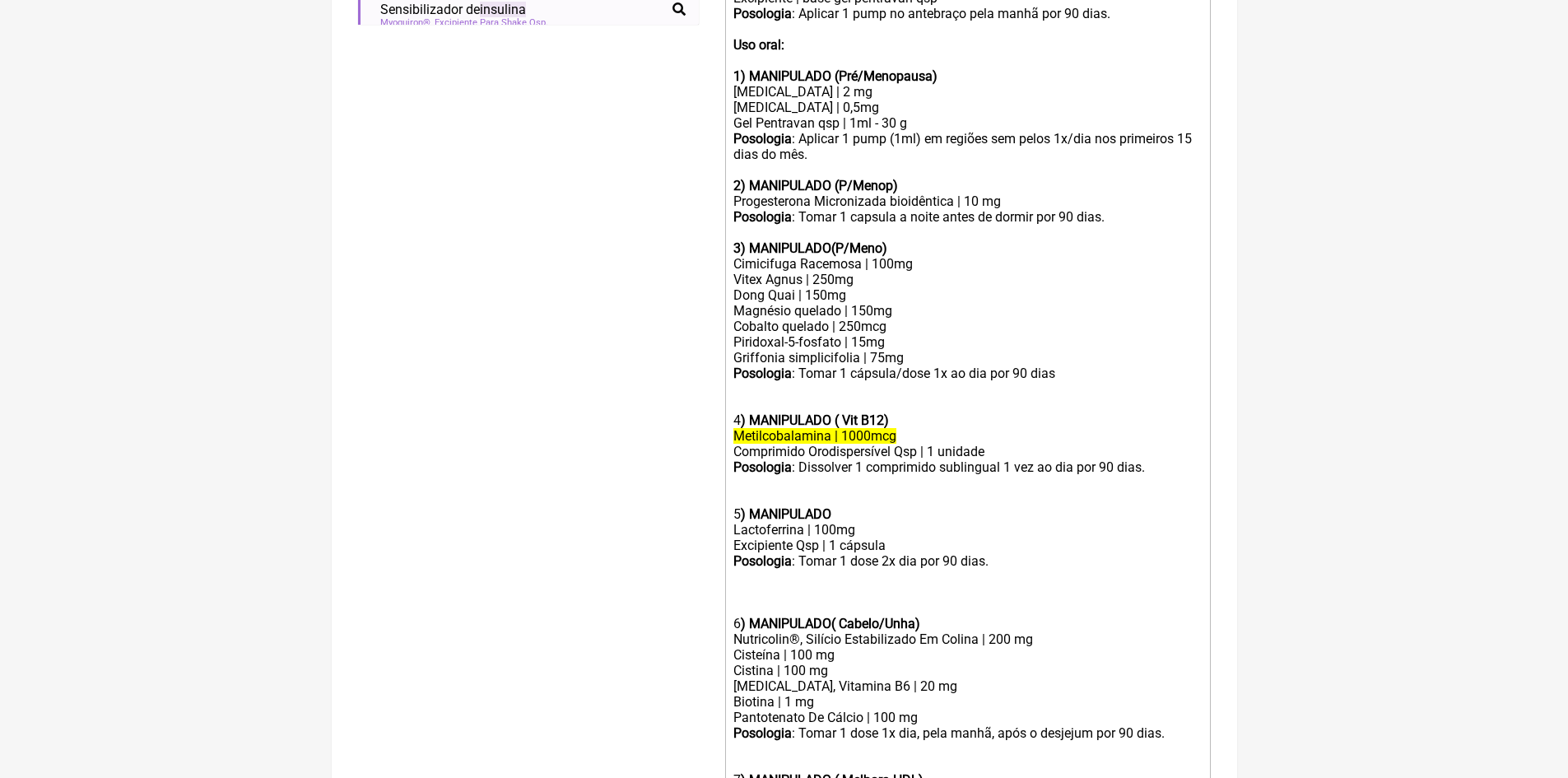
scroll to position [573, 0]
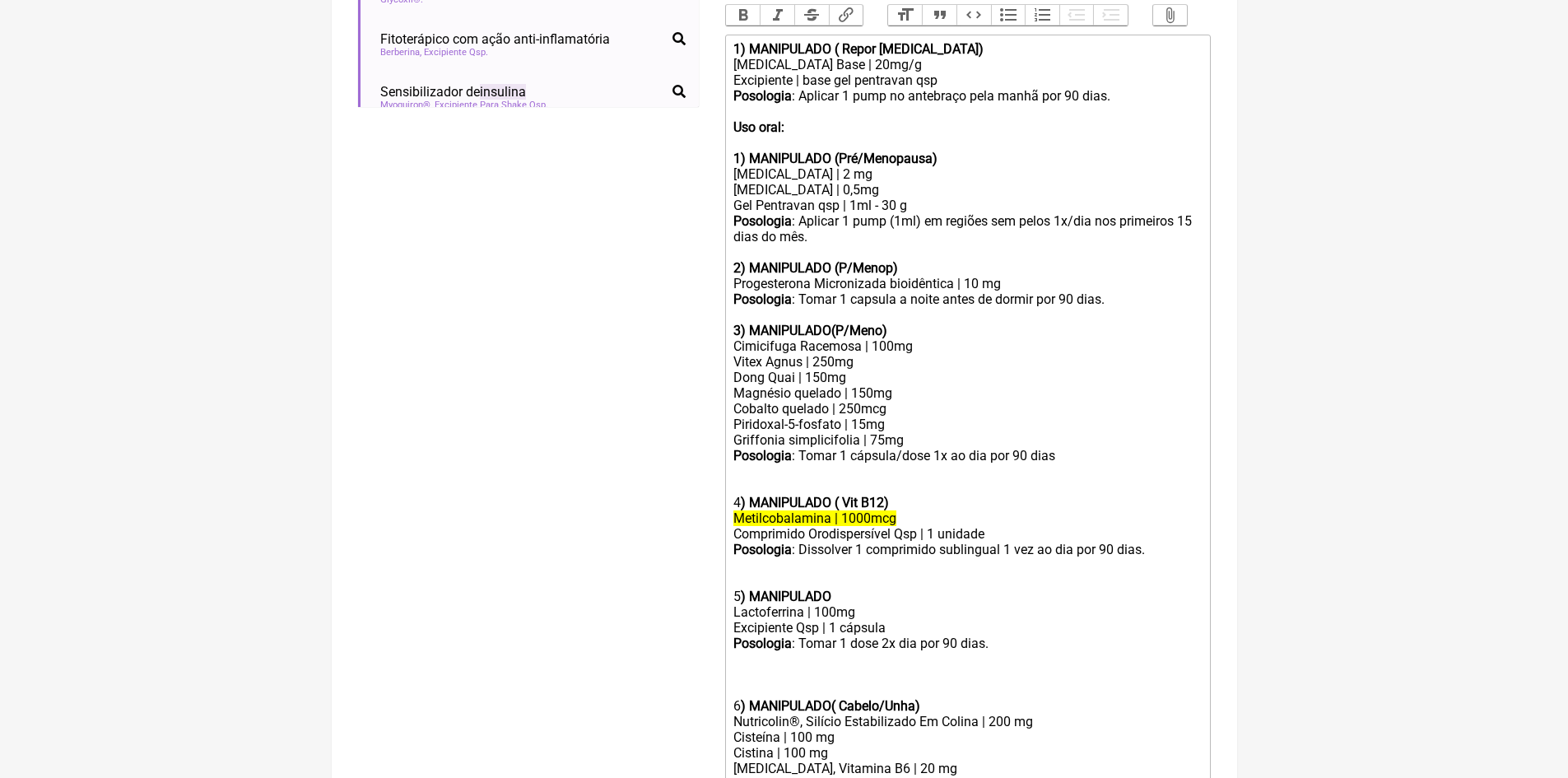
click at [836, 604] on div "Posologia : Dissolver 1 comprimido sublingual 1 vez ao dia por 90 dias. 5 ) MAN…" at bounding box center [967, 572] width 468 height 63
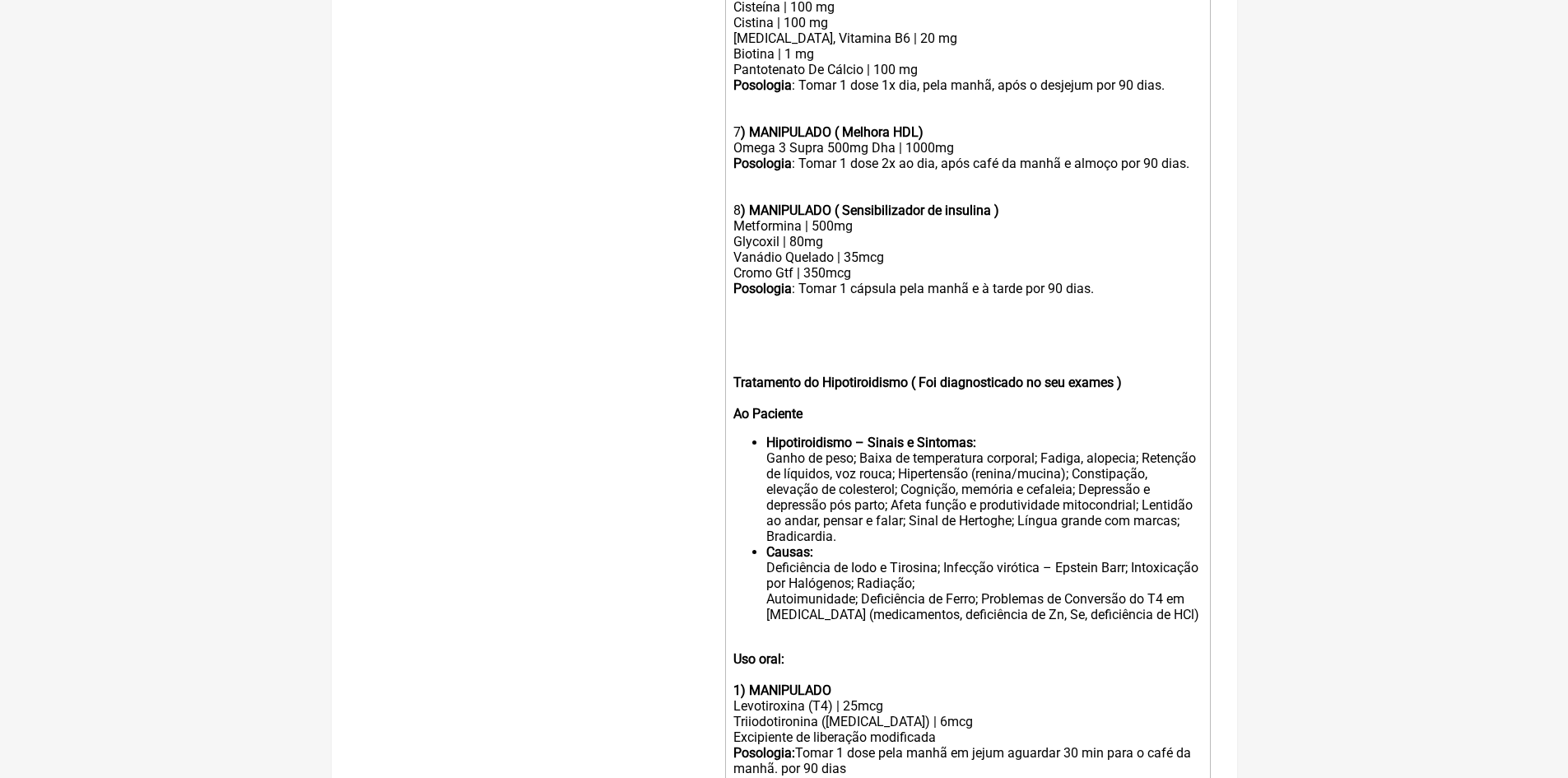
scroll to position [1396, 0]
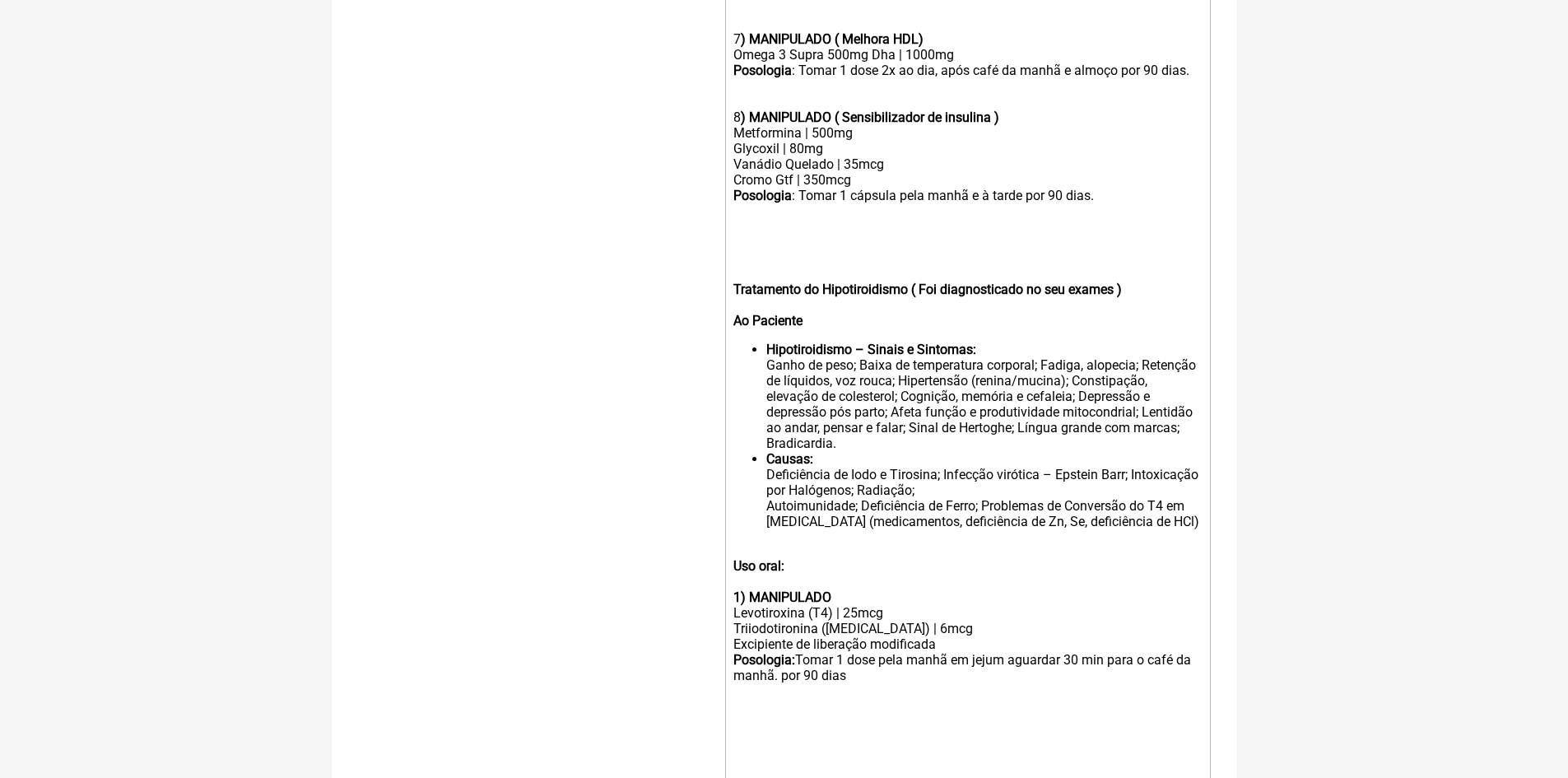
click at [1118, 302] on strong "Tratamento do Hipotiroidismo ( Foi diagnosticado no seu exames ) Ao Paciente" at bounding box center [927, 305] width 389 height 47
click at [753, 329] on strong "Tratamento do Hipotiroidismo ( Foi diagnosticado no seu exames ) Ao Paciente" at bounding box center [927, 305] width 389 height 47
click at [843, 451] on li "Hipotiroidismo – Sinais e Sintomas: Ganho de peso; Baixa de temperatura corpora…" at bounding box center [984, 396] width 435 height 110
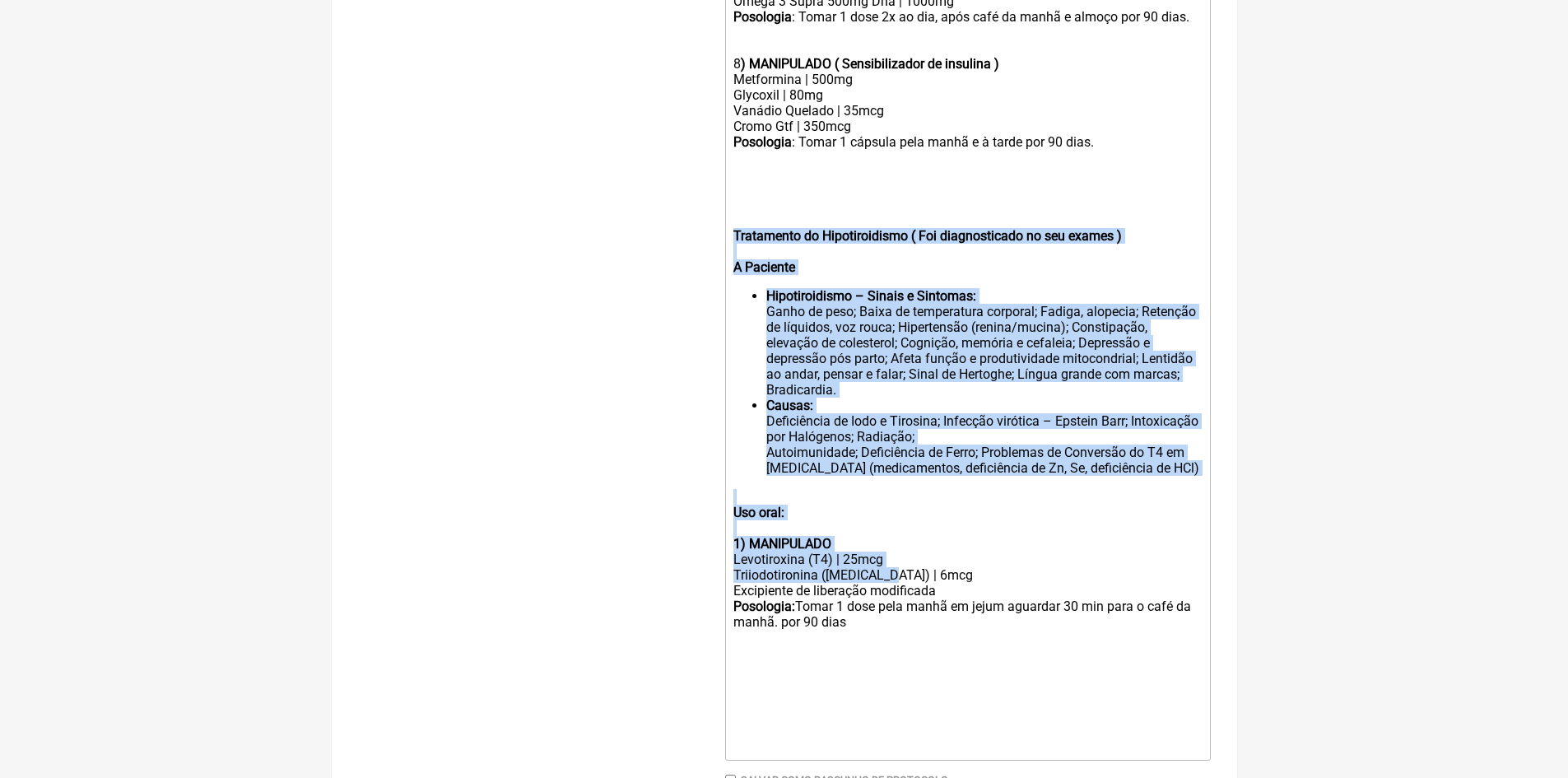
scroll to position [1562, 0]
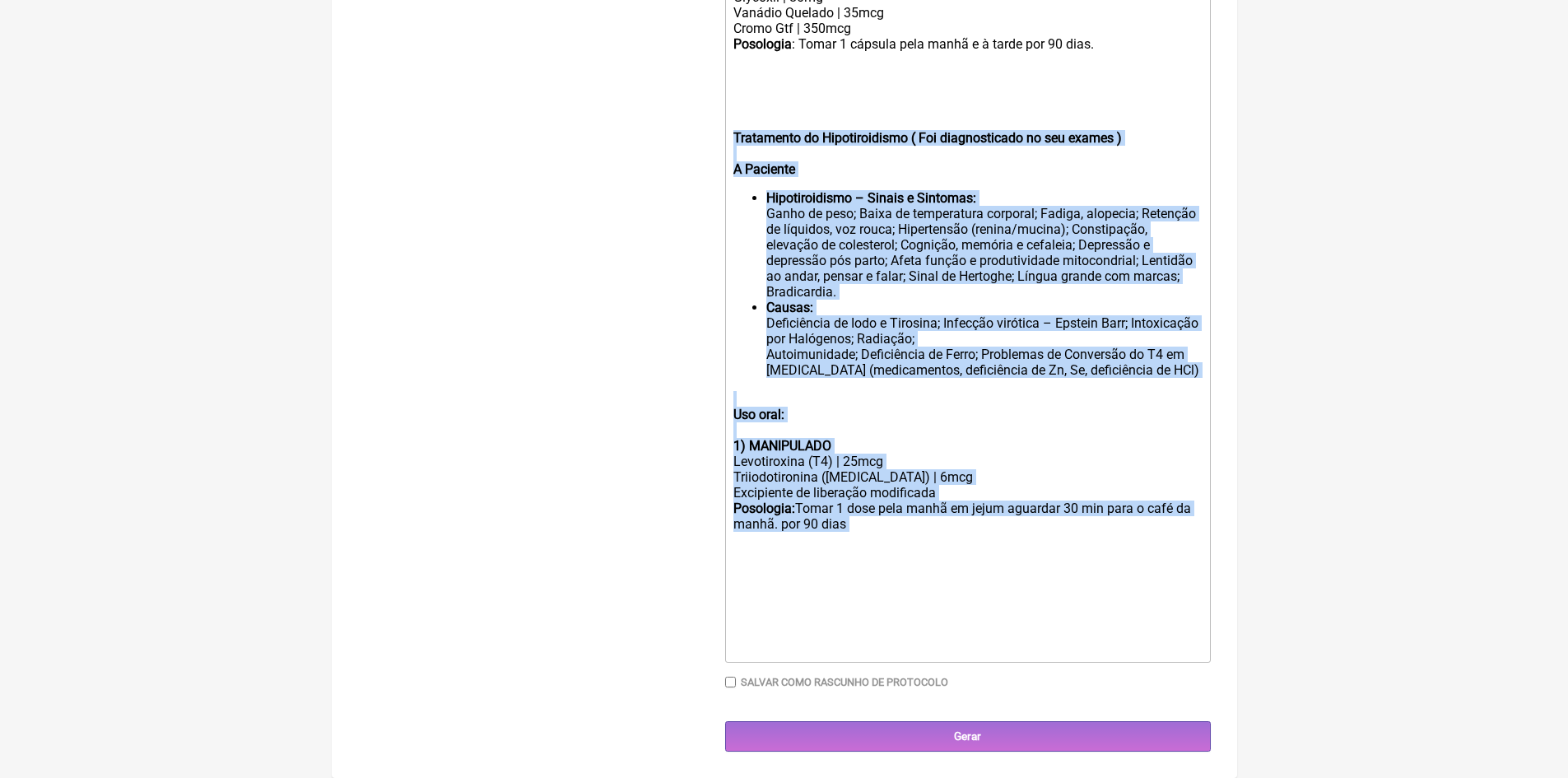
drag, startPoint x: 730, startPoint y: 301, endPoint x: 999, endPoint y: 544, distance: 362.5
copy trix-editor "Tratamento do Hipotiroidismo ( Foi diagnosticado no seu exames ) A Paciente Hip…"
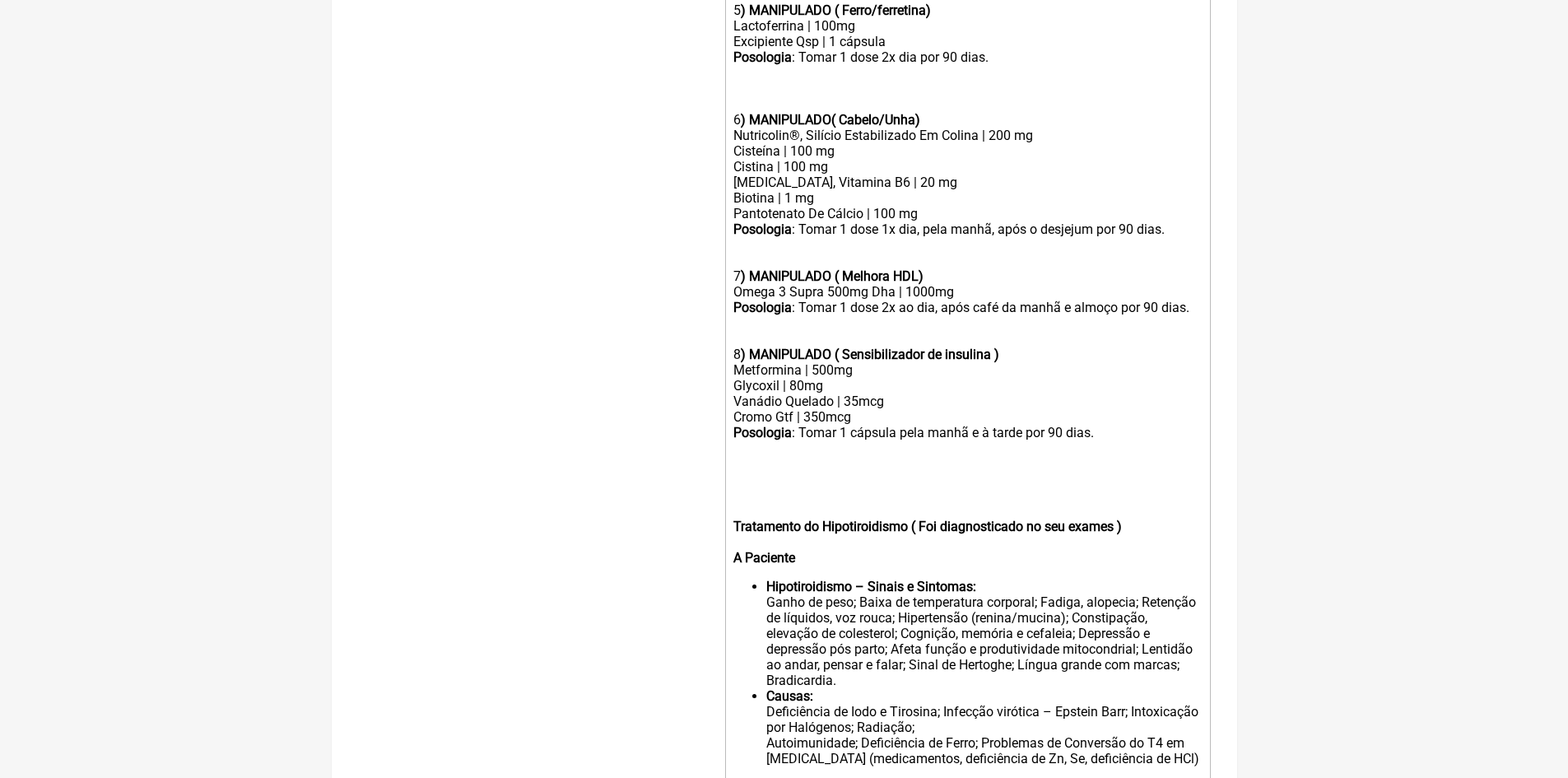
type trix-editor "<lor><ipsumd>0) SITAMETCON ( Adipi Elitseddoeiu)</tempor></inc><utl>Etdoloremag…"
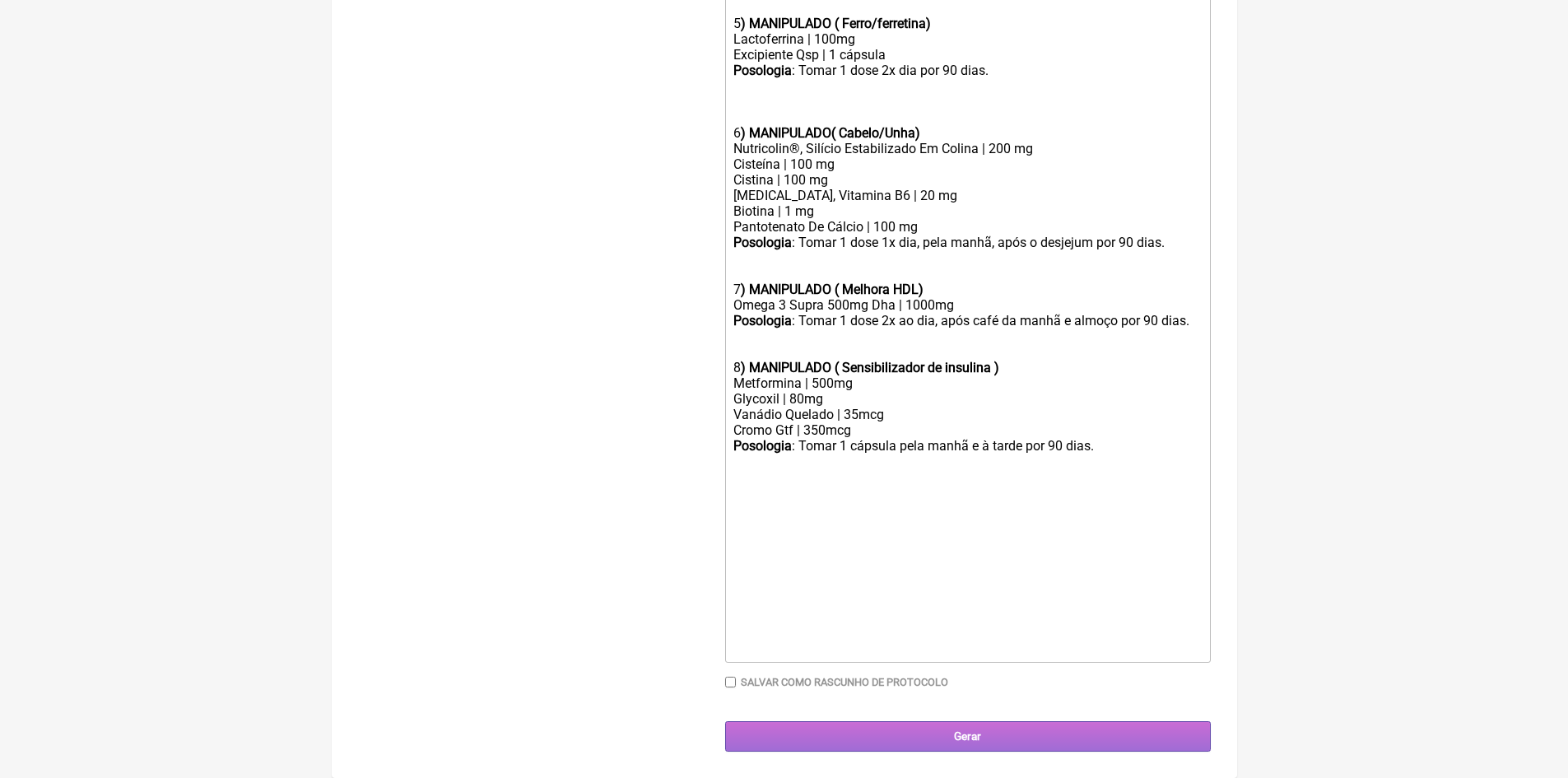
click at [968, 732] on input "Gerar" at bounding box center [968, 736] width 485 height 30
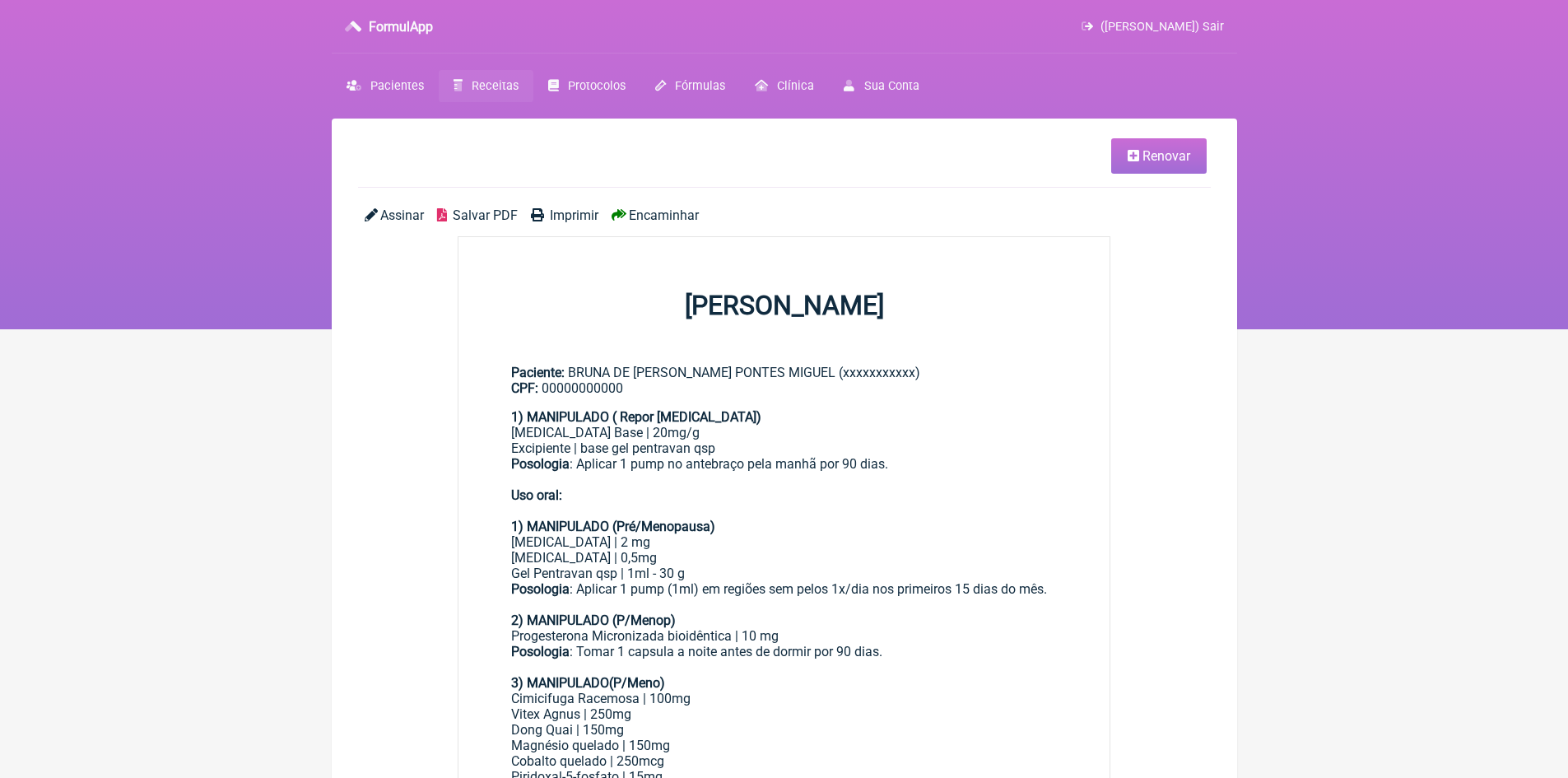
click at [568, 218] on span "Imprimir" at bounding box center [575, 215] width 49 height 16
click at [1142, 165] on link "Renovar" at bounding box center [1160, 156] width 96 height 35
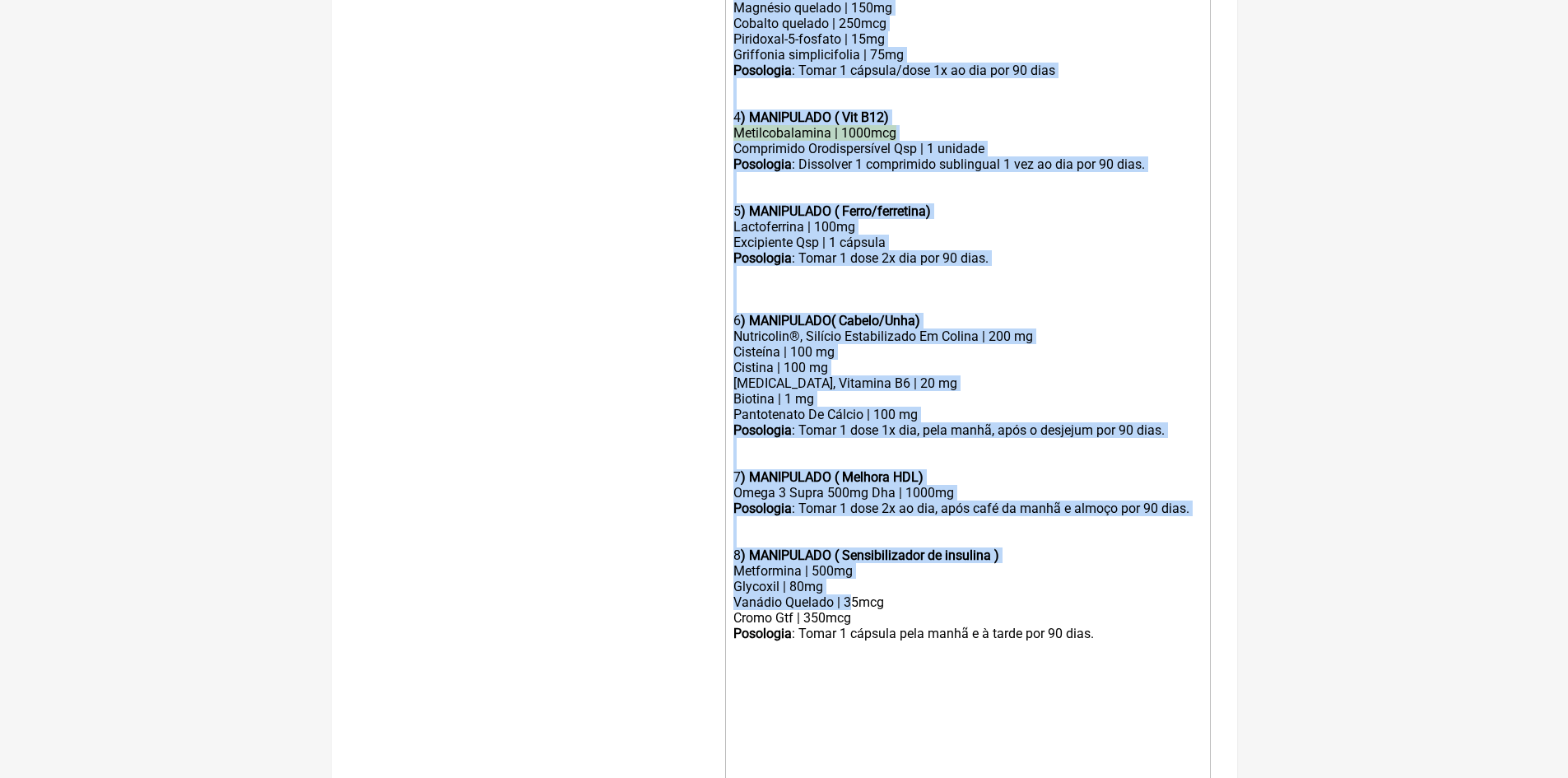
scroll to position [1126, 0]
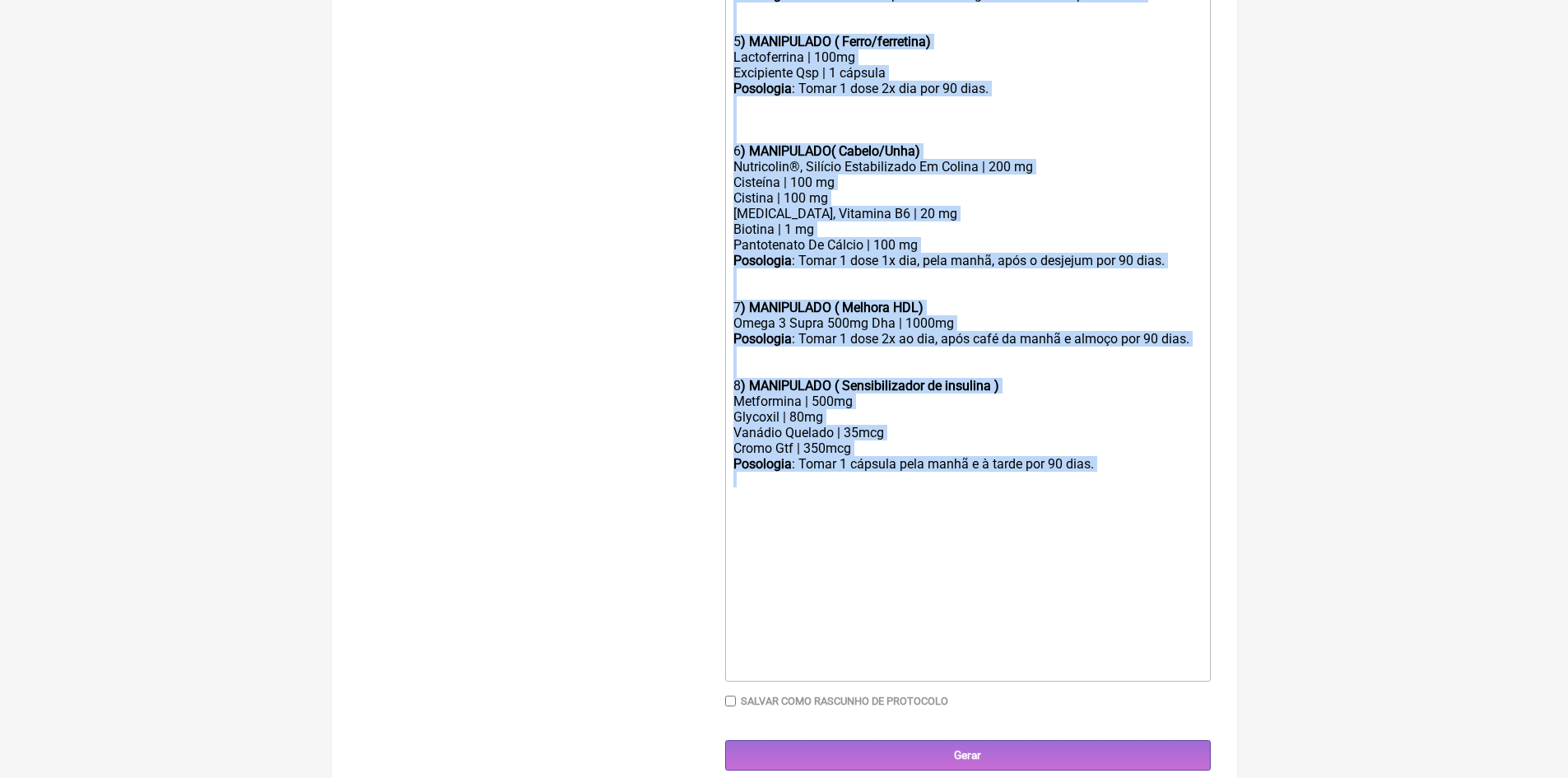
drag, startPoint x: 729, startPoint y: 356, endPoint x: 853, endPoint y: 549, distance: 229.4
click at [853, 549] on trix-editor "1) MANIPULADO ( Repor Testosterona) Testosterona Base | 20mg/g Excipiente | bas…" at bounding box center [968, 80] width 485 height 1201
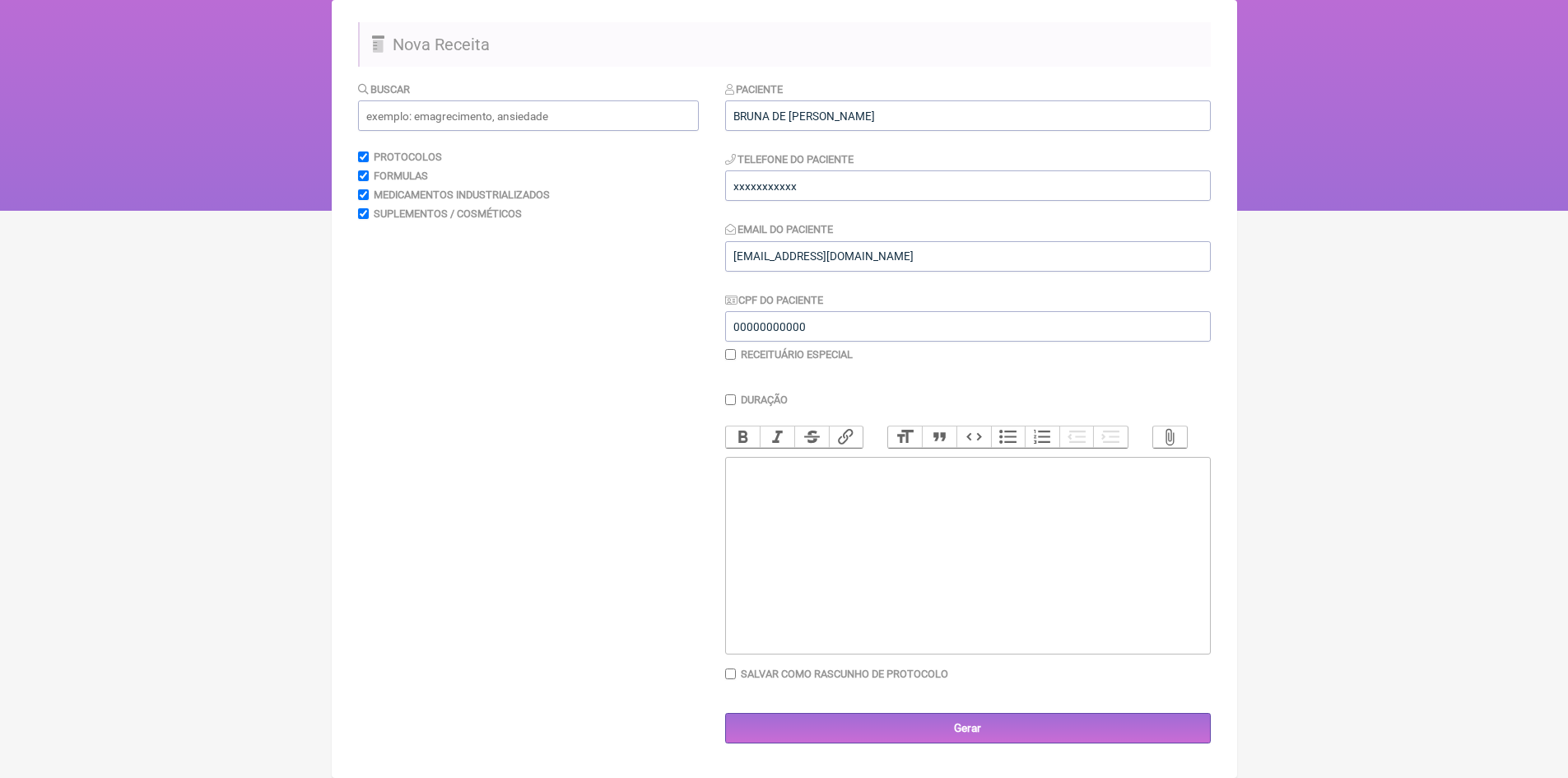
scroll to position [122, 0]
click at [750, 484] on div at bounding box center [967, 494] width 468 height 63
paste trix-editor "<div><strong>Tratamento do Hipotiroidismo ( Foi diagnosticado no seu exames )<b…"
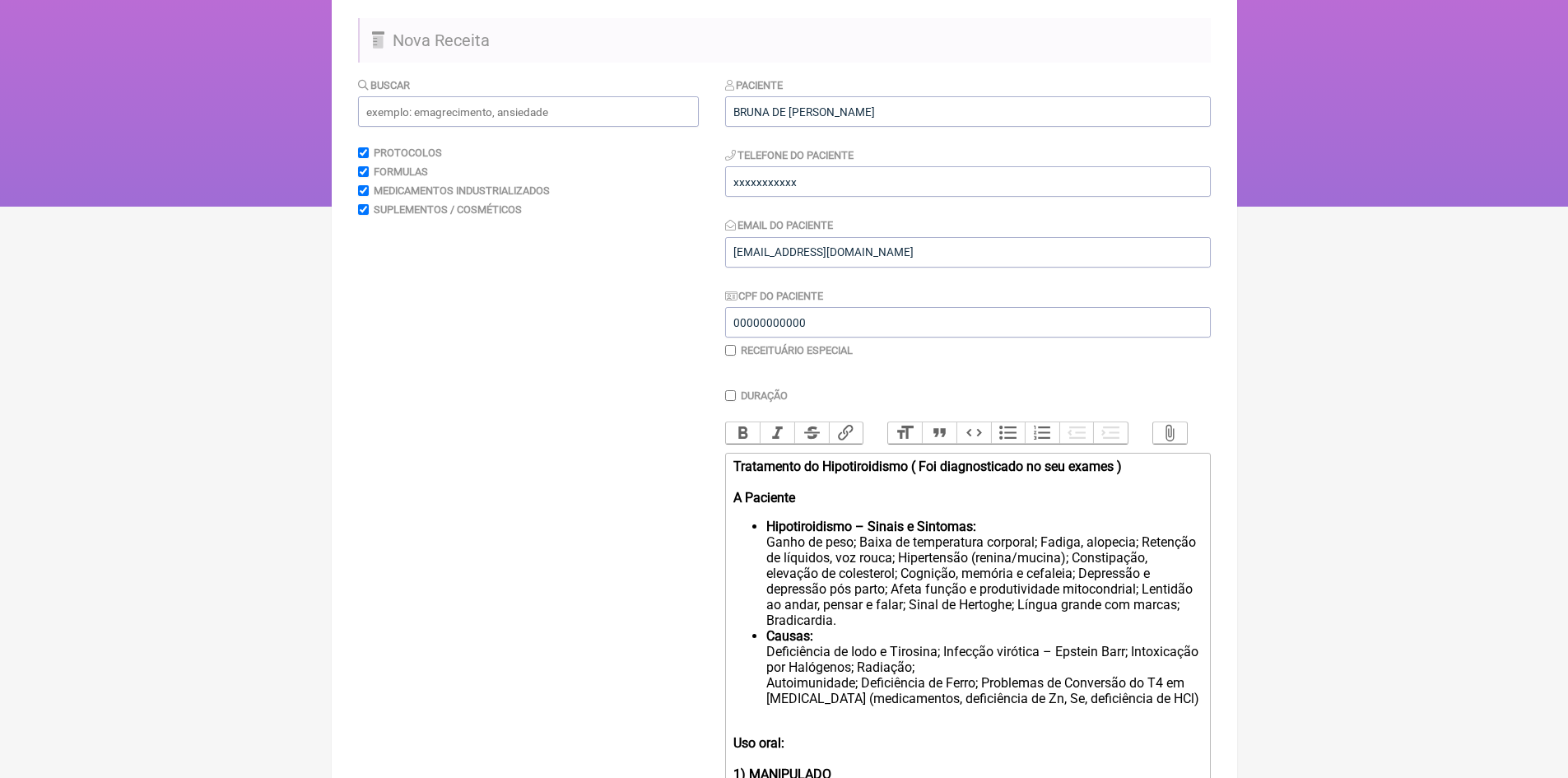
scroll to position [464, 0]
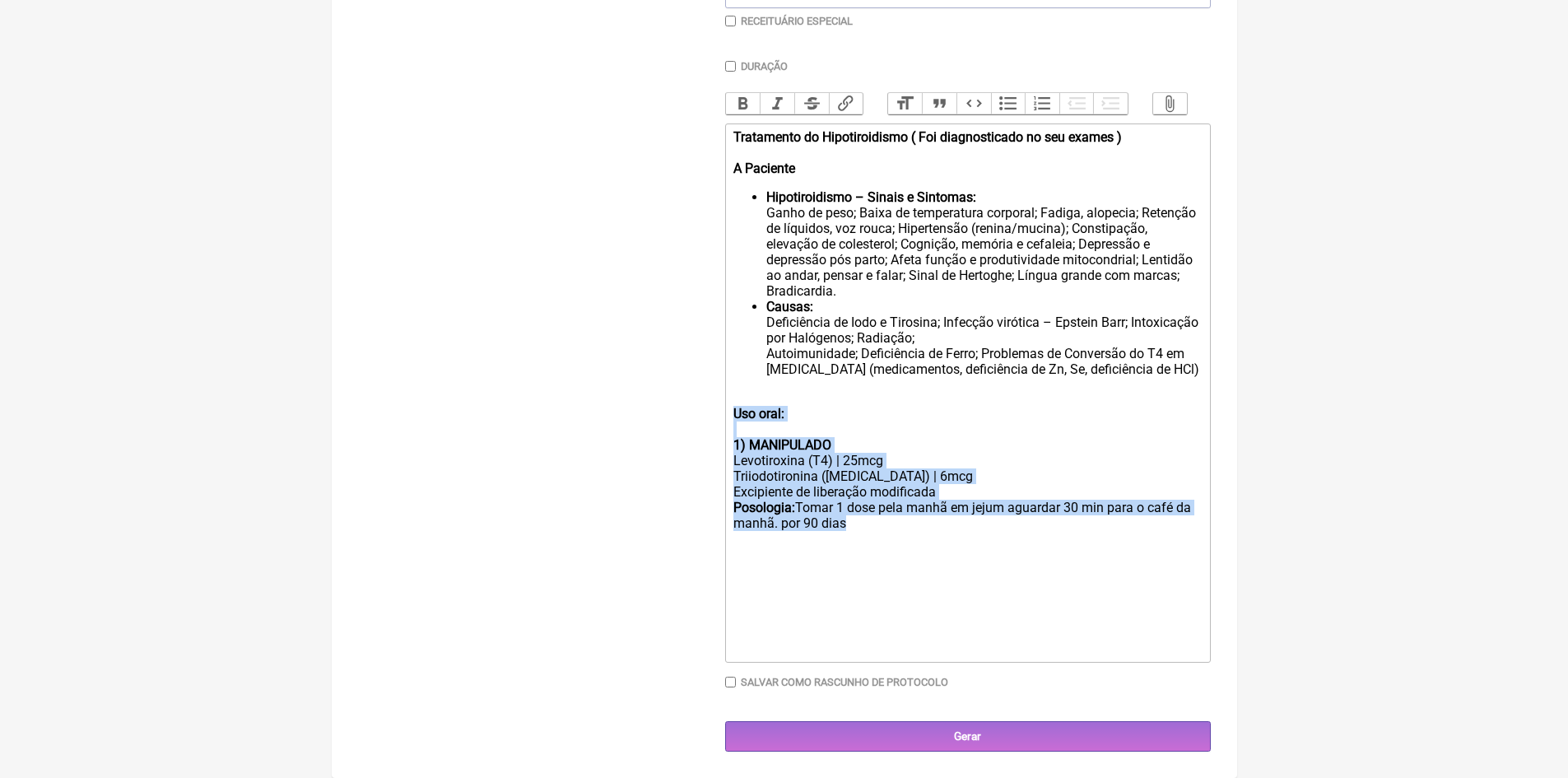
drag, startPoint x: 735, startPoint y: 413, endPoint x: 862, endPoint y: 535, distance: 176.1
click at [862, 535] on trix-editor "Tratamento do Hipotiroidismo ( Foi diagnosticado no seu exames ) A Paciente Hip…" at bounding box center [968, 392] width 485 height 539
copy trix-editor "Uso oral: 1) MANIPULADO Levotiroxina (T4) | 25mcg Triiodotironina (T3) | 6mcg E…"
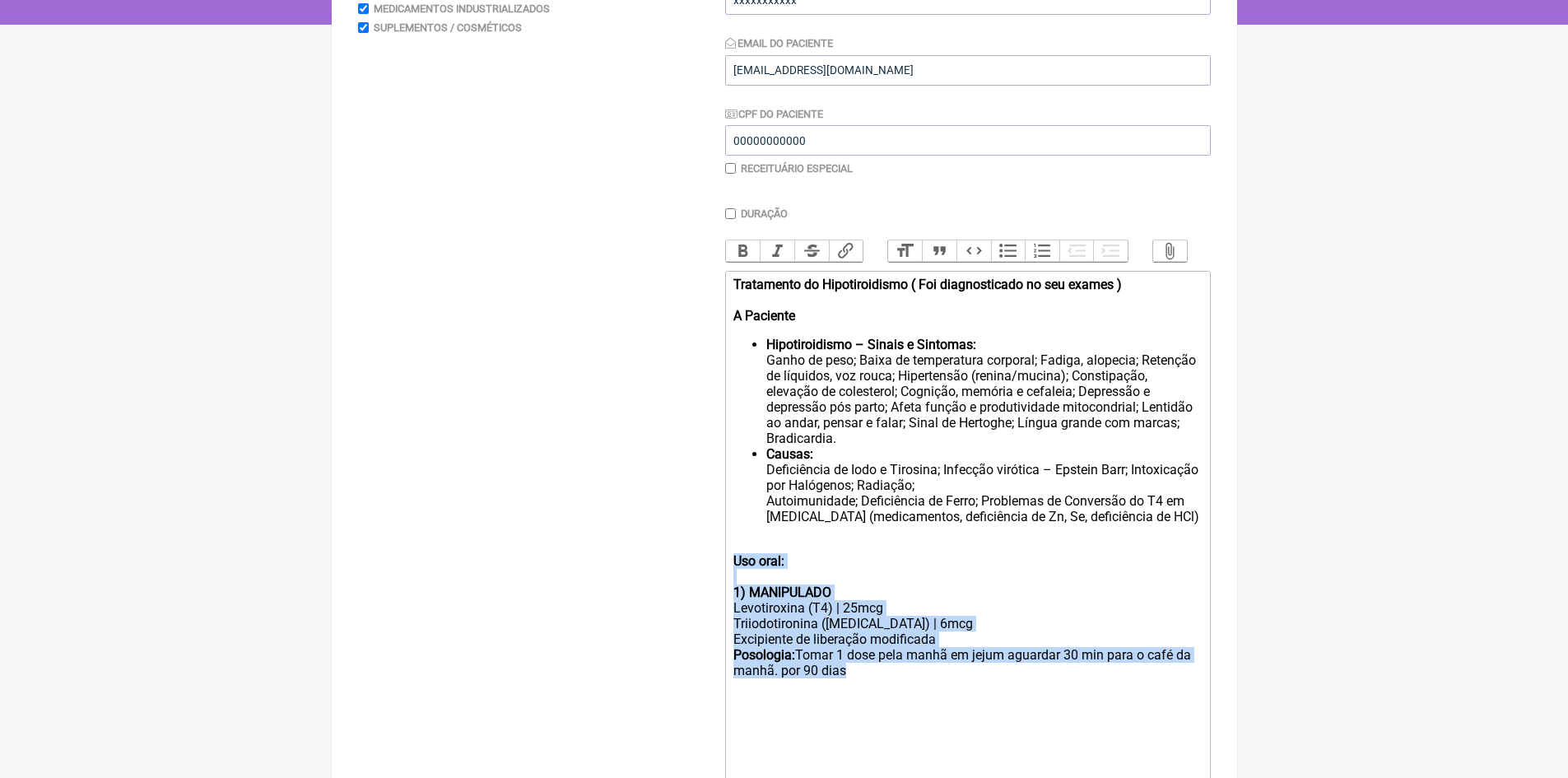
scroll to position [299, 0]
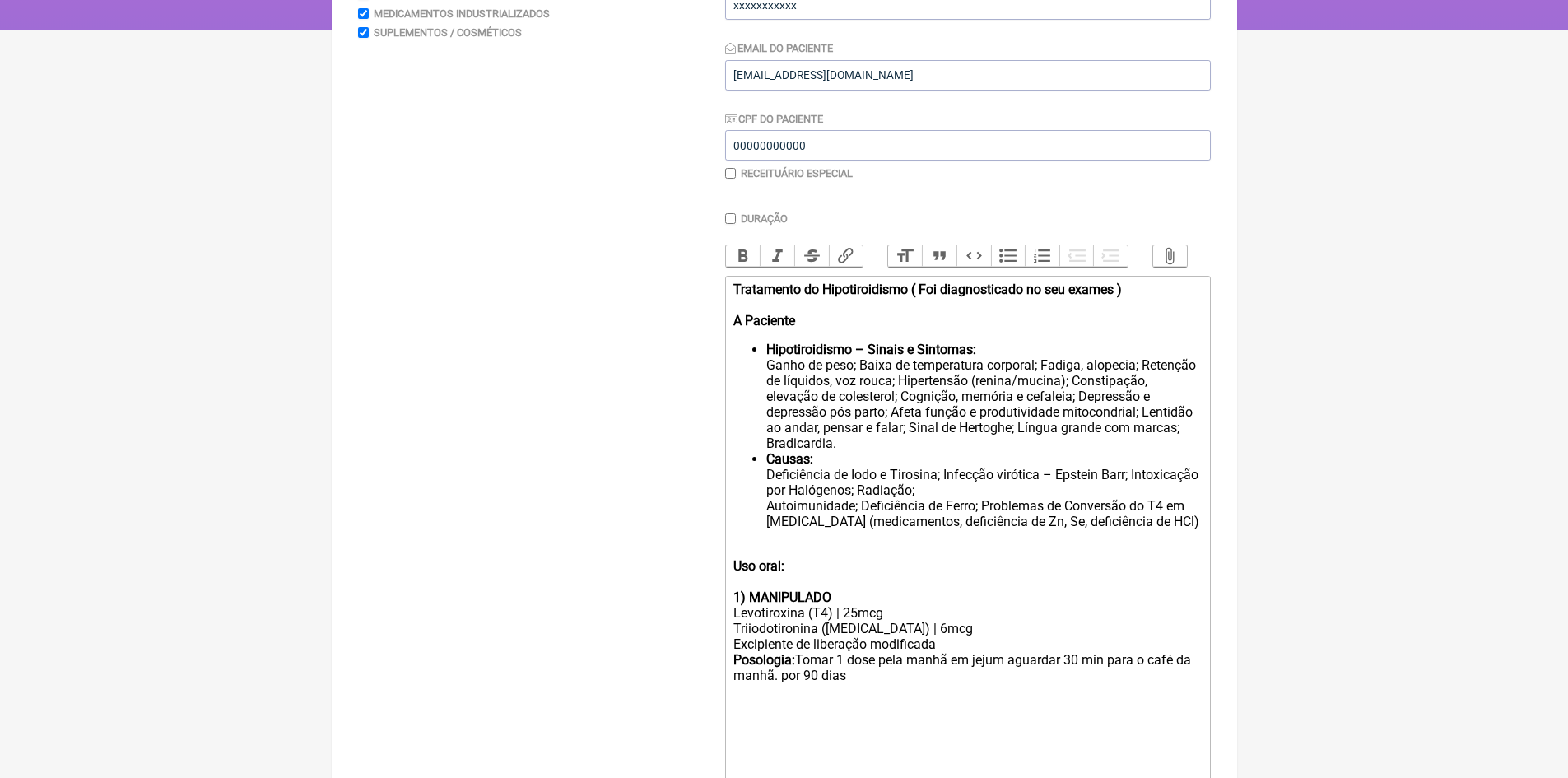
click at [729, 298] on trix-editor "Tratamento do Hipotiroidismo ( Foi diagnosticado no seu exames ) A Paciente Hip…" at bounding box center [968, 545] width 485 height 539
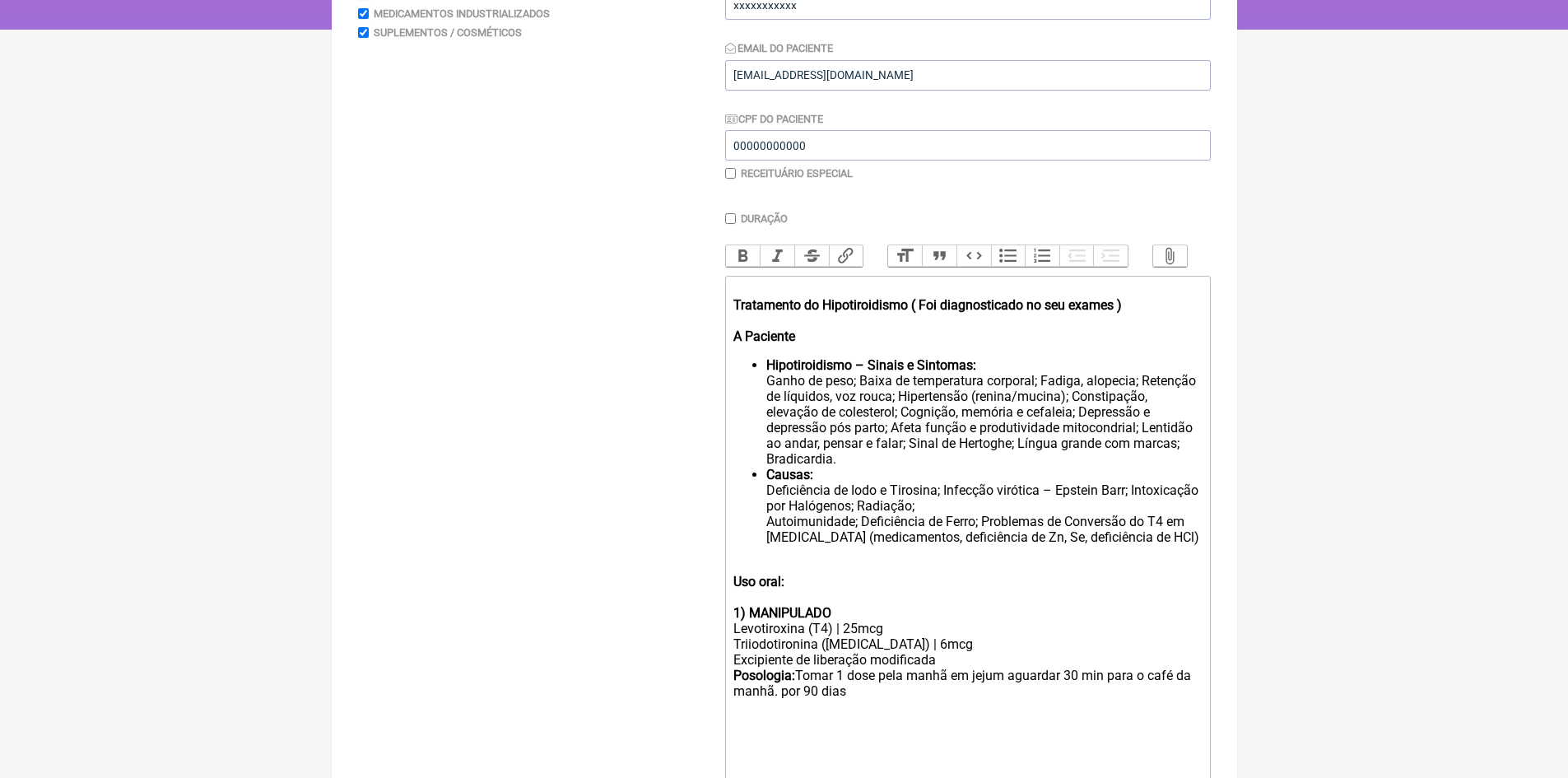
scroll to position [315, 0]
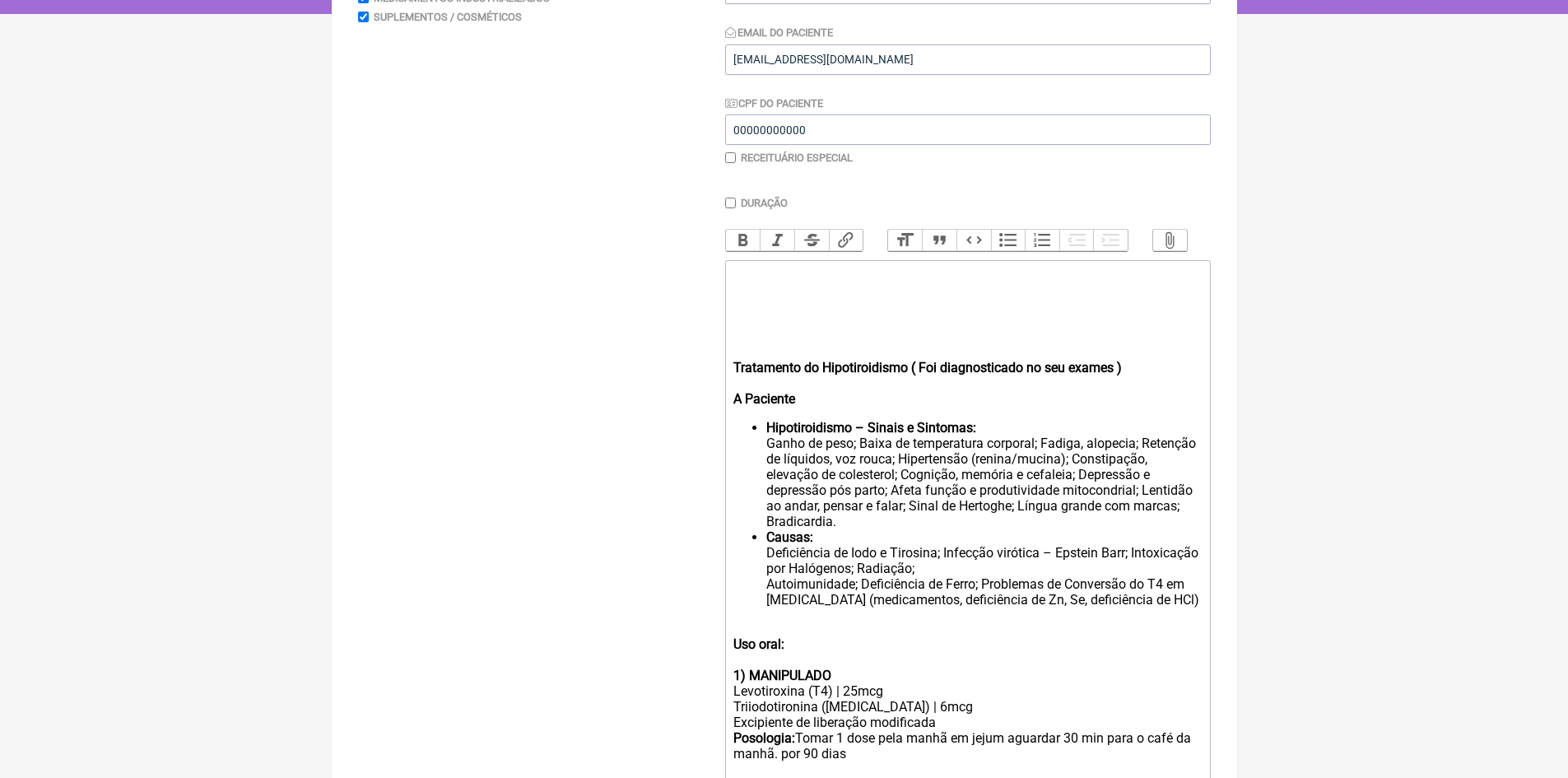
click at [743, 283] on div "Tratamento do Hipotiroidismo ( Foi diagnosticado no seu exames ) A Paciente" at bounding box center [967, 337] width 468 height 141
paste trix-editor "<div><strong>Uso oral:</strong><br><br></div><div><strong>1) MANIPULADO</strong…"
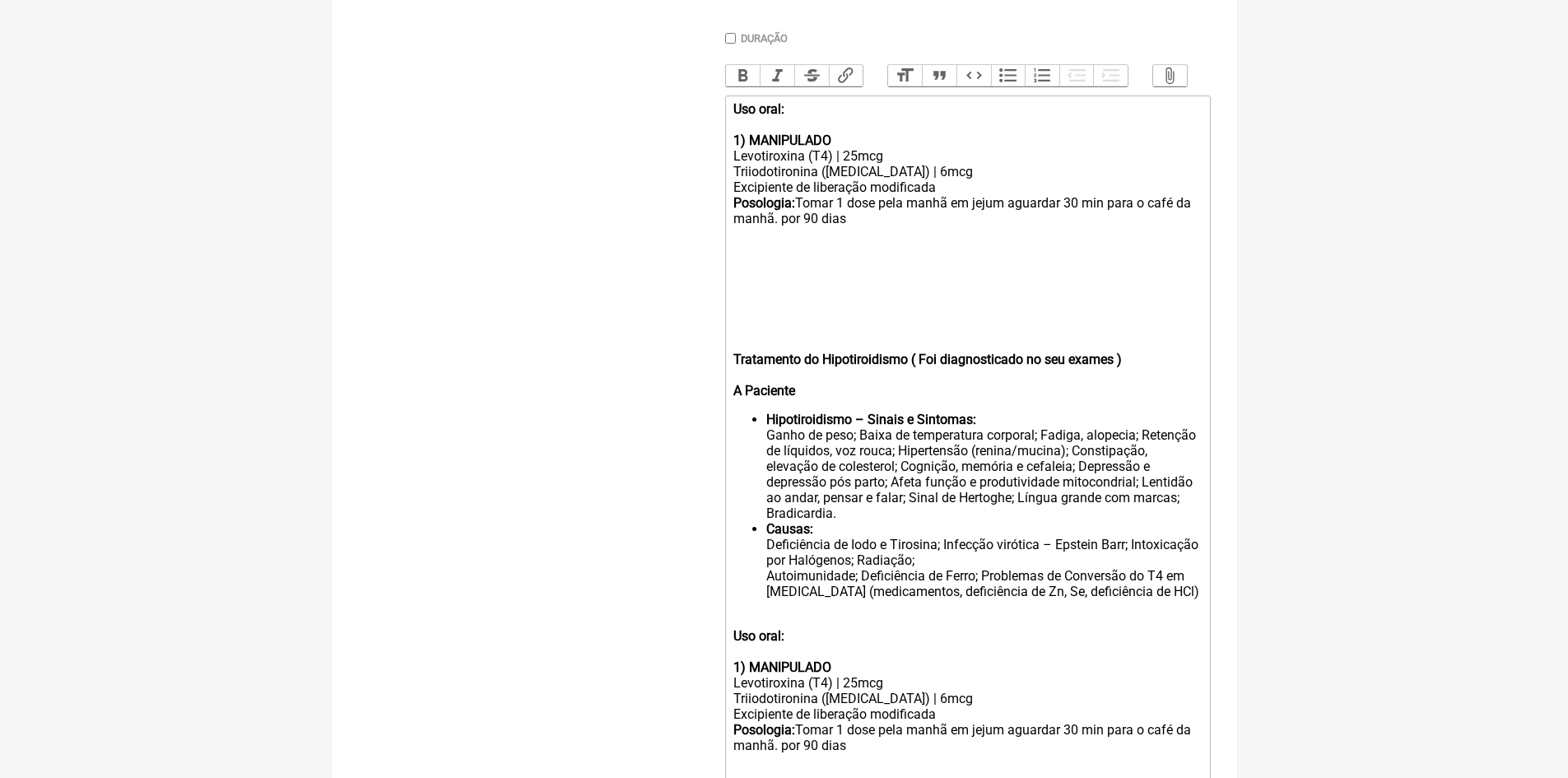
scroll to position [563, 0]
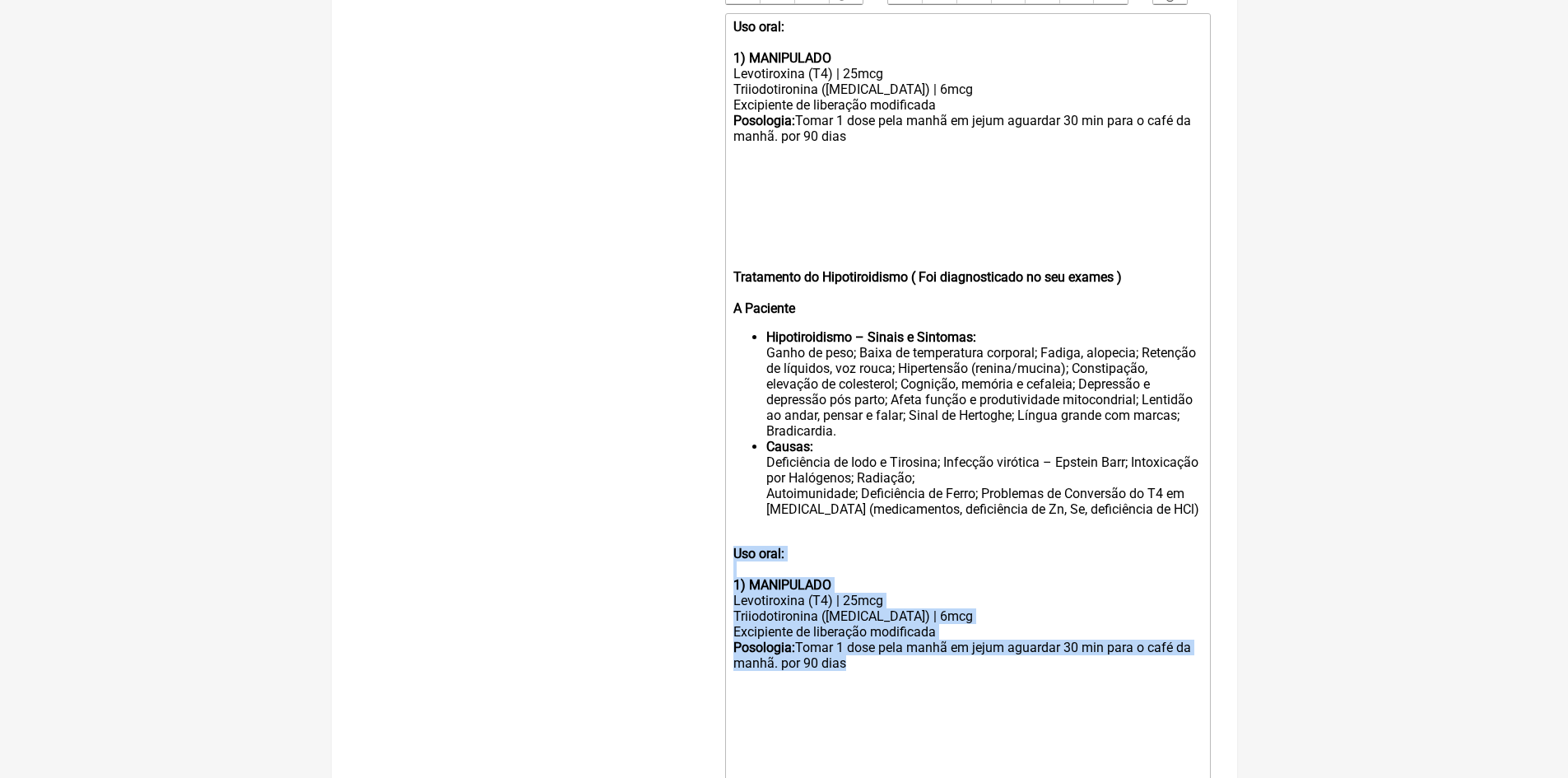
drag, startPoint x: 733, startPoint y: 572, endPoint x: 880, endPoint y: 689, distance: 187.9
click at [880, 689] on trix-editor "Uso oral: 1) MANIPULADO Levotiroxina (T4) | 25mcg Triiodotironina (T3) | 6mcg E…" at bounding box center [968, 407] width 485 height 790
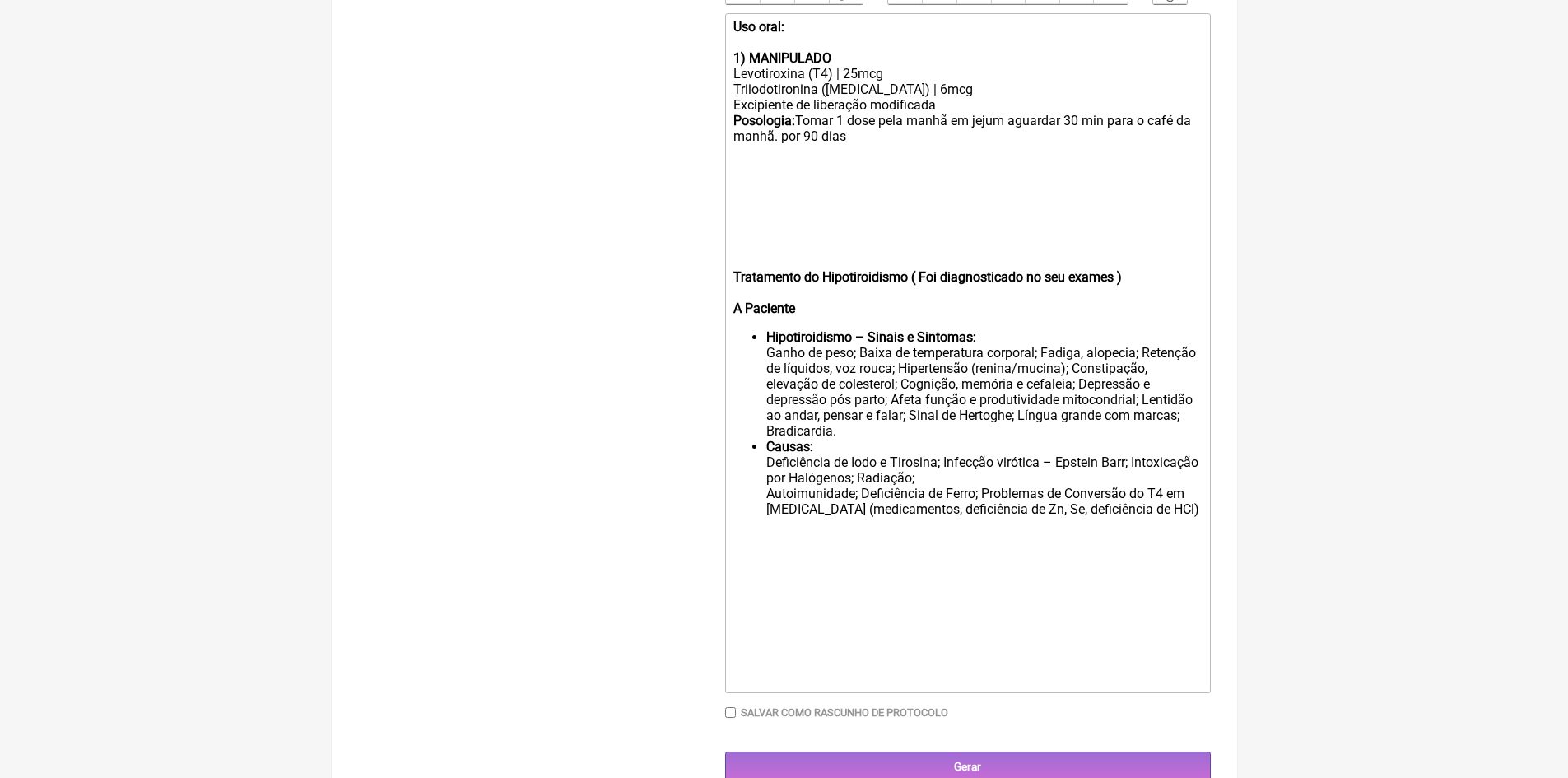
click at [730, 290] on trix-editor "Uso oral: 1) MANIPULADO Levotiroxina (T4) | 25mcg Triiodotironina (T3) | 6mcg E…" at bounding box center [968, 352] width 485 height 680
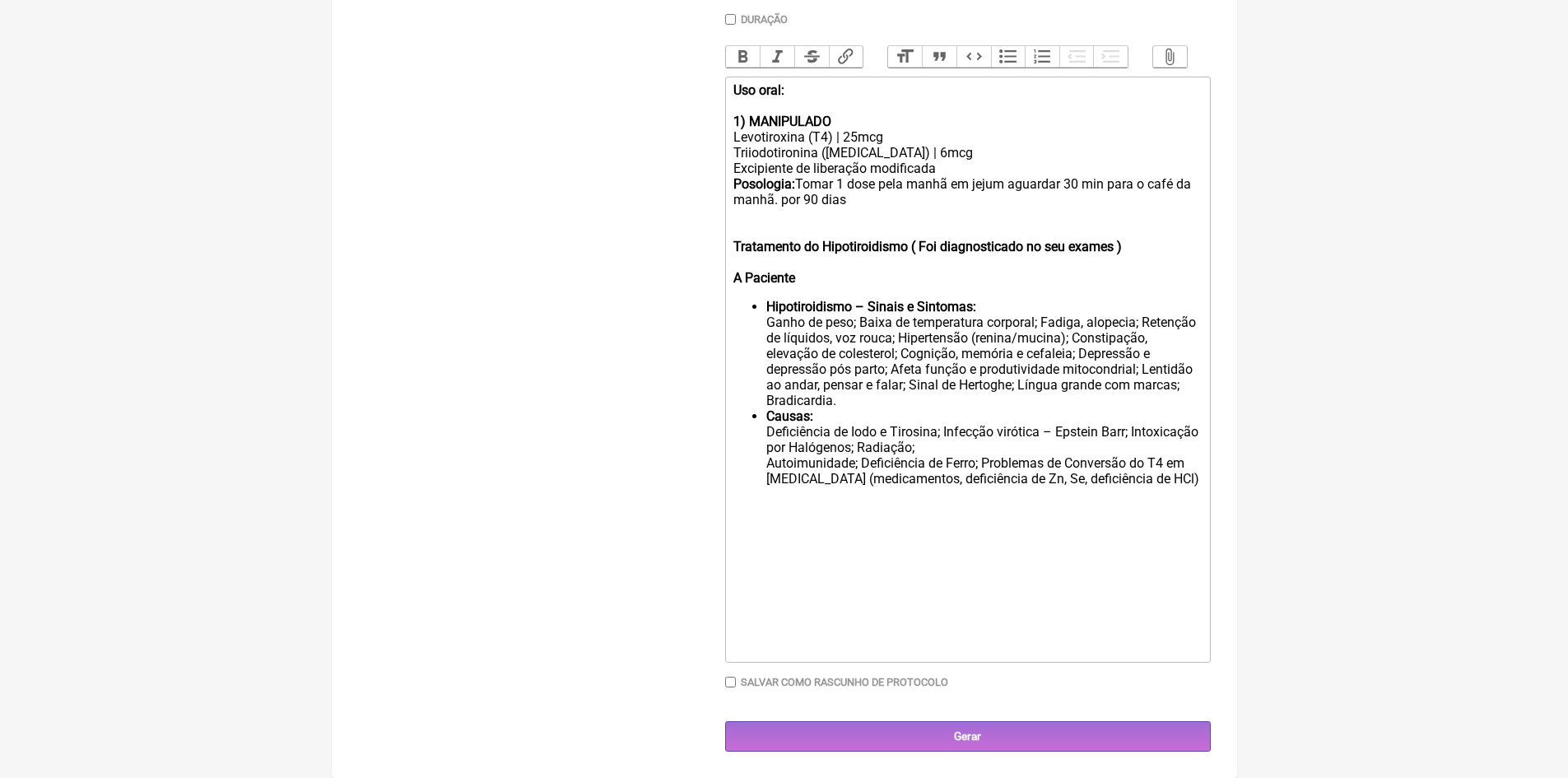
scroll to position [511, 0]
type trix-editor "<div><strong>Uso oral:</strong><br><br></div><div><strong>1) MANIPULADO</strong…"
click at [962, 741] on input "Gerar" at bounding box center [968, 736] width 485 height 30
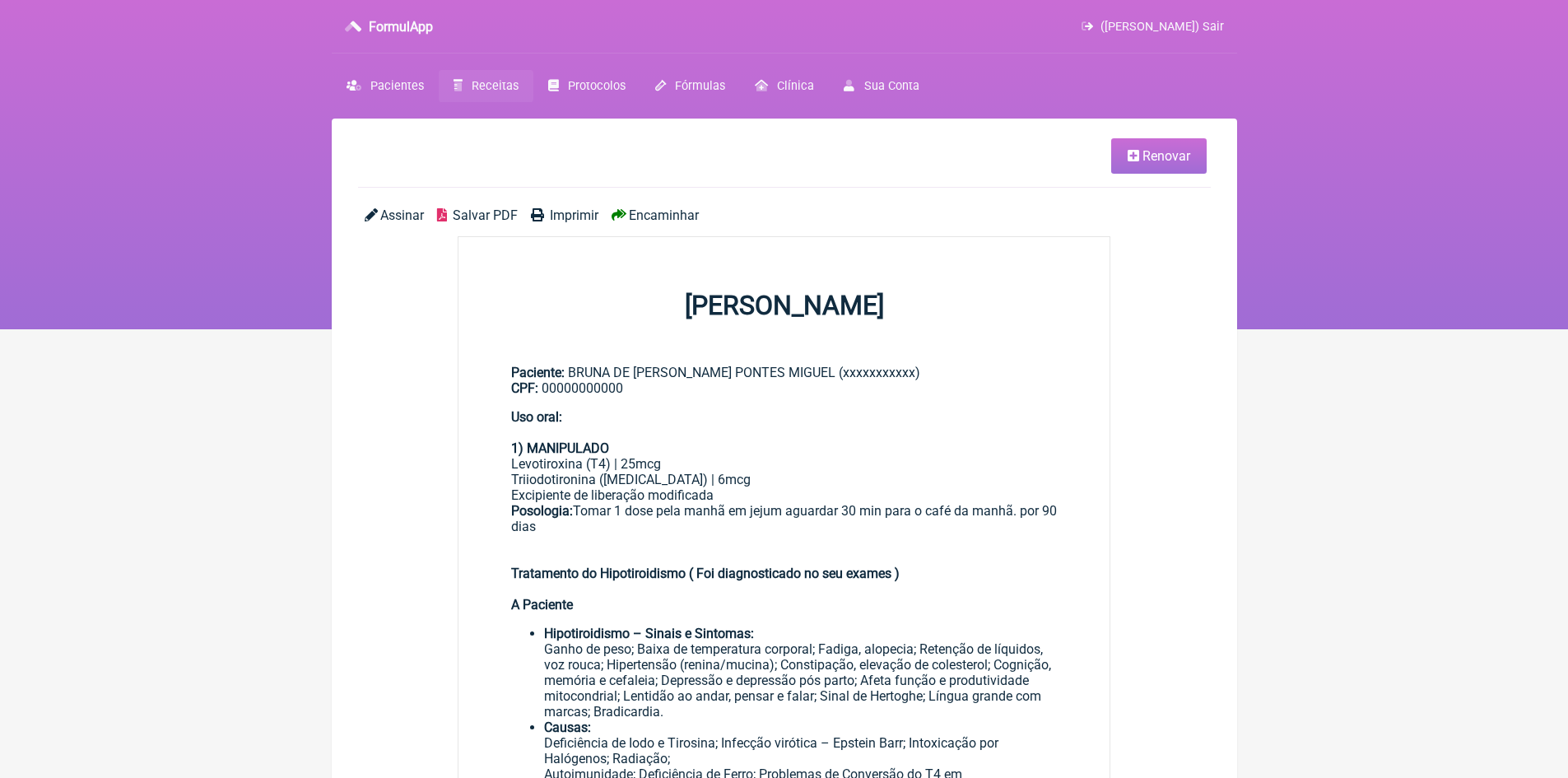
click at [578, 217] on span "Imprimir" at bounding box center [575, 215] width 49 height 16
click at [1139, 158] on link "Renovar" at bounding box center [1160, 156] width 96 height 35
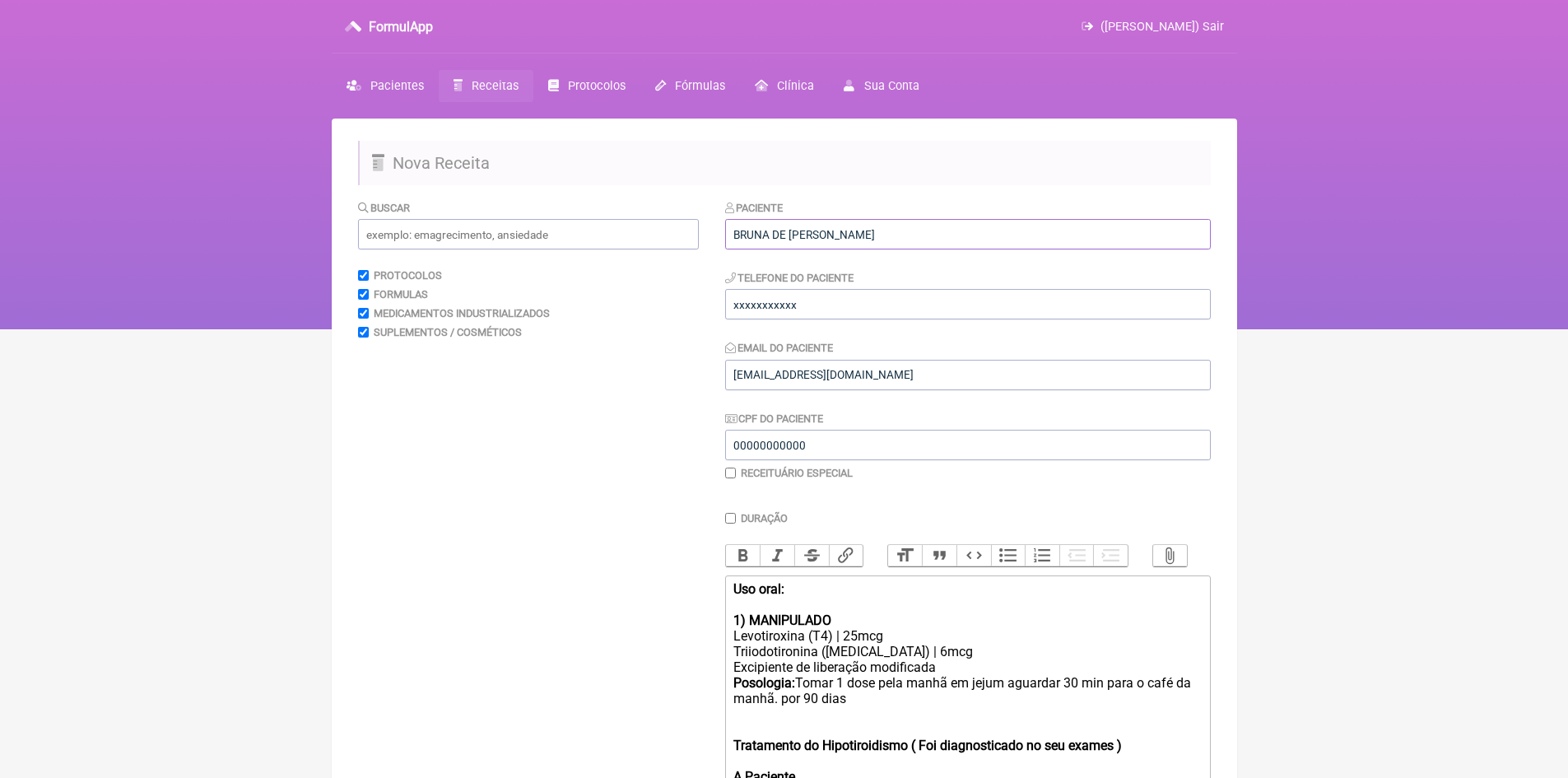
drag, startPoint x: 733, startPoint y: 233, endPoint x: 941, endPoint y: 224, distance: 208.2
click at [941, 224] on input "BRUNA DE ASSIS PAIM PONTES MIGUEL" at bounding box center [968, 234] width 485 height 30
click at [950, 182] on h2 "Nova Receita" at bounding box center [784, 162] width 853 height 44
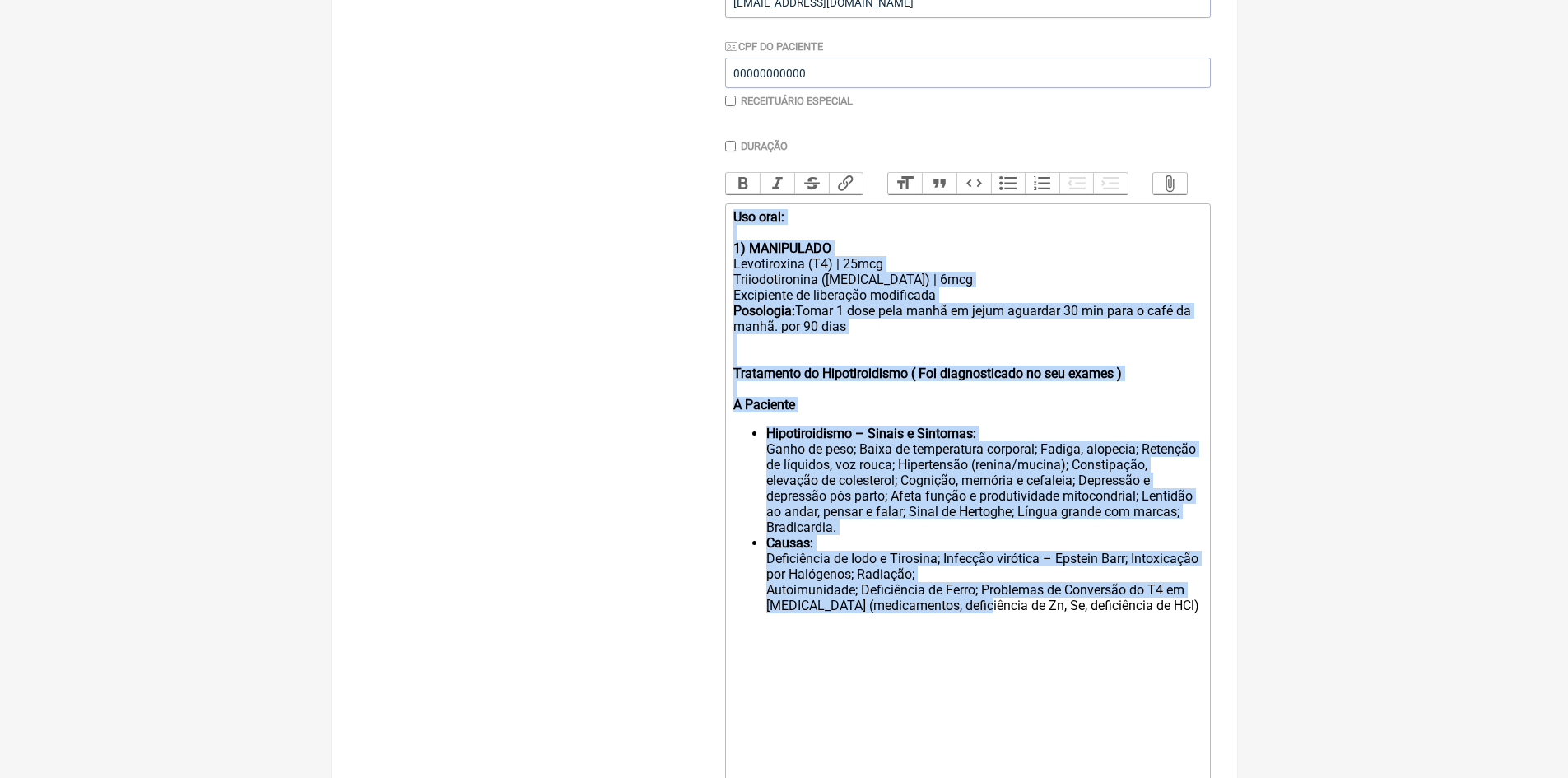
scroll to position [412, 0]
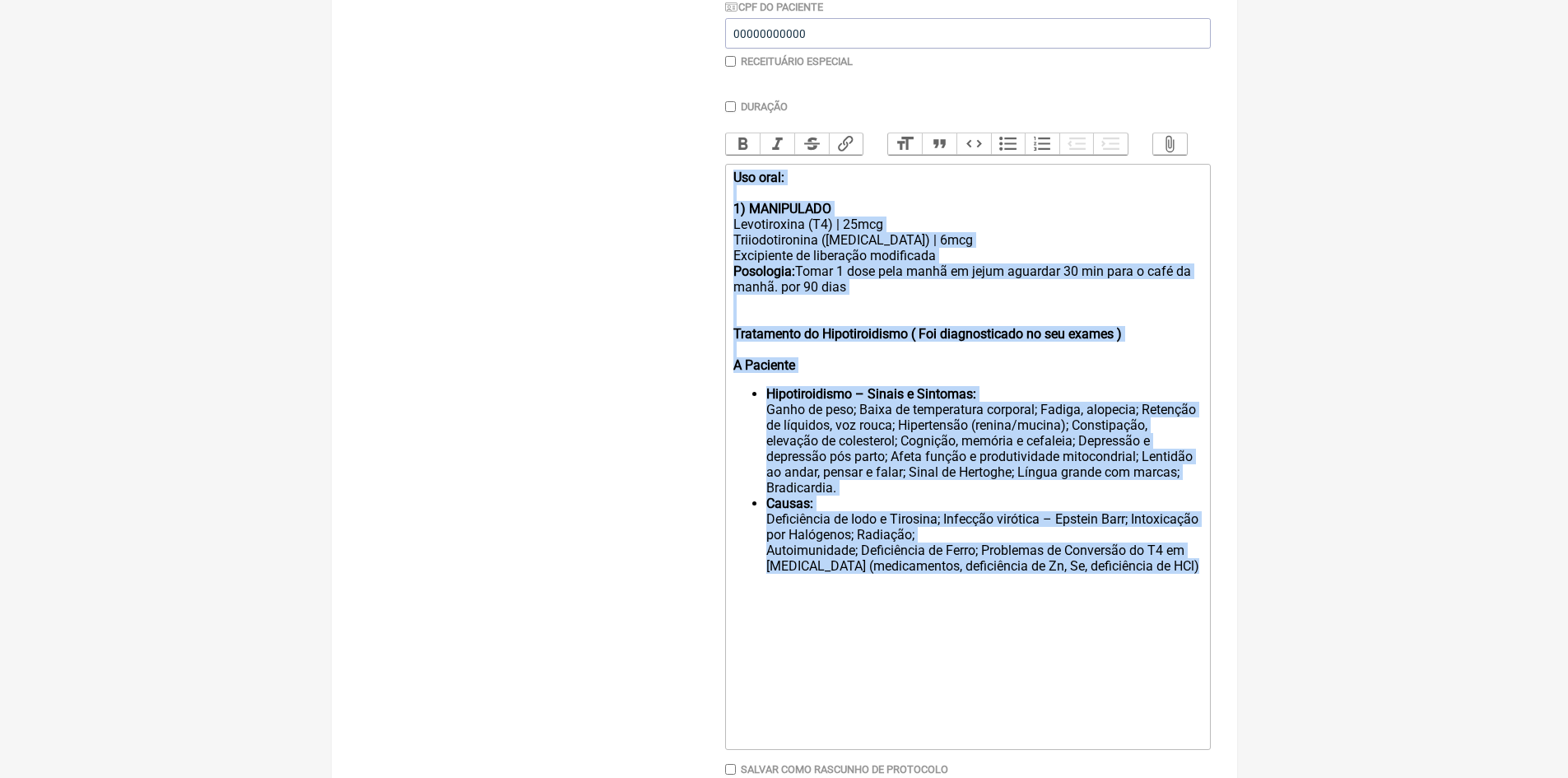
drag, startPoint x: 731, startPoint y: 349, endPoint x: 1112, endPoint y: 596, distance: 454.1
click at [1112, 596] on trix-editor "Uso oral: 1) MANIPULADO Levotiroxina (T4) | 25mcg Triiodotironina (T3) | 6mcg E…" at bounding box center [968, 456] width 485 height 586
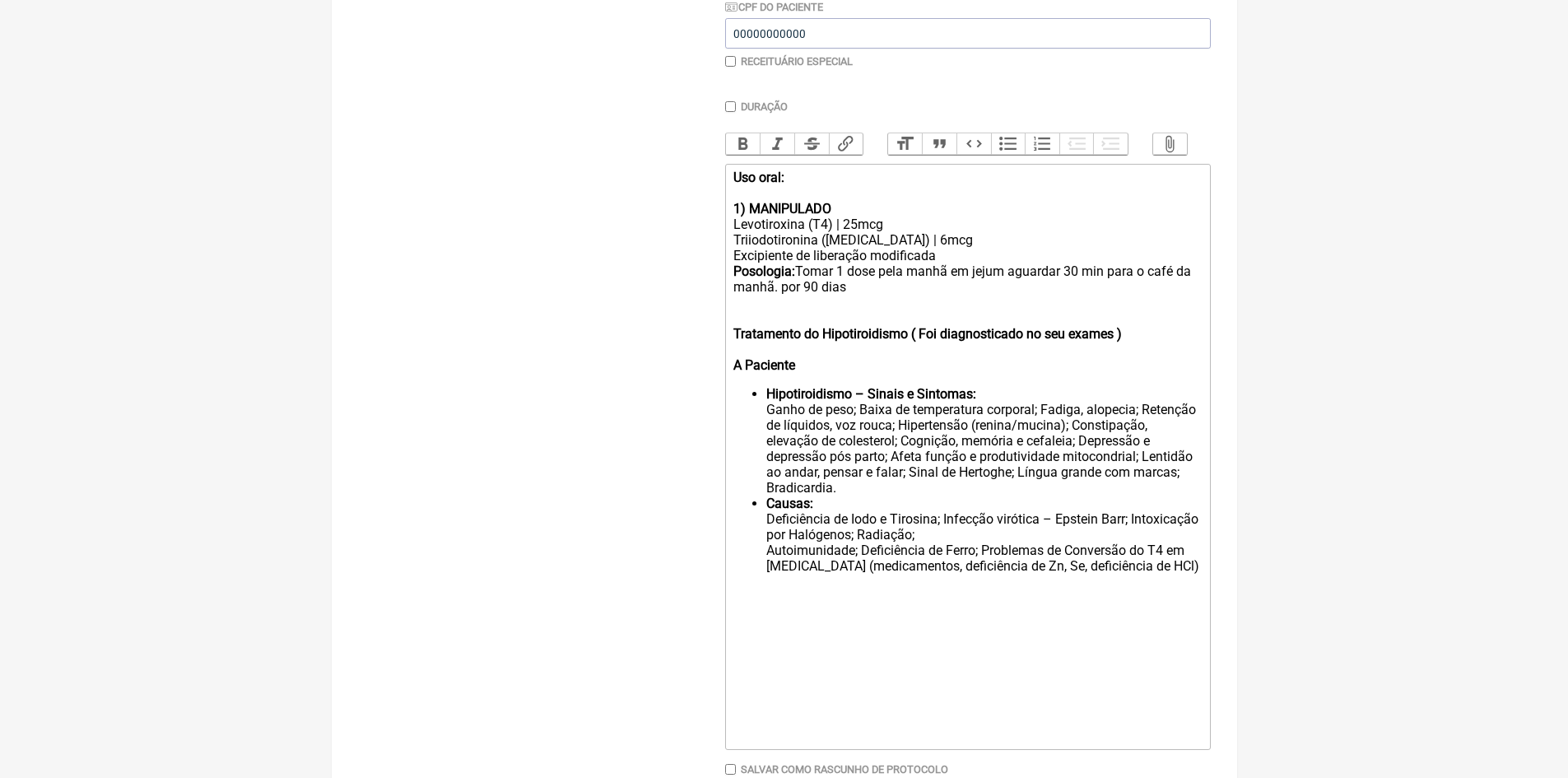
scroll to position [122, 0]
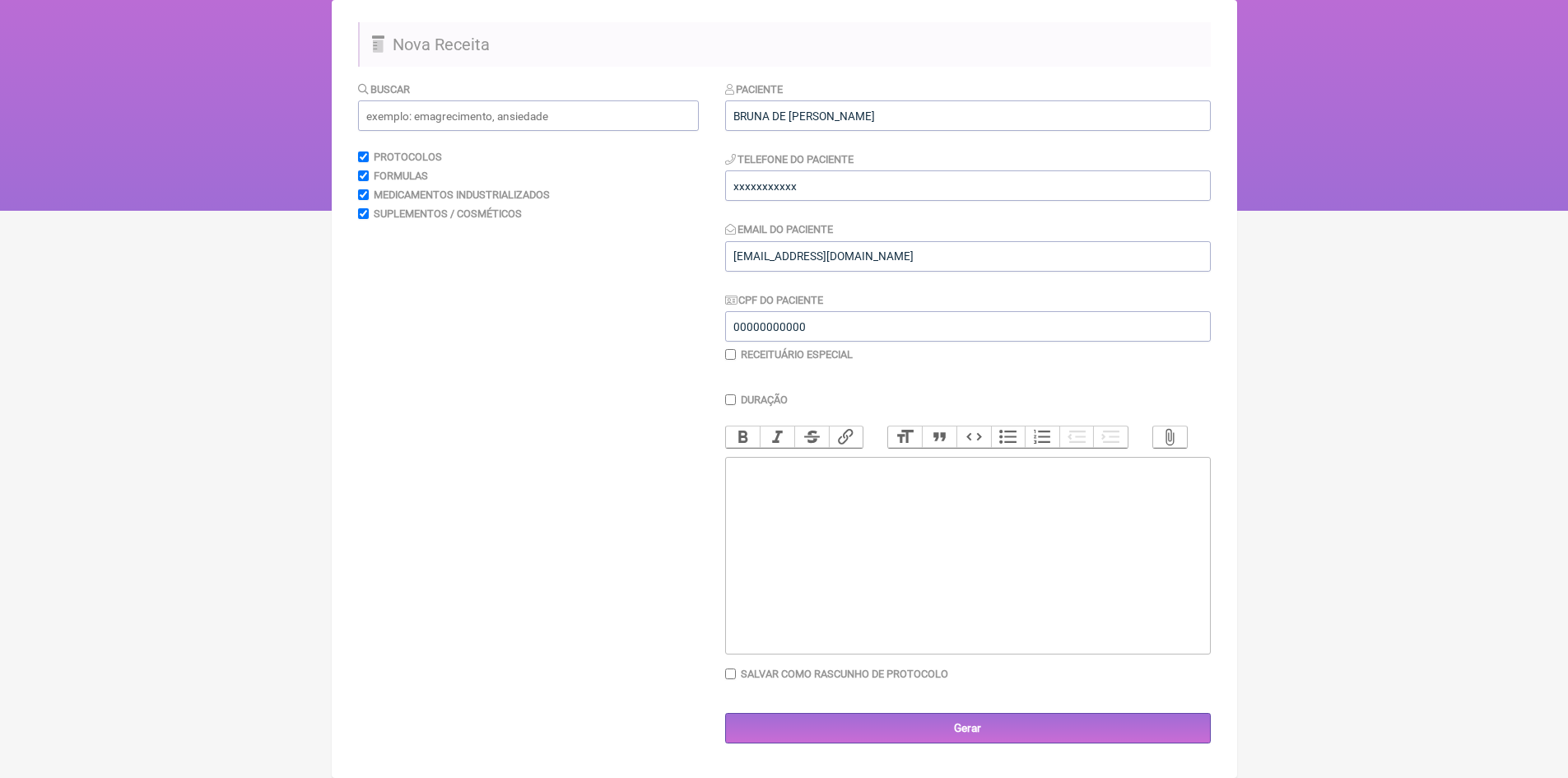
click at [768, 510] on div at bounding box center [967, 502] width 468 height 16
click at [741, 479] on div at bounding box center [967, 471] width 468 height 16
paste trix-editor "<div><strong><br>LAUDO MÉDICO – AVALIAÇÃO METABÓLICA E HORMONAL<br></strong><br…"
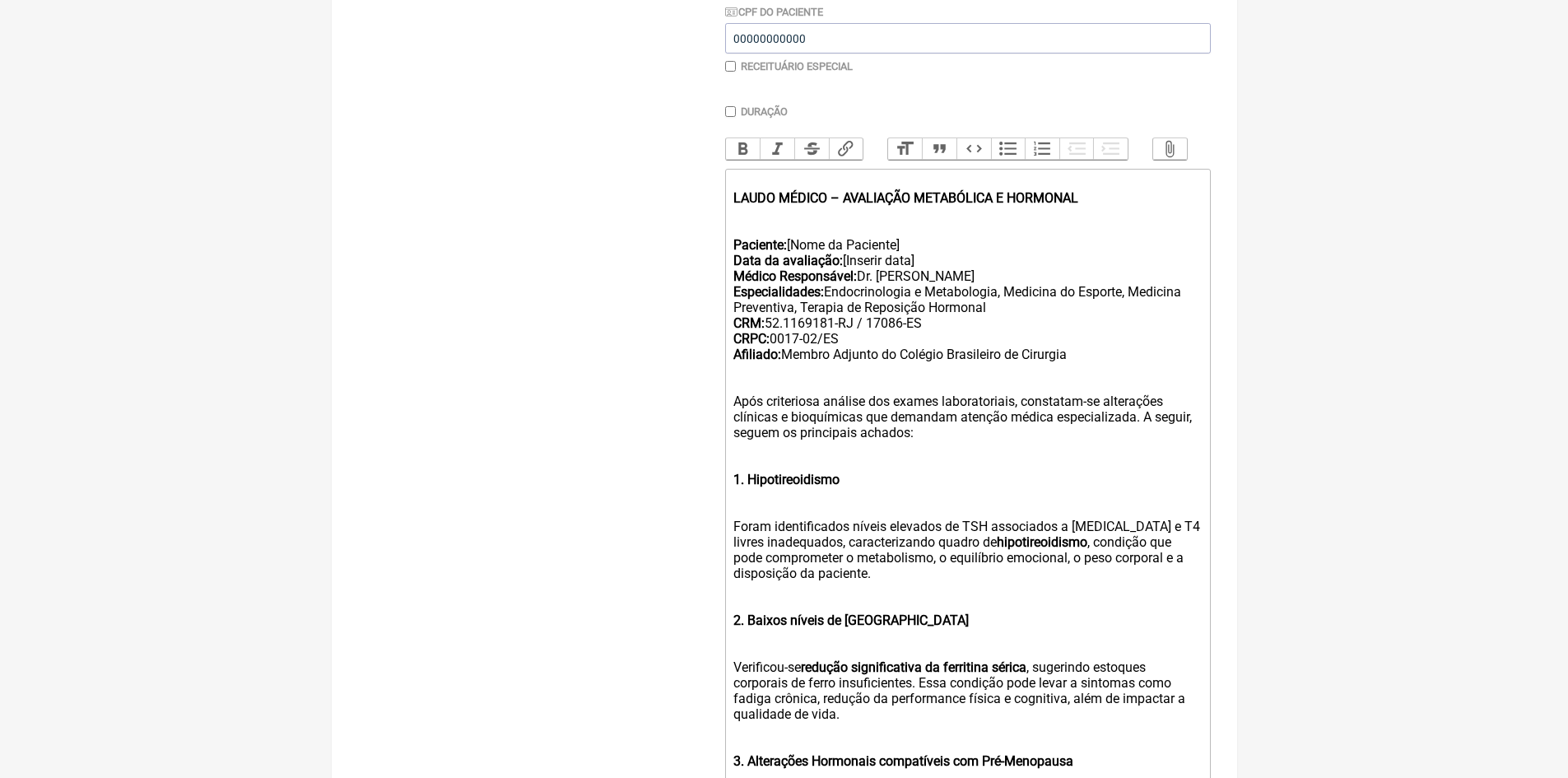
scroll to position [405, 0]
drag, startPoint x: 735, startPoint y: 253, endPoint x: 977, endPoint y: 276, distance: 243.1
click at [977, 276] on div "Paciente: [Nome da Paciente] Data da avaliação: [Inserir data] Médico Responsáv…" at bounding box center [967, 301] width 468 height 157
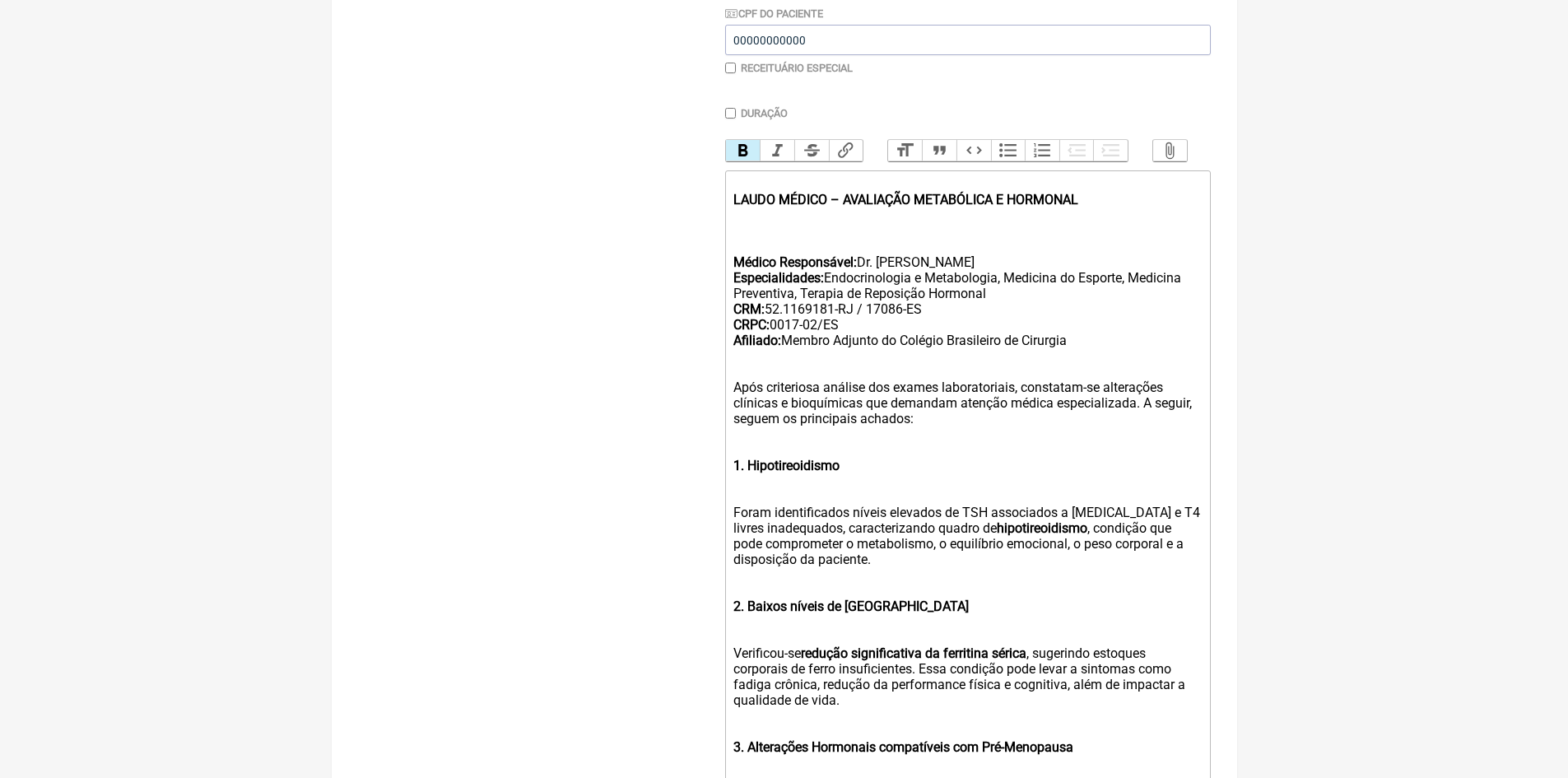
click at [733, 270] on strong "Médico Responsável:" at bounding box center [795, 262] width 123 height 16
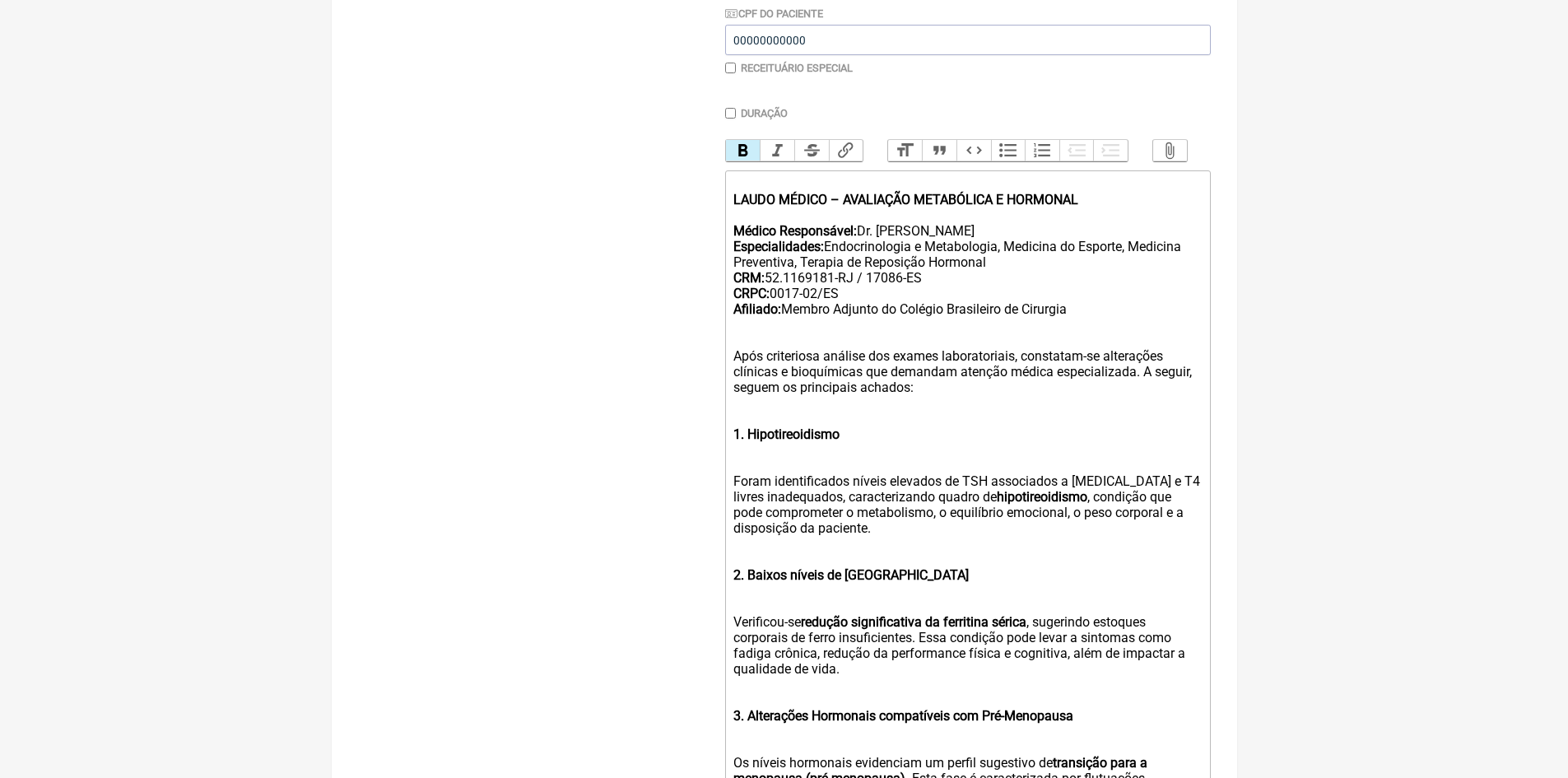
click at [865, 288] on div "LAUDO MÉDICO – AVALIAÇÃO METABÓLICA E HORMONAL Médico Responsável: Dr. Vinicius…" at bounding box center [967, 254] width 468 height 157
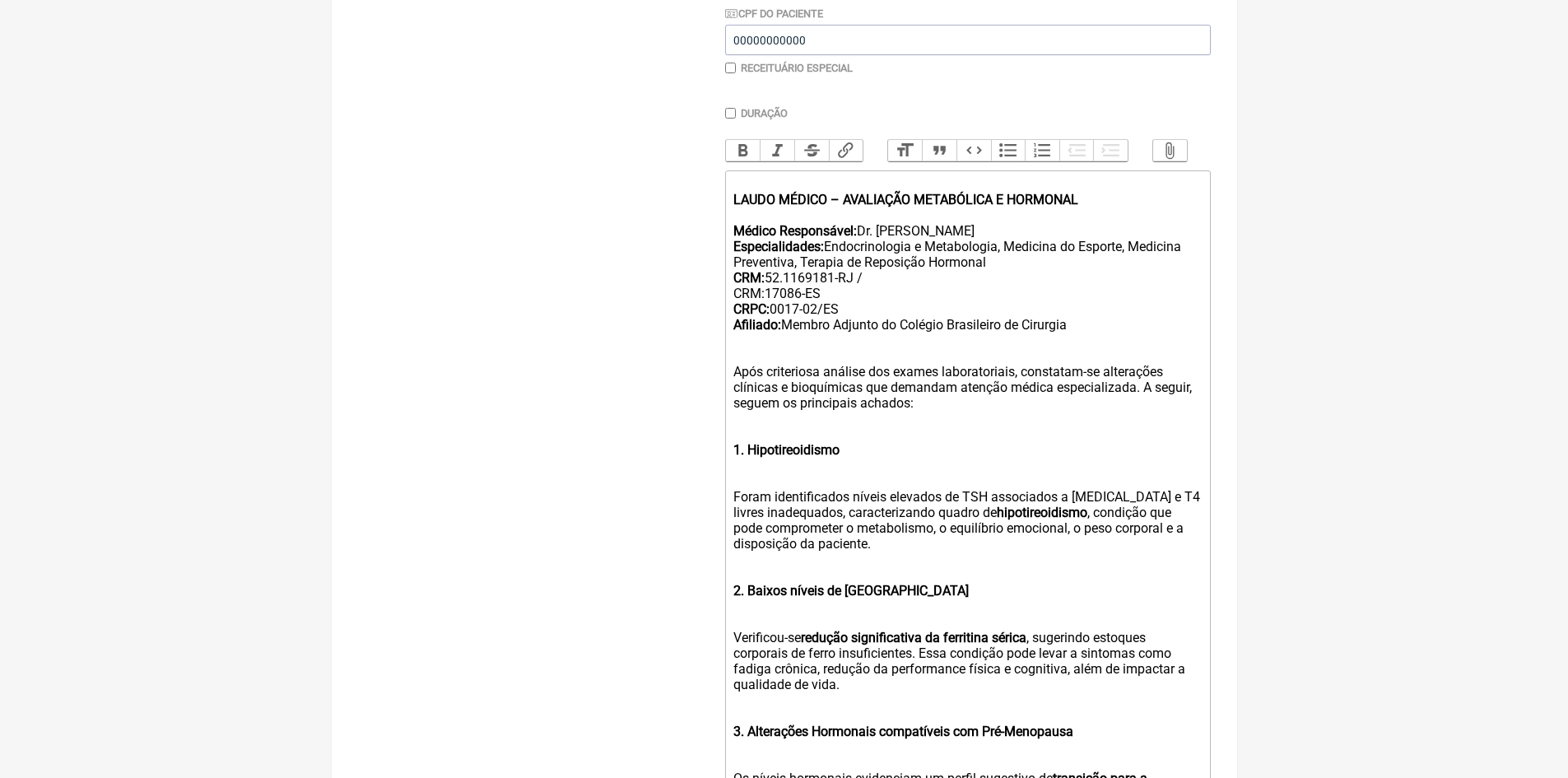
click at [868, 291] on div "LAUDO MÉDICO – AVALIAÇÃO METABÓLICA E HORMONAL Médico Responsável: Dr. Vinicius…" at bounding box center [967, 262] width 468 height 172
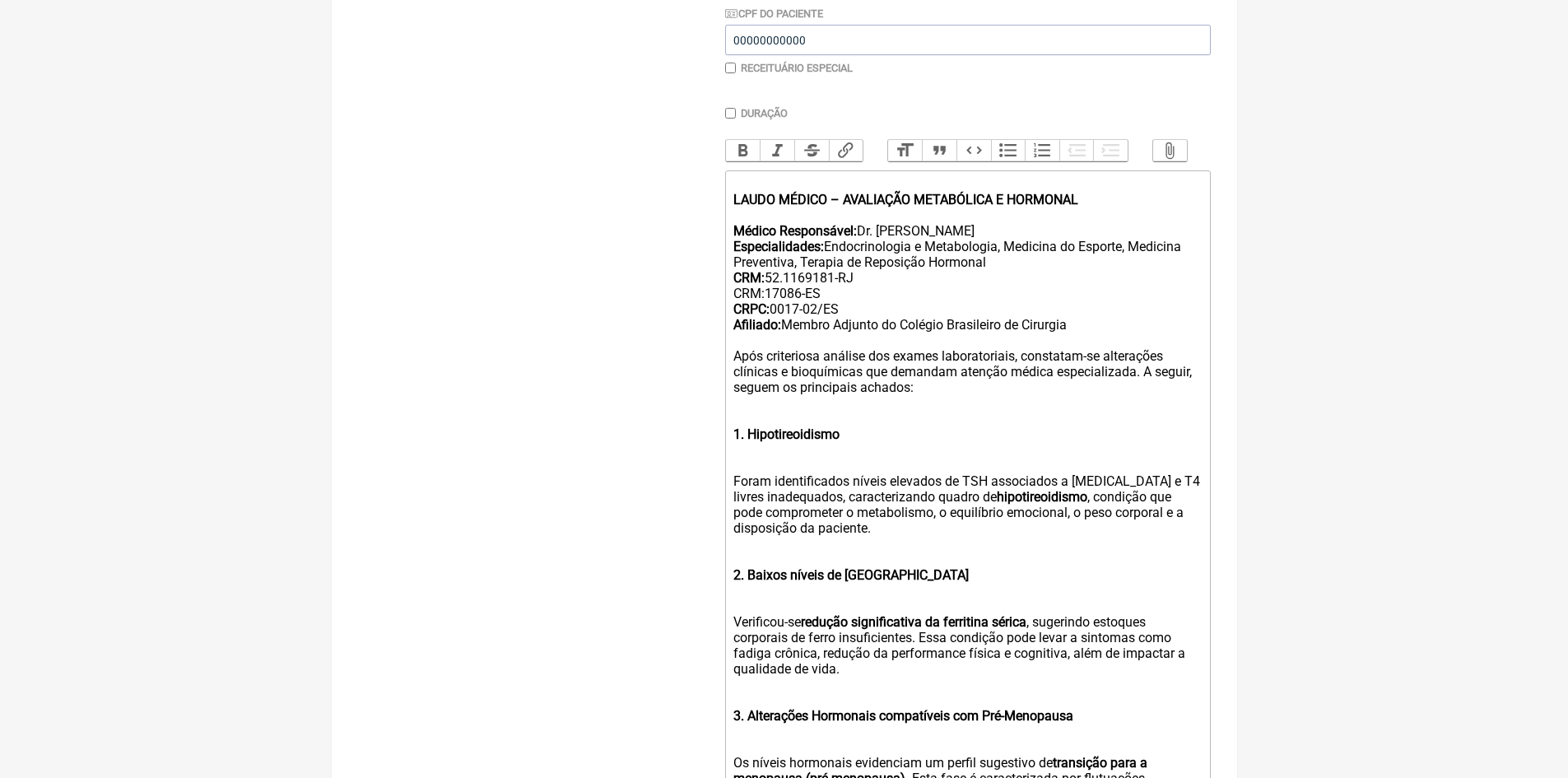
click at [882, 335] on div "LAUDO MÉDICO – AVALIAÇÃO METABÓLICA E HORMONAL Médico Responsável: Dr. Vinicius…" at bounding box center [967, 262] width 468 height 172
click at [991, 274] on div "LAUDO MÉDICO – AVALIAÇÃO METABÓLICA E HORMONAL Médico Responsável: Dr. Vinicius…" at bounding box center [967, 262] width 468 height 172
click at [745, 442] on strong "1. Hipotireoidismo" at bounding box center [786, 435] width 107 height 16
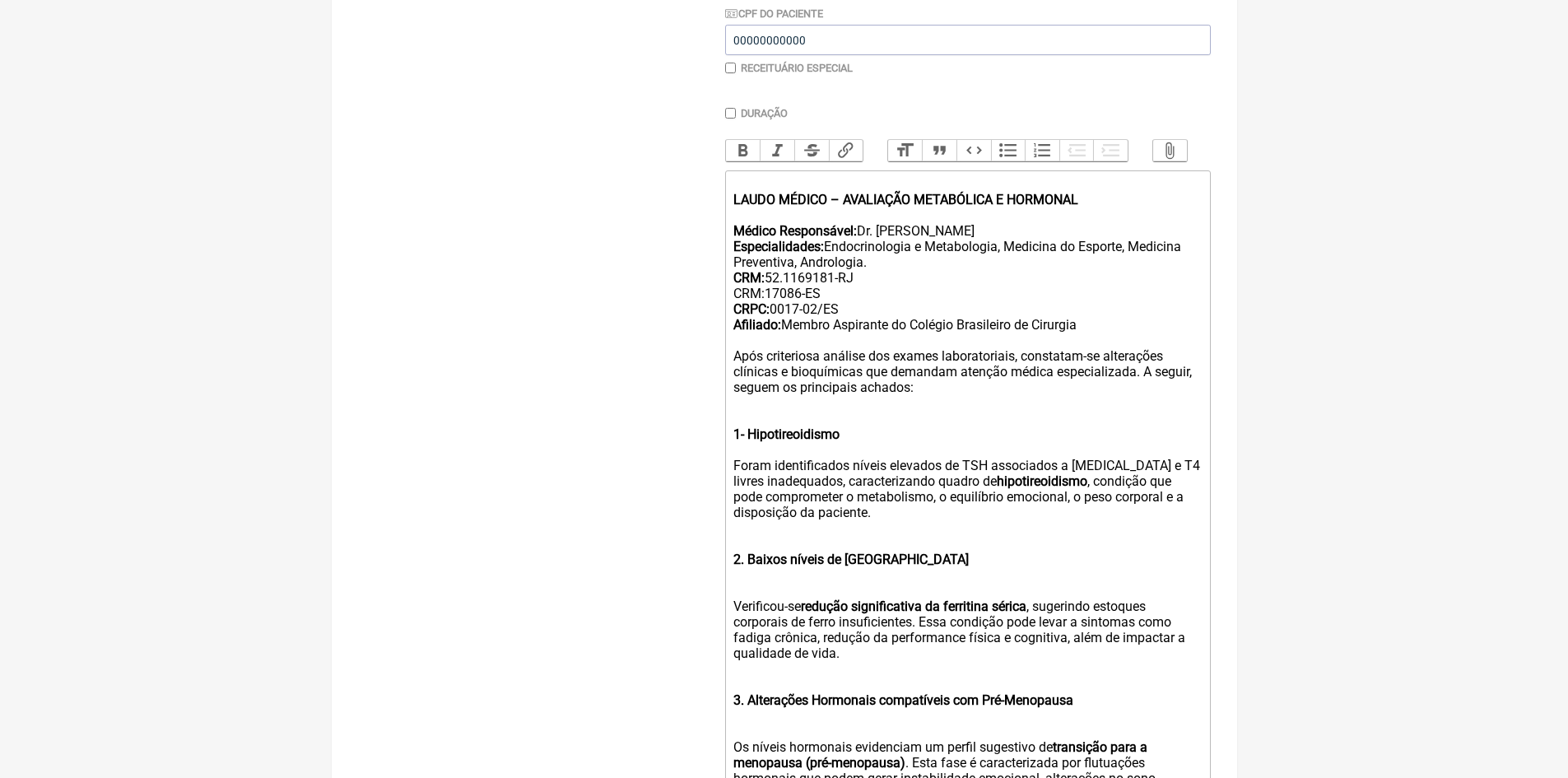
click at [748, 568] on strong "2. Baixos níveis de Ferritina" at bounding box center [851, 560] width 236 height 16
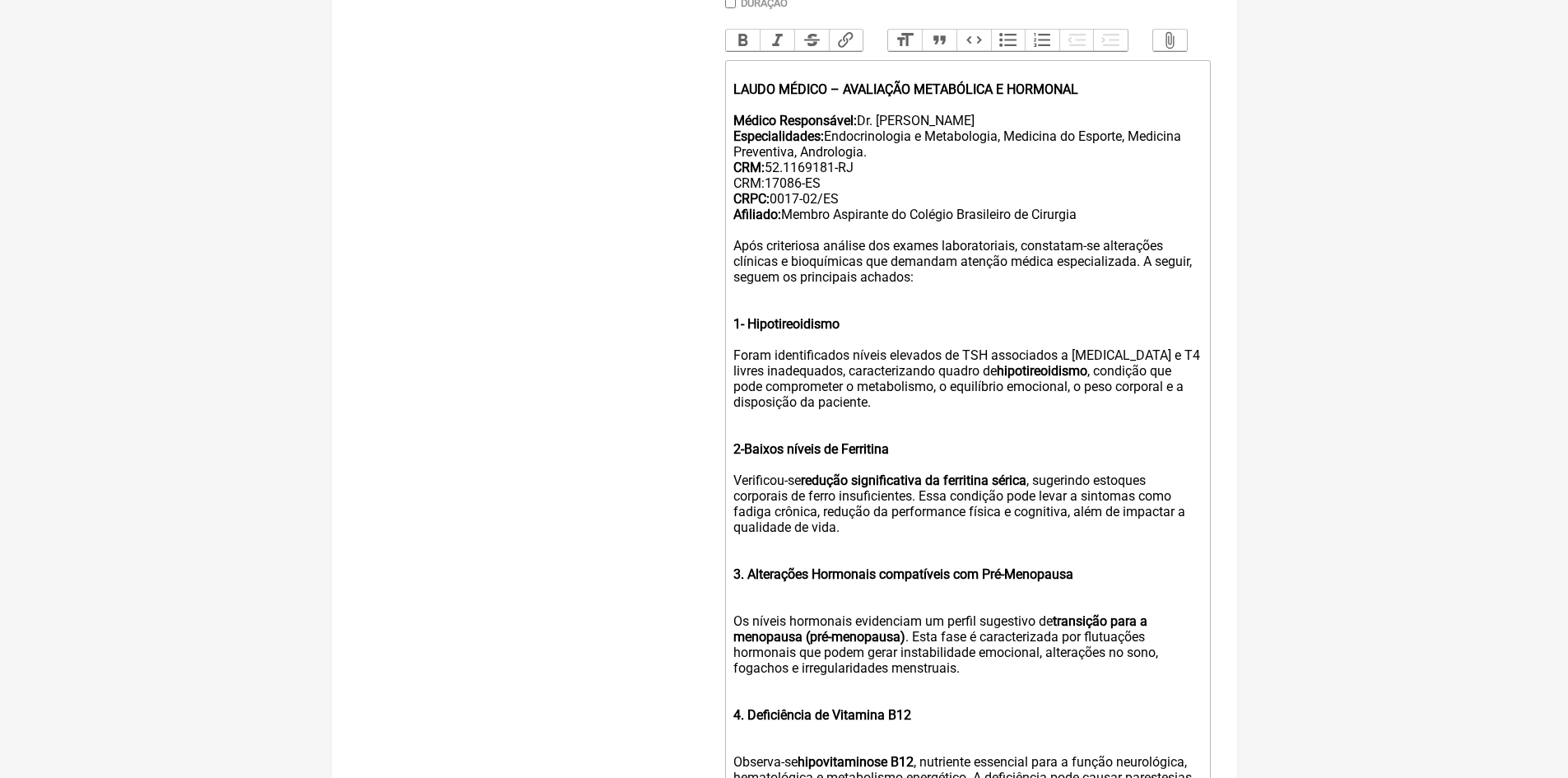
scroll to position [570, 0]
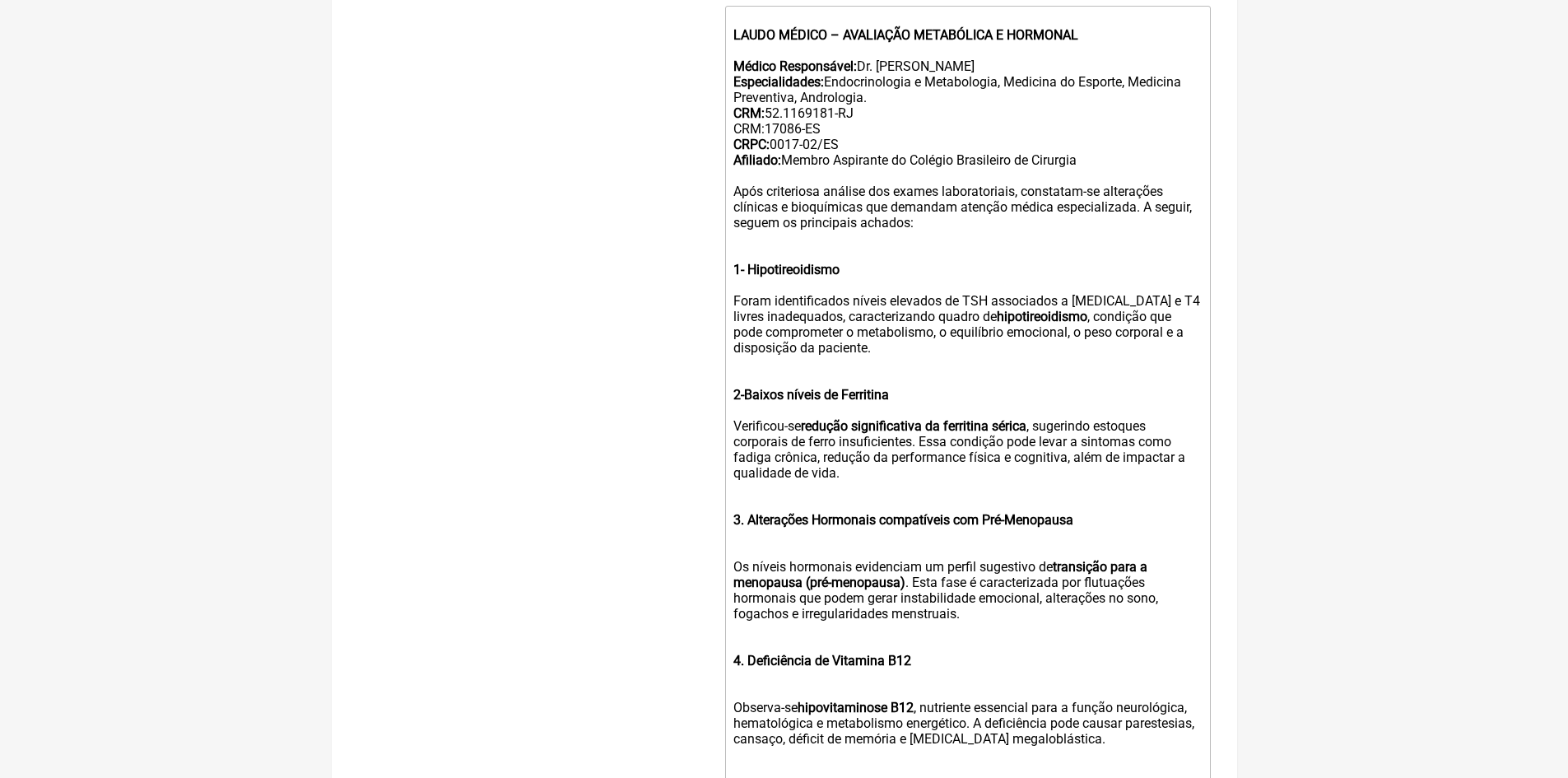
click at [746, 527] on strong "3. Alterações Hormonais compatíveis com Pré-Menopausa" at bounding box center [902, 520] width 340 height 16
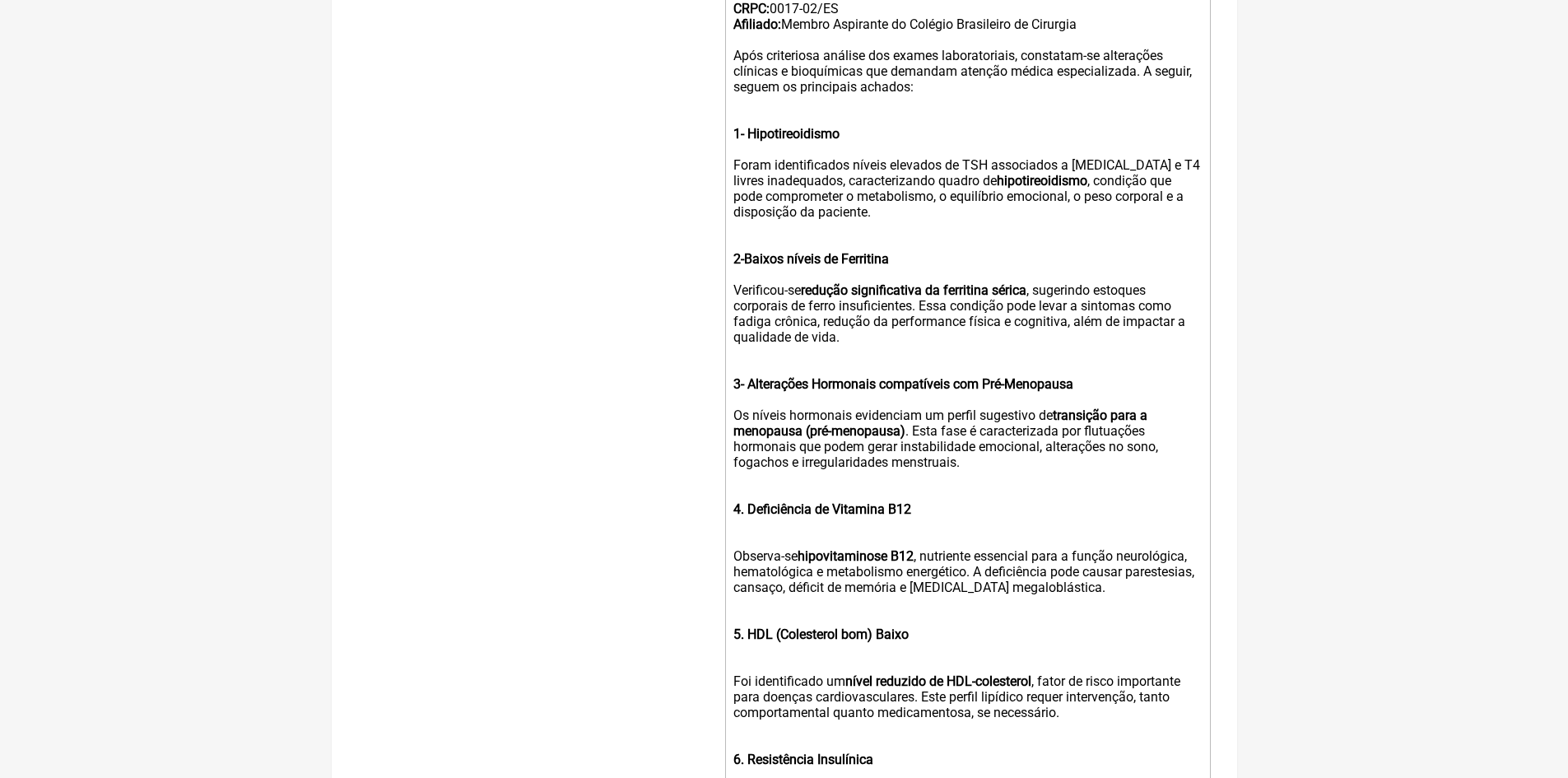
scroll to position [734, 0]
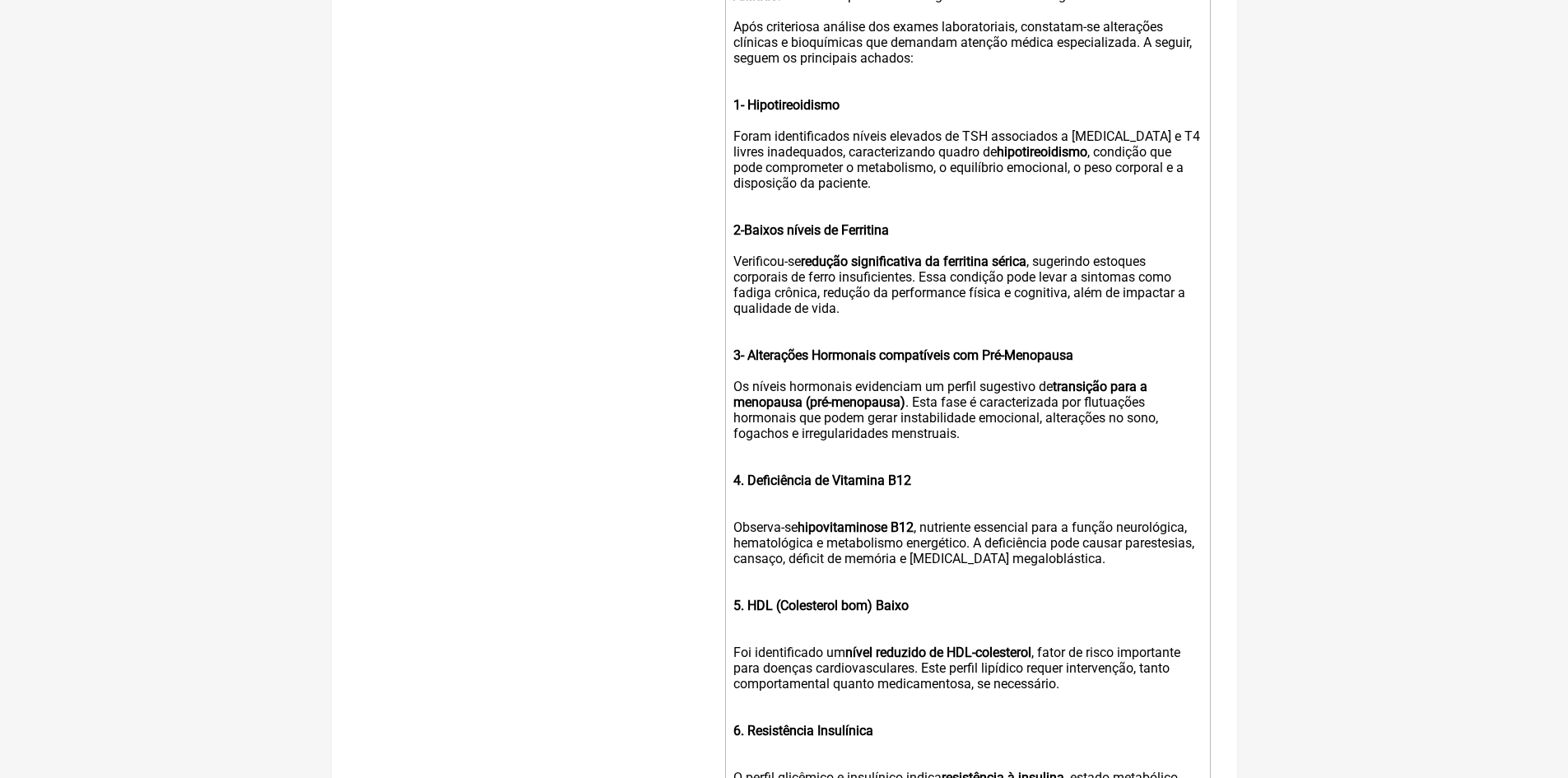
click at [749, 488] on strong "4. Deficiência de Vitamina B12" at bounding box center [822, 481] width 178 height 16
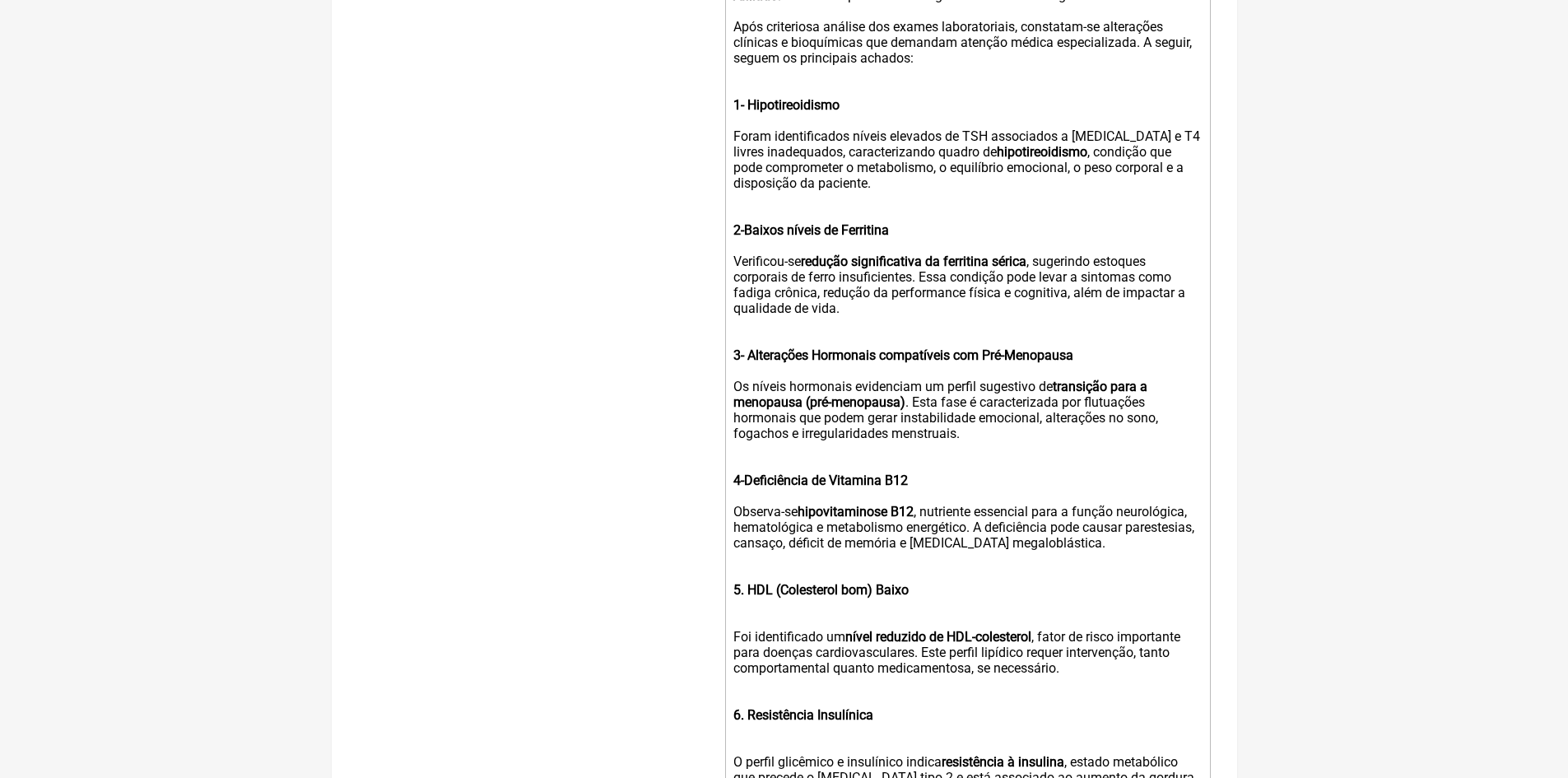
click at [746, 598] on strong "5. HDL (Colesterol bom) Baixo" at bounding box center [820, 590] width 175 height 16
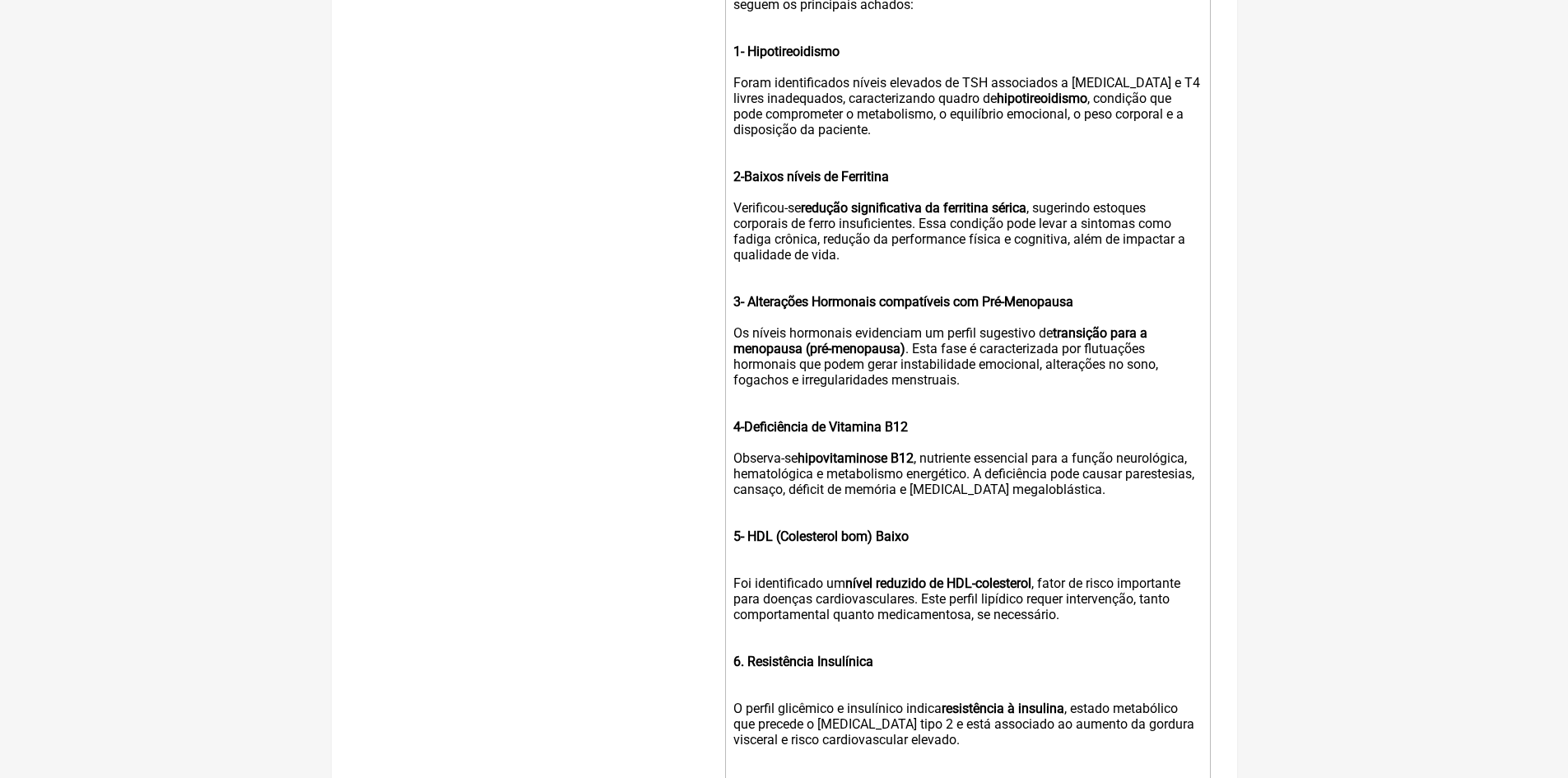
scroll to position [816, 0]
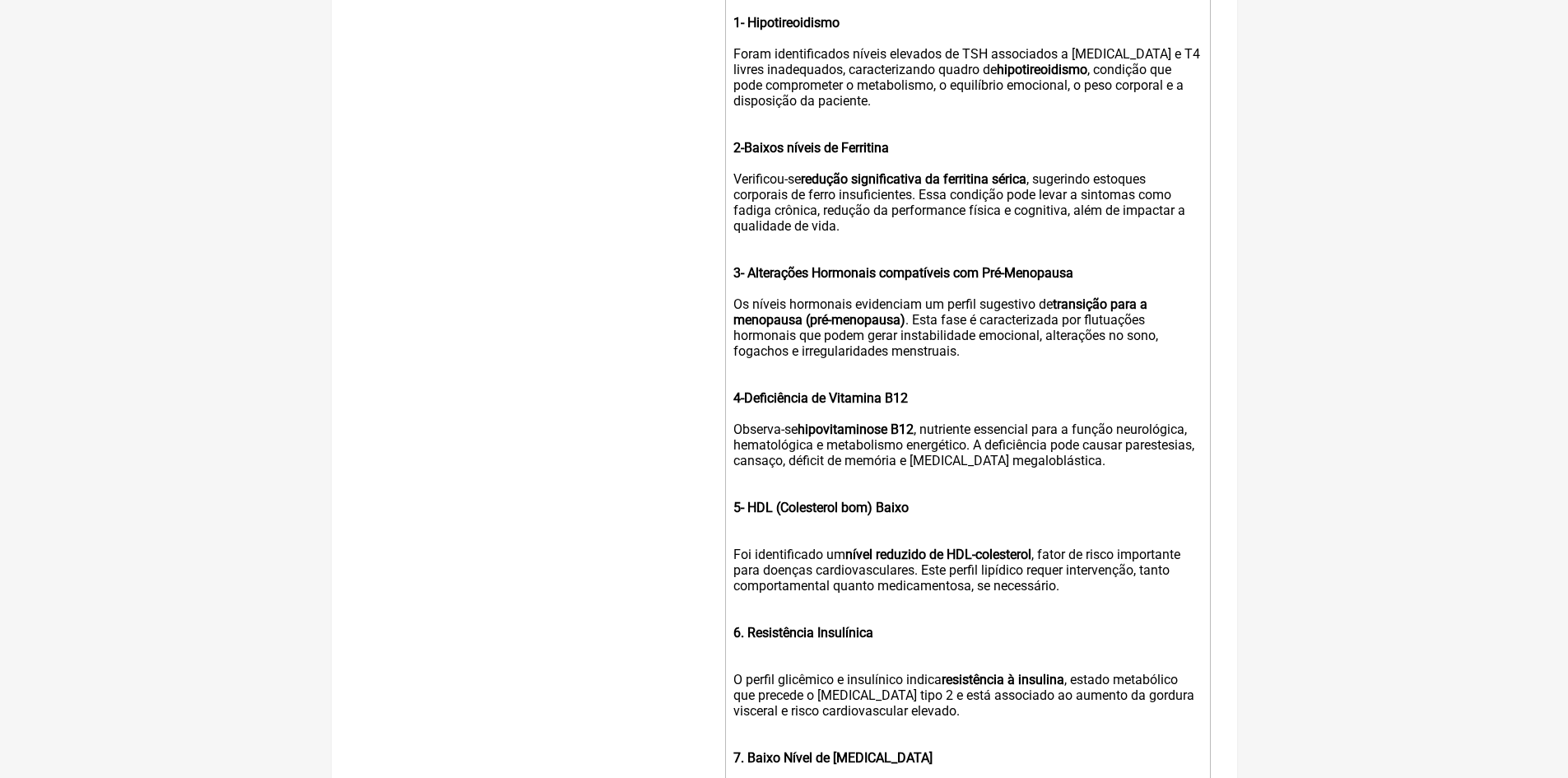
click at [733, 564] on div "Foi identificado um nível reduzido de HDL-colesterol , fator de risco important…" at bounding box center [967, 571] width 468 height 78
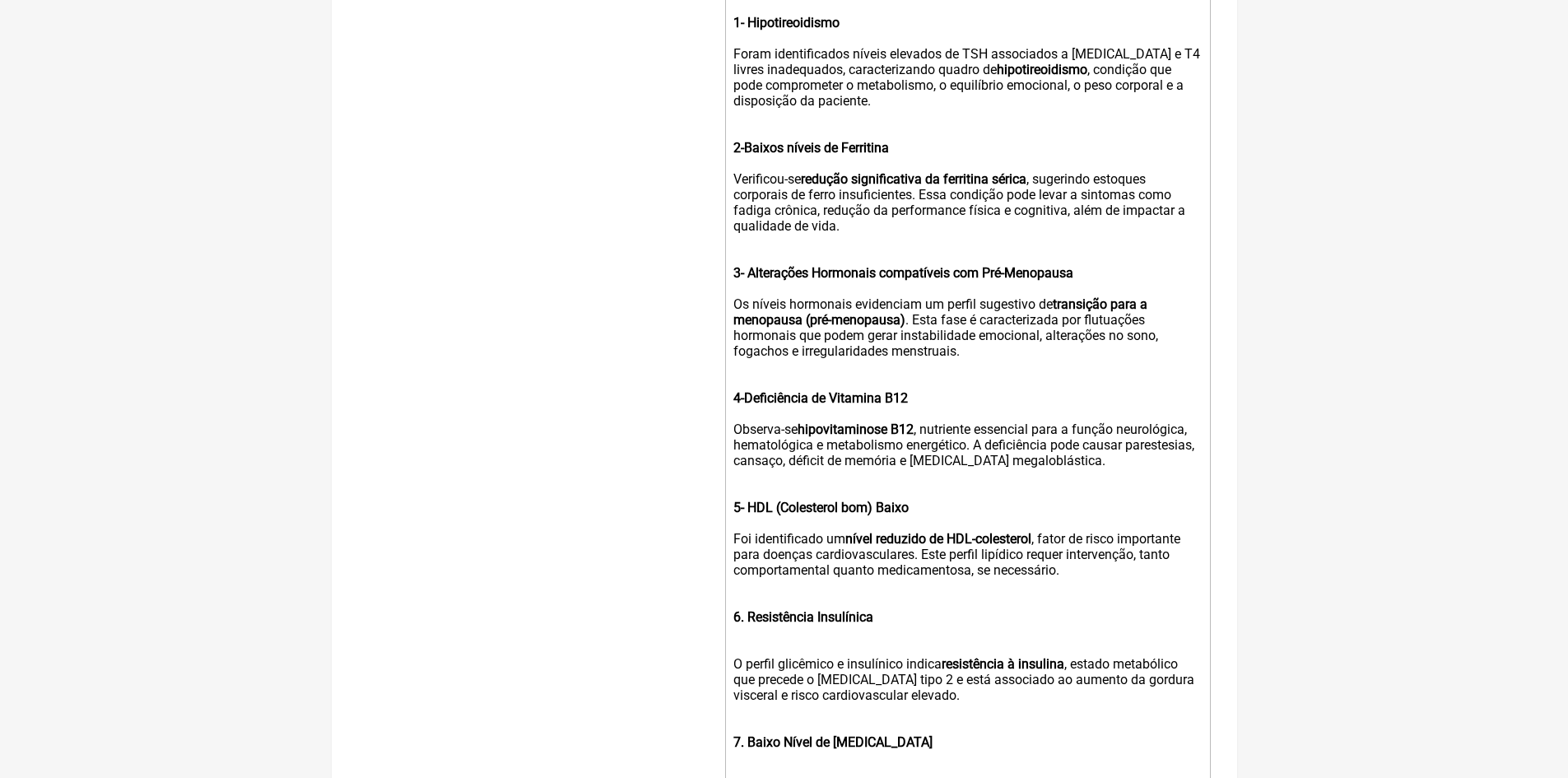
click at [746, 624] on strong "6. Resistência Insulínica" at bounding box center [803, 617] width 140 height 16
click at [733, 674] on trix-editor "LAUDO MÉDICO – AVALIAÇÃO METABÓLICA E HORMONAL Médico Responsável: Dr. Vinicius…" at bounding box center [968, 732] width 485 height 1946
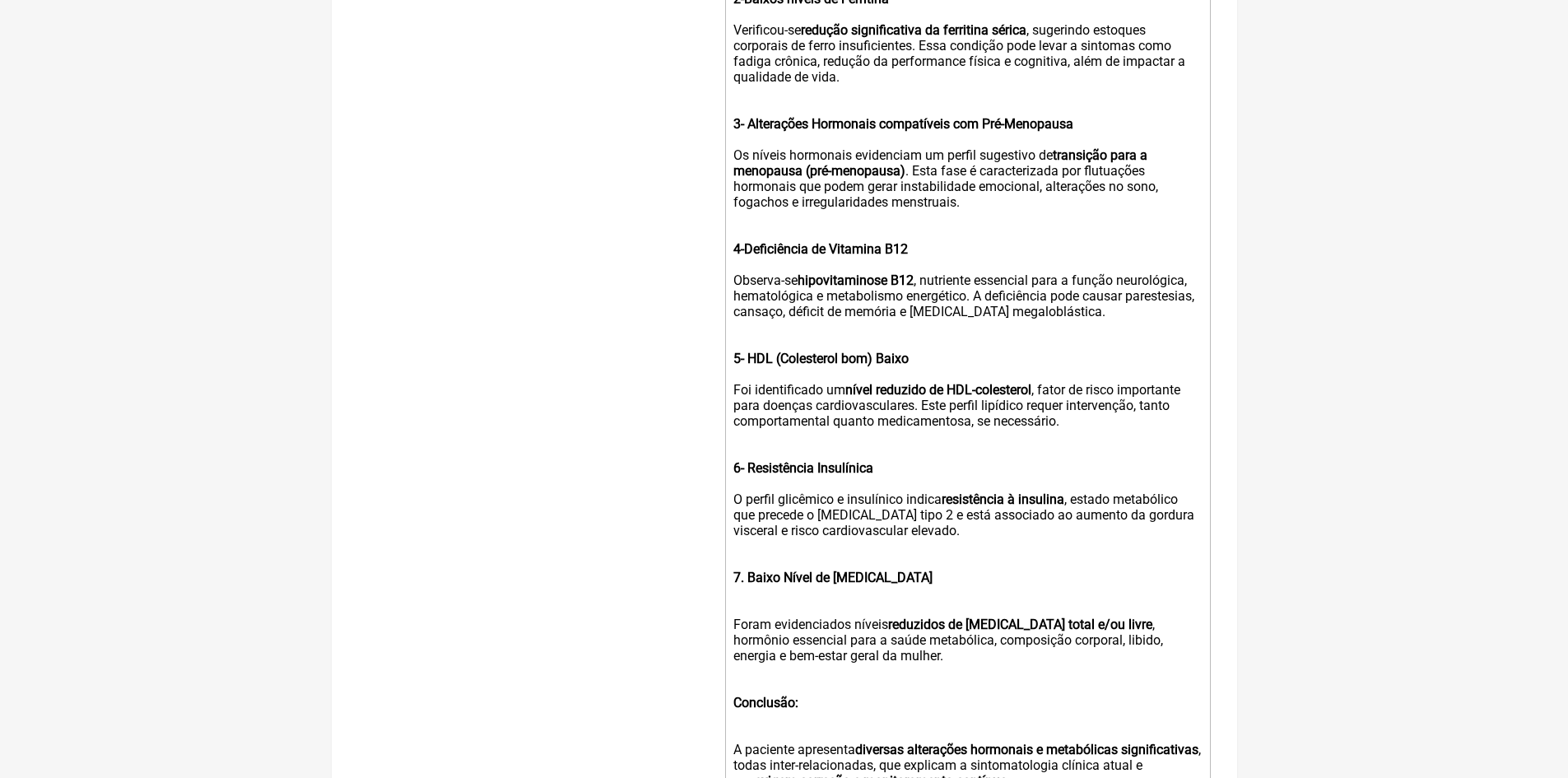
scroll to position [982, 0]
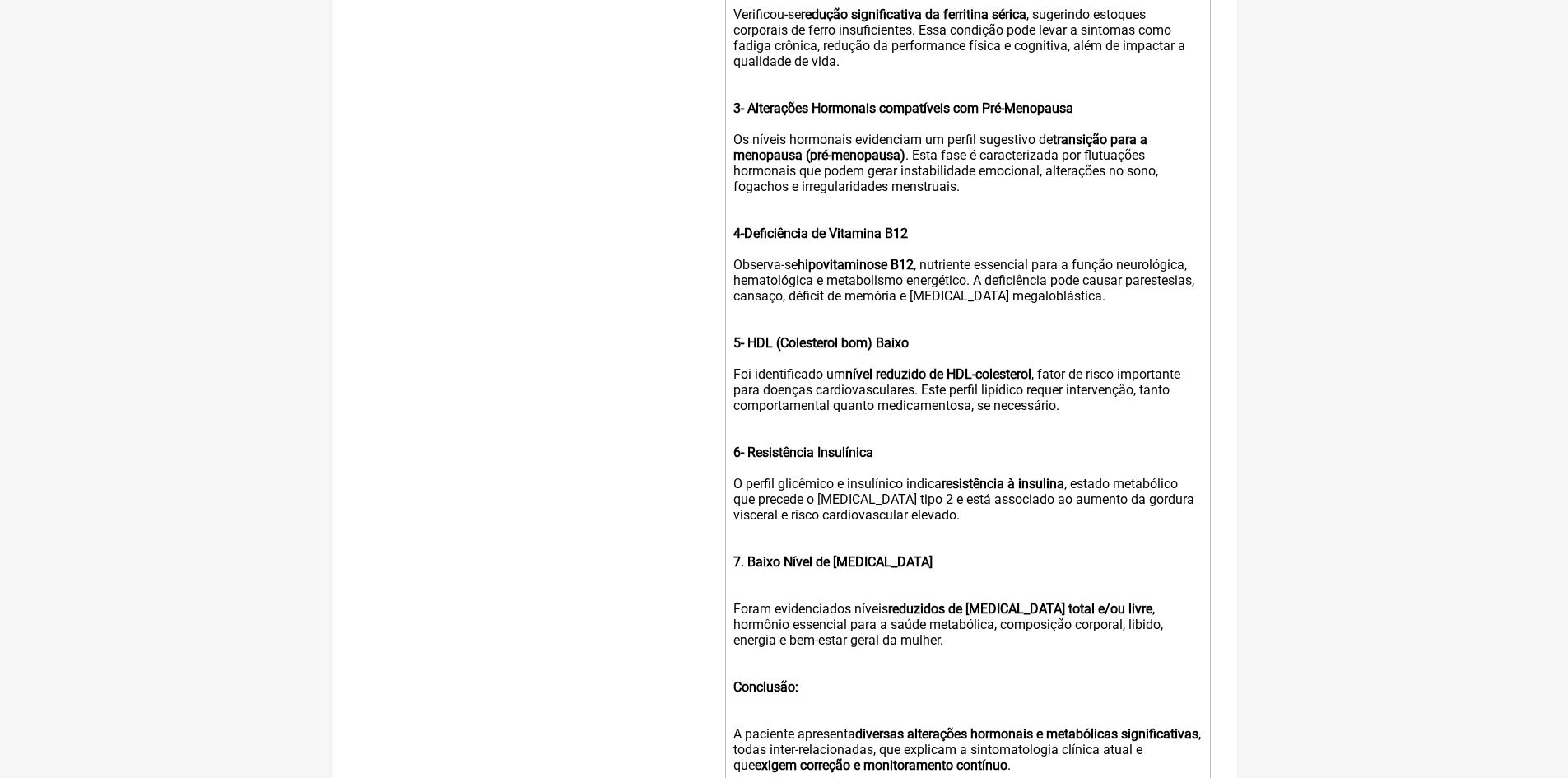
click at [746, 570] on strong "7. Baixo Nível de Testosterona" at bounding box center [833, 562] width 200 height 16
click at [729, 620] on trix-editor "LAUDO MÉDICO – AVALIAÇÃO METABÓLICA E HORMONAL Médico Responsável: Dr. Vinicius…" at bounding box center [968, 559] width 485 height 1931
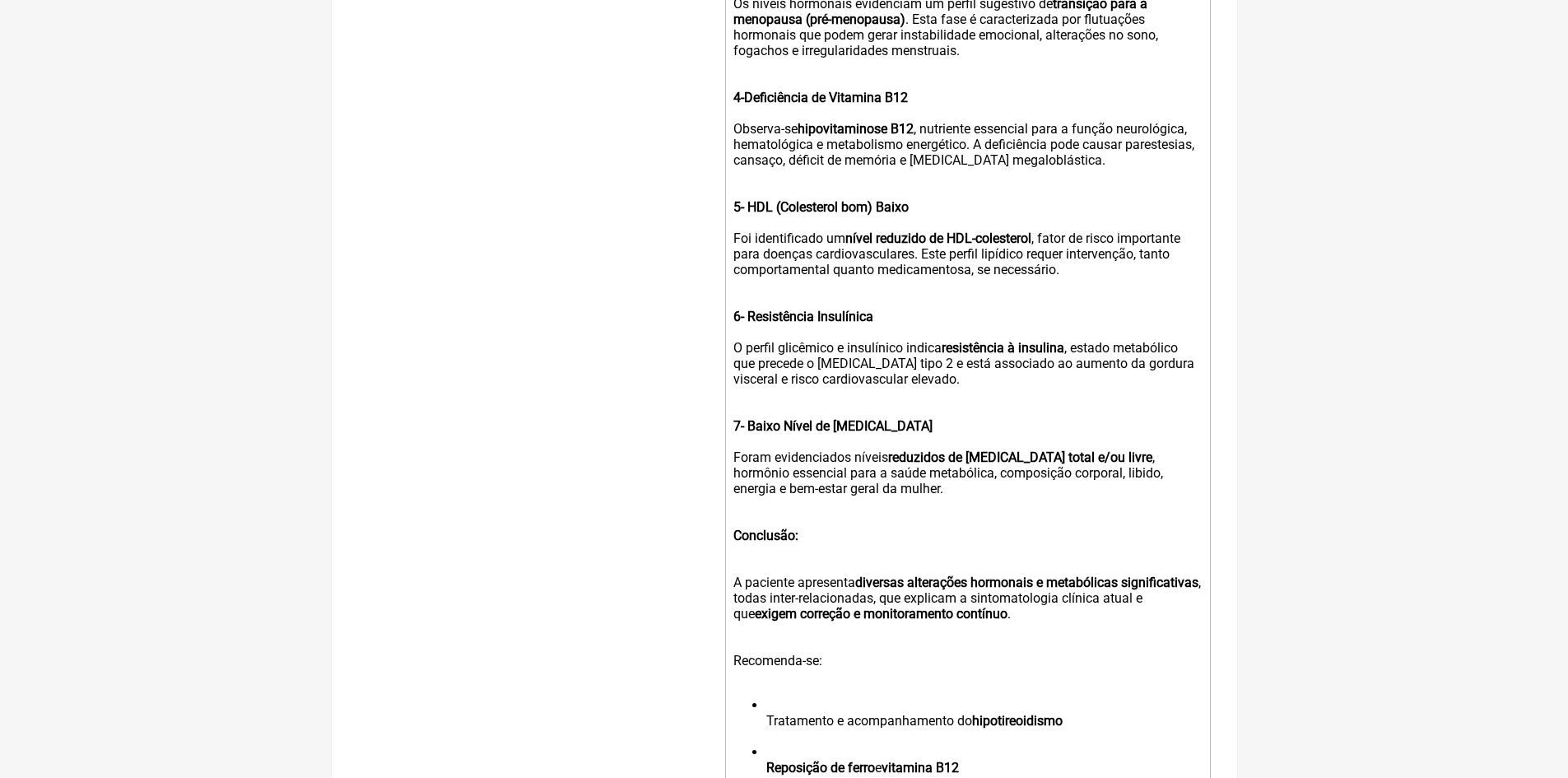
scroll to position [1146, 0]
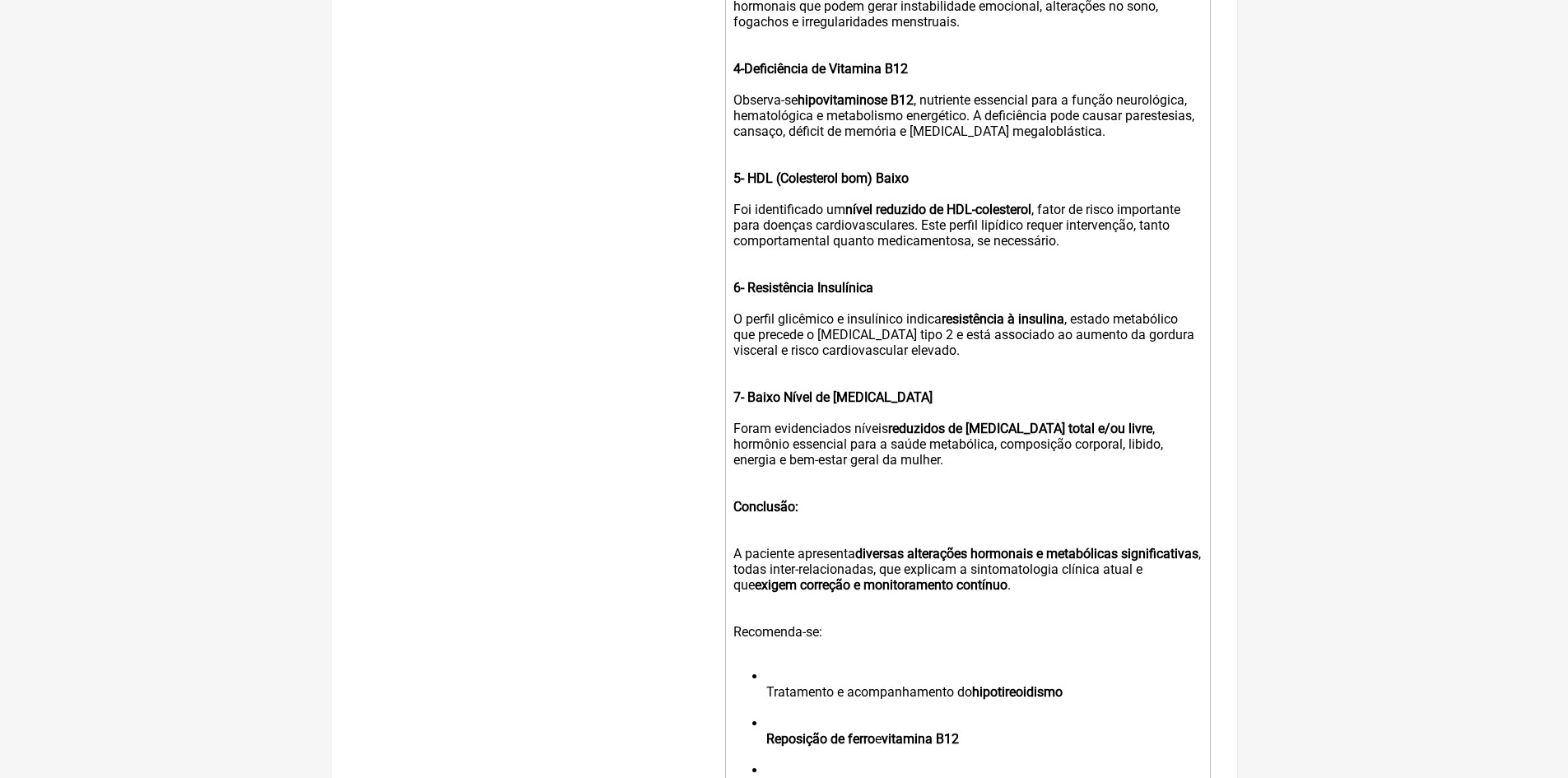
click at [728, 568] on trix-editor "LAUDO MÉDICO – AVALIAÇÃO METABÓLICA E HORMONAL Médico Responsável: Dr. Vinicius…" at bounding box center [968, 387] width 485 height 1915
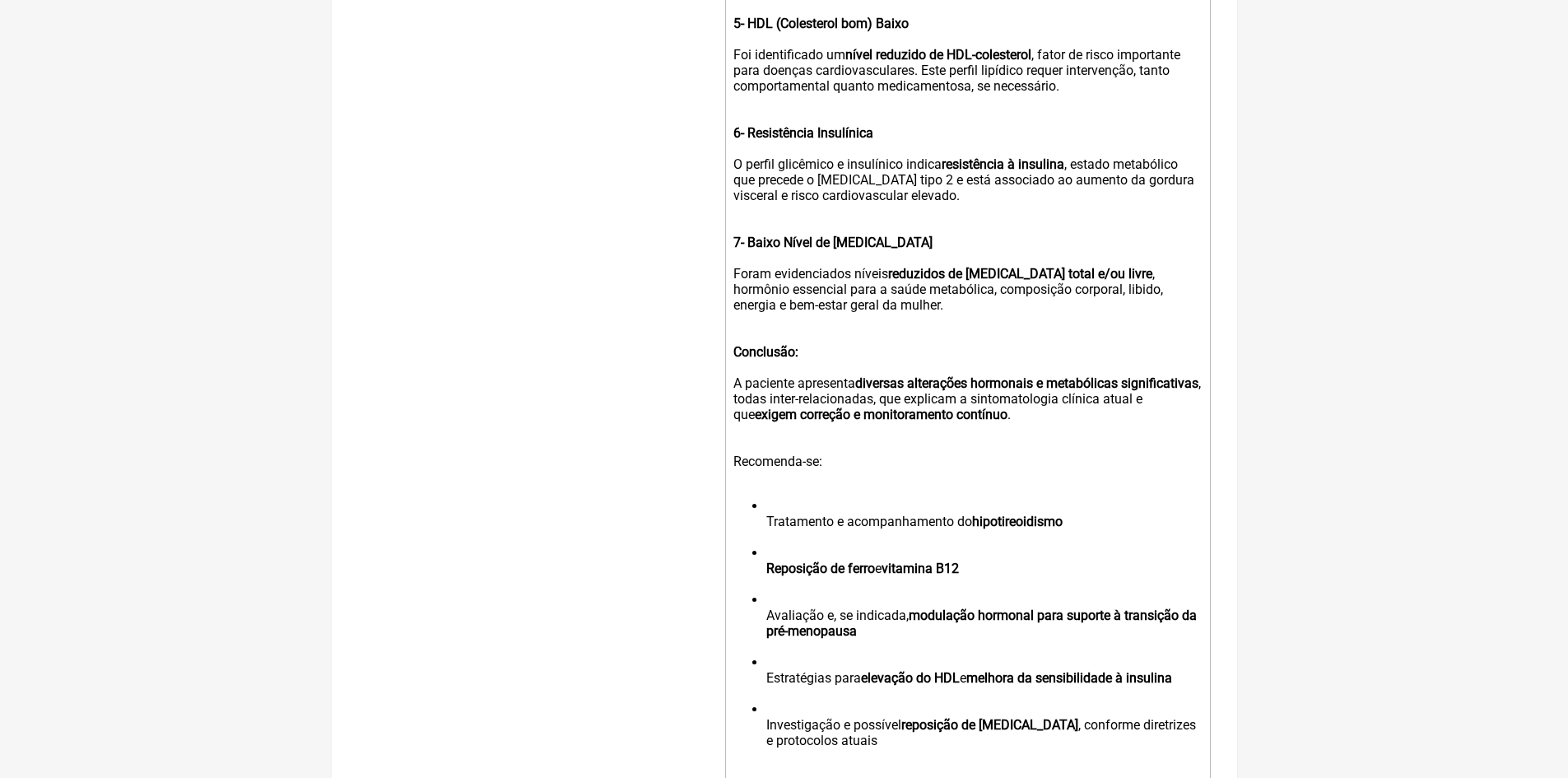
scroll to position [1310, 0]
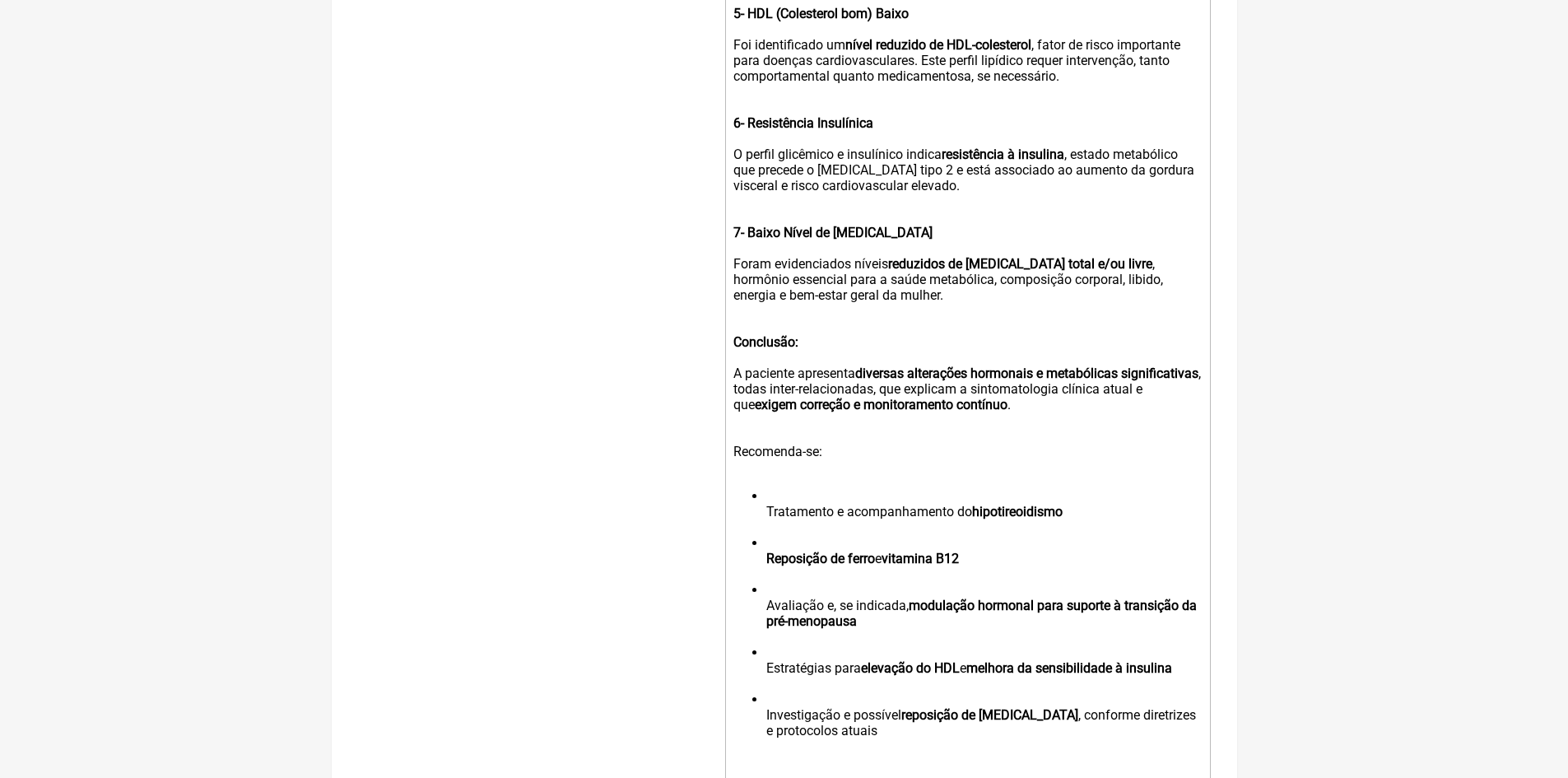
click at [767, 522] on li "Tratamento e acompanhamento do hipotireoidismo" at bounding box center [984, 512] width 435 height 47
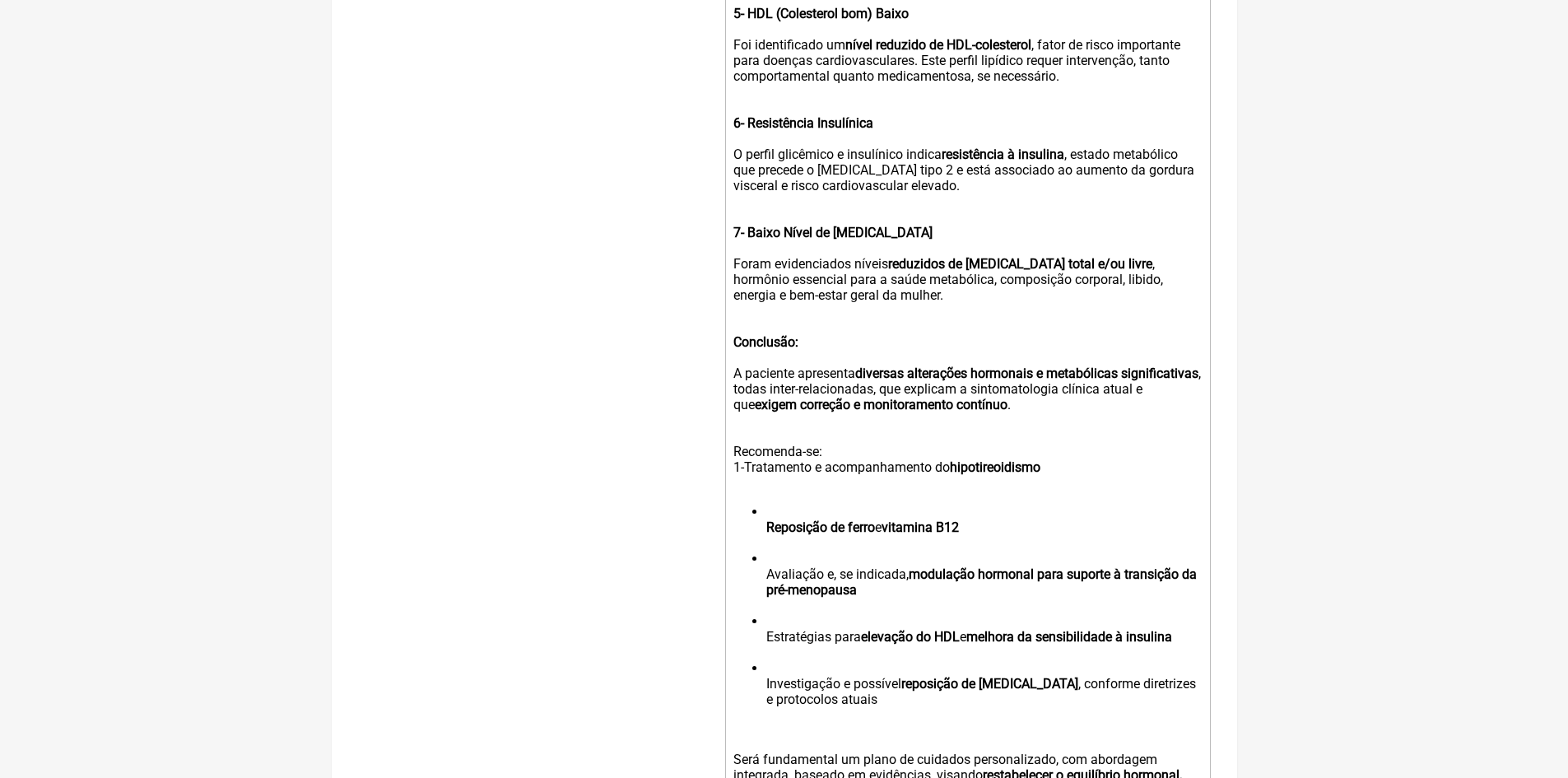
click at [828, 464] on div "Recomenda-se: 1-Tratamento e acompanhamento do hipotireoidismo" at bounding box center [967, 459] width 468 height 63
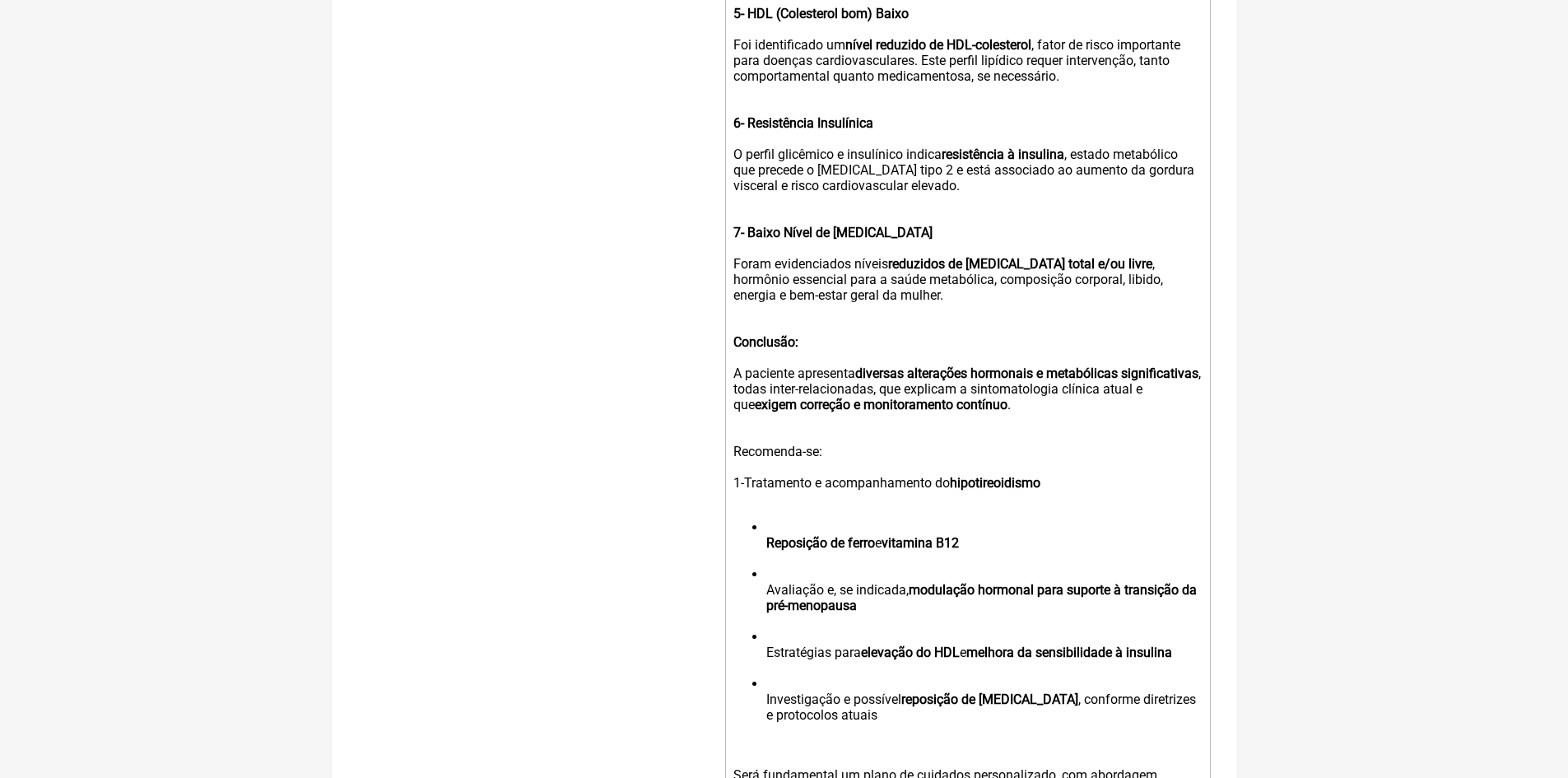
click at [764, 554] on ul "Reposição de ferro e vitamina B12 Avaliação e, se indicada, modulação hormonal …" at bounding box center [967, 629] width 468 height 219
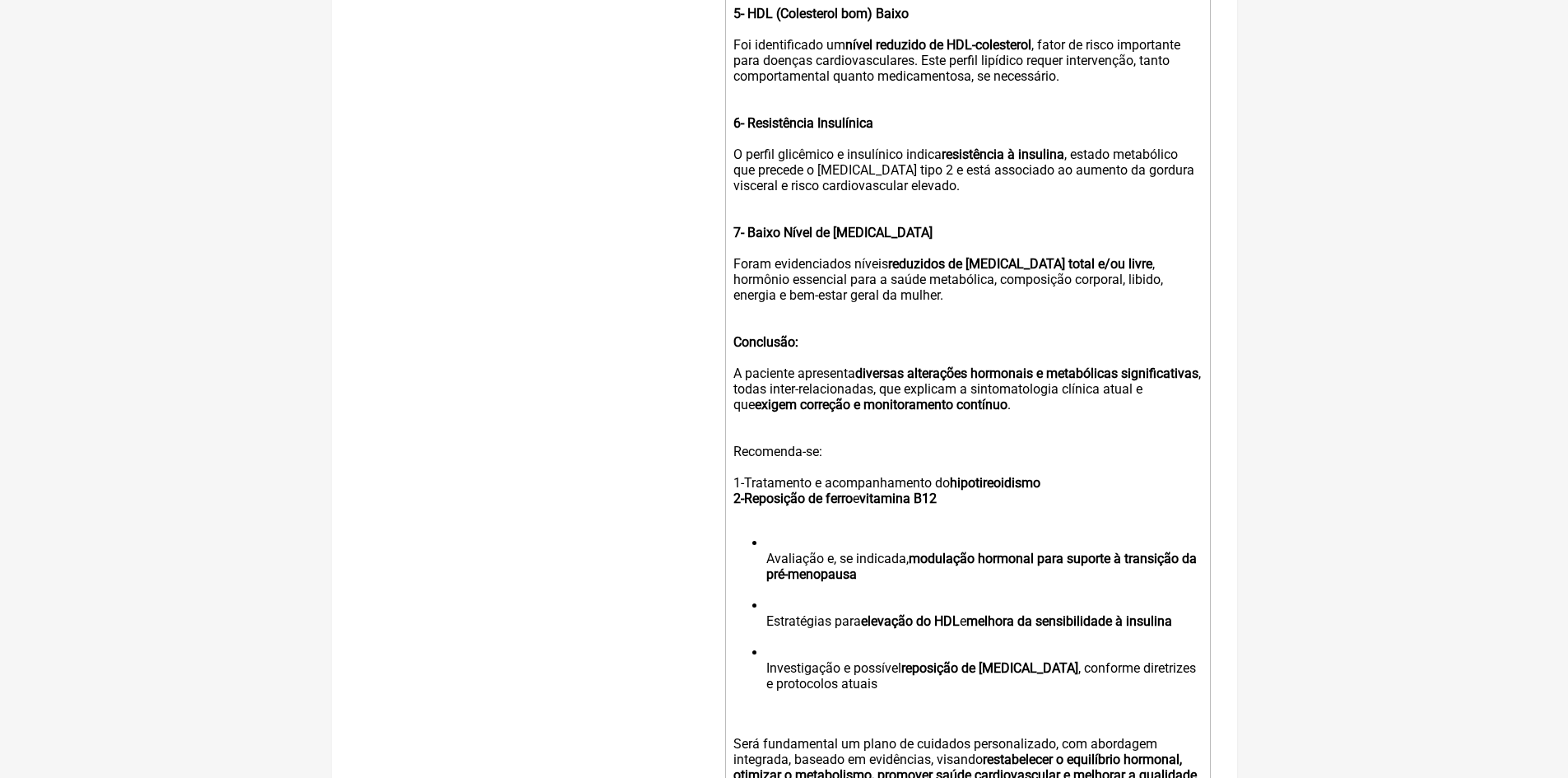
click at [1052, 495] on div "Recomenda-se: 1-Tratamento e acompanhamento do hipotireoidismo 2-Reposição de f…" at bounding box center [967, 475] width 468 height 94
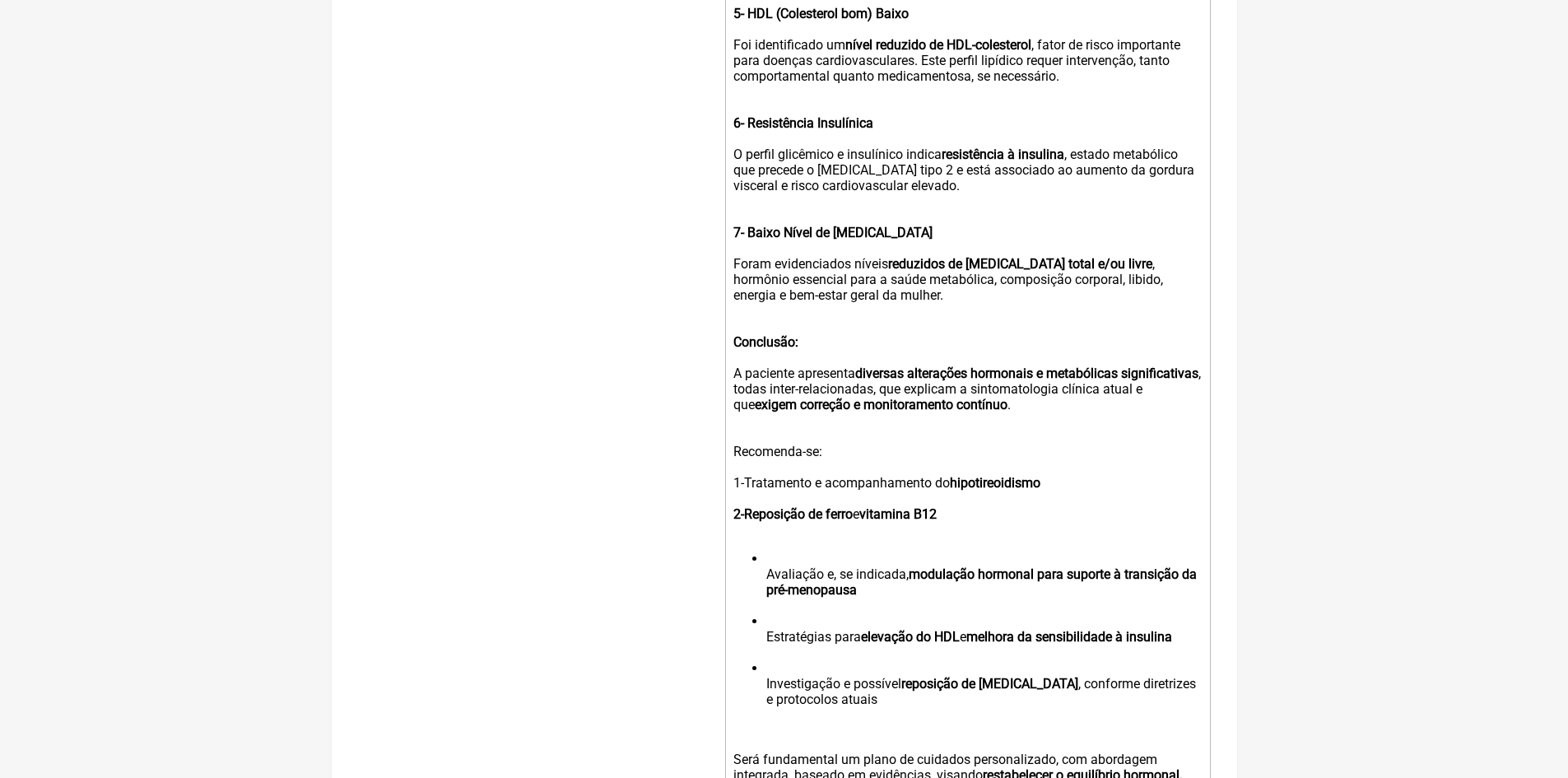
click at [765, 584] on ul "Avaliação e, se indicada, modulação hormonal para suporte à transição da pré-me…" at bounding box center [967, 637] width 468 height 172
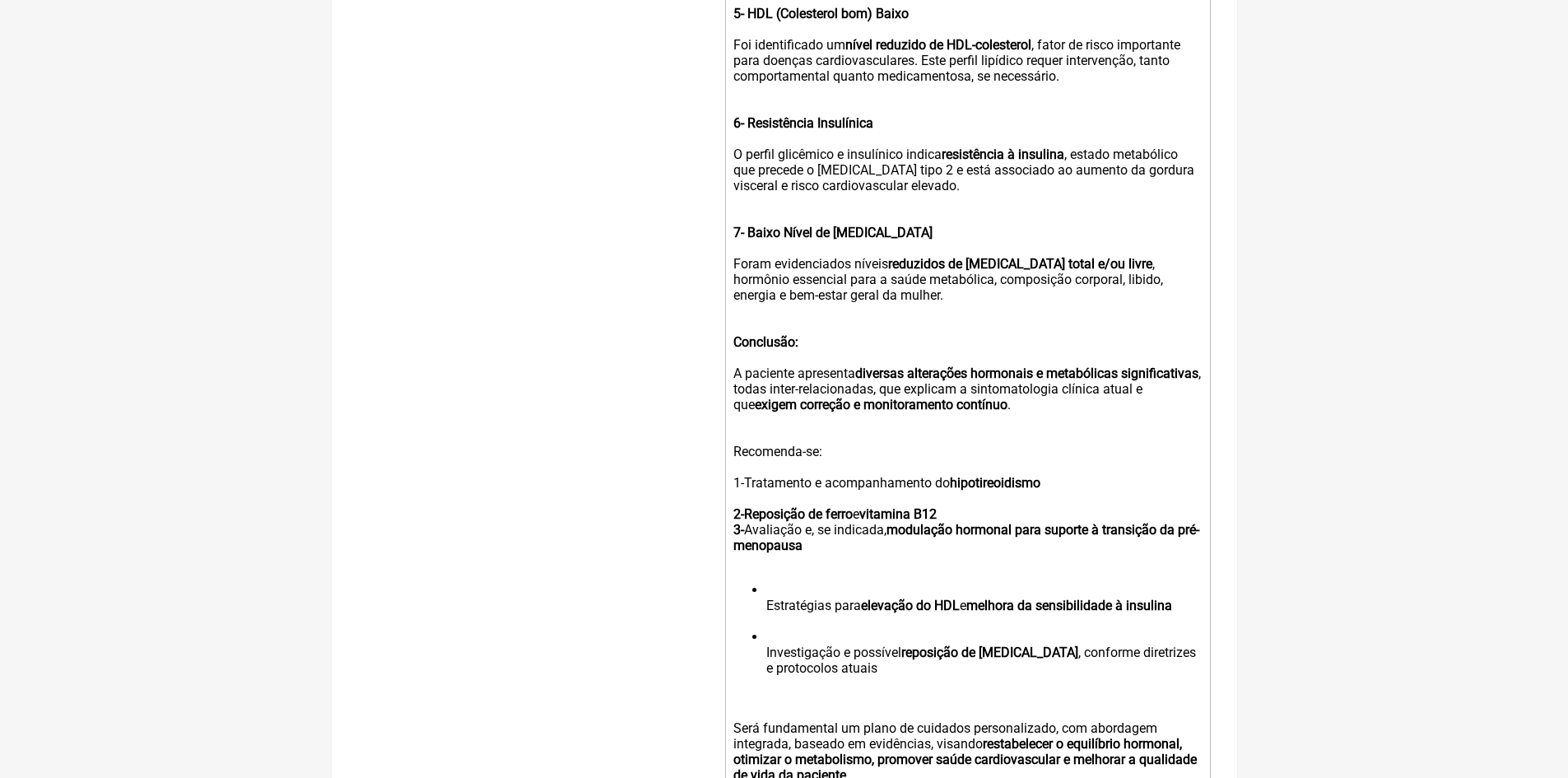
click at [950, 526] on div "Recomenda-se: 1-Tratamento e acompanhamento do hipotireoidismo 2-Reposição de f…" at bounding box center [967, 498] width 468 height 141
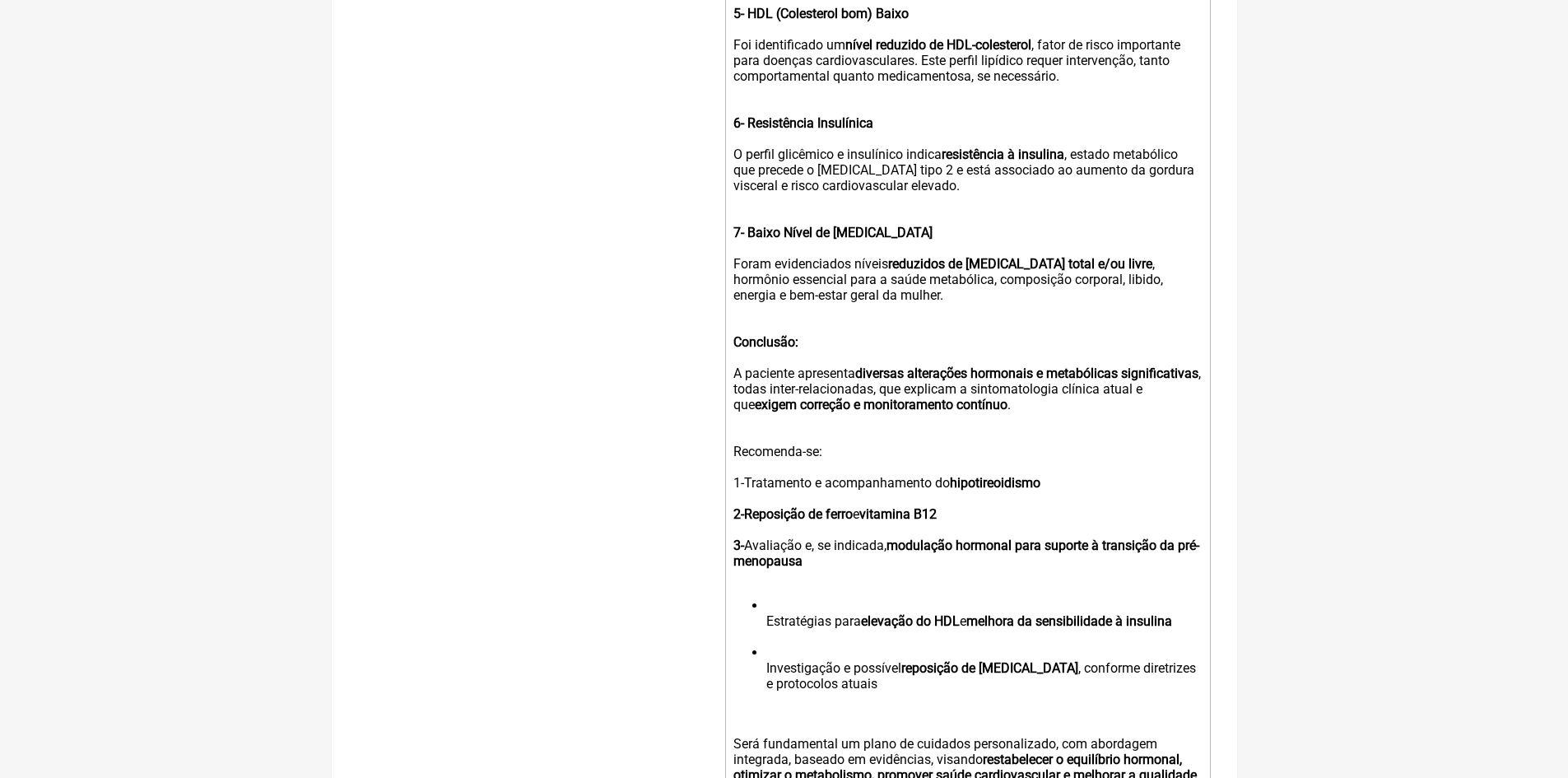
click at [764, 629] on ul "Estratégias para elevação do HDL e melhora da sensibilidade à insulina Investig…" at bounding box center [967, 653] width 468 height 110
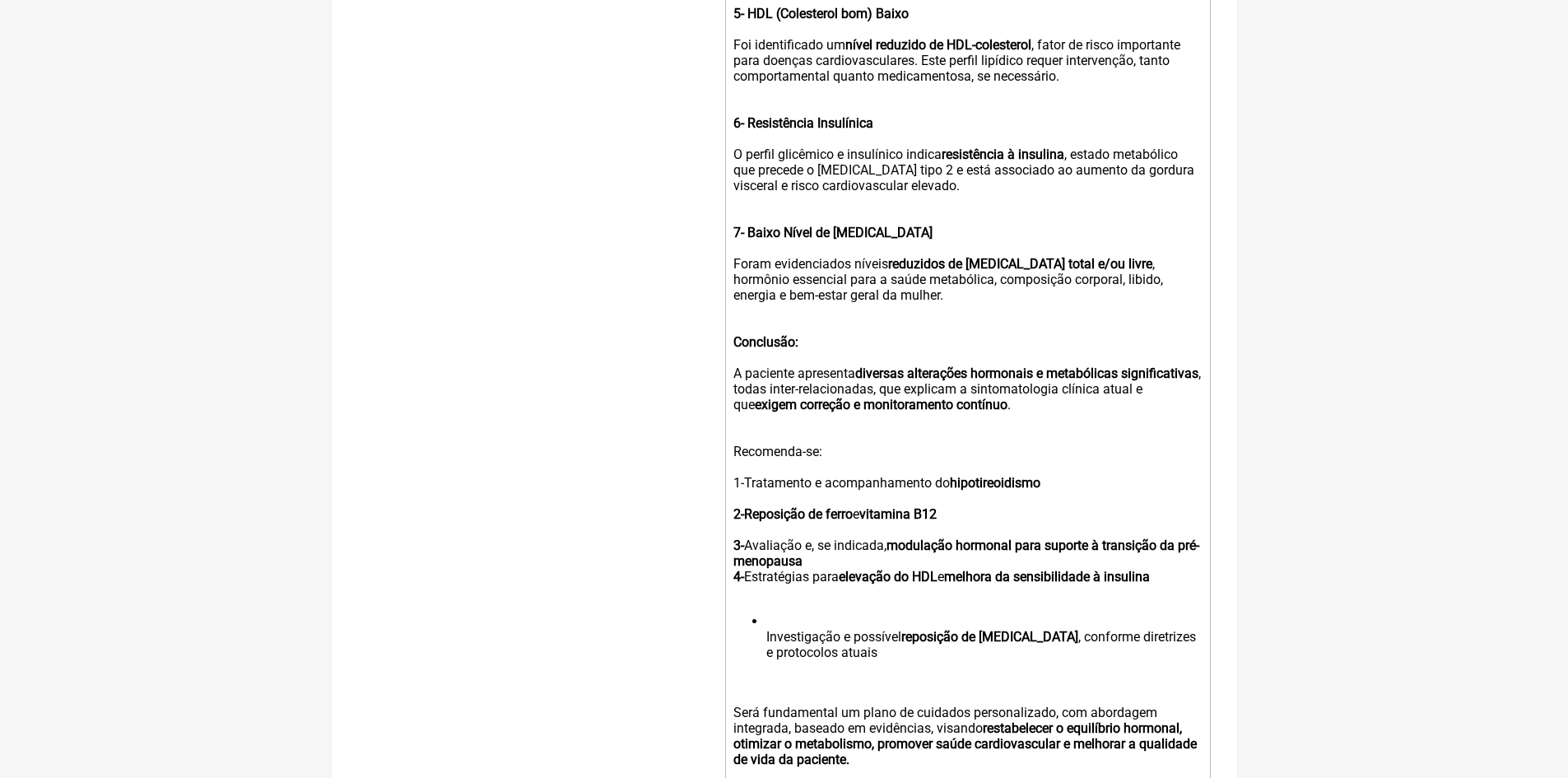
click at [832, 575] on div "Recomenda-se: 1-Tratamento e acompanhamento do hipotireoidismo 2-Reposição de f…" at bounding box center [967, 514] width 468 height 172
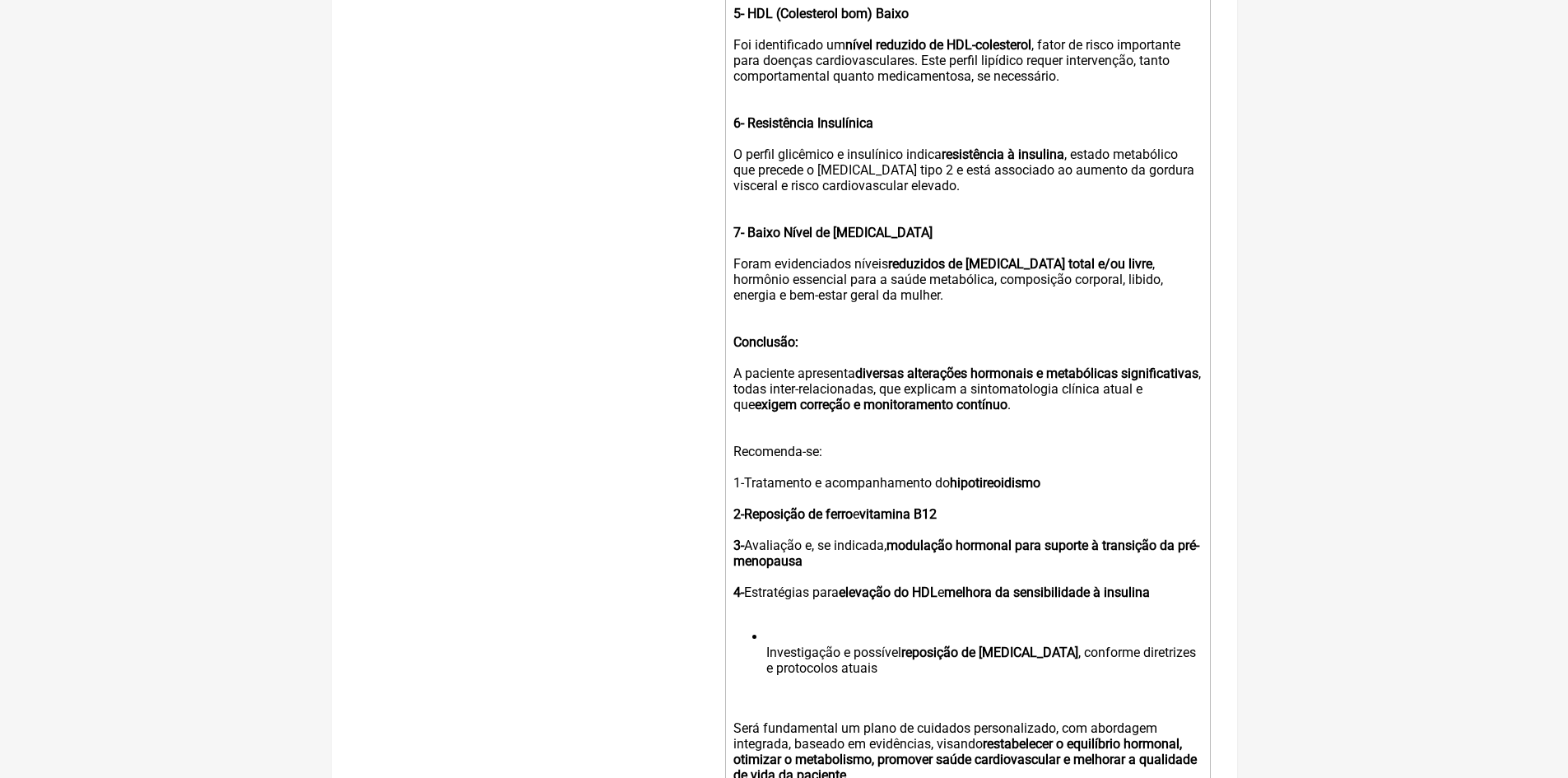
click at [765, 664] on ul "Investigação e possível reposição de testosterona , conforme diretrizes e proto…" at bounding box center [967, 661] width 468 height 63
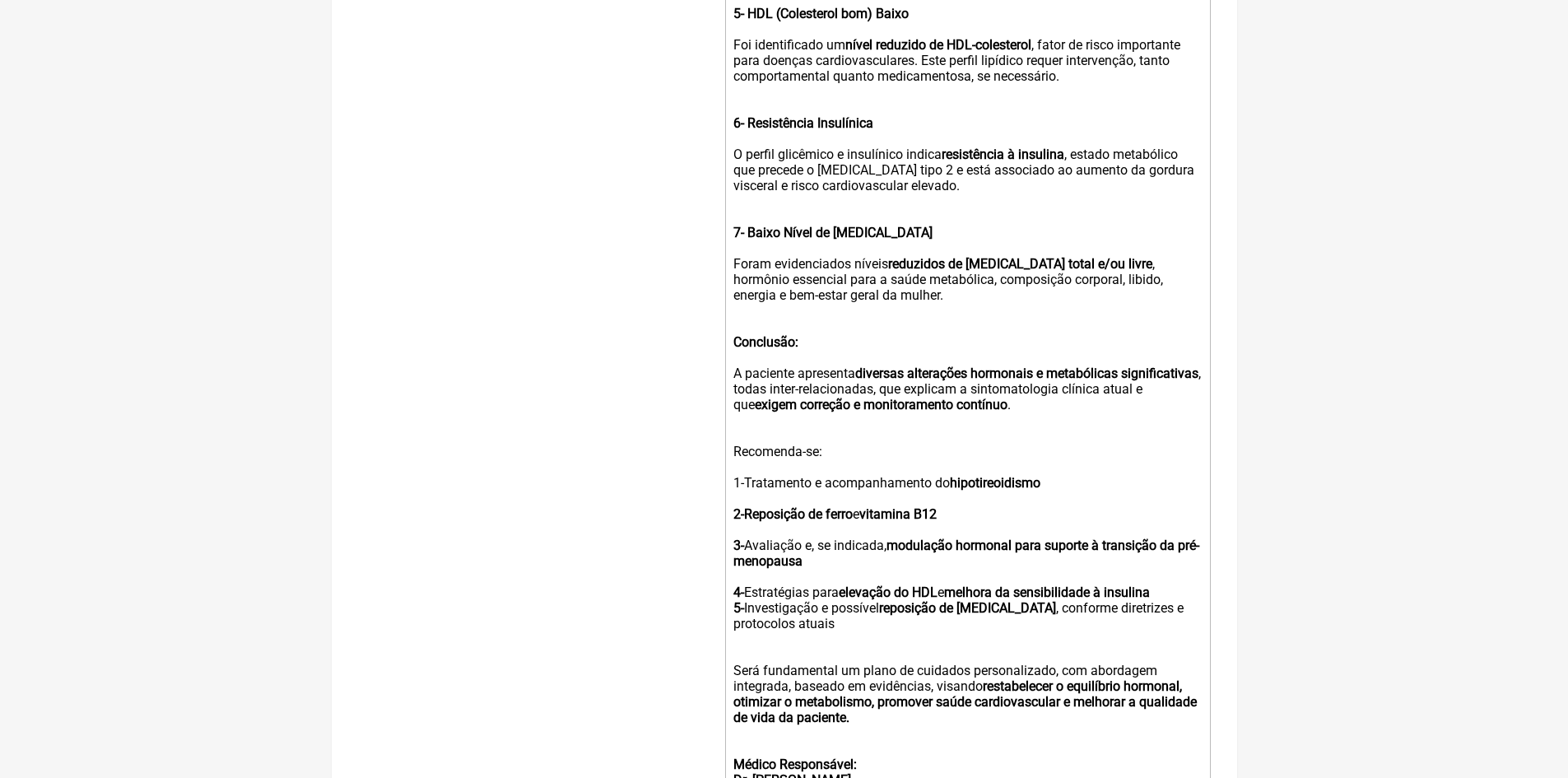
click at [1165, 602] on div "Recomenda-se: 1-Tratamento e acompanhamento do hipotireoidismo 2-Reposição de f…" at bounding box center [967, 537] width 468 height 219
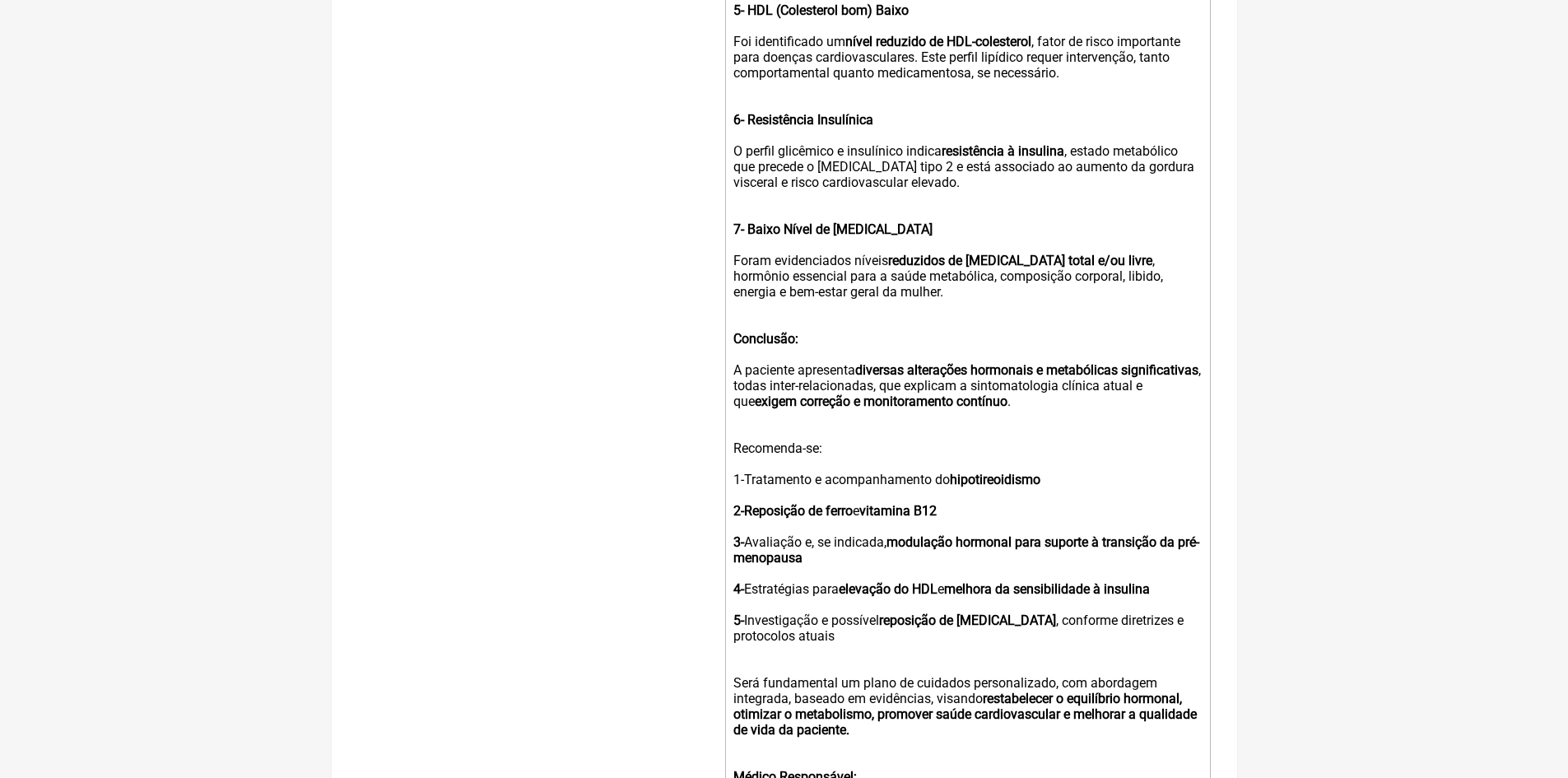
scroll to position [1557, 0]
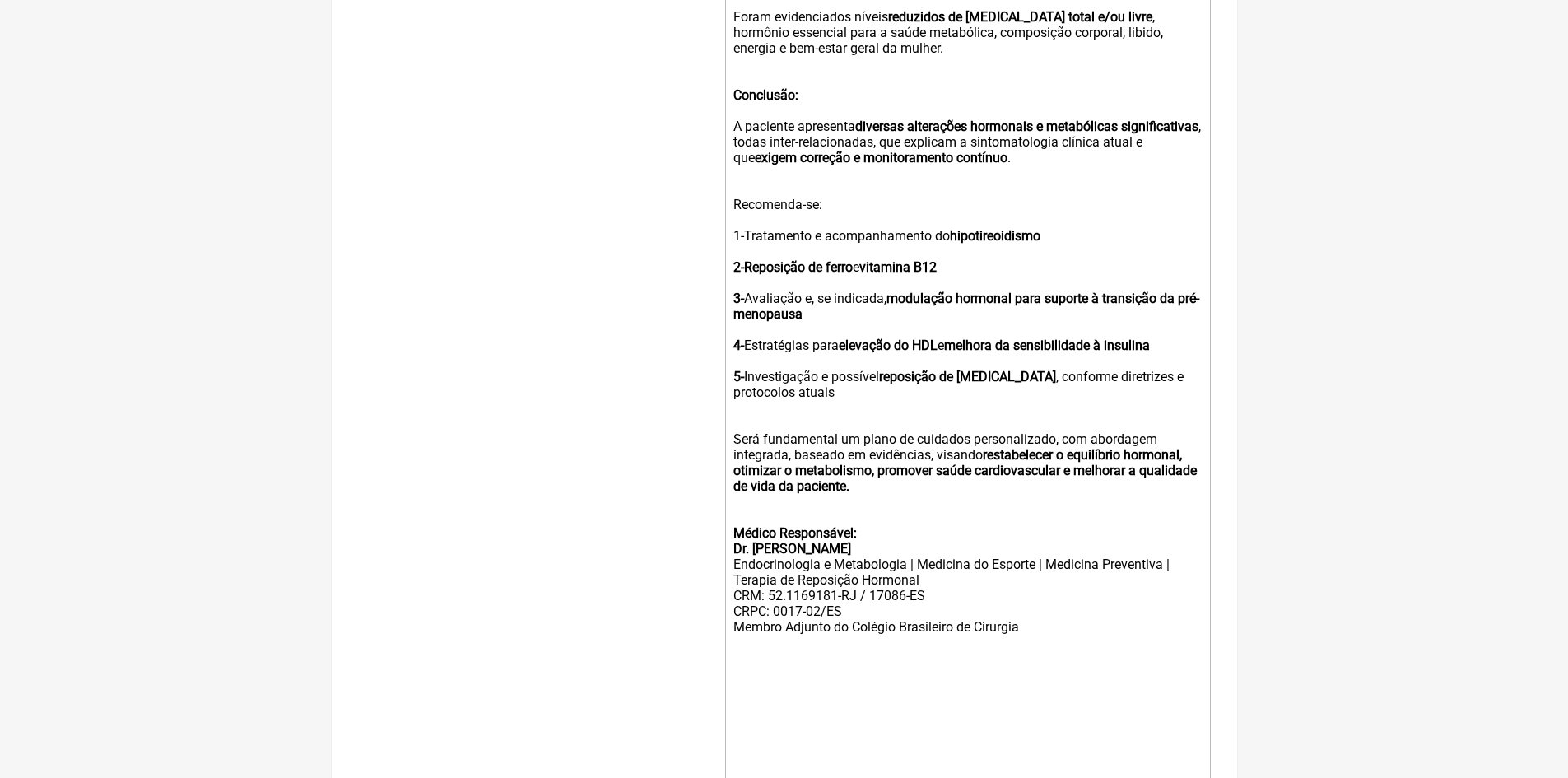
click at [832, 640] on div "Médico Responsável: Dr. Vinicius Vieira Paschoal Endocrinologia e Metabologia |…" at bounding box center [967, 580] width 468 height 141
drag, startPoint x: 734, startPoint y: 640, endPoint x: 1075, endPoint y: 646, distance: 341.1
click at [1075, 646] on div "Médico Responsável: Dr. Vinicius Vieira Paschoal Endocrinologia e Metabologia |…" at bounding box center [967, 580] width 468 height 141
copy div "Membro Aspirante do Colégio Brasileiro de Cirurgia"
click at [936, 593] on div "Médico Responsável: Dr. Vinicius Vieira Paschoal Endocrinologia e Metabologia |…" at bounding box center [967, 580] width 468 height 141
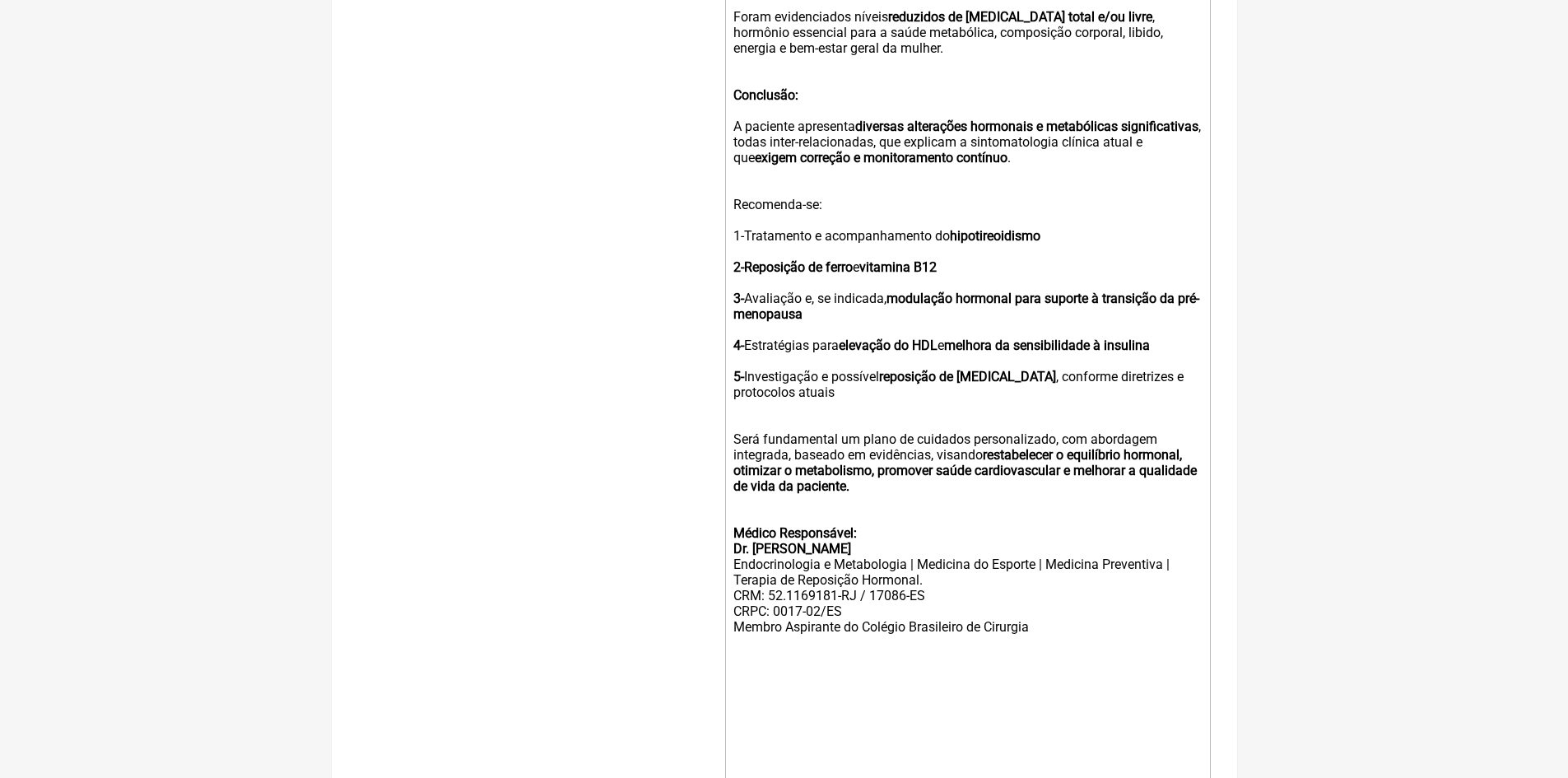
paste trix-editor "Membro Aspirante do Colégio Brasileiro de Cirurgia"
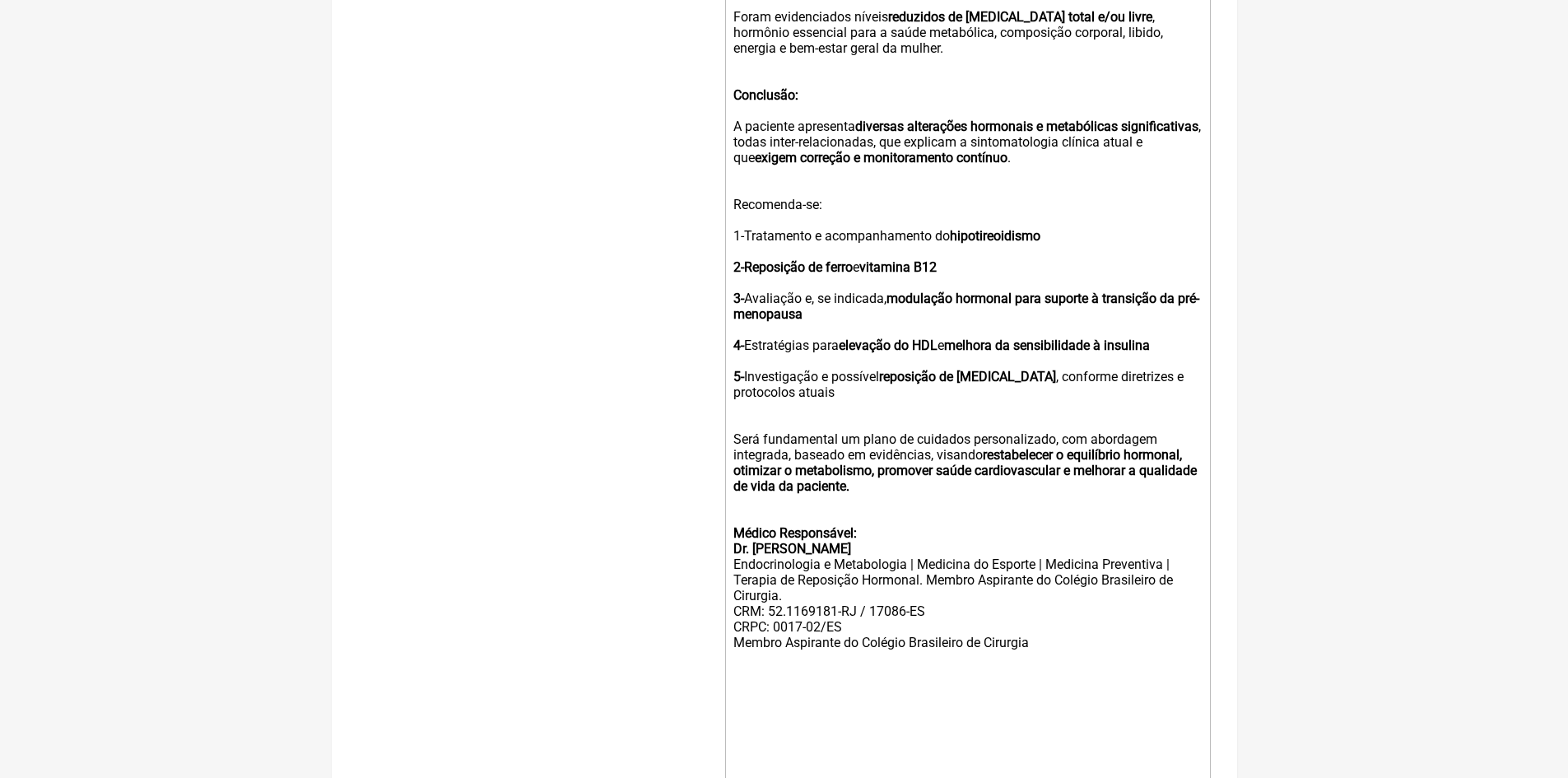
click at [866, 622] on div "Médico Responsável: Dr. Vinicius Vieira Paschoal Endocrinologia e Metabologia |…" at bounding box center [967, 588] width 468 height 157
drag, startPoint x: 732, startPoint y: 671, endPoint x: 1035, endPoint y: 671, distance: 303.0
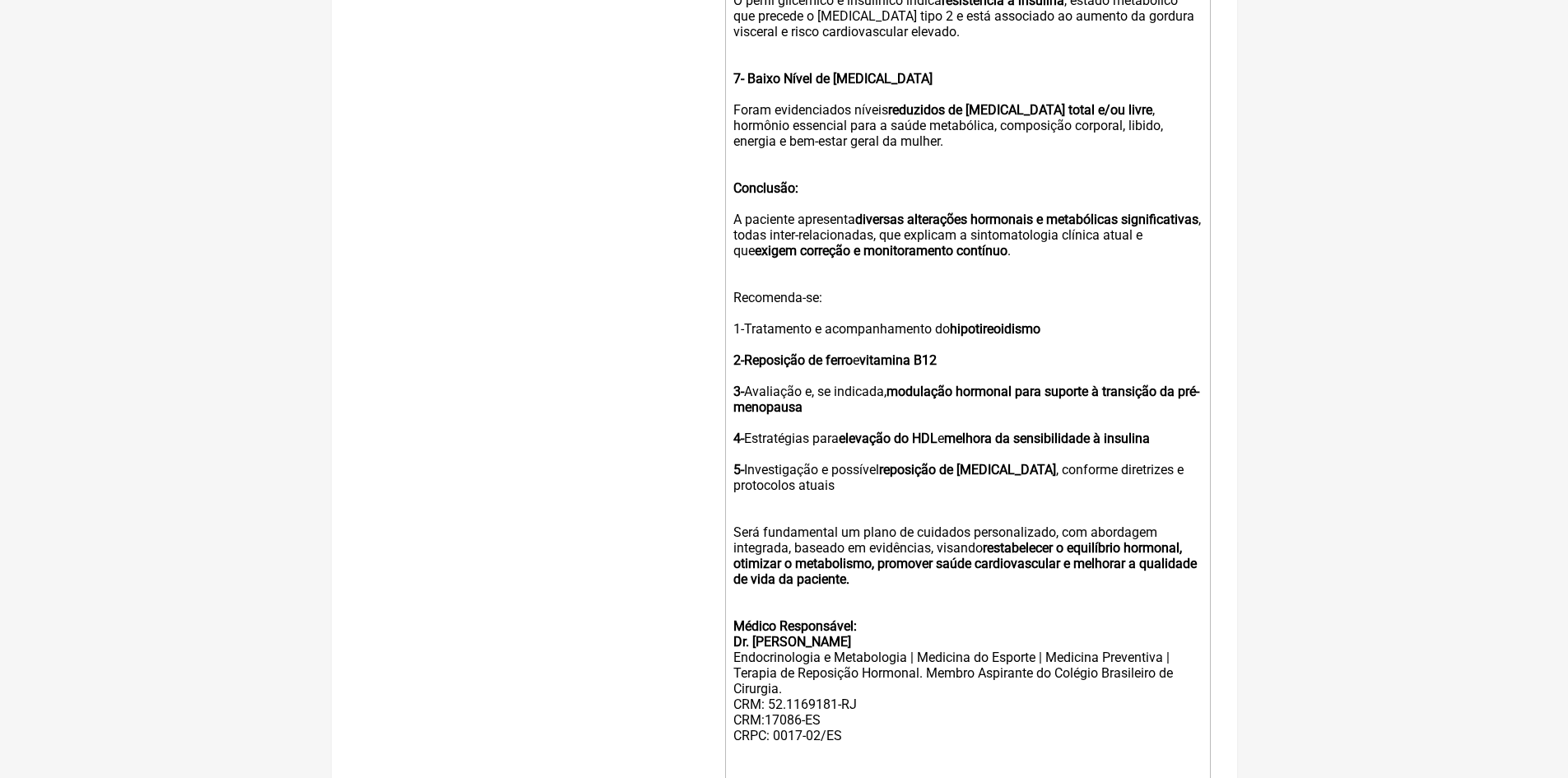
scroll to position [1475, 0]
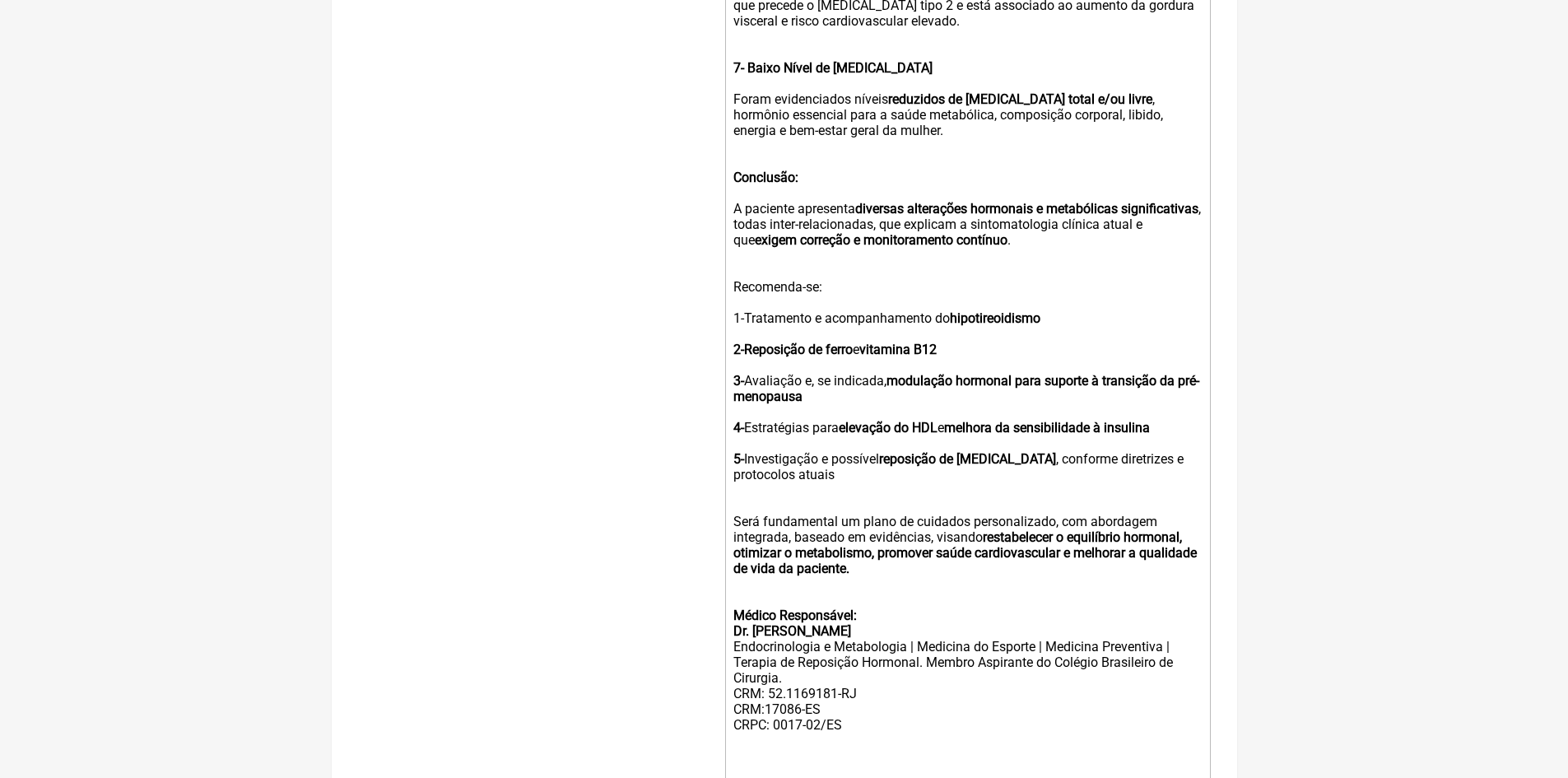
click at [924, 678] on div "Médico Responsável: Dr. Vinicius Vieira Paschoal Endocrinologia e Metabologia |…" at bounding box center [967, 678] width 468 height 172
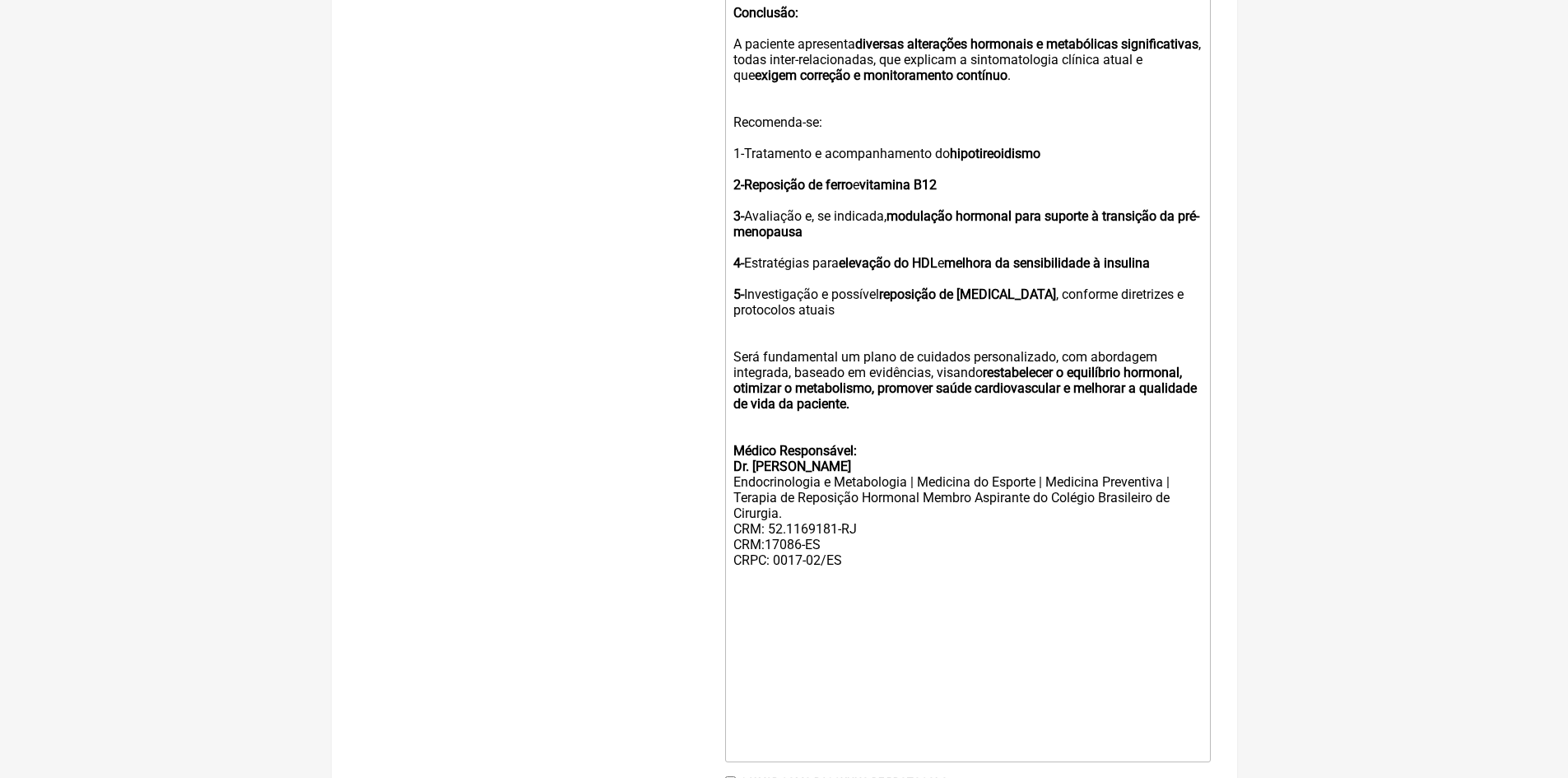
scroll to position [1722, 0]
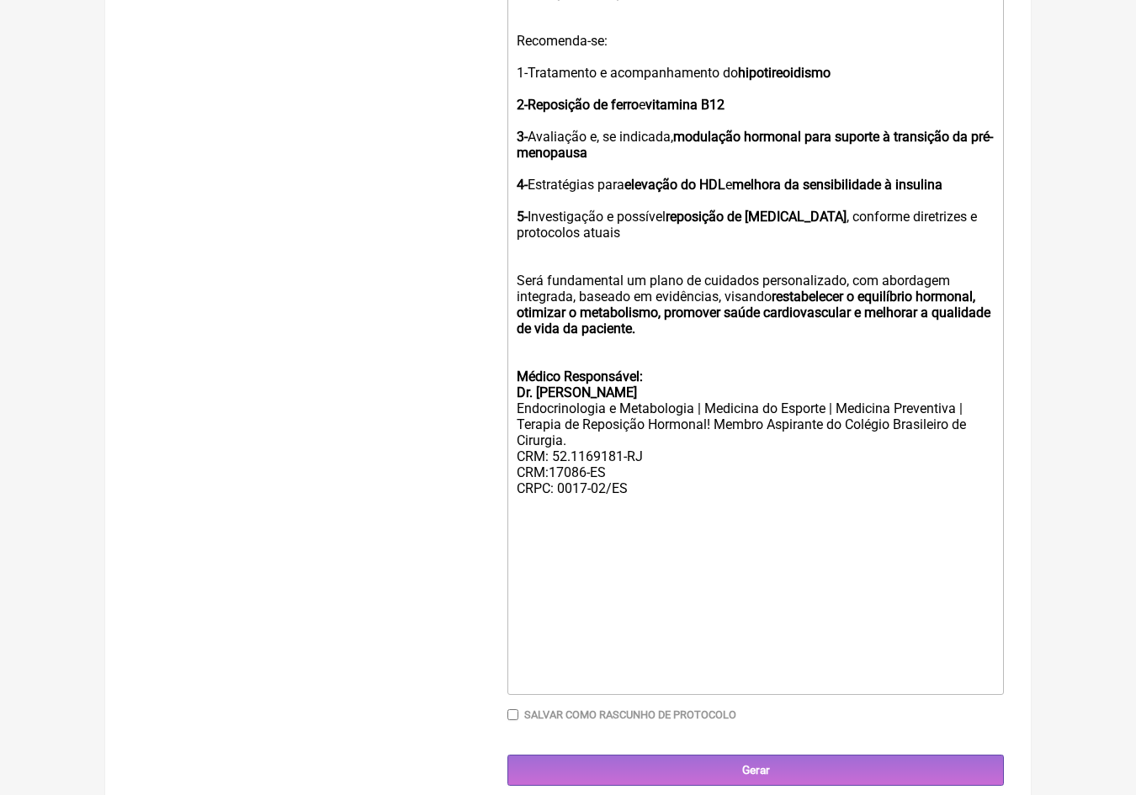
drag, startPoint x: 1080, startPoint y: 456, endPoint x: 1101, endPoint y: 431, distance: 32.8
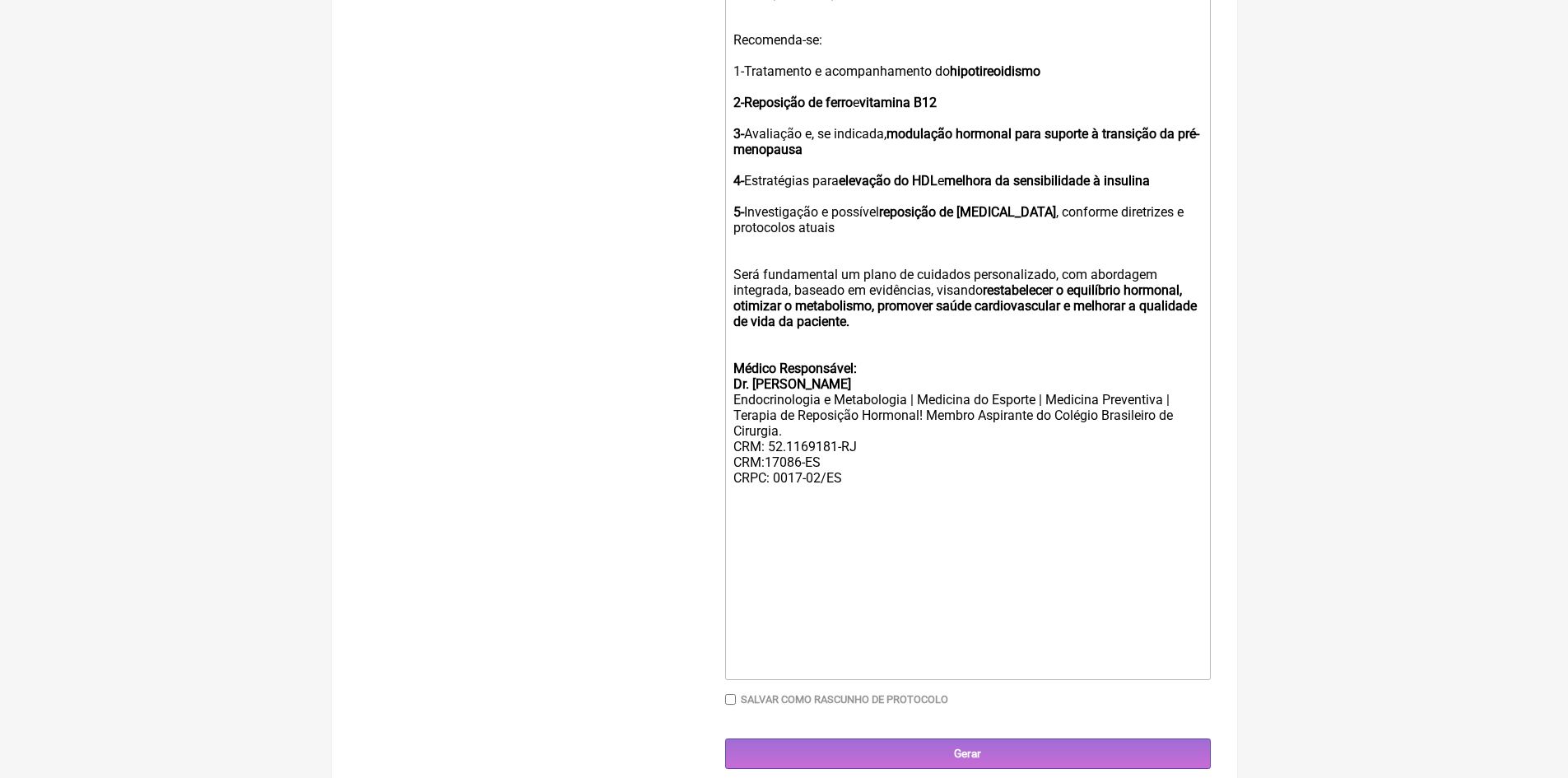
click at [926, 426] on div "Médico Responsável: Dr. Vinicius Vieira Paschoal Endocrinologia e Metabologia |…" at bounding box center [967, 431] width 468 height 172
click at [920, 427] on div "Médico Responsável: Dr. Vinicius Vieira Paschoal Endocrinologia e Metabologia |…" at bounding box center [967, 431] width 468 height 172
click at [930, 427] on div "Médico Responsável: Dr. Vinicius Vieira Paschoal Endocrinologia e Metabologia |…" at bounding box center [967, 431] width 468 height 172
type trix-editor "<div><strong><br>LAUDO MÉDICO – AVALIAÇÃO METABÓLICA E HORMONAL<br><br>Médico R…"
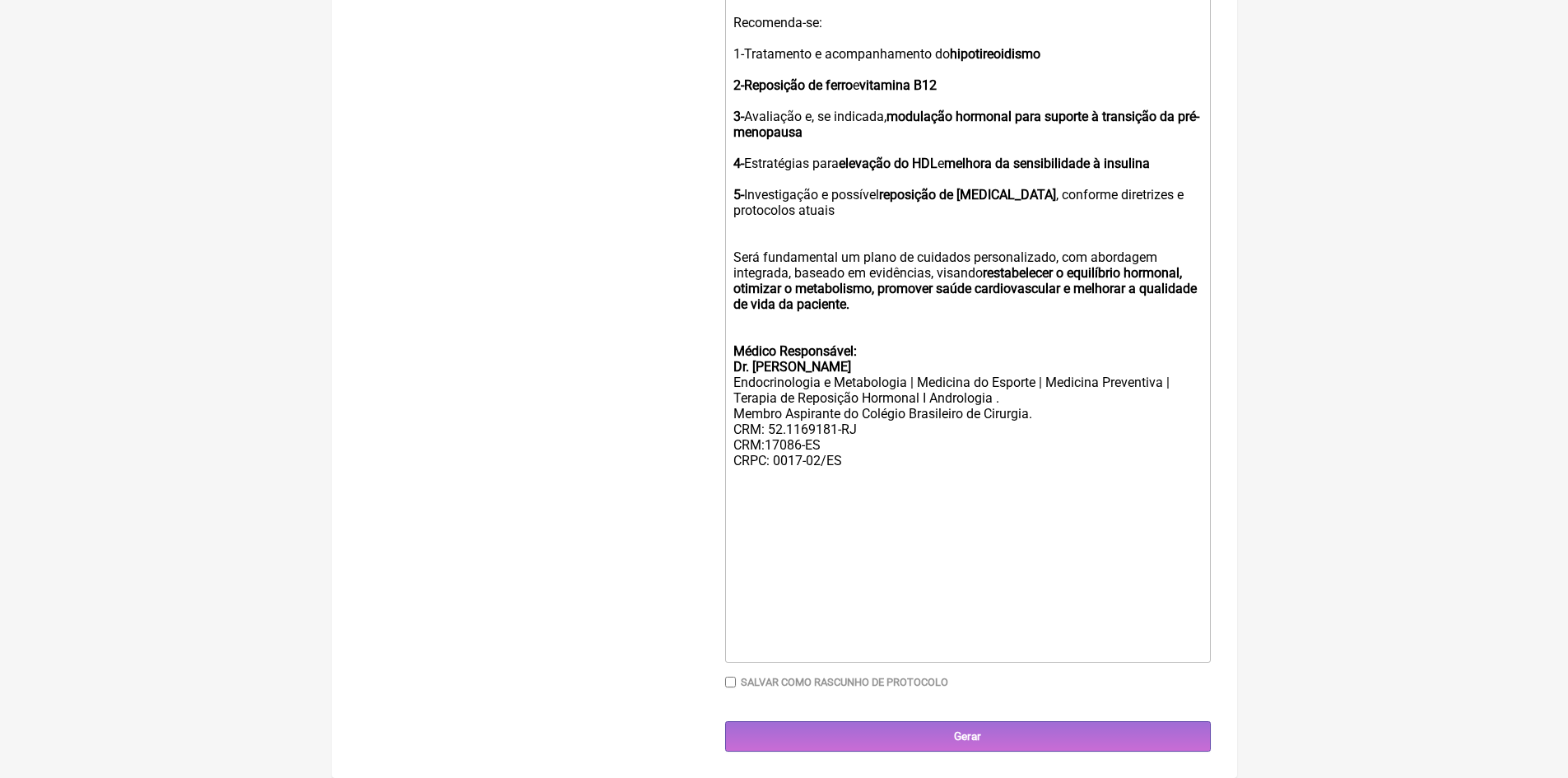
scroll to position [1752, 0]
click at [974, 735] on input "Gerar" at bounding box center [968, 736] width 485 height 30
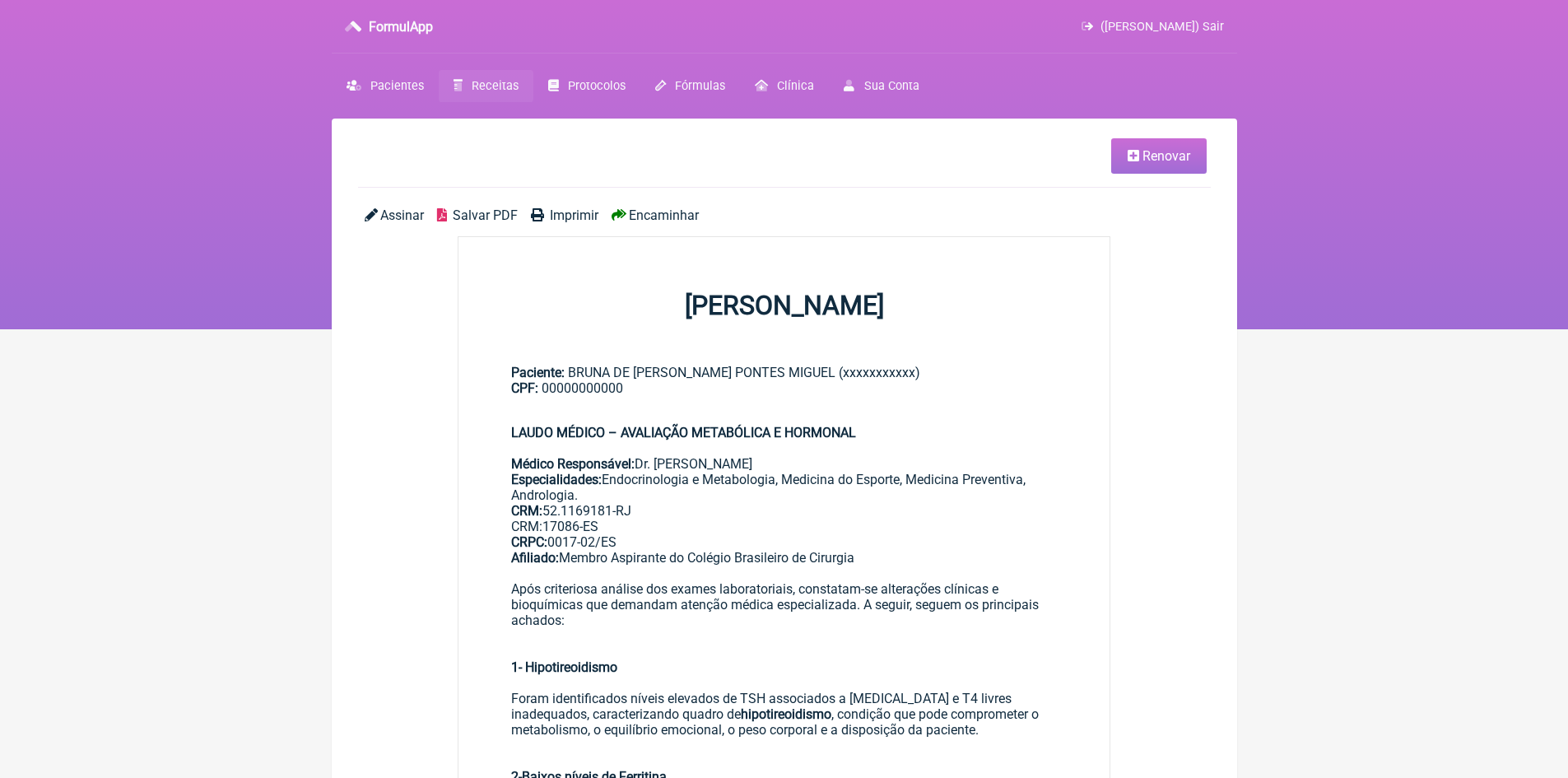
click at [578, 217] on span "Imprimir" at bounding box center [575, 215] width 49 height 16
